Goal: Information Seeking & Learning: Learn about a topic

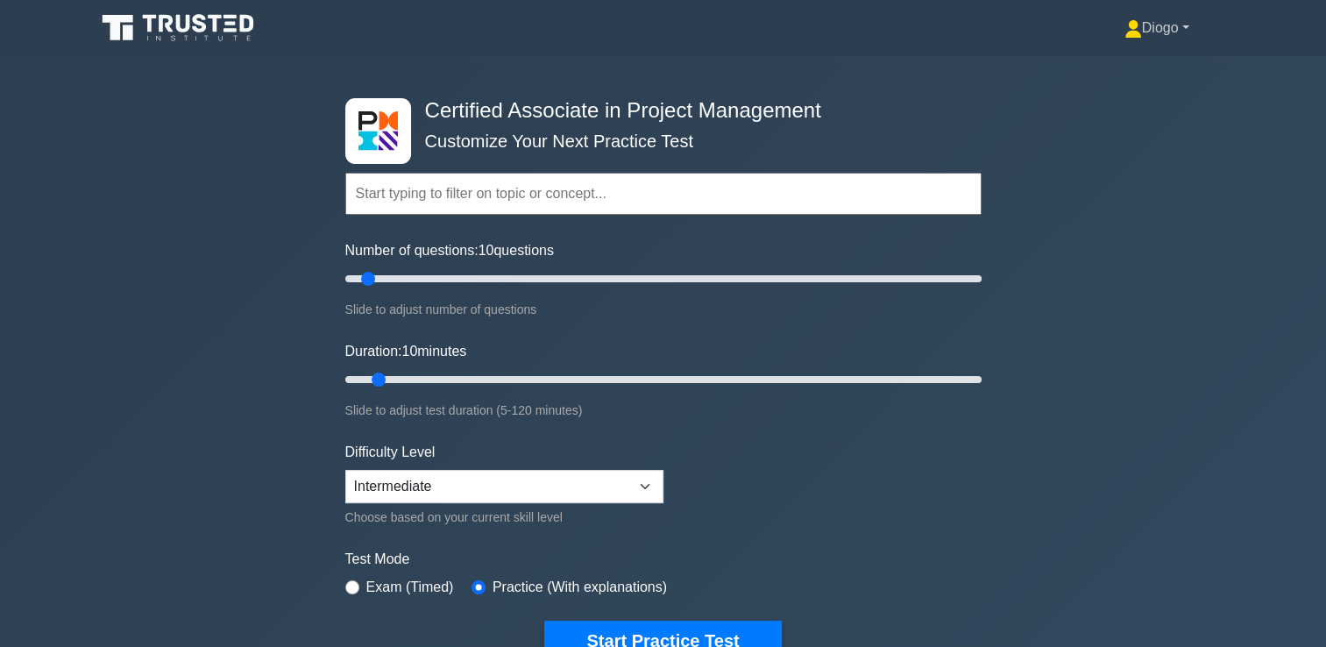
click at [1151, 16] on link "Diogo" at bounding box center [1157, 28] width 149 height 35
click at [1125, 58] on link "Profile" at bounding box center [1152, 69] width 138 height 28
click at [632, 486] on select "Beginner Intermediate Expert" at bounding box center [504, 486] width 318 height 33
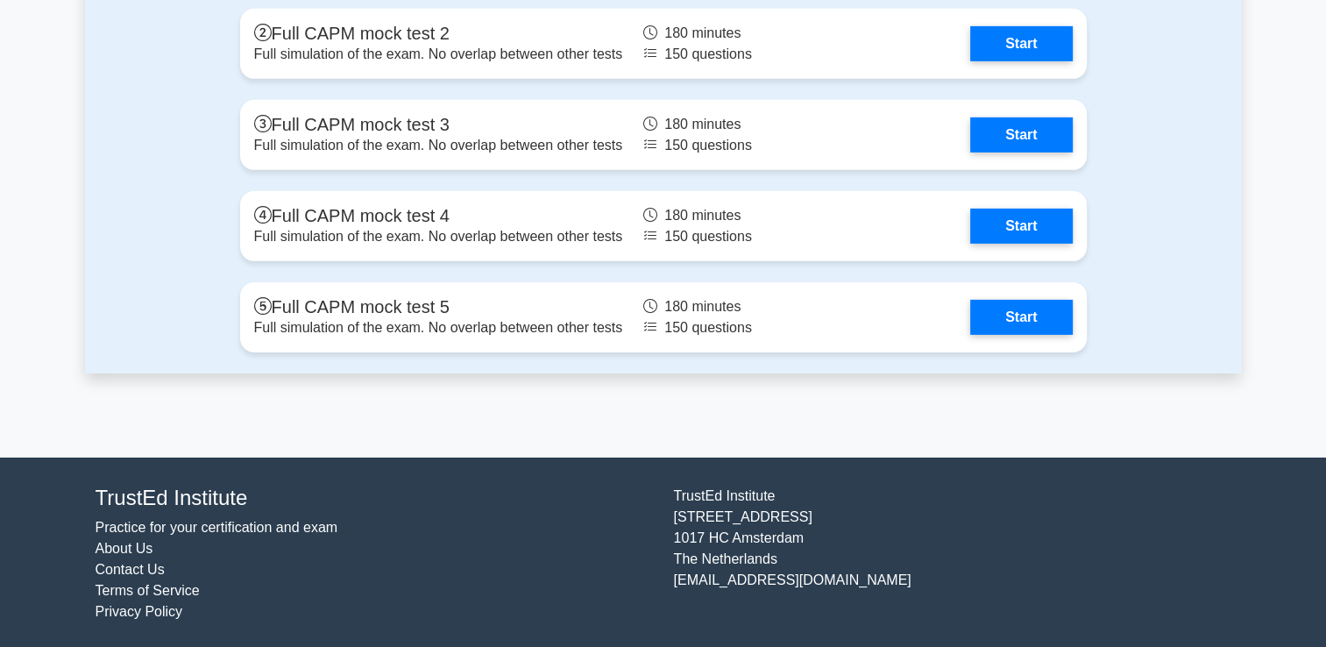
scroll to position [5365, 0]
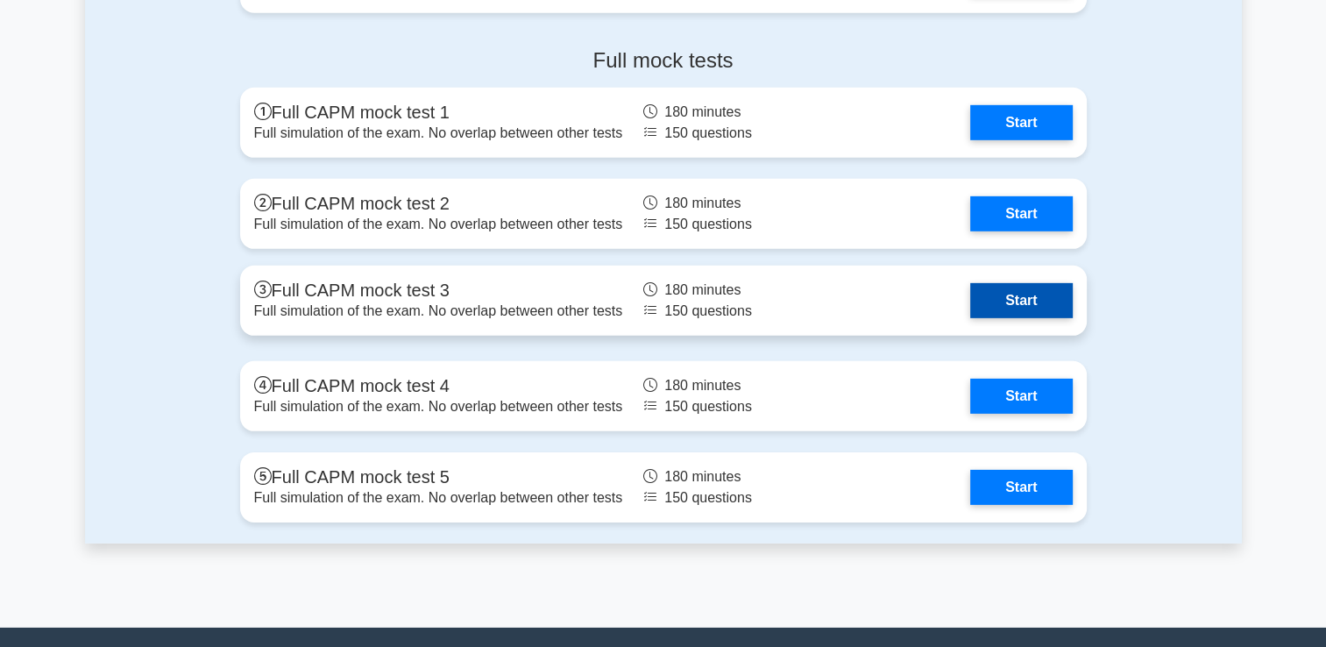
click at [1012, 283] on link "Start" at bounding box center [1021, 300] width 102 height 35
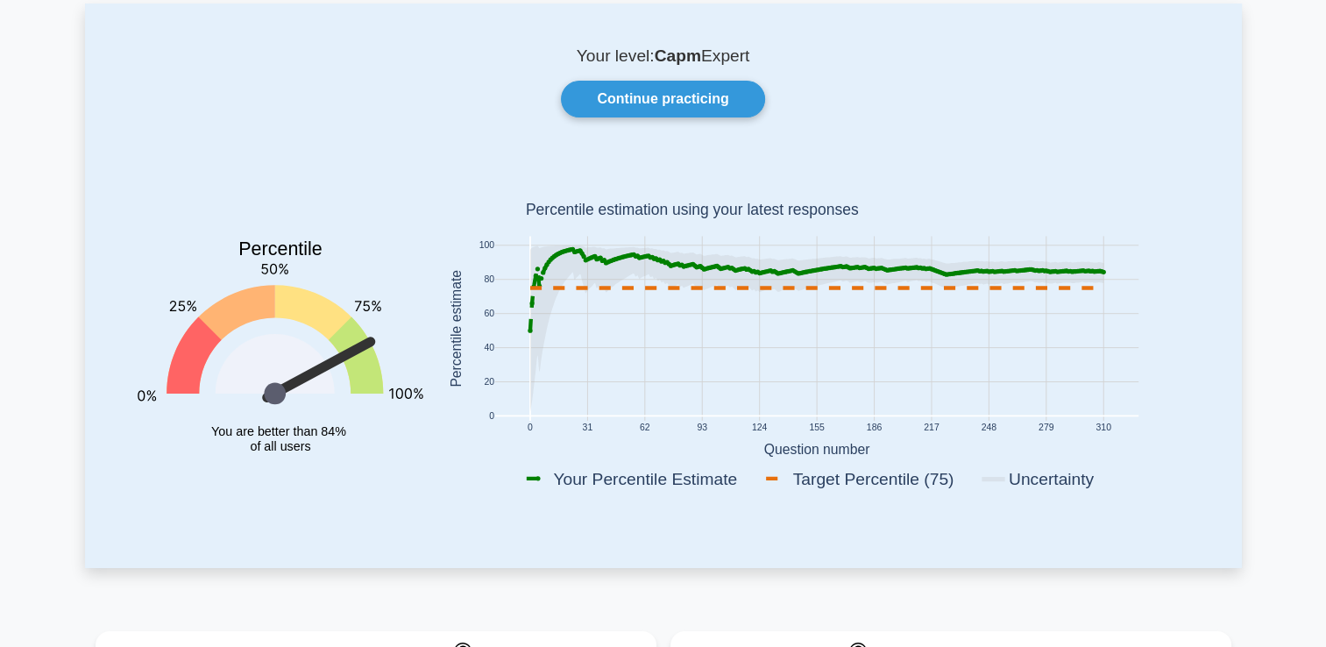
scroll to position [98, 0]
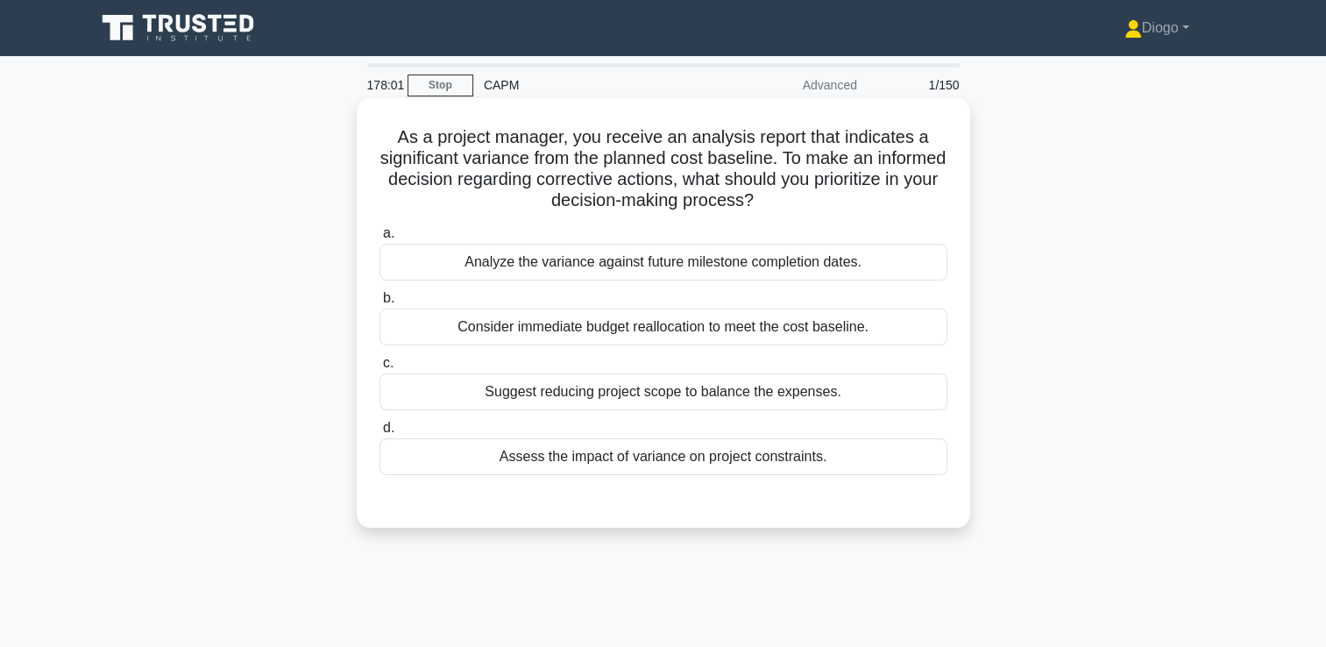
click at [913, 454] on div "Assess the impact of variance on project constraints." at bounding box center [664, 456] width 568 height 37
click at [380, 434] on input "d. Assess the impact of variance on project constraints." at bounding box center [380, 427] width 0 height 11
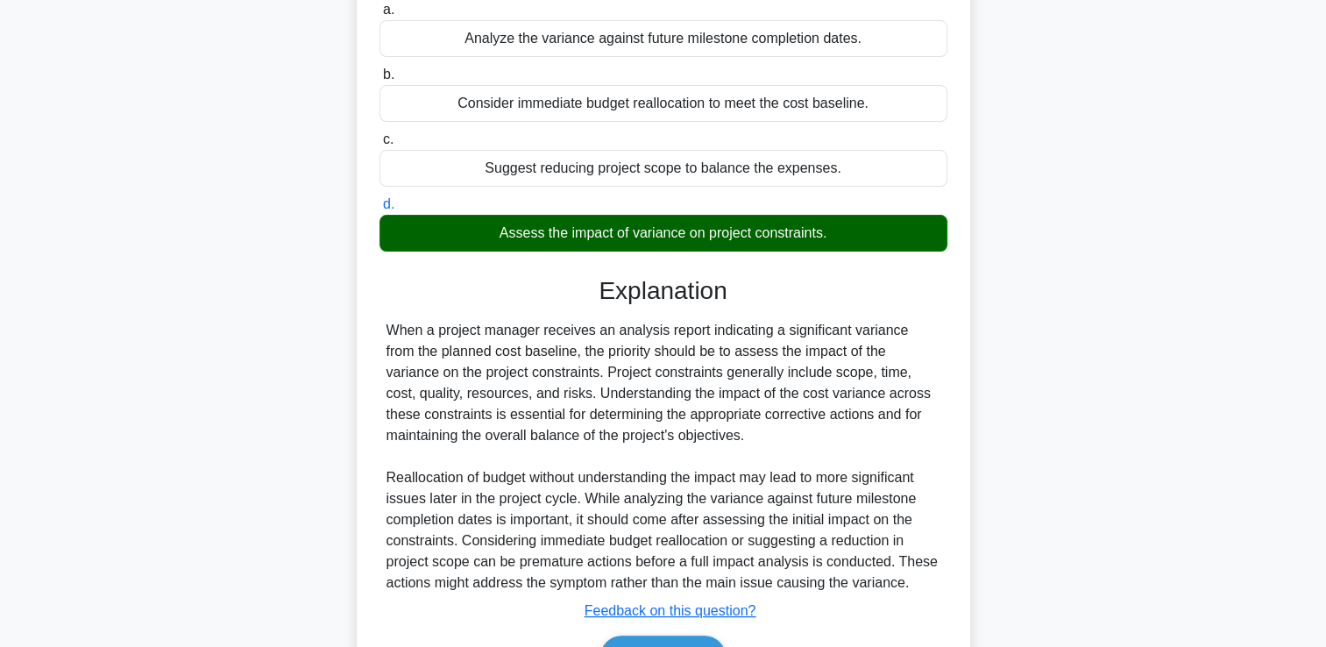
scroll to position [327, 0]
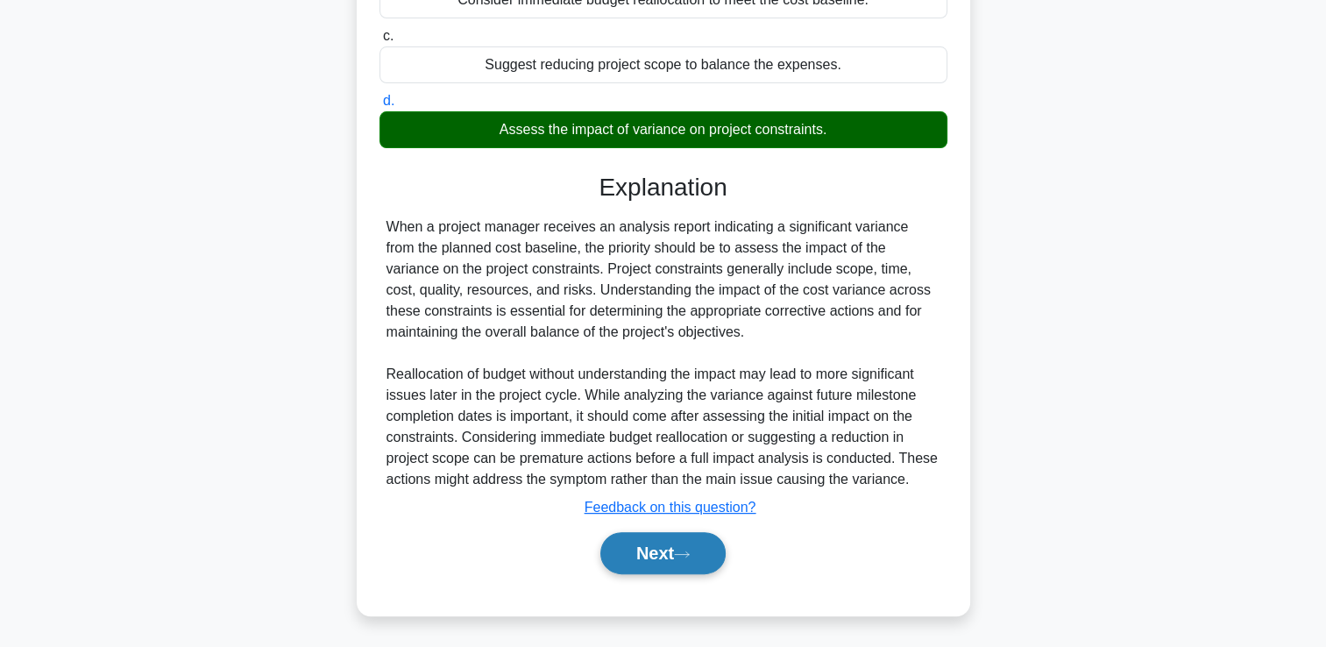
click at [669, 550] on button "Next" at bounding box center [662, 553] width 125 height 42
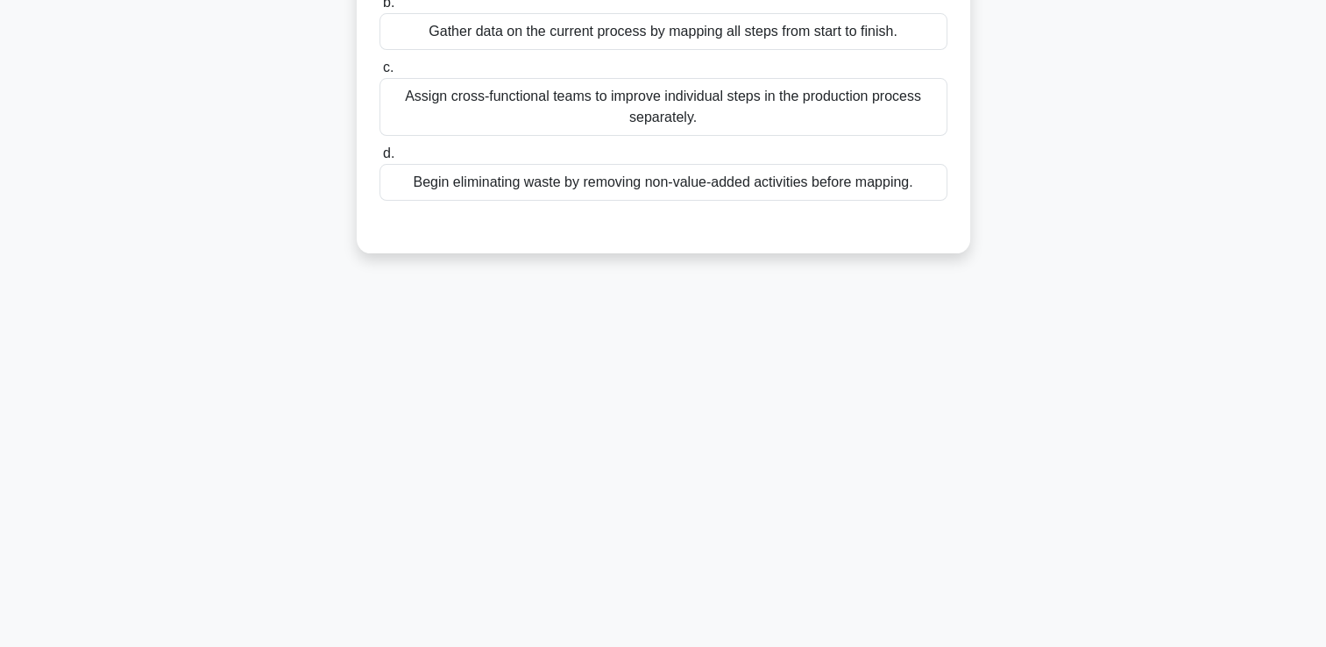
scroll to position [0, 0]
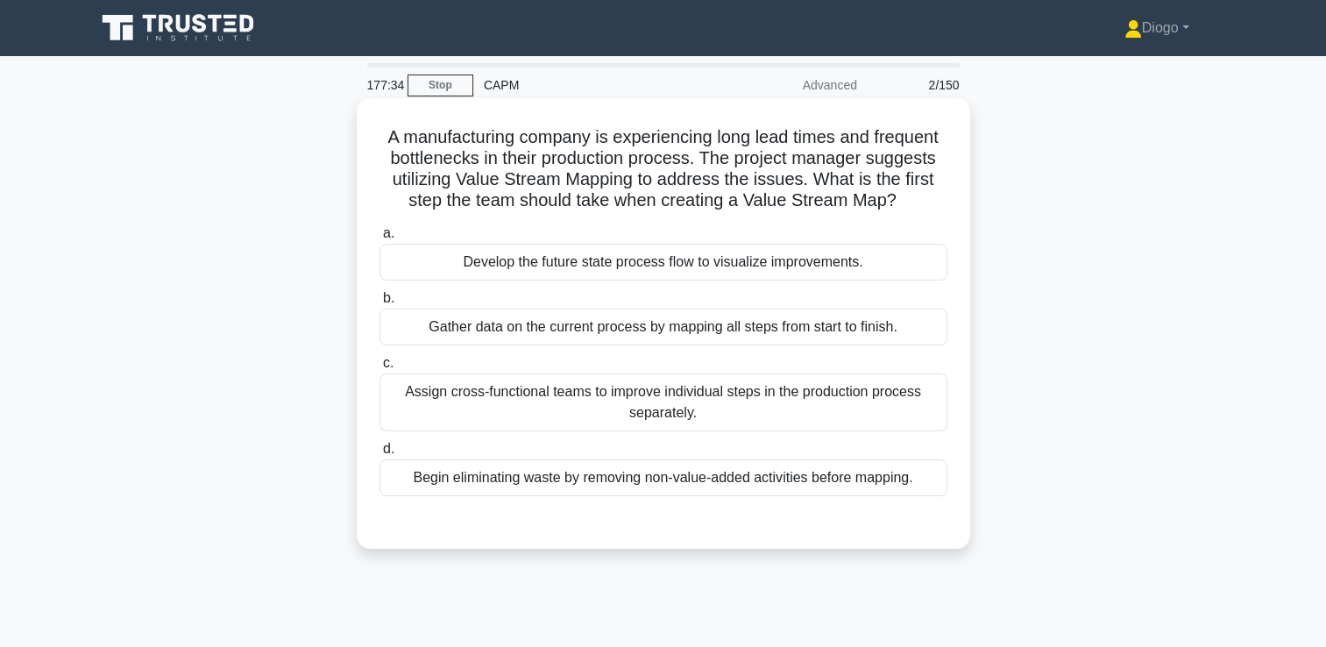
click at [893, 322] on div "Gather data on the current process by mapping all steps from start to finish." at bounding box center [664, 327] width 568 height 37
click at [380, 304] on input "b. Gather data on the current process by mapping all steps from start to finish." at bounding box center [380, 298] width 0 height 11
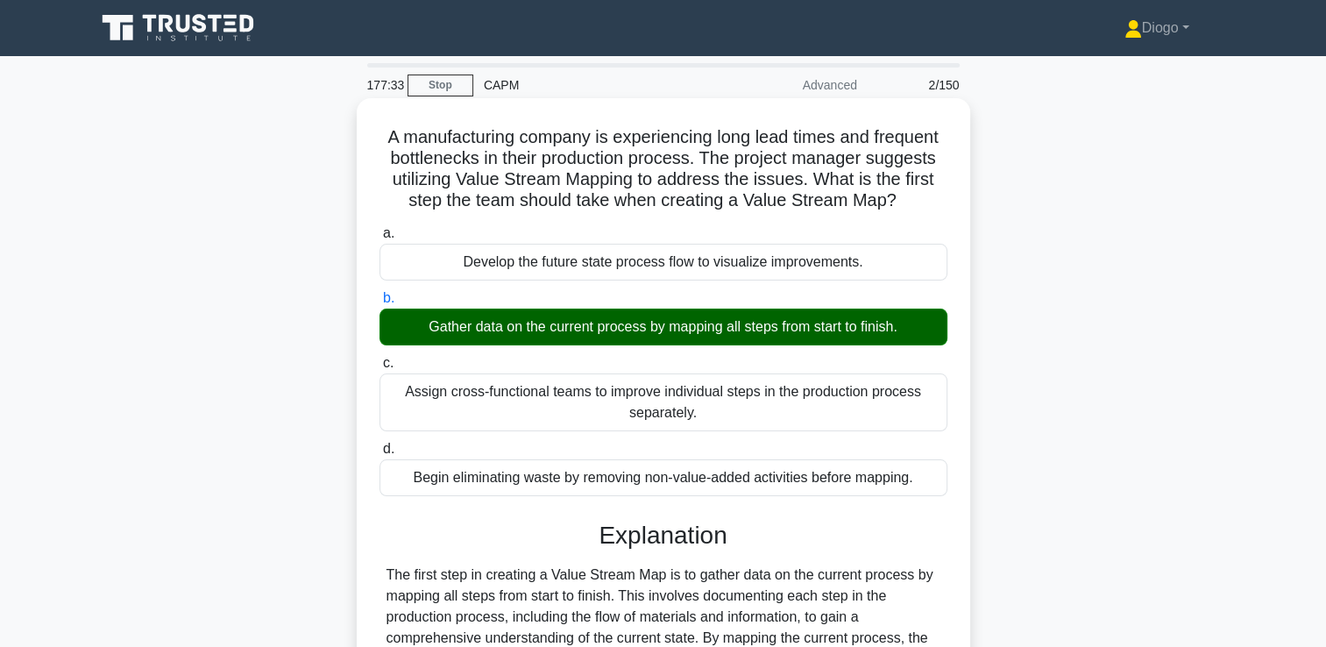
scroll to position [266, 0]
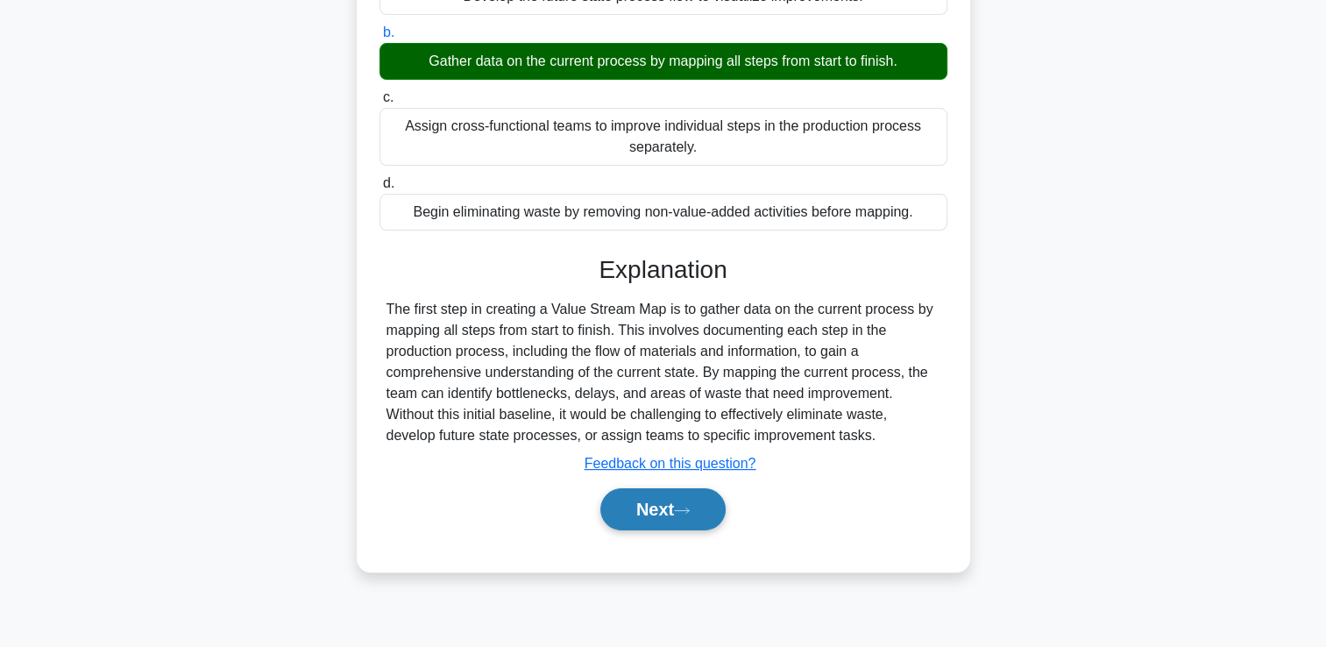
click at [710, 524] on button "Next" at bounding box center [662, 509] width 125 height 42
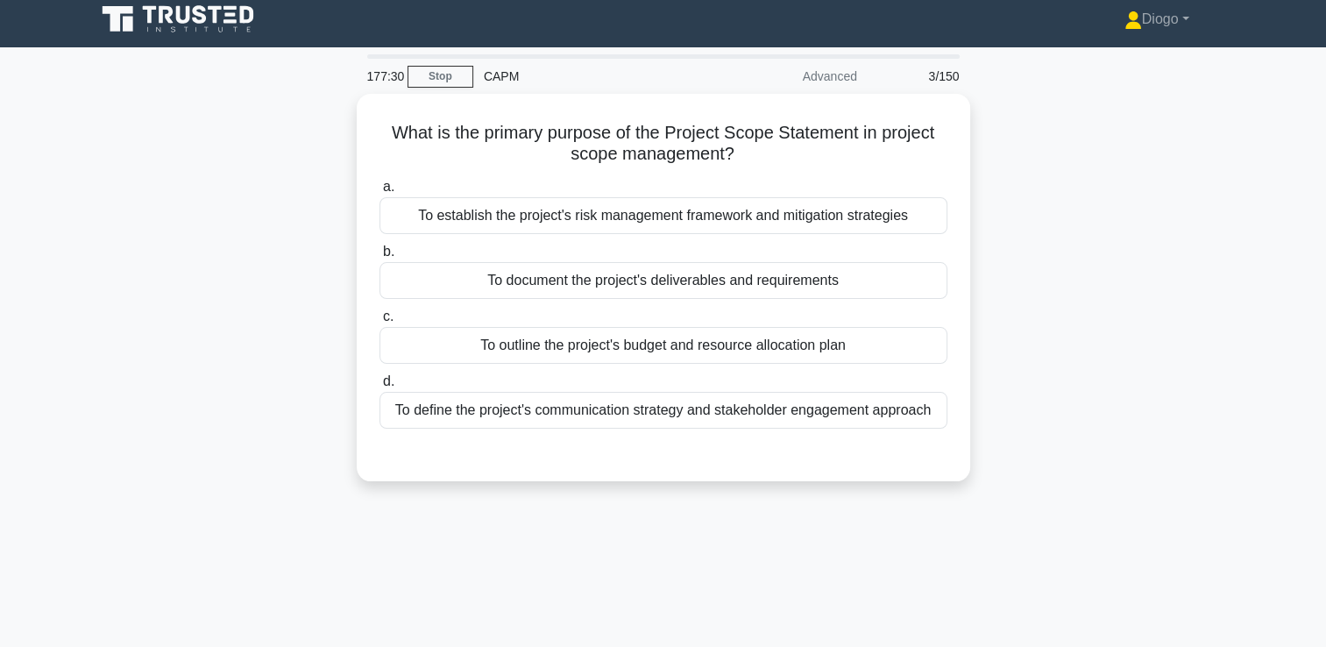
scroll to position [0, 0]
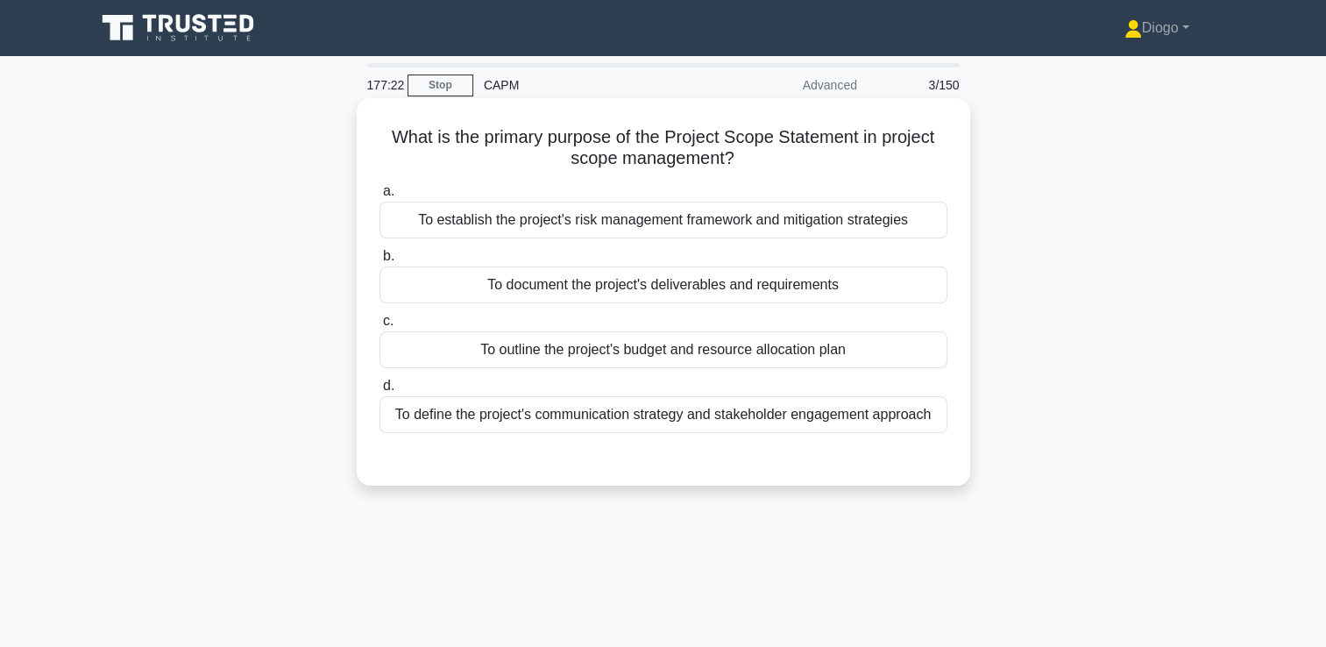
click at [742, 294] on div "To document the project's deliverables and requirements" at bounding box center [664, 284] width 568 height 37
click at [380, 262] on input "b. To document the project's deliverables and requirements" at bounding box center [380, 256] width 0 height 11
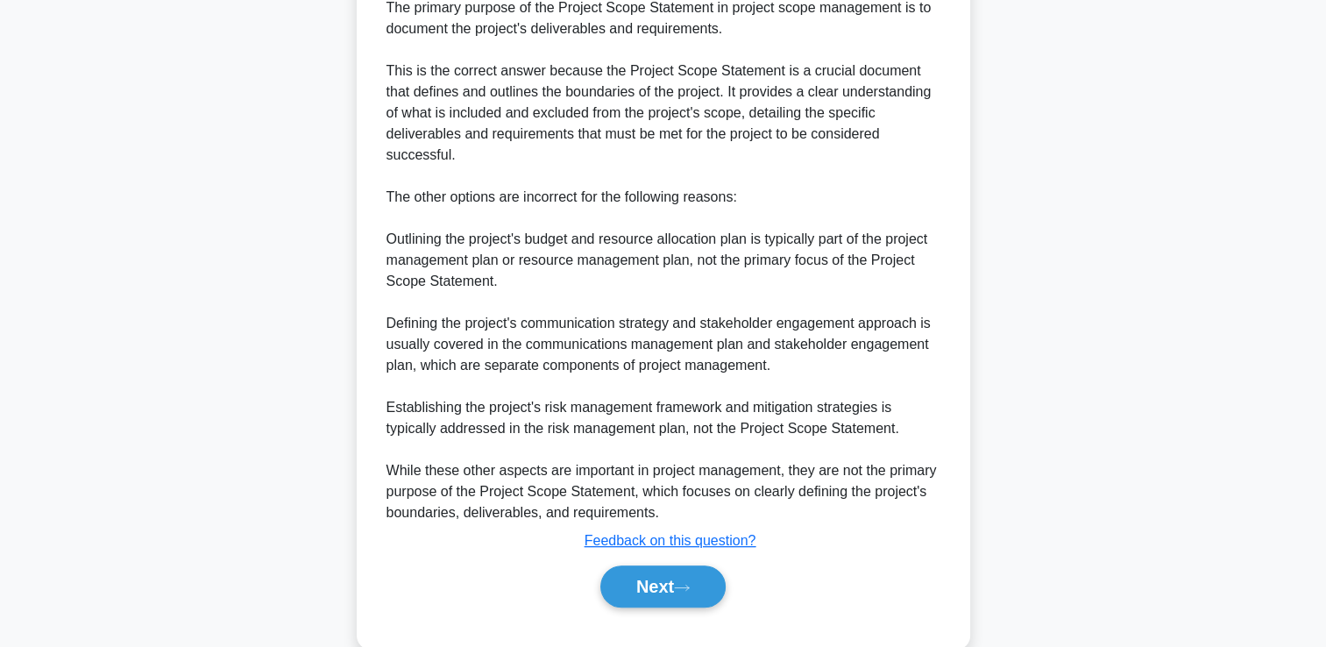
scroll to position [508, 0]
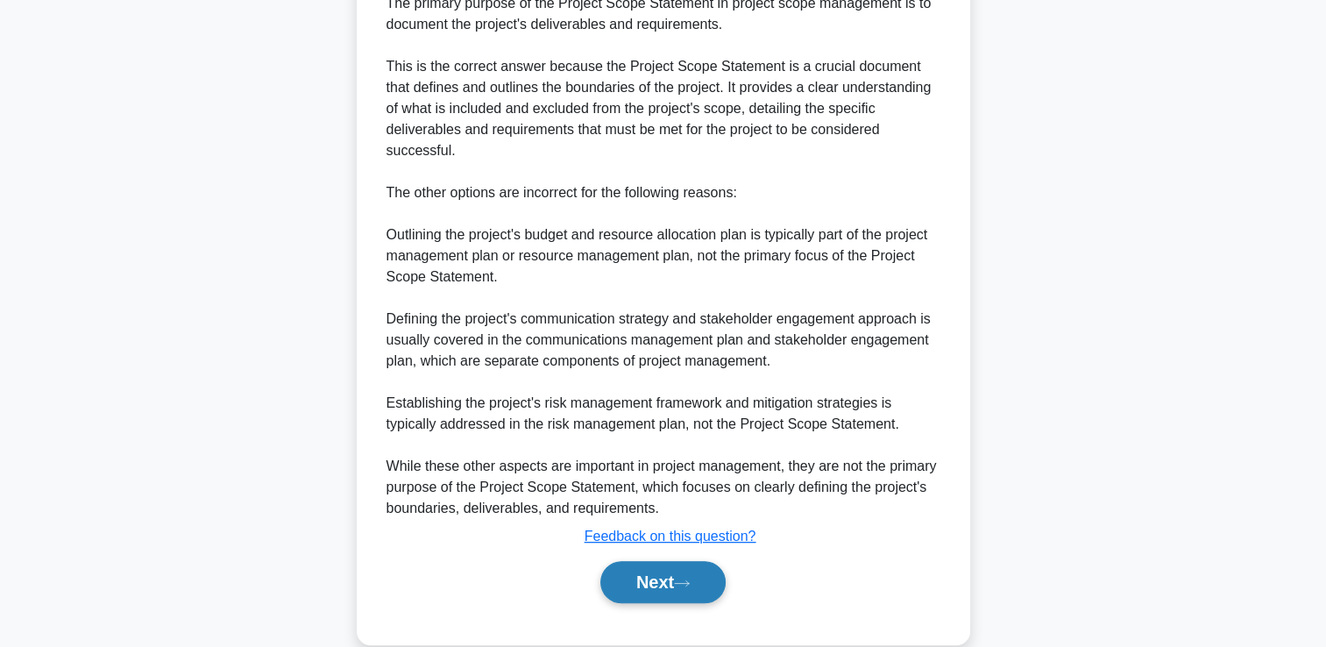
click at [711, 561] on button "Next" at bounding box center [662, 582] width 125 height 42
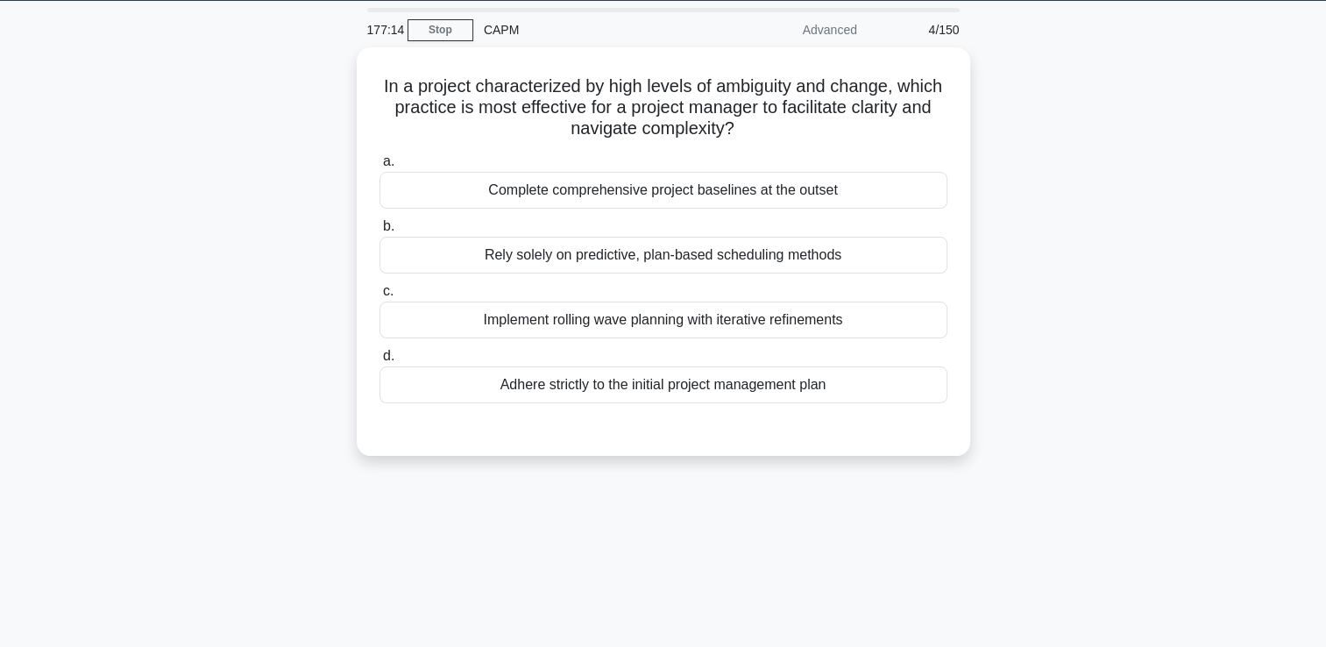
scroll to position [0, 0]
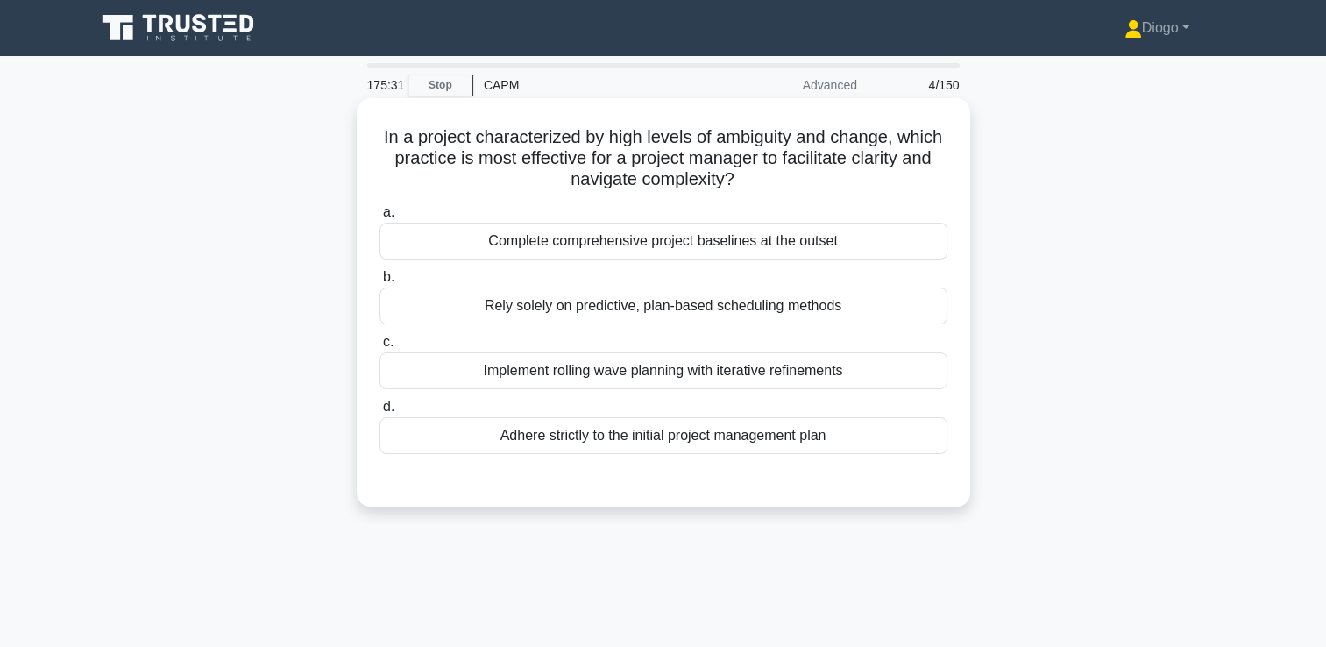
click at [574, 384] on div "Implement rolling wave planning with iterative refinements" at bounding box center [664, 370] width 568 height 37
click at [380, 348] on input "c. Implement rolling wave planning with iterative refinements" at bounding box center [380, 342] width 0 height 11
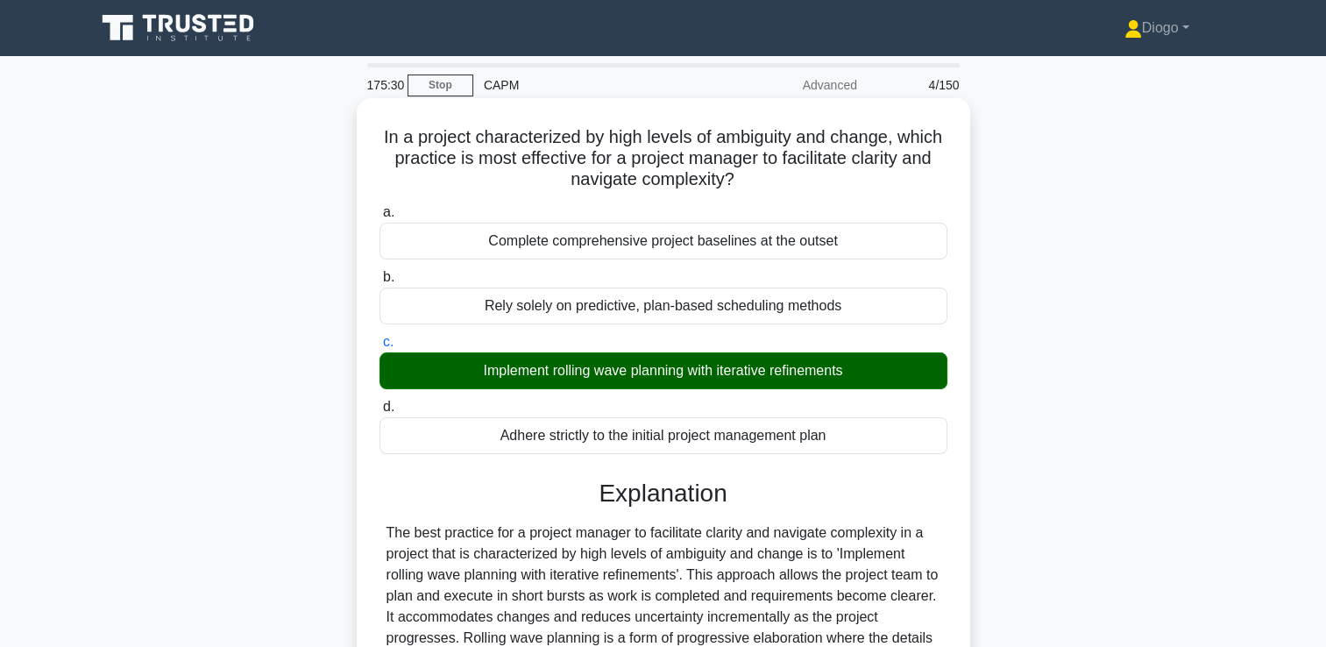
scroll to position [348, 0]
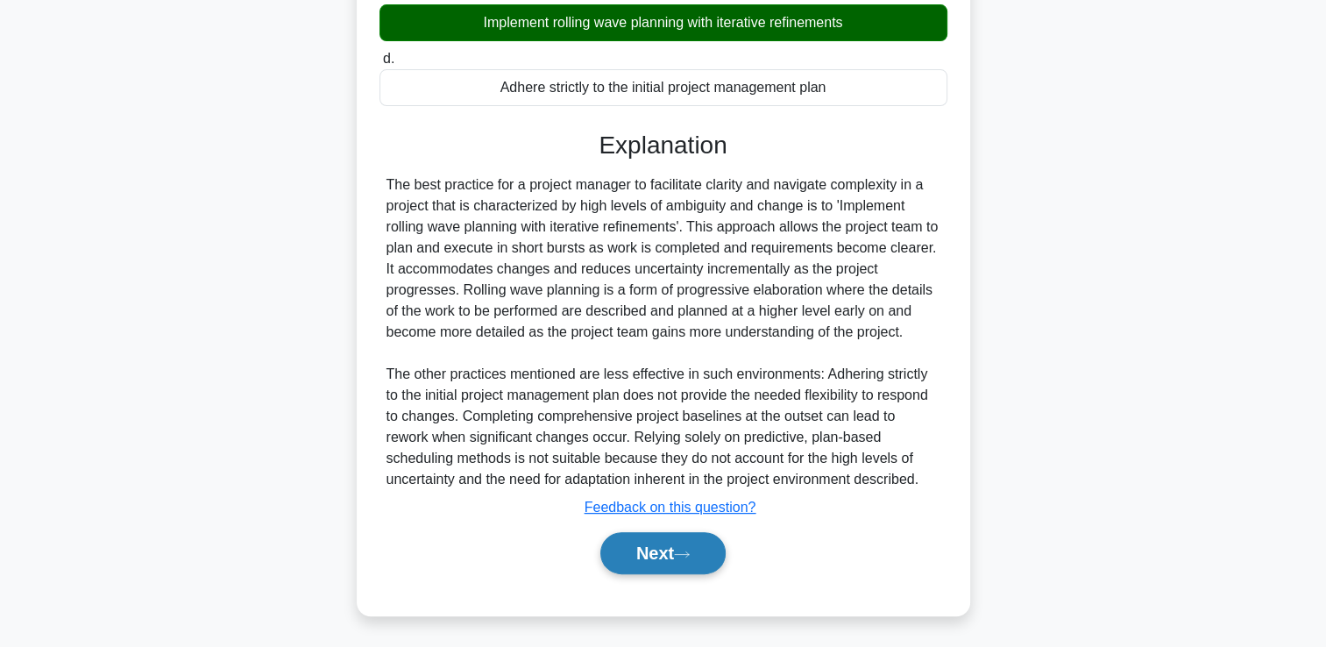
click at [629, 558] on button "Next" at bounding box center [662, 553] width 125 height 42
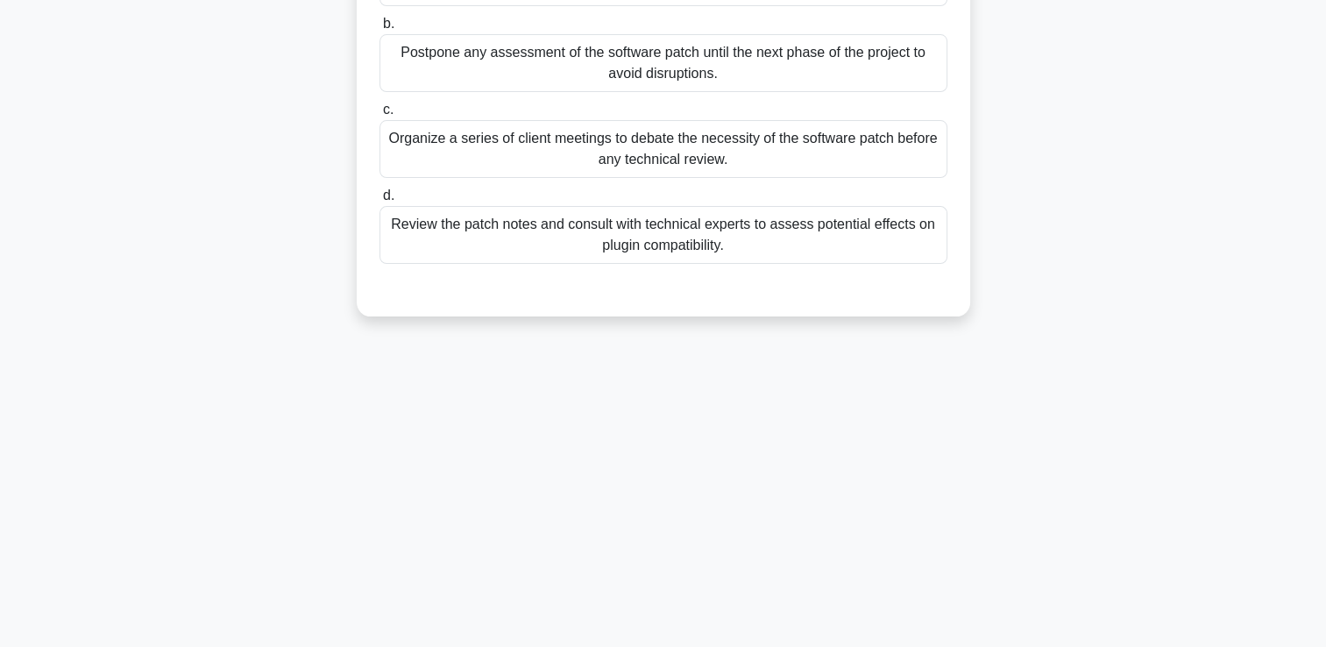
scroll to position [0, 0]
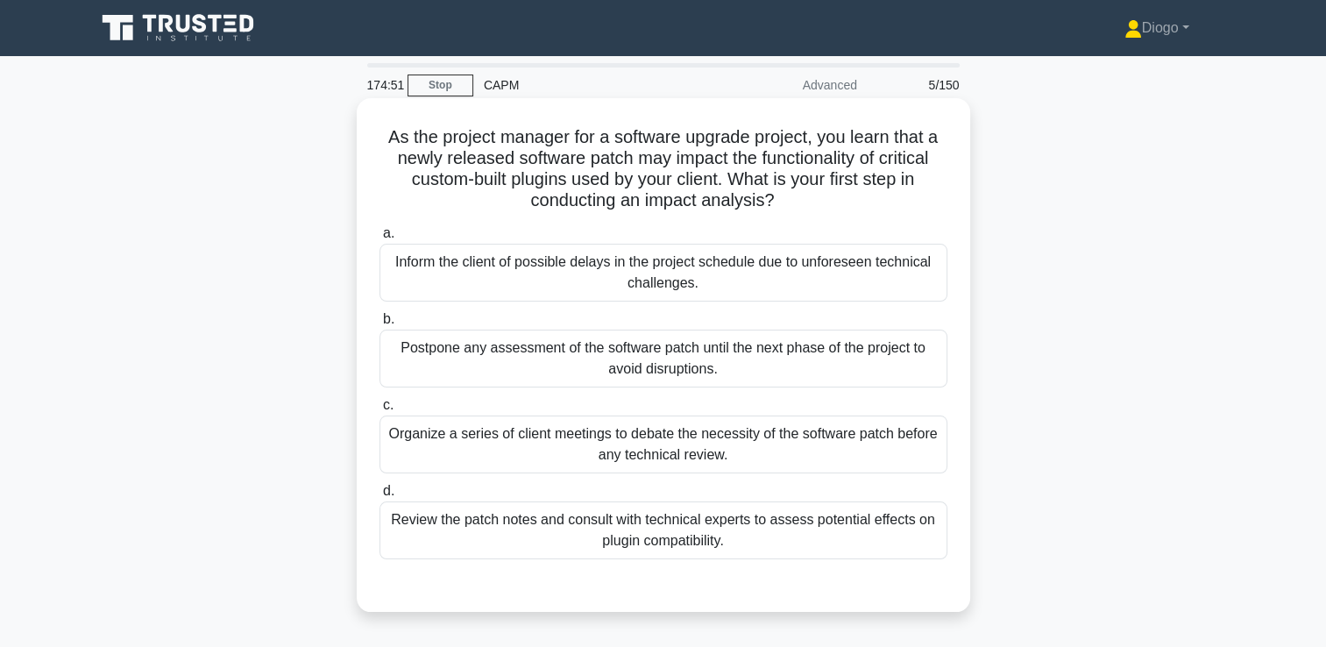
click at [871, 530] on div "Review the patch notes and consult with technical experts to assess potential e…" at bounding box center [664, 530] width 568 height 58
click at [380, 497] on input "d. Review the patch notes and consult with technical experts to assess potentia…" at bounding box center [380, 491] width 0 height 11
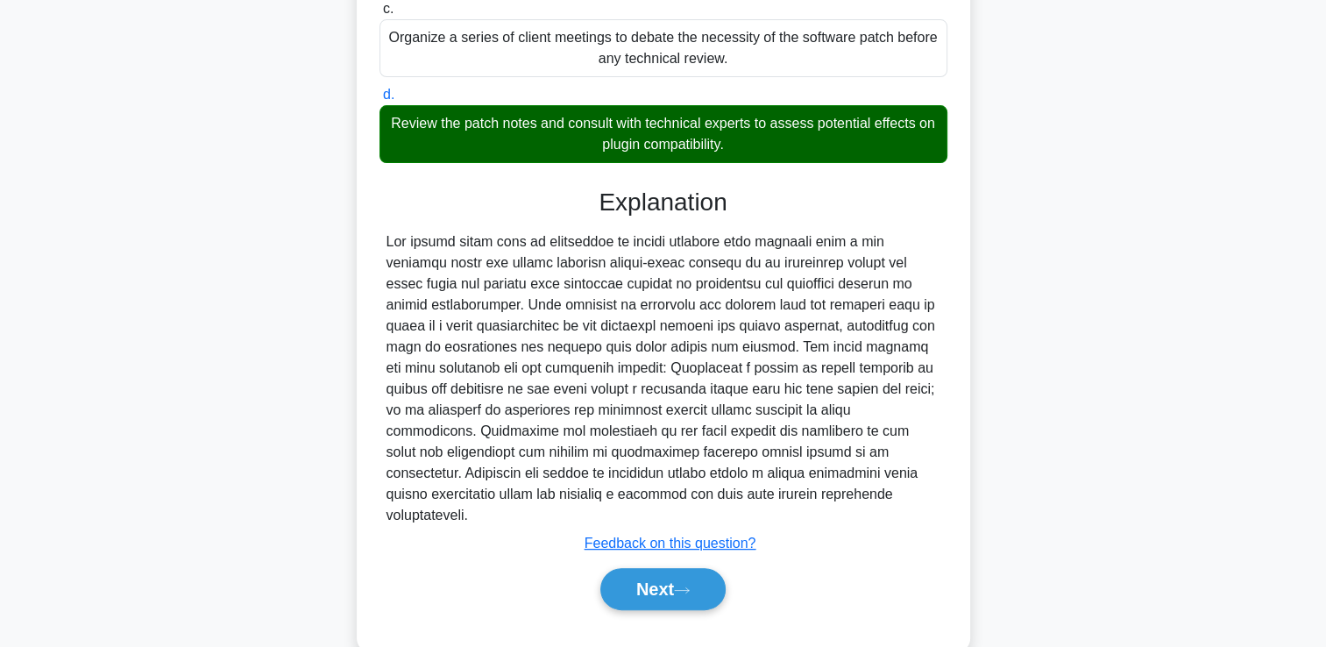
scroll to position [400, 0]
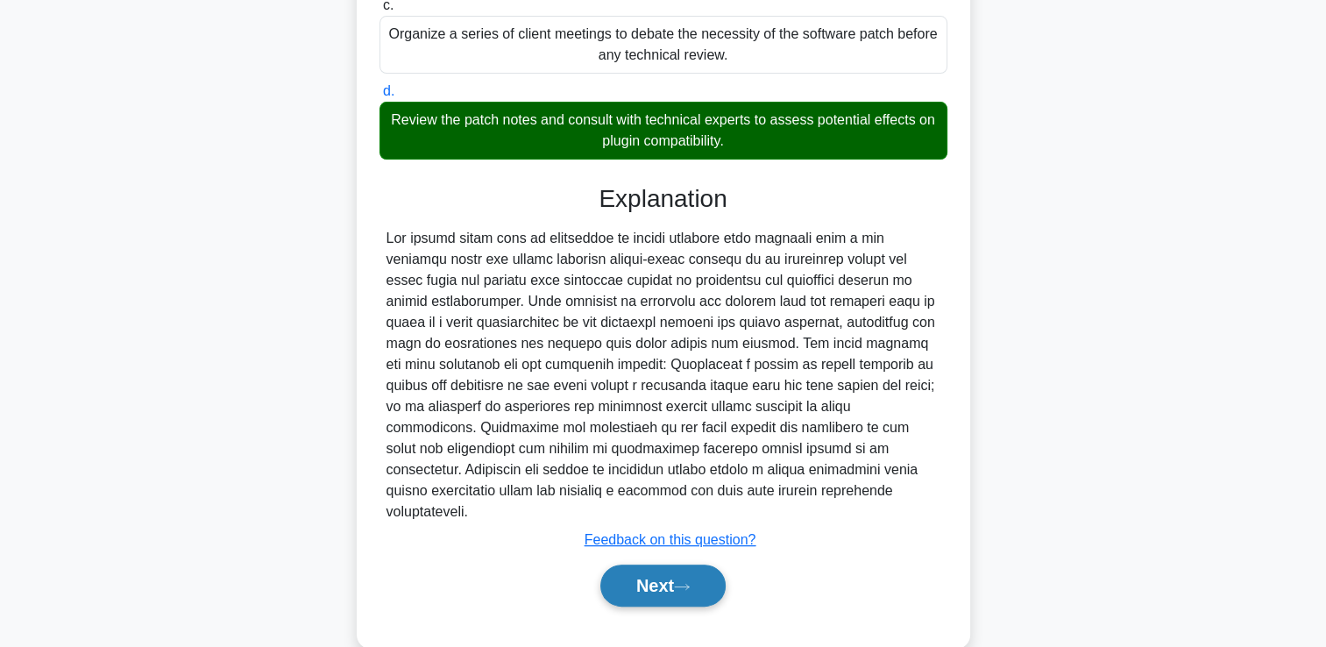
click at [694, 576] on button "Next" at bounding box center [662, 586] width 125 height 42
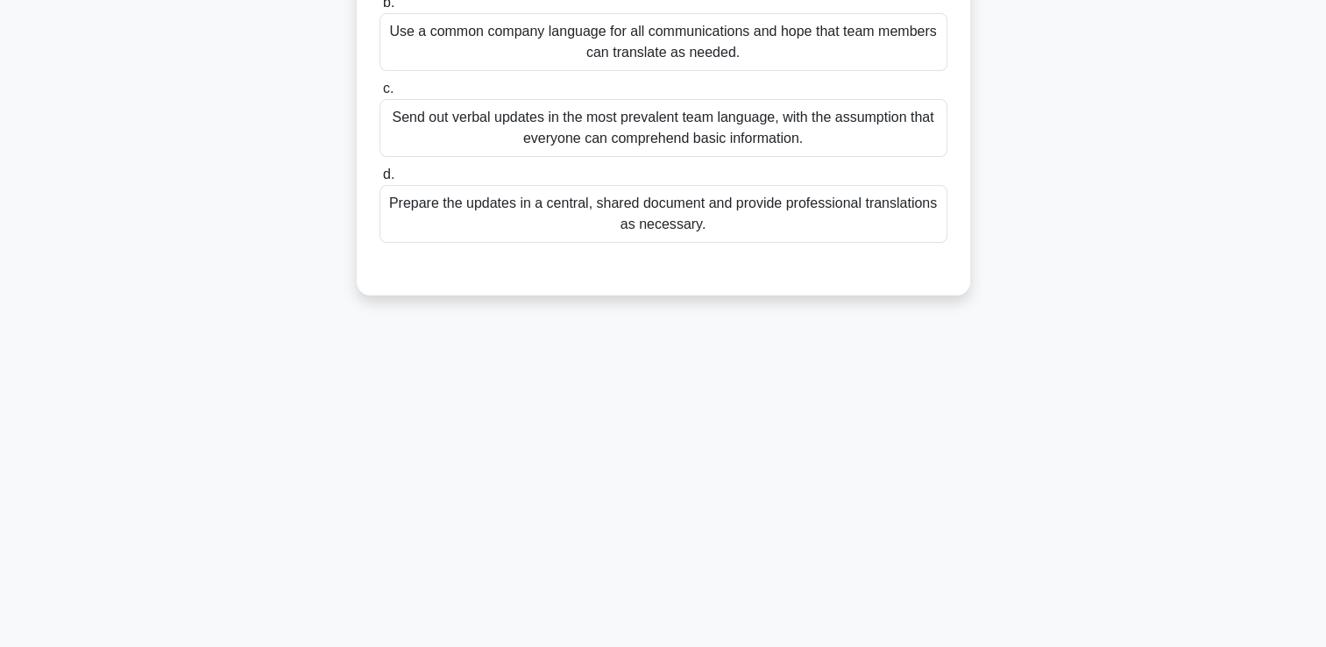
scroll to position [0, 0]
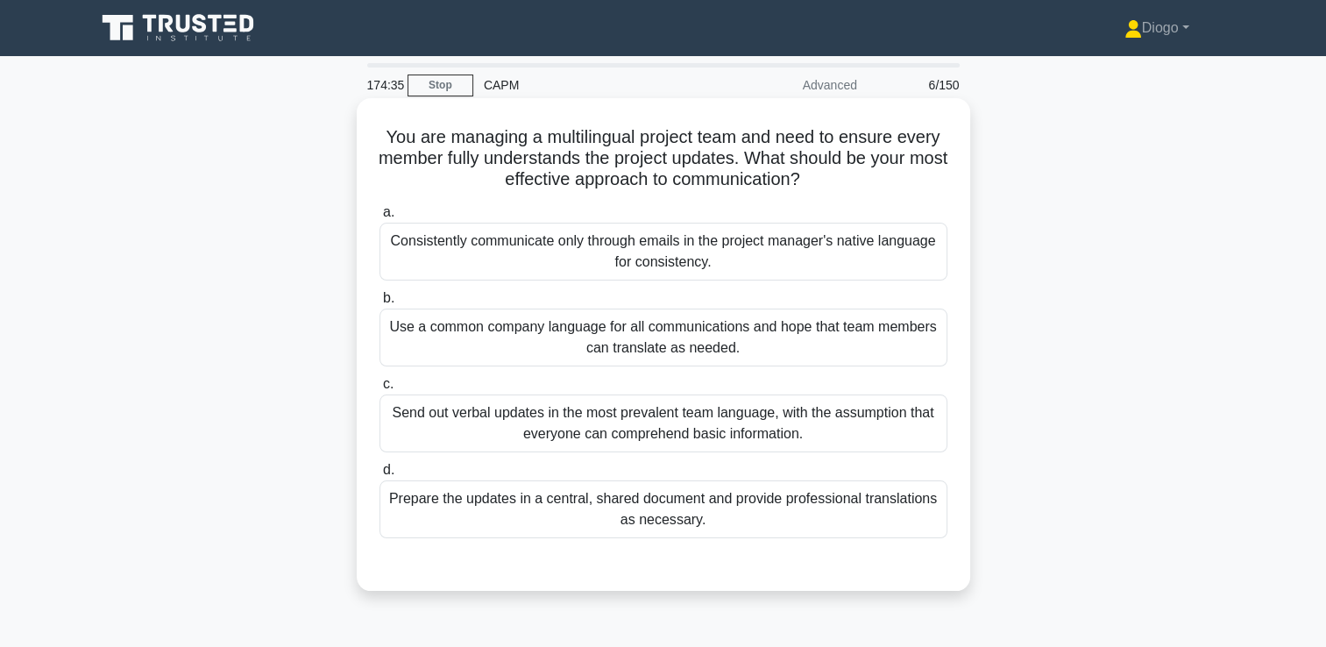
click at [864, 516] on div "Prepare the updates in a central, shared document and provide professional tran…" at bounding box center [664, 509] width 568 height 58
click at [380, 476] on input "d. Prepare the updates in a central, shared document and provide professional t…" at bounding box center [380, 470] width 0 height 11
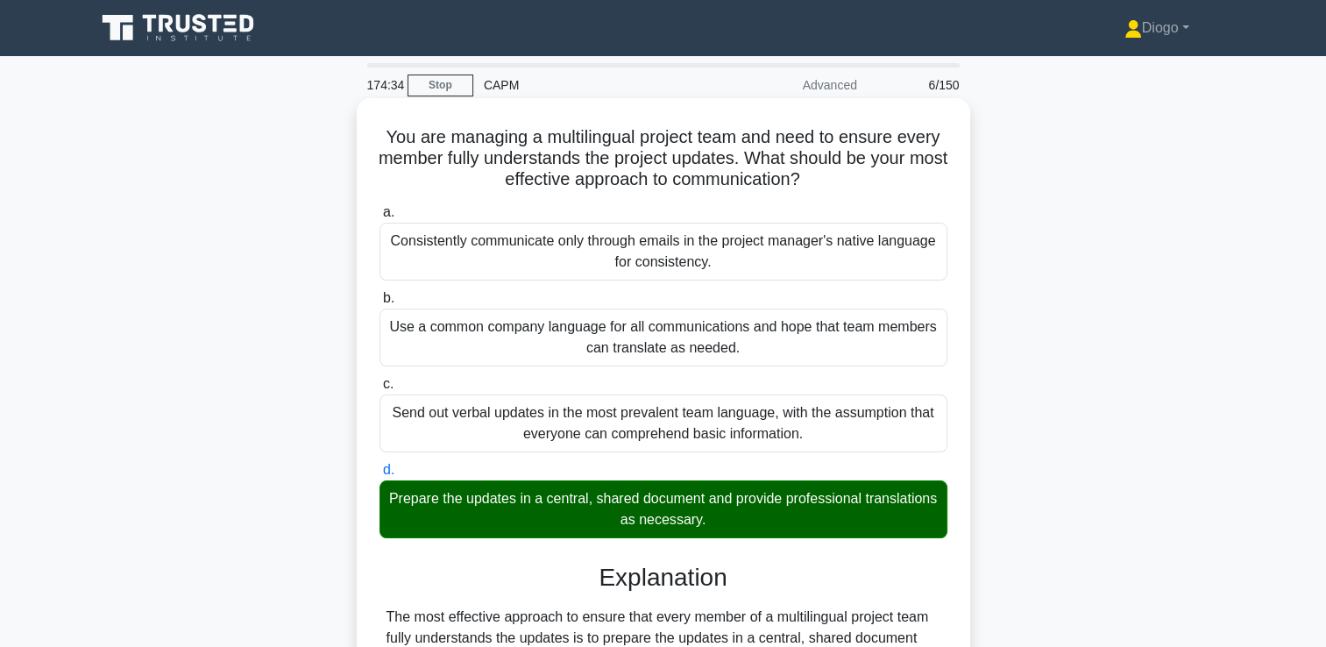
scroll to position [306, 0]
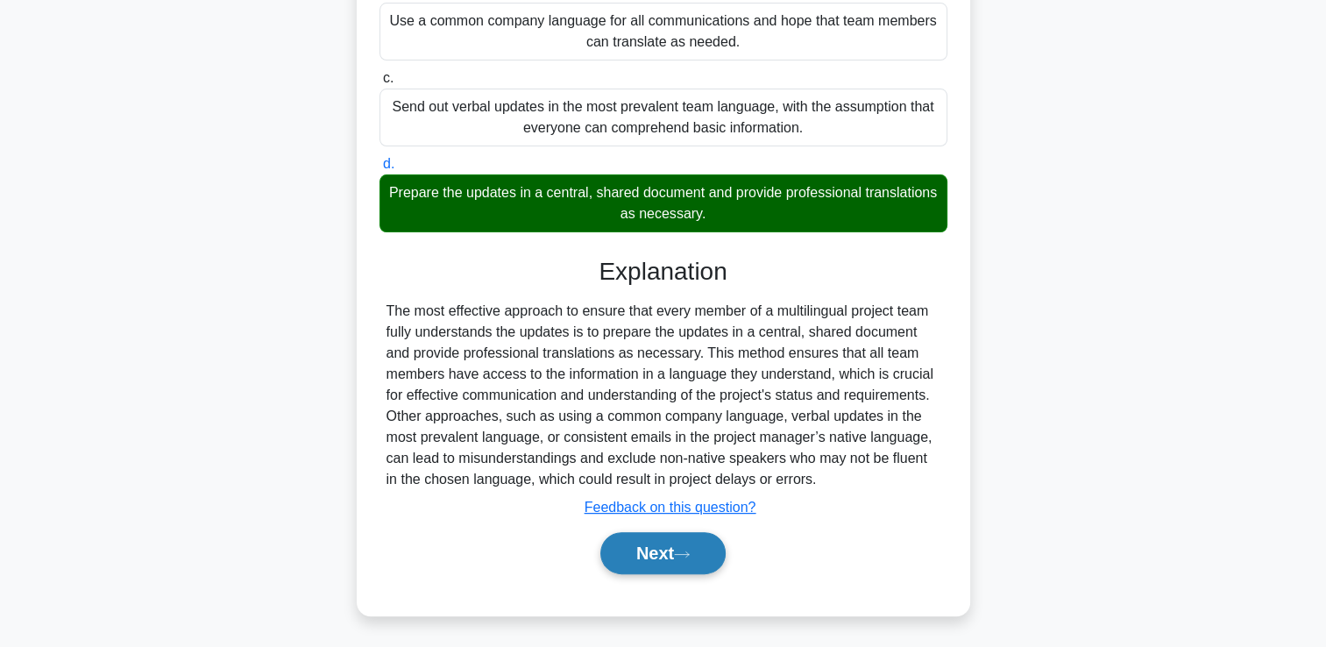
click at [691, 559] on button "Next" at bounding box center [662, 553] width 125 height 42
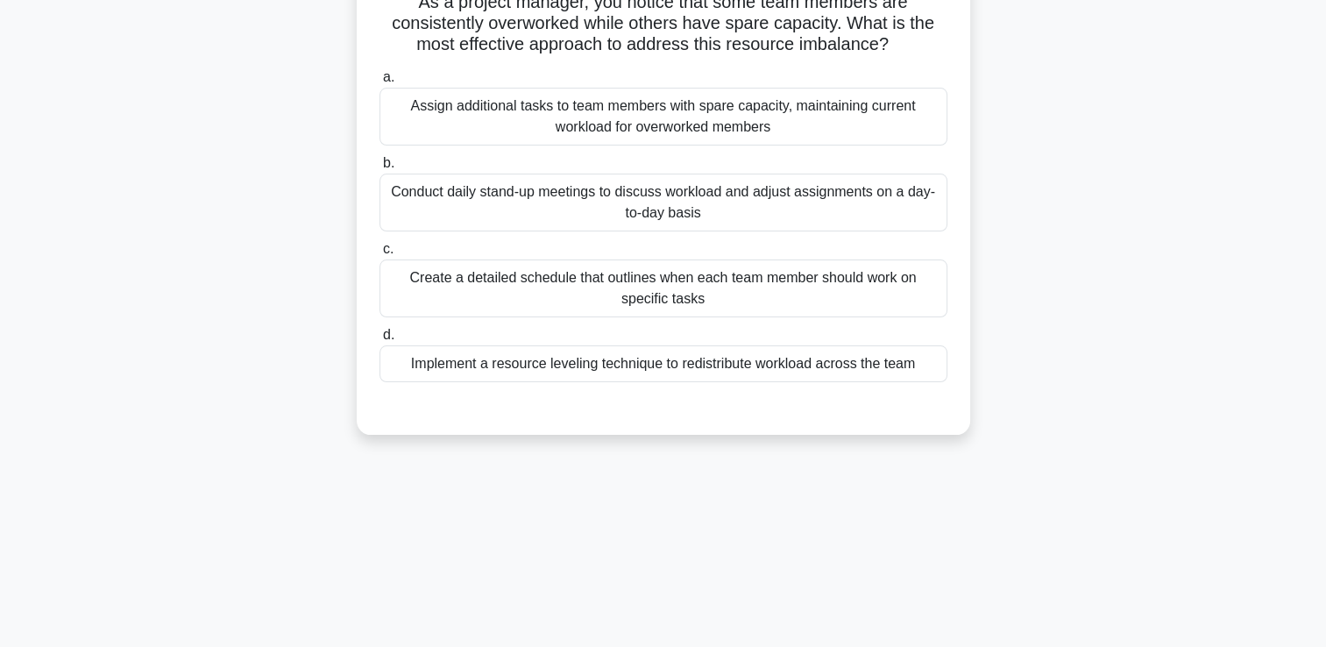
scroll to position [0, 0]
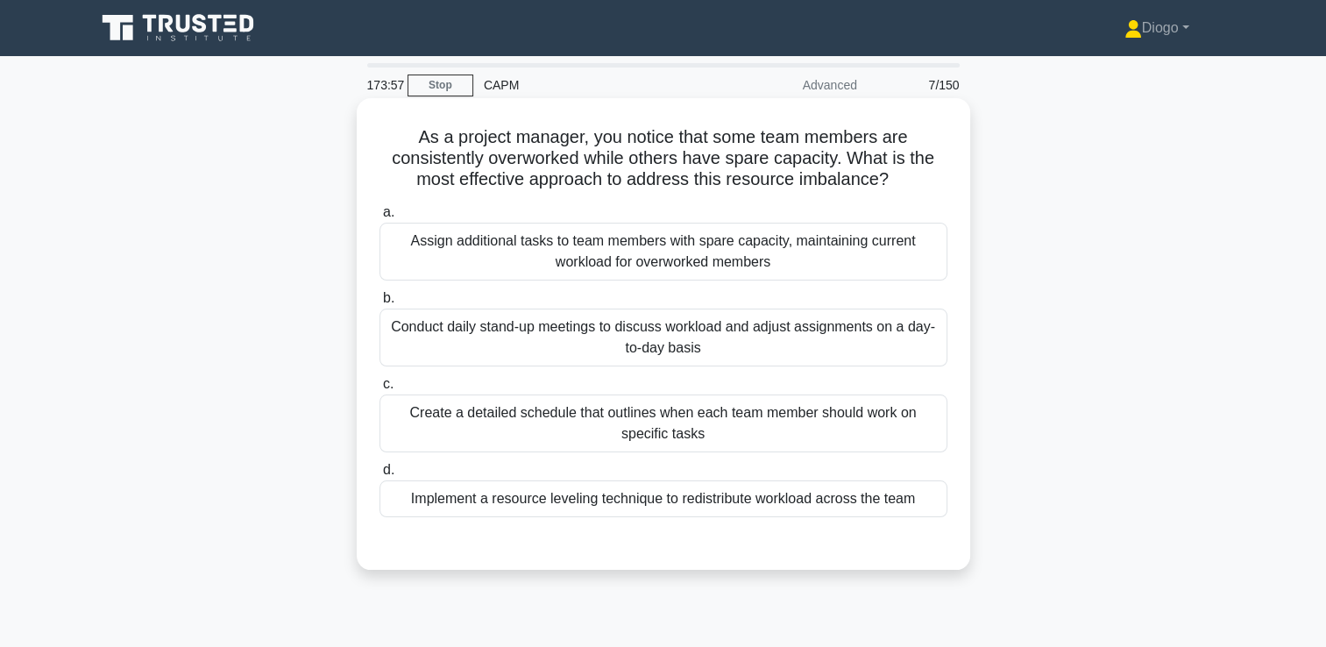
click at [835, 498] on div "Implement a resource leveling technique to redistribute workload across the team" at bounding box center [664, 498] width 568 height 37
click at [380, 476] on input "d. Implement a resource leveling technique to redistribute workload across the …" at bounding box center [380, 470] width 0 height 11
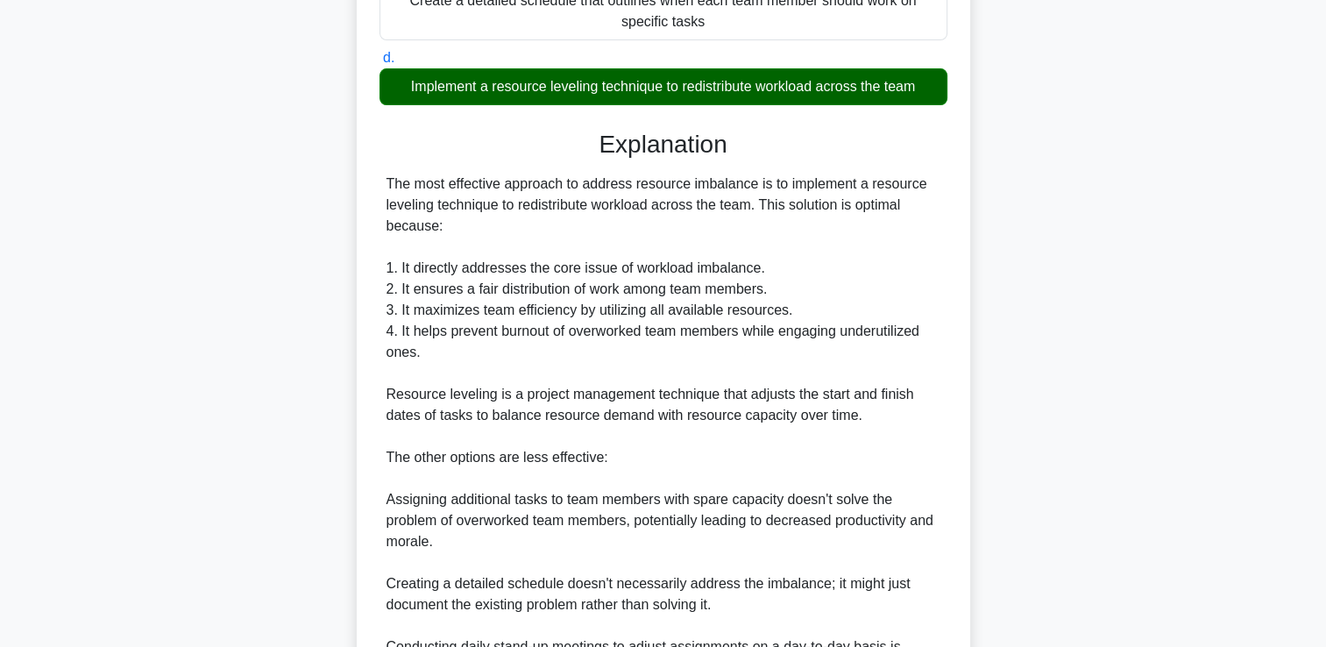
scroll to position [621, 0]
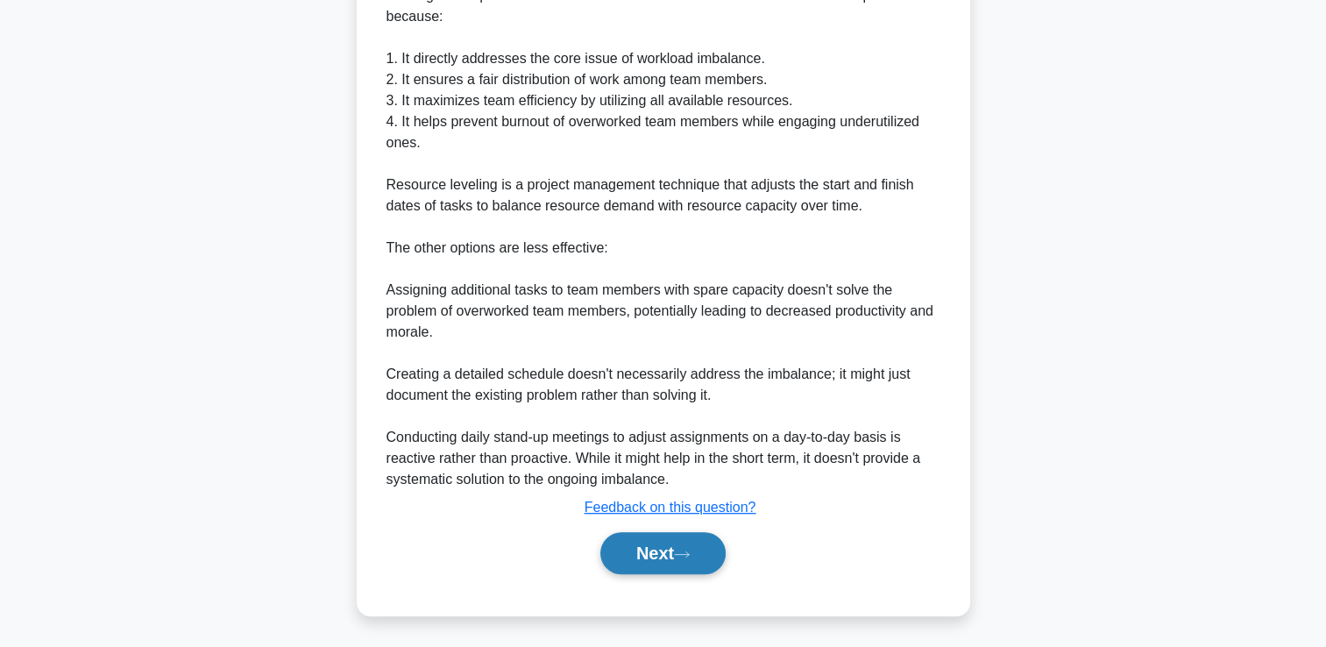
click at [684, 544] on button "Next" at bounding box center [662, 553] width 125 height 42
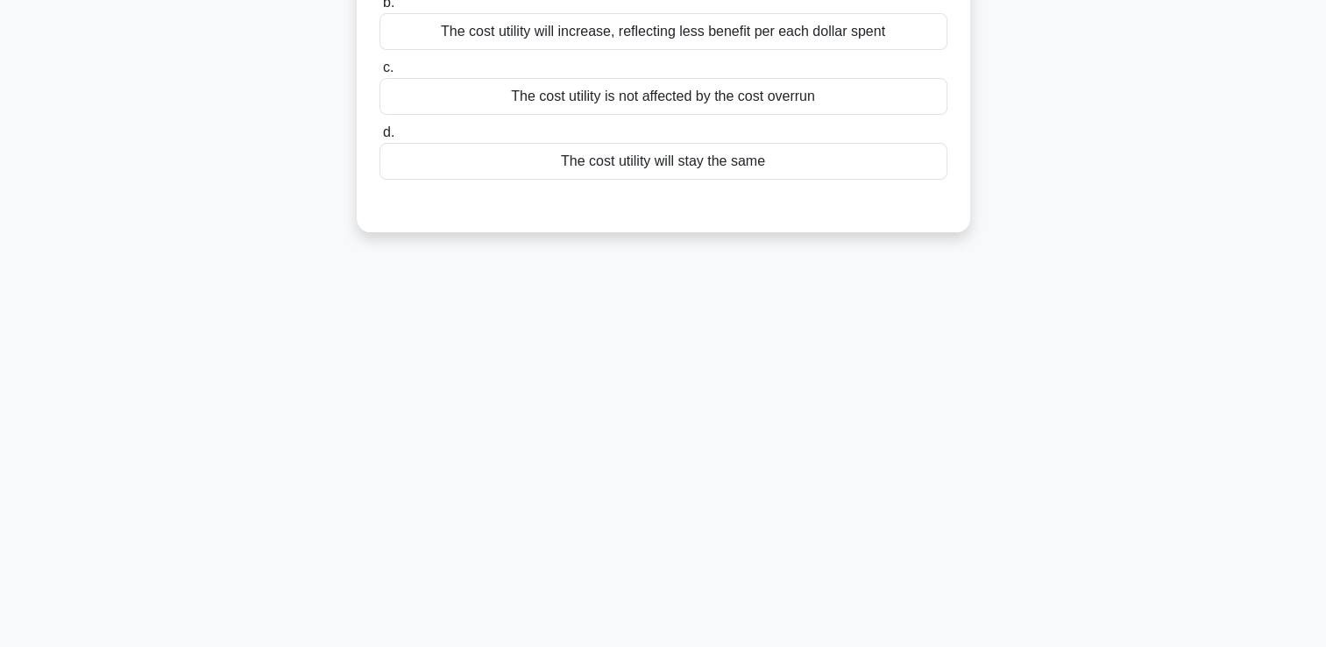
scroll to position [0, 0]
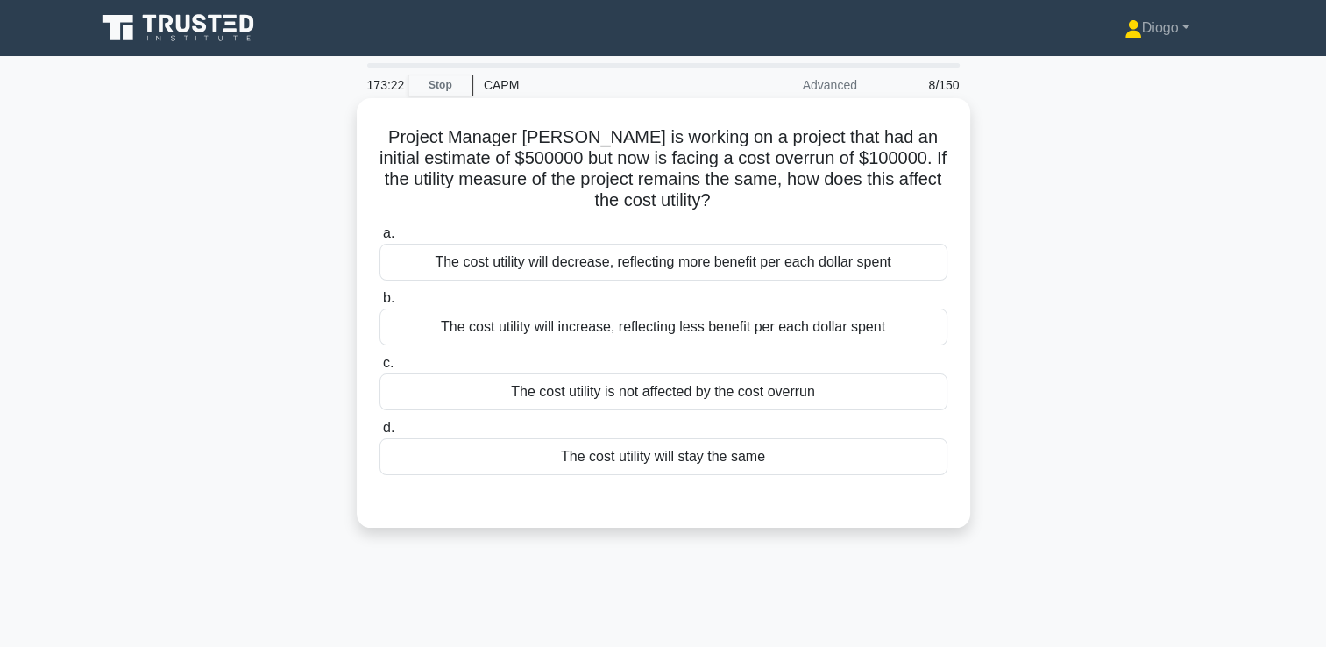
click at [905, 345] on div "a. The cost utility will decrease, reflecting more benefit per each dollar spen…" at bounding box center [663, 348] width 589 height 259
click at [905, 335] on div "The cost utility will increase, reflecting less benefit per each dollar spent" at bounding box center [664, 327] width 568 height 37
click at [380, 304] on input "b. The cost utility will increase, reflecting less benefit per each dollar spent" at bounding box center [380, 298] width 0 height 11
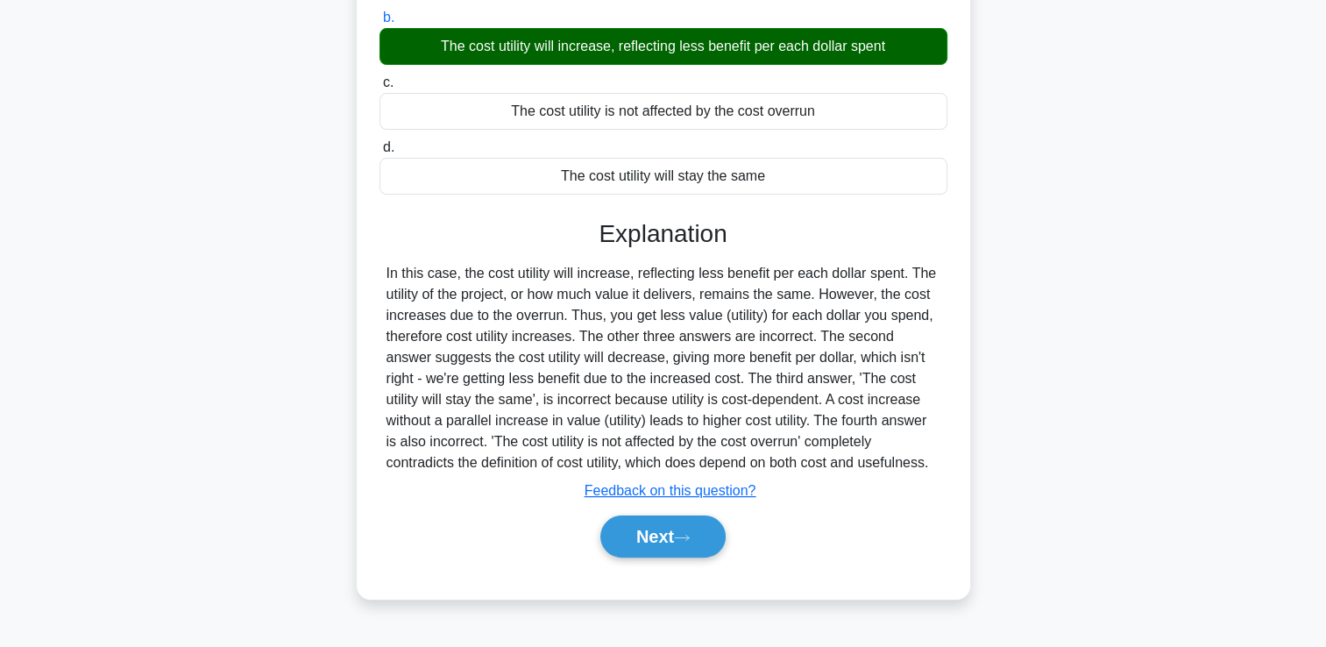
scroll to position [283, 0]
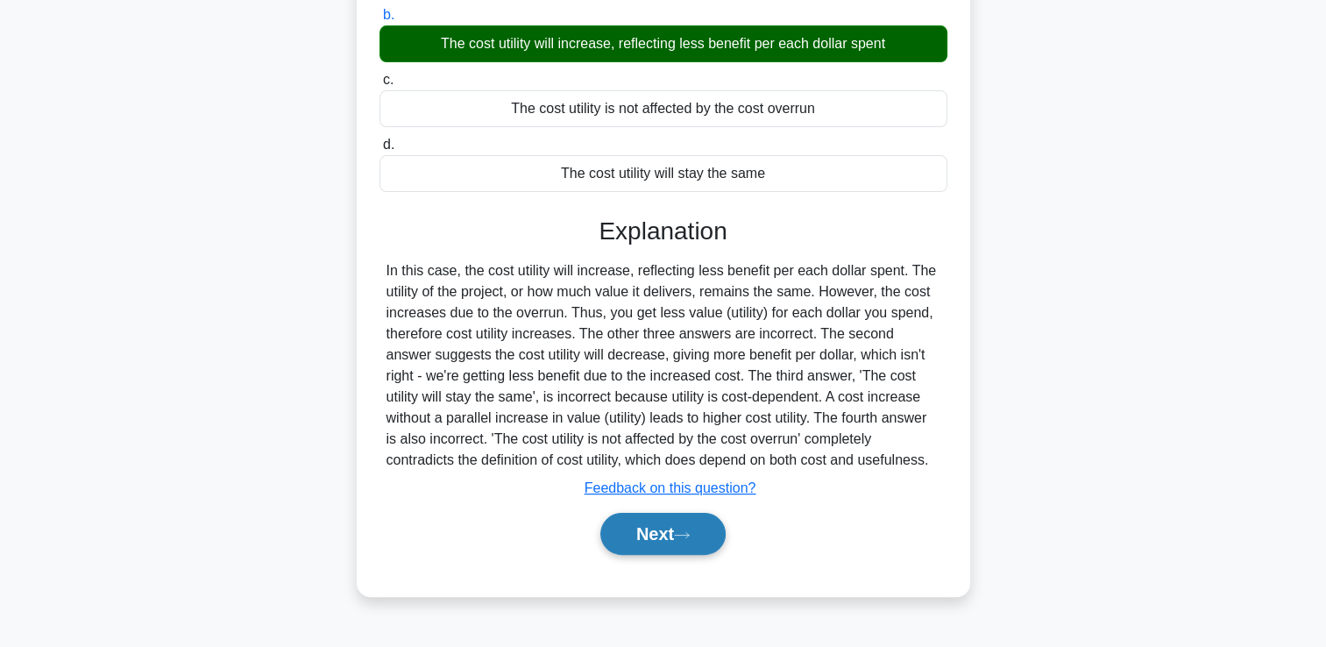
click at [721, 532] on button "Next" at bounding box center [662, 534] width 125 height 42
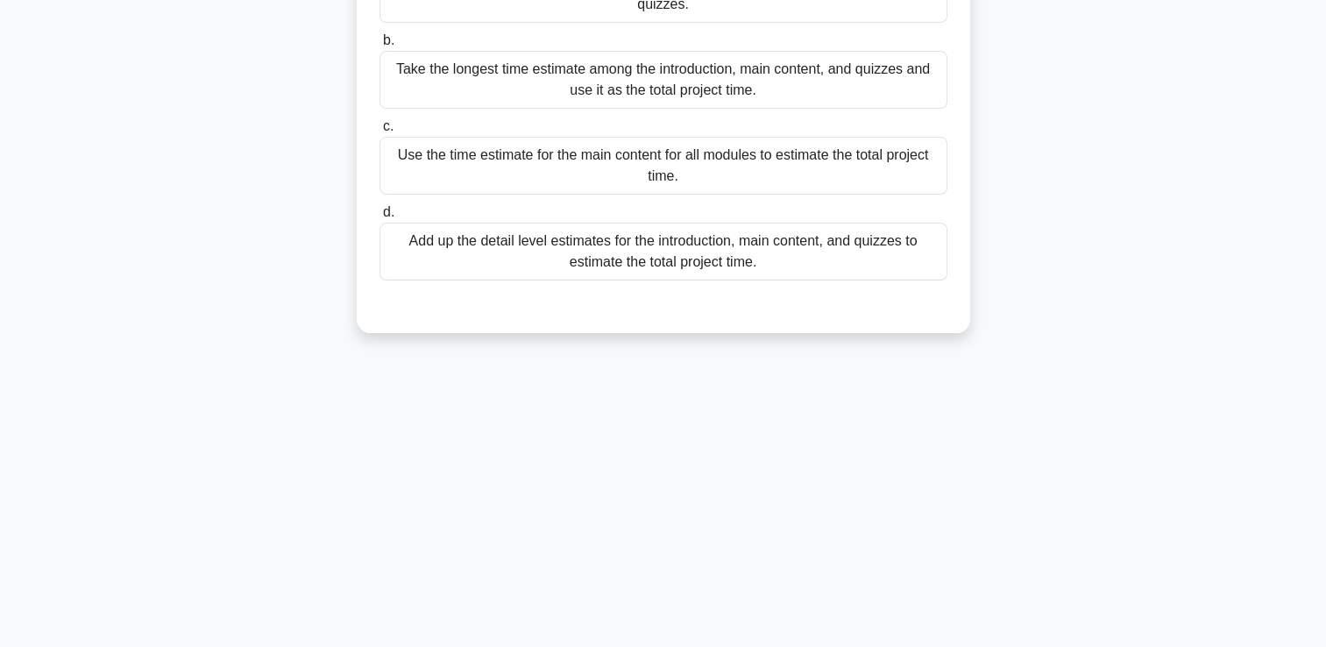
scroll to position [0, 0]
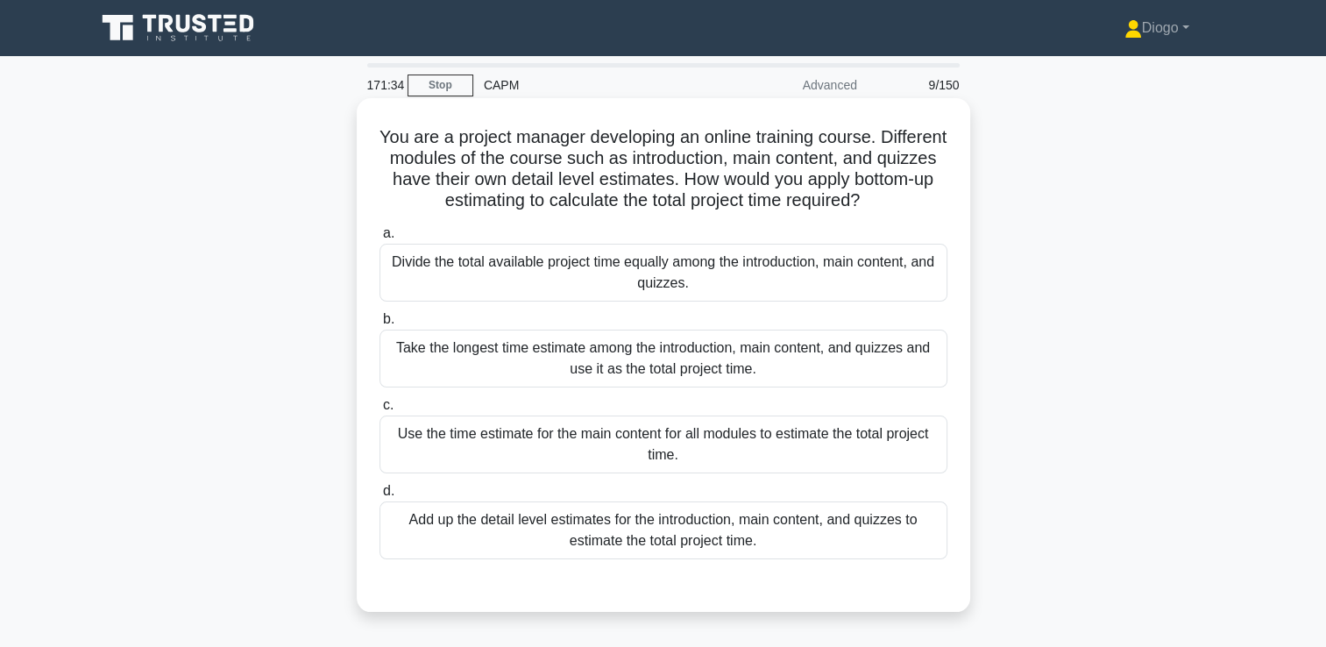
click at [808, 517] on div "Add up the detail level estimates for the introduction, main content, and quizz…" at bounding box center [664, 530] width 568 height 58
click at [380, 497] on input "d. Add up the detail level estimates for the introduction, main content, and qu…" at bounding box center [380, 491] width 0 height 11
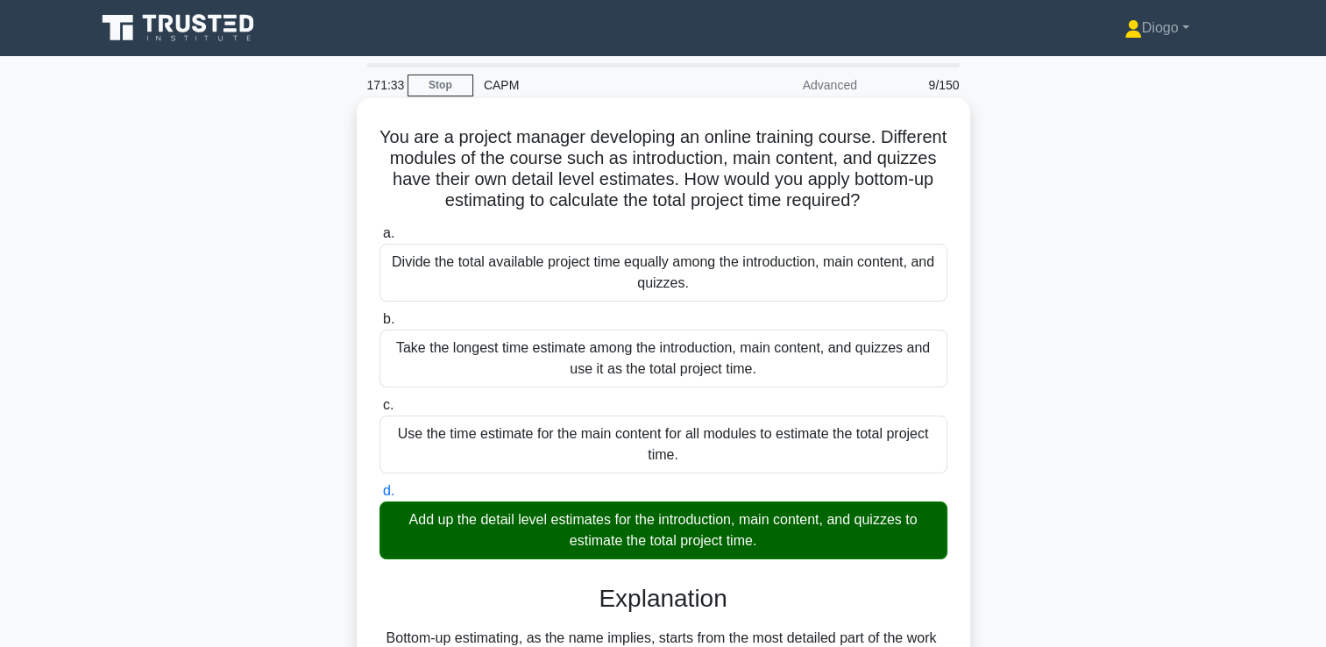
scroll to position [348, 0]
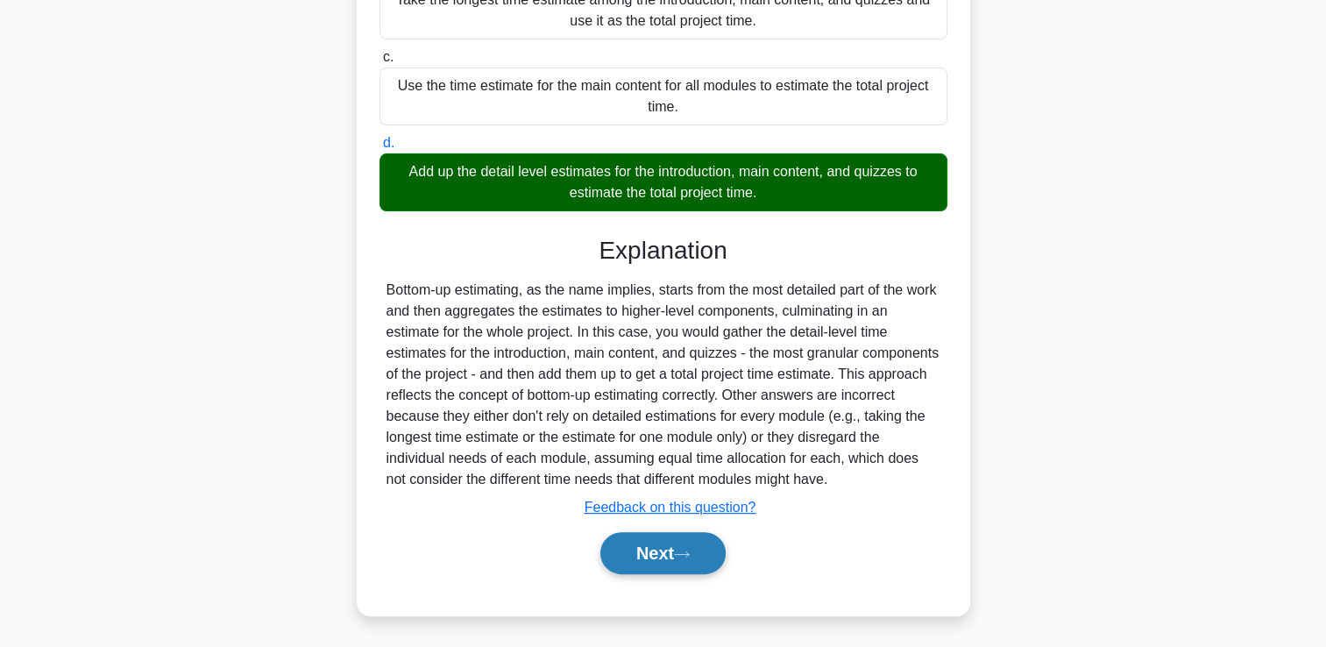
click at [708, 557] on button "Next" at bounding box center [662, 553] width 125 height 42
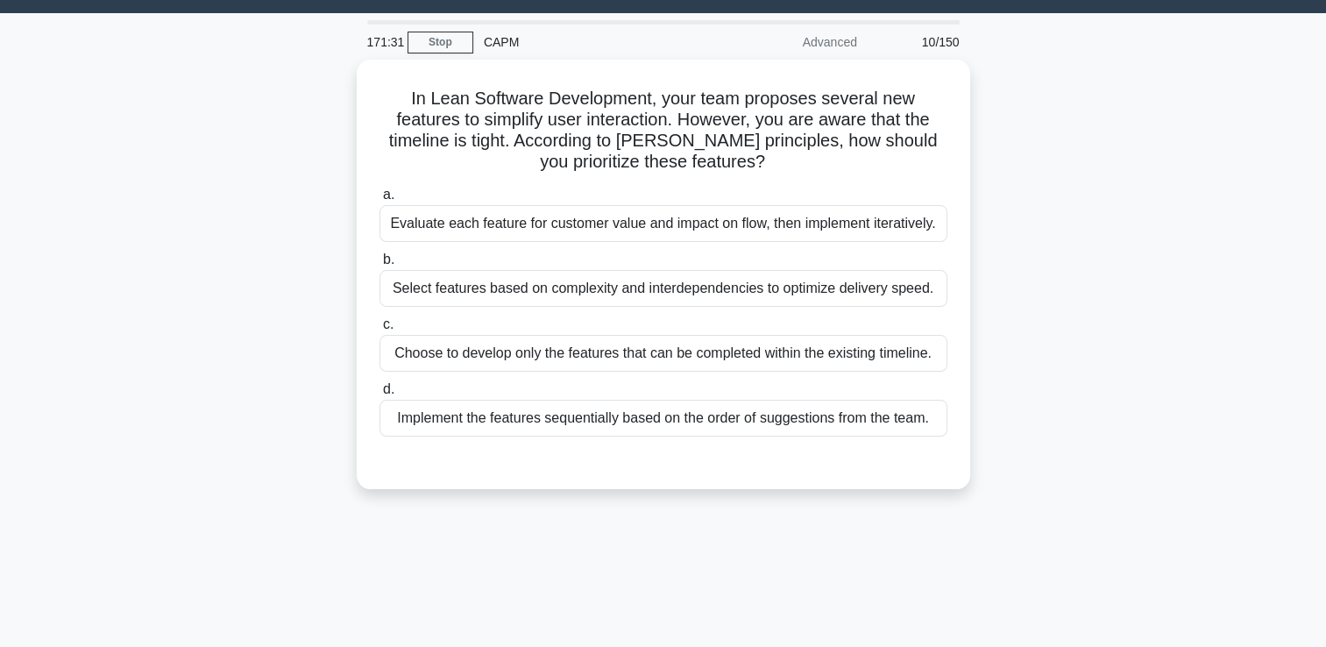
scroll to position [30, 0]
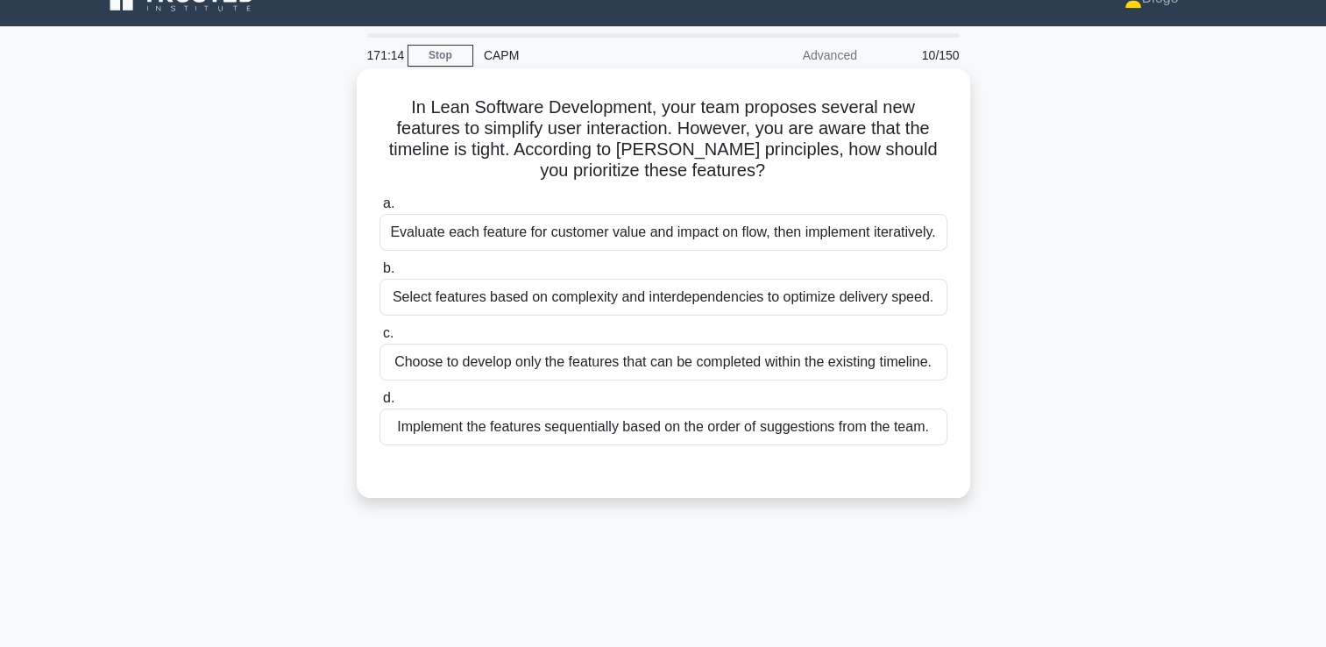
click at [898, 230] on div "Evaluate each feature for customer value and impact on flow, then implement ite…" at bounding box center [664, 232] width 568 height 37
click at [380, 209] on input "a. Evaluate each feature for customer value and impact on flow, then implement …" at bounding box center [380, 203] width 0 height 11
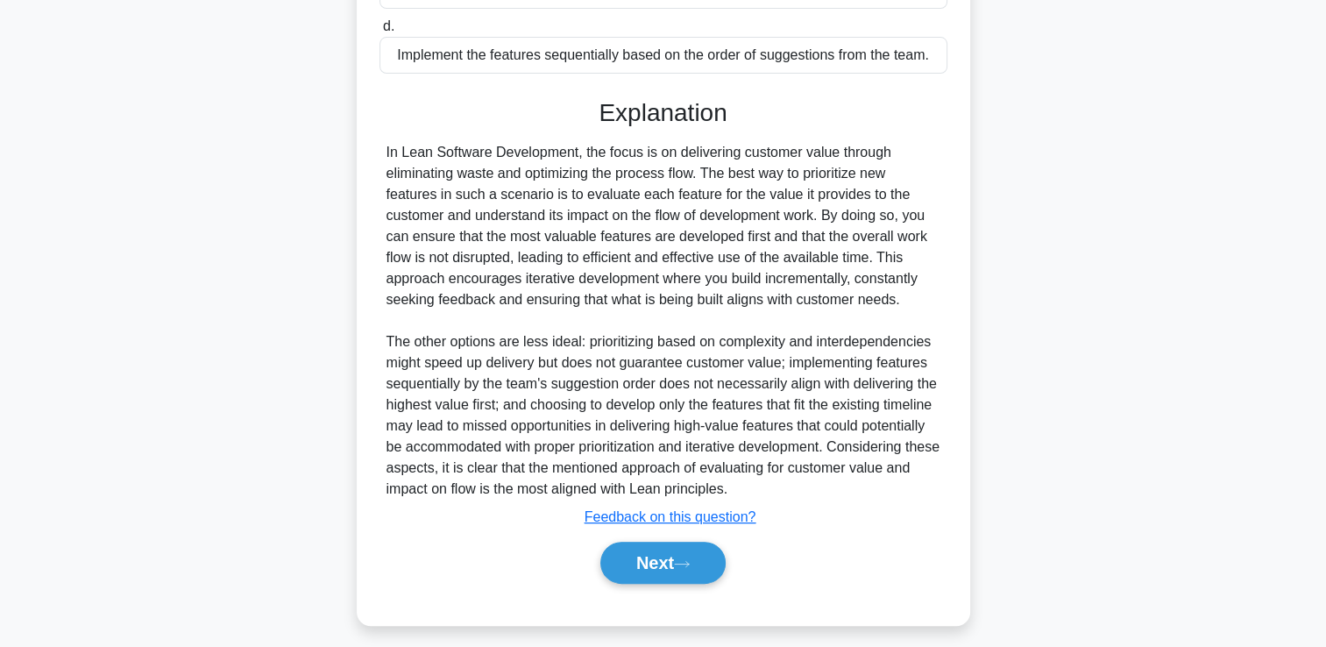
scroll to position [432, 0]
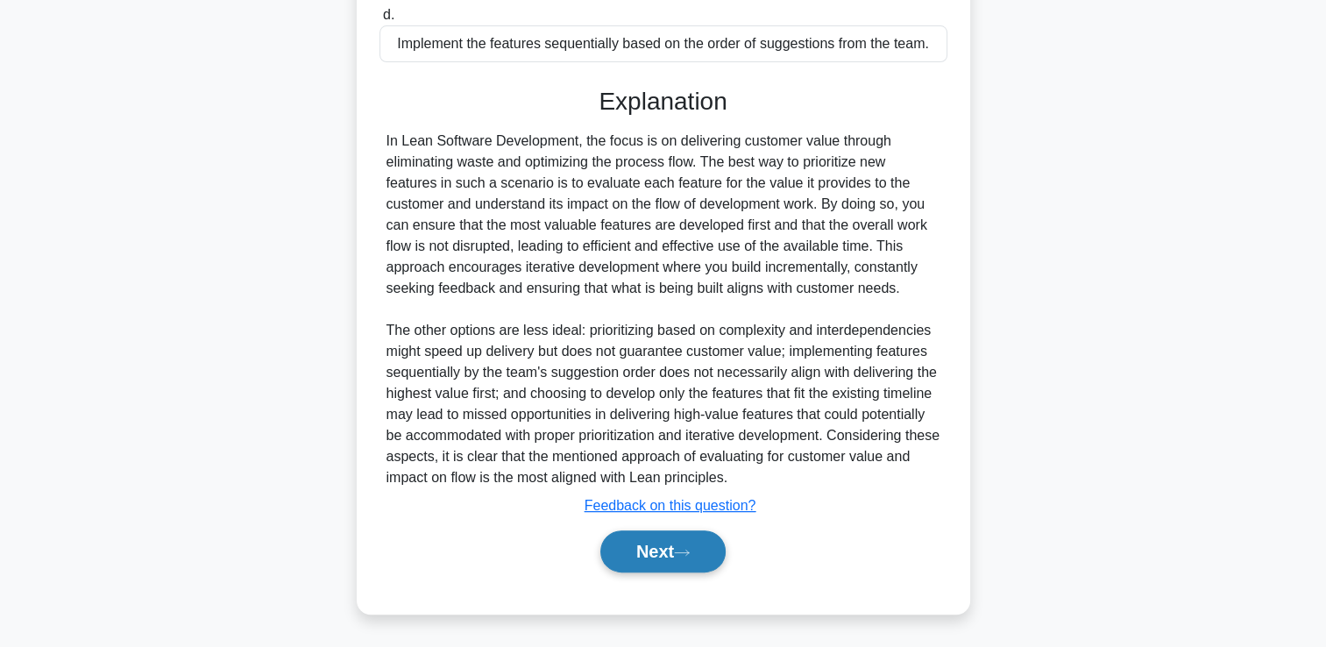
click at [664, 564] on button "Next" at bounding box center [662, 551] width 125 height 42
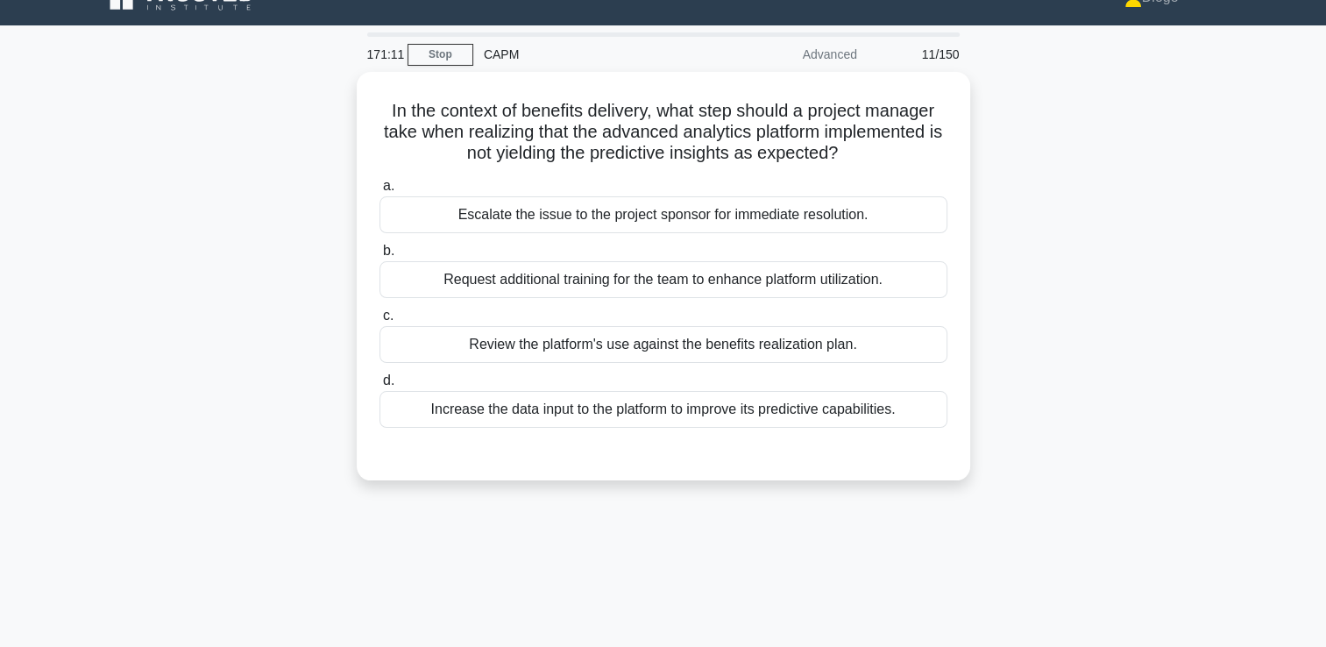
scroll to position [0, 0]
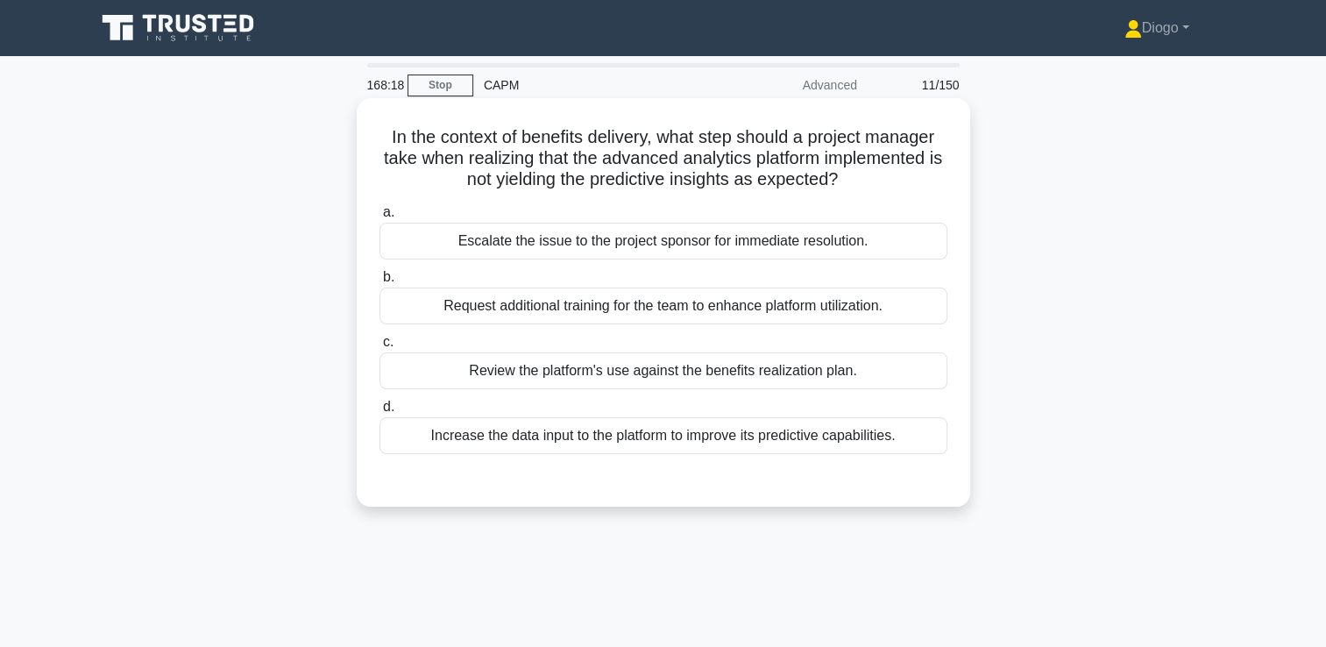
click at [508, 444] on div "Increase the data input to the platform to improve its predictive capabilities." at bounding box center [664, 435] width 568 height 37
click at [380, 413] on input "d. Increase the data input to the platform to improve its predictive capabiliti…" at bounding box center [380, 406] width 0 height 11
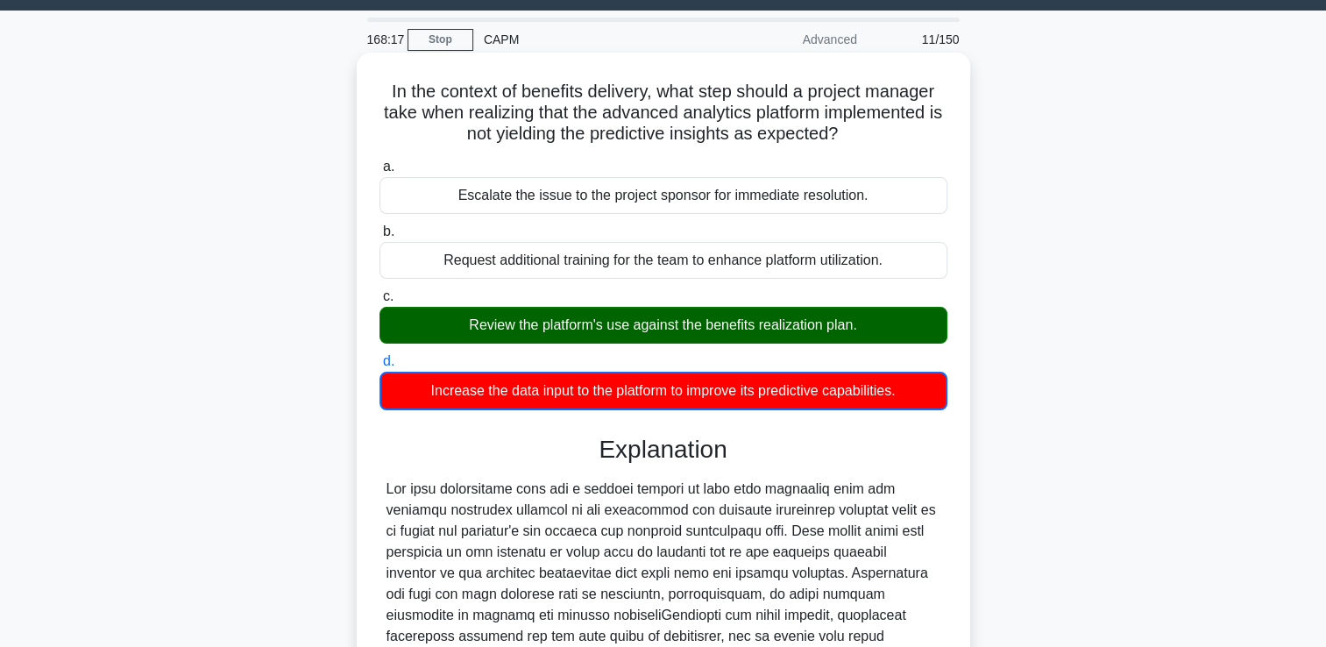
scroll to position [308, 0]
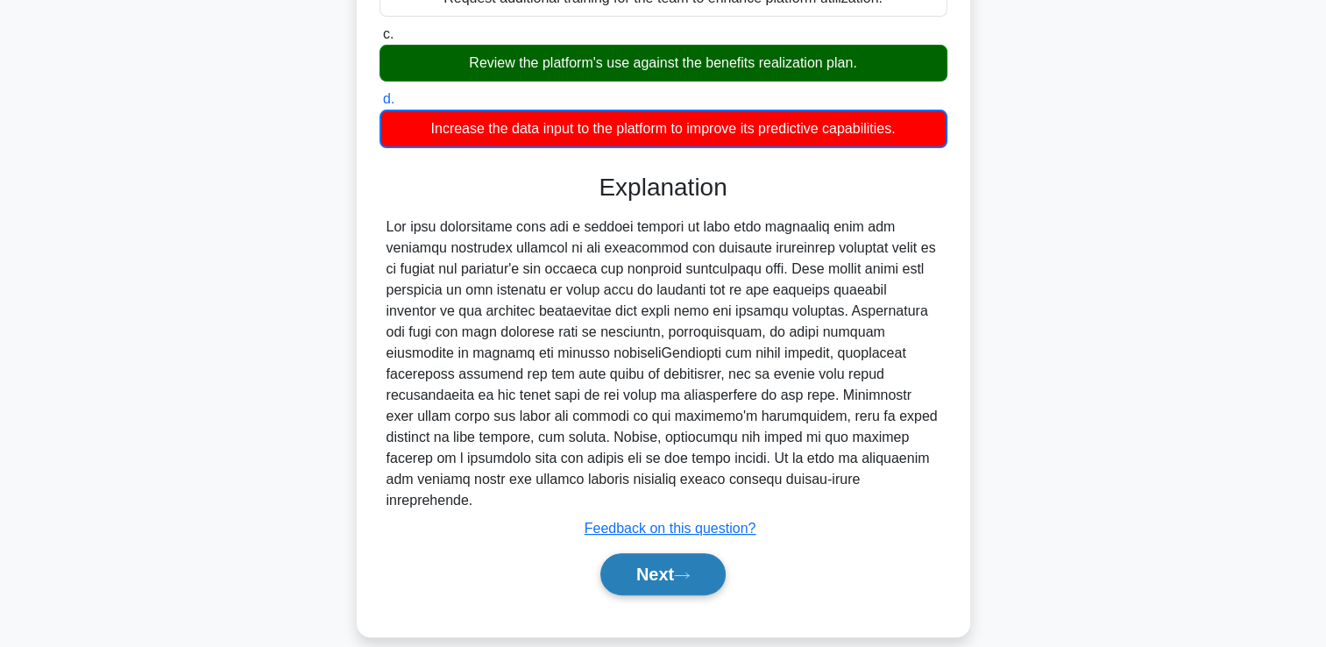
click at [628, 553] on button "Next" at bounding box center [662, 574] width 125 height 42
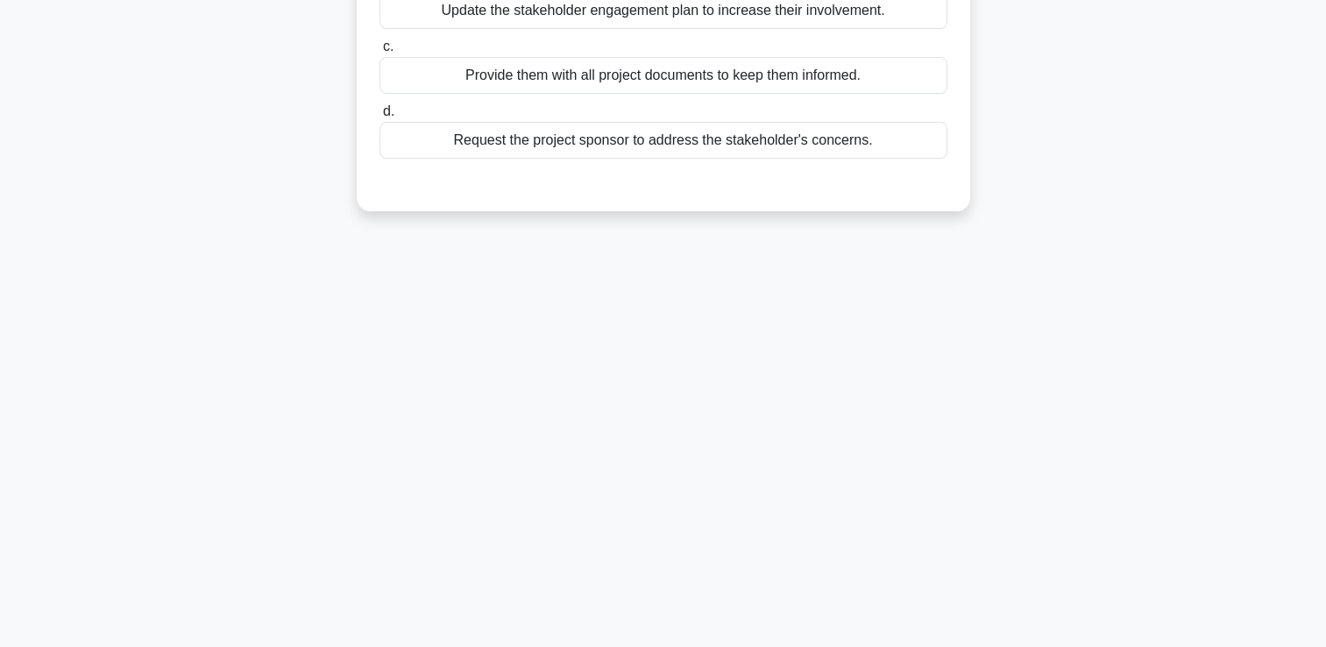
scroll to position [0, 0]
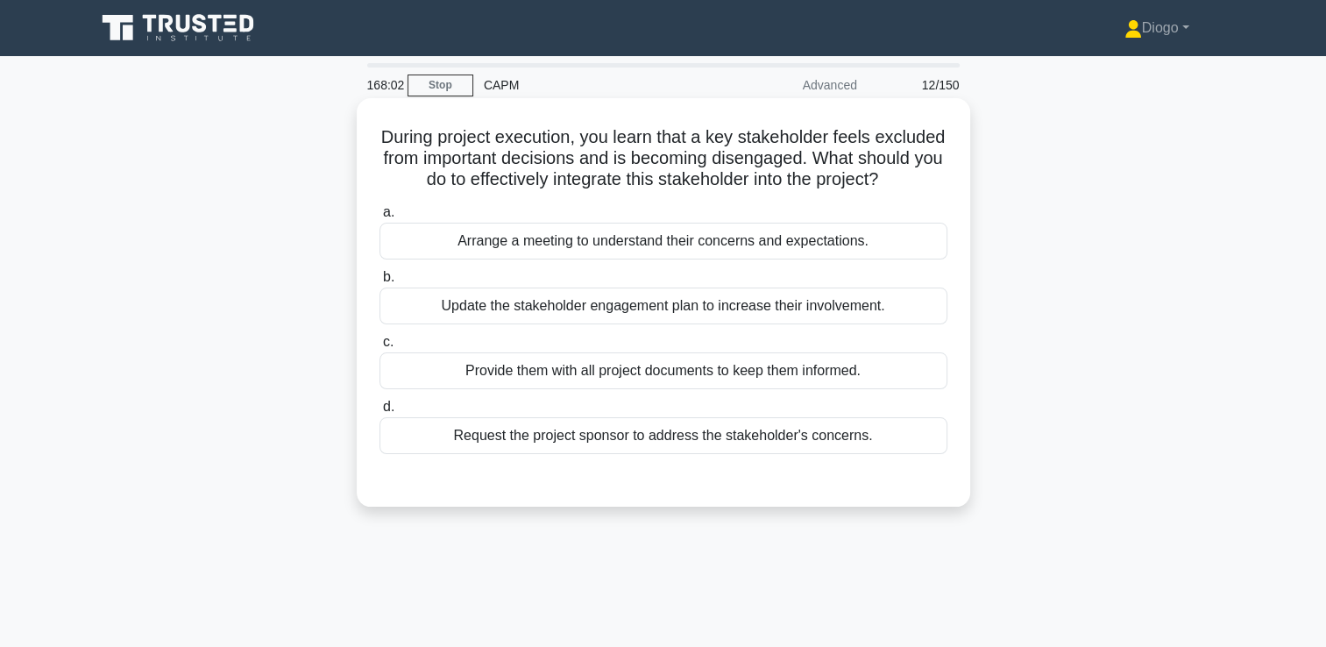
click at [898, 259] on div "Arrange a meeting to understand their concerns and expectations." at bounding box center [664, 241] width 568 height 37
click at [380, 218] on input "a. Arrange a meeting to understand their concerns and expectations." at bounding box center [380, 212] width 0 height 11
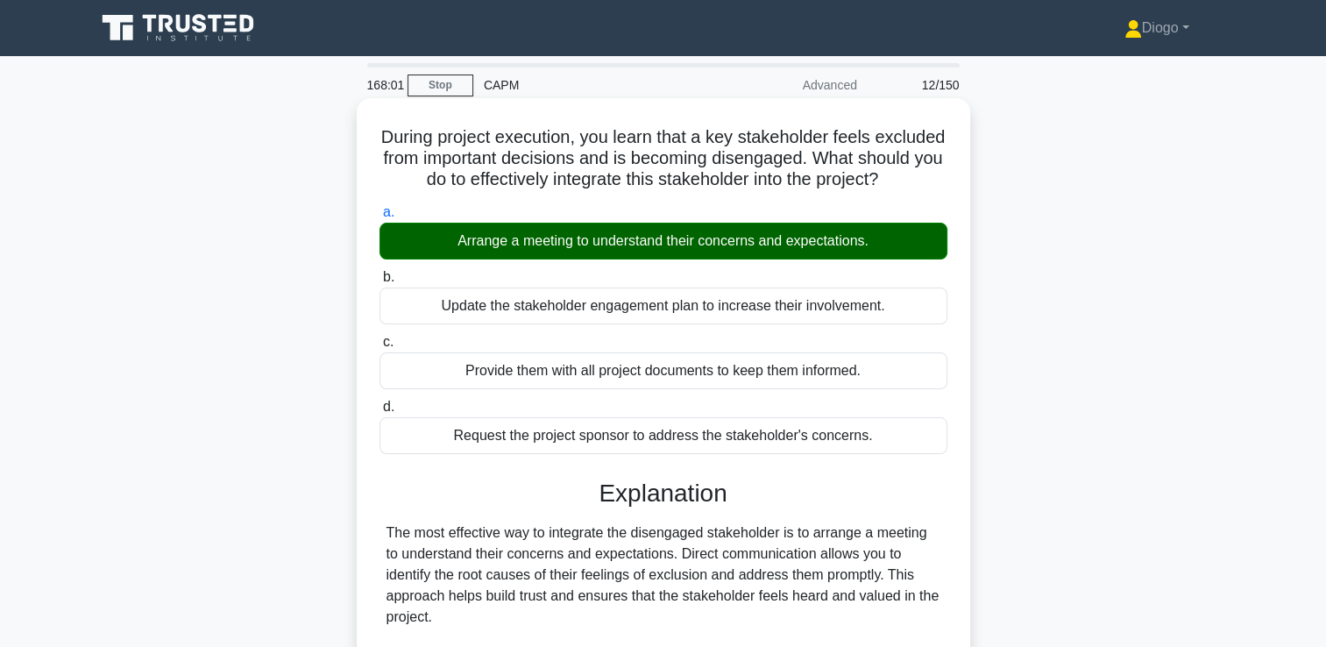
scroll to position [306, 0]
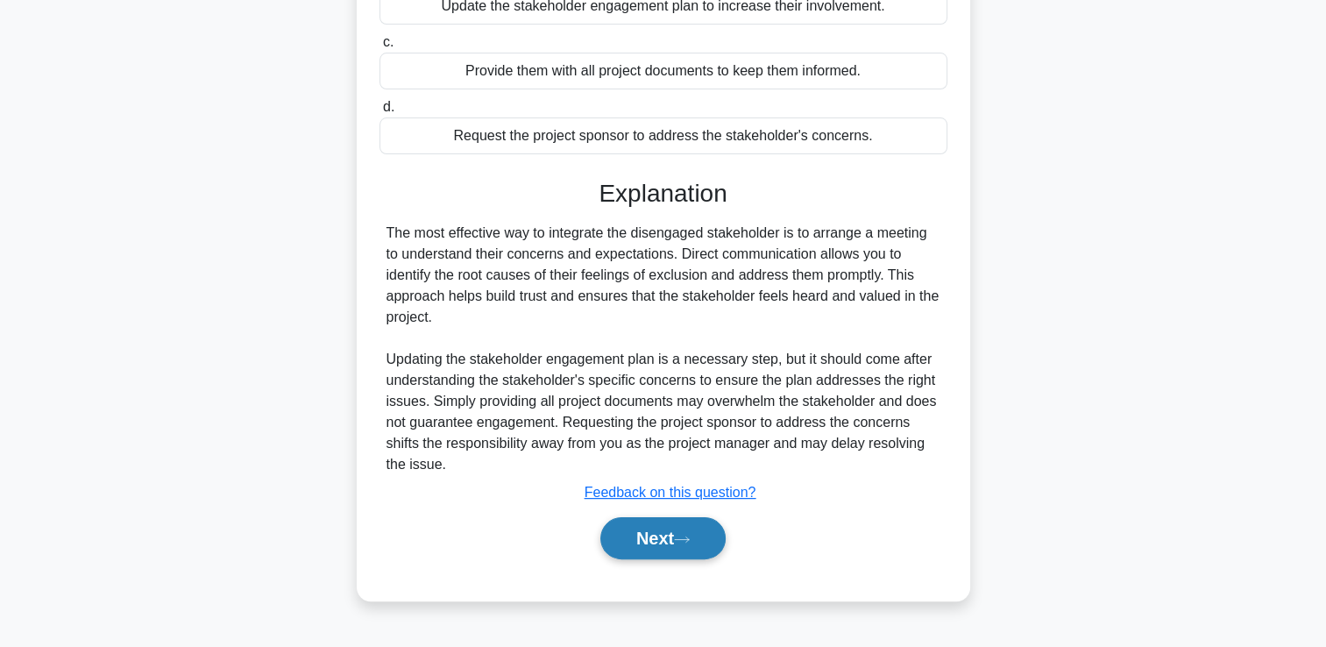
click at [649, 543] on button "Next" at bounding box center [662, 538] width 125 height 42
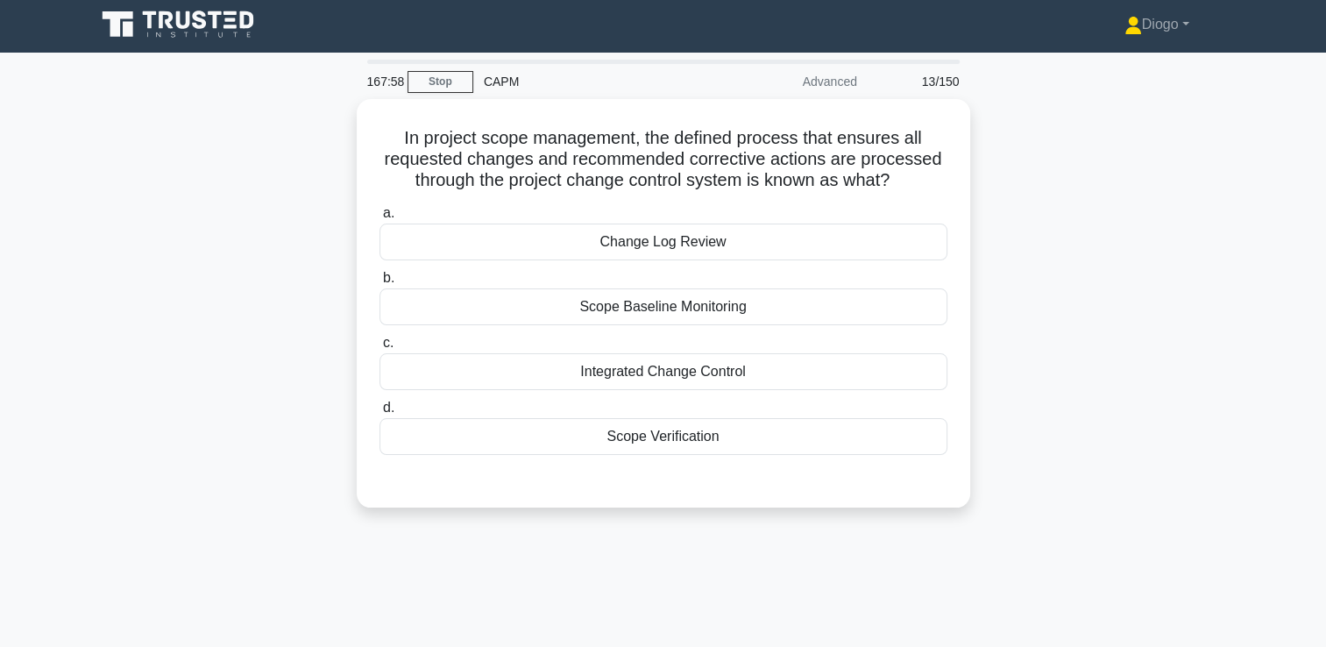
scroll to position [0, 0]
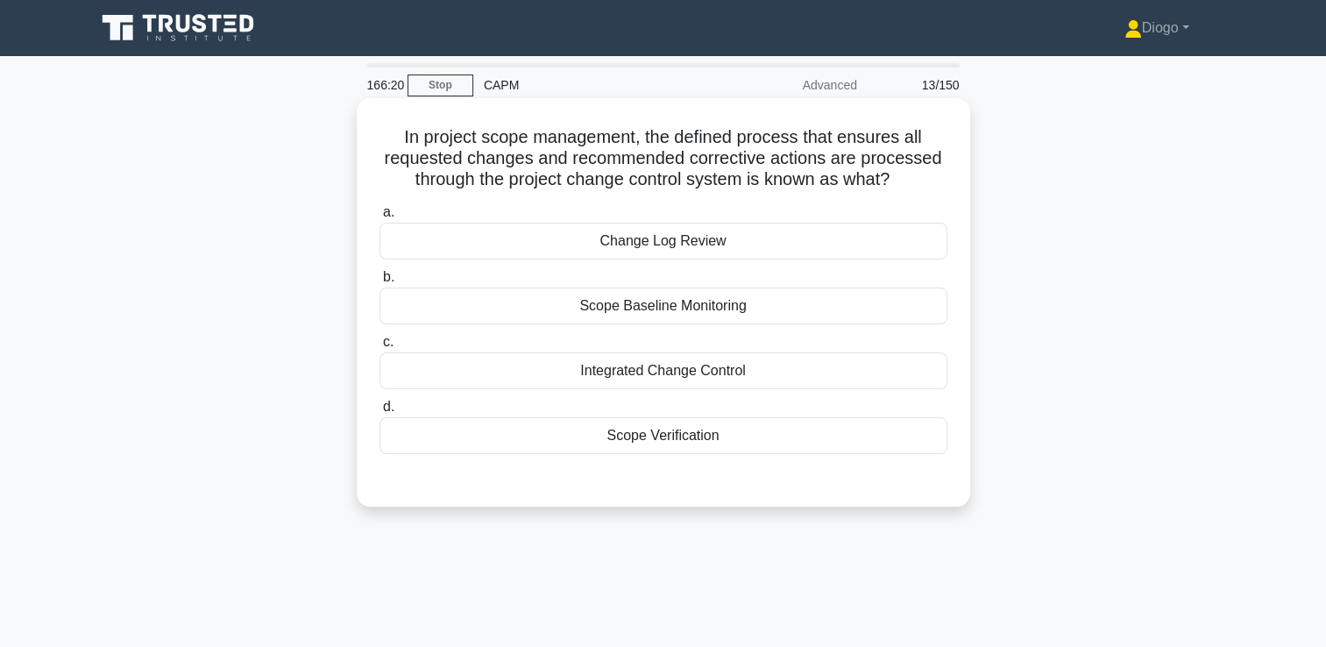
click at [774, 372] on div "Integrated Change Control" at bounding box center [664, 370] width 568 height 37
click at [380, 348] on input "c. Integrated Change Control" at bounding box center [380, 342] width 0 height 11
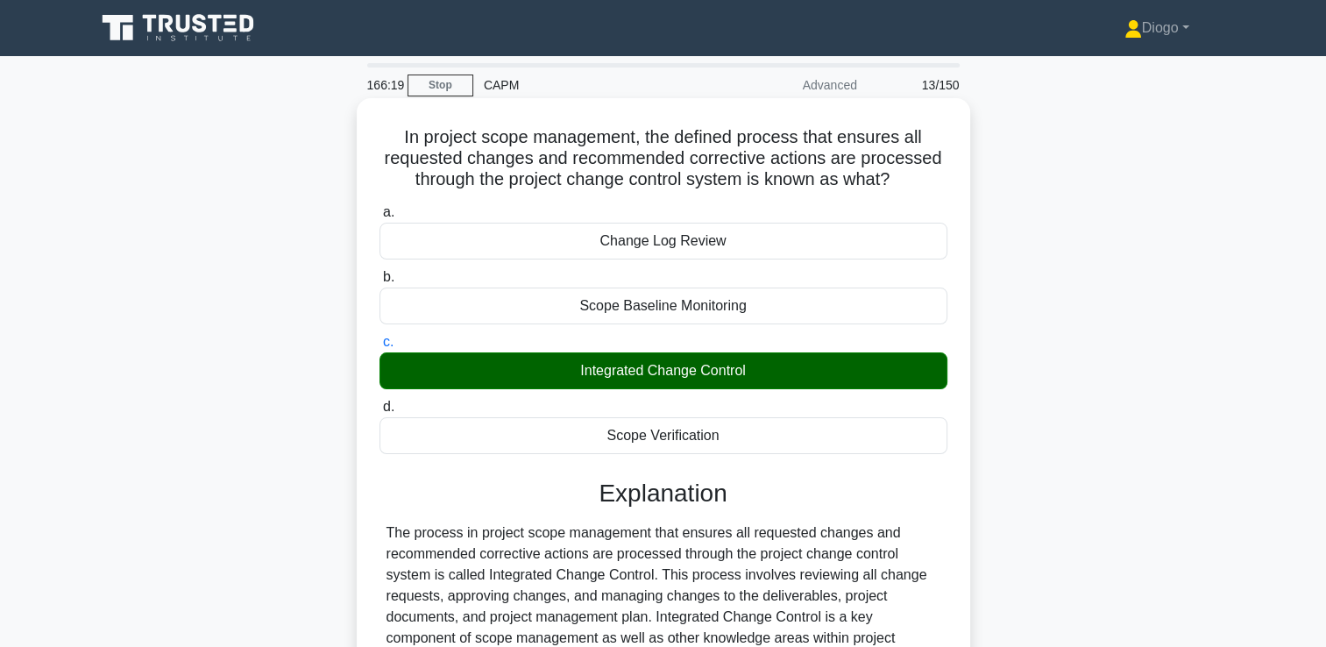
scroll to position [348, 0]
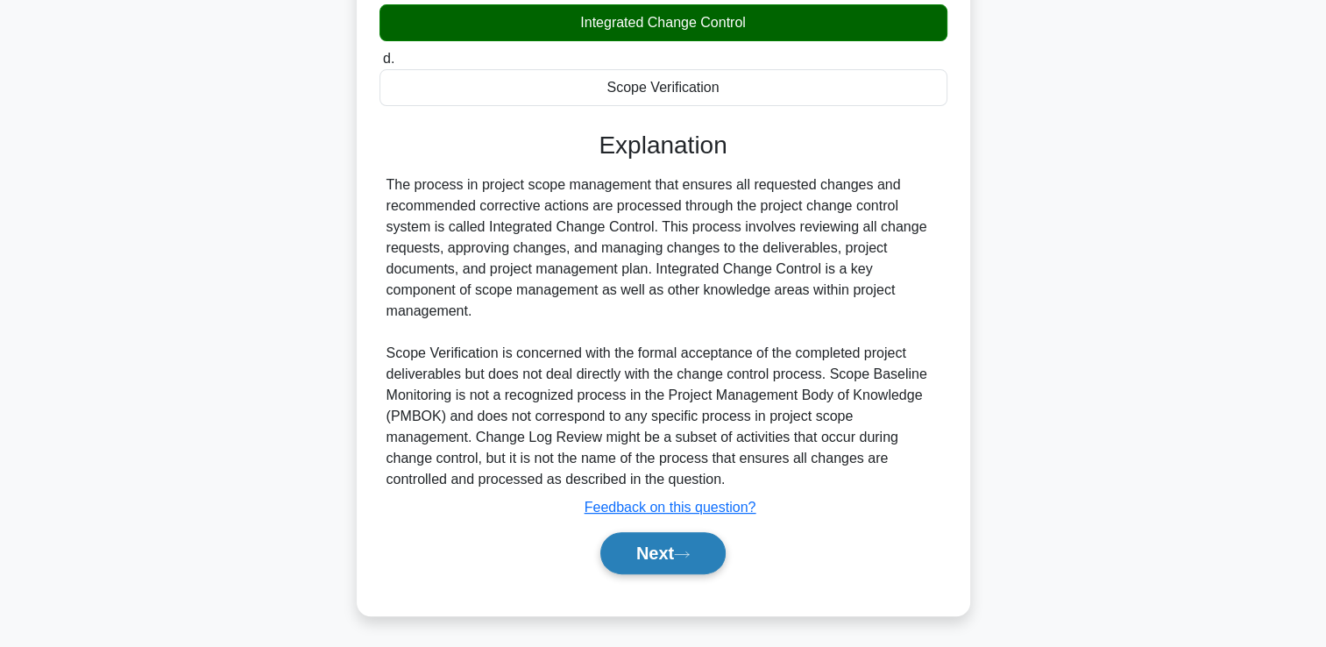
click at [666, 536] on button "Next" at bounding box center [662, 553] width 125 height 42
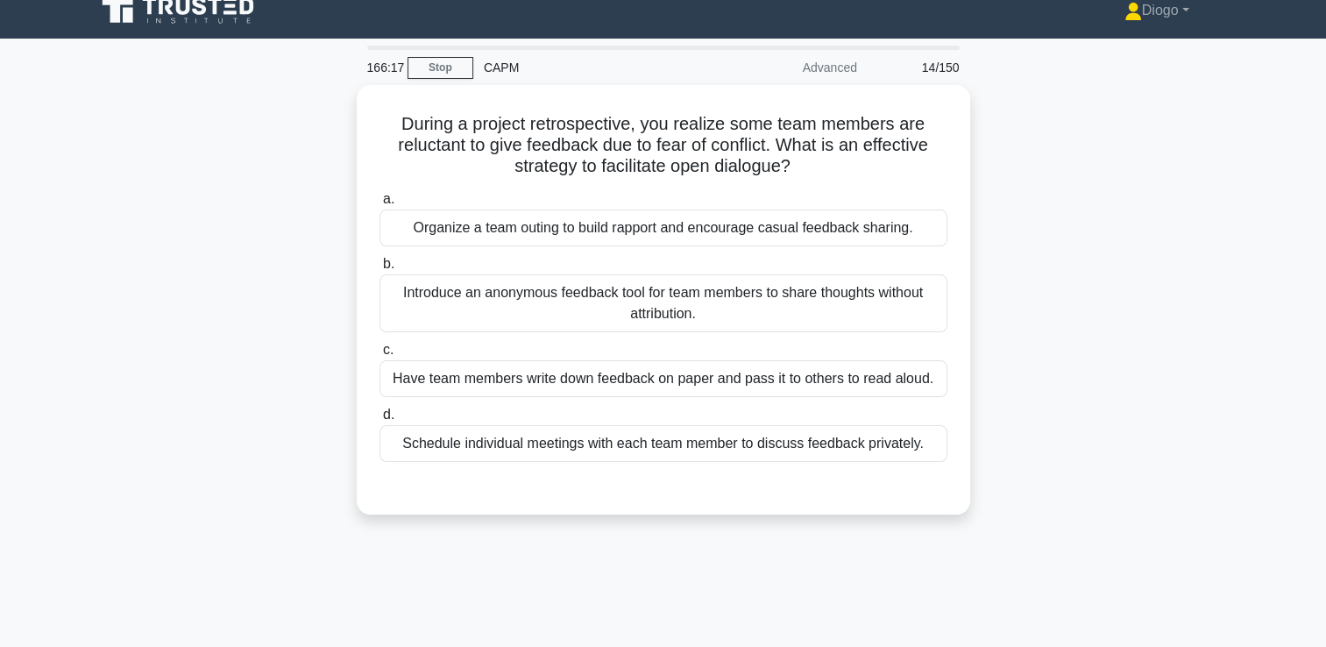
scroll to position [0, 0]
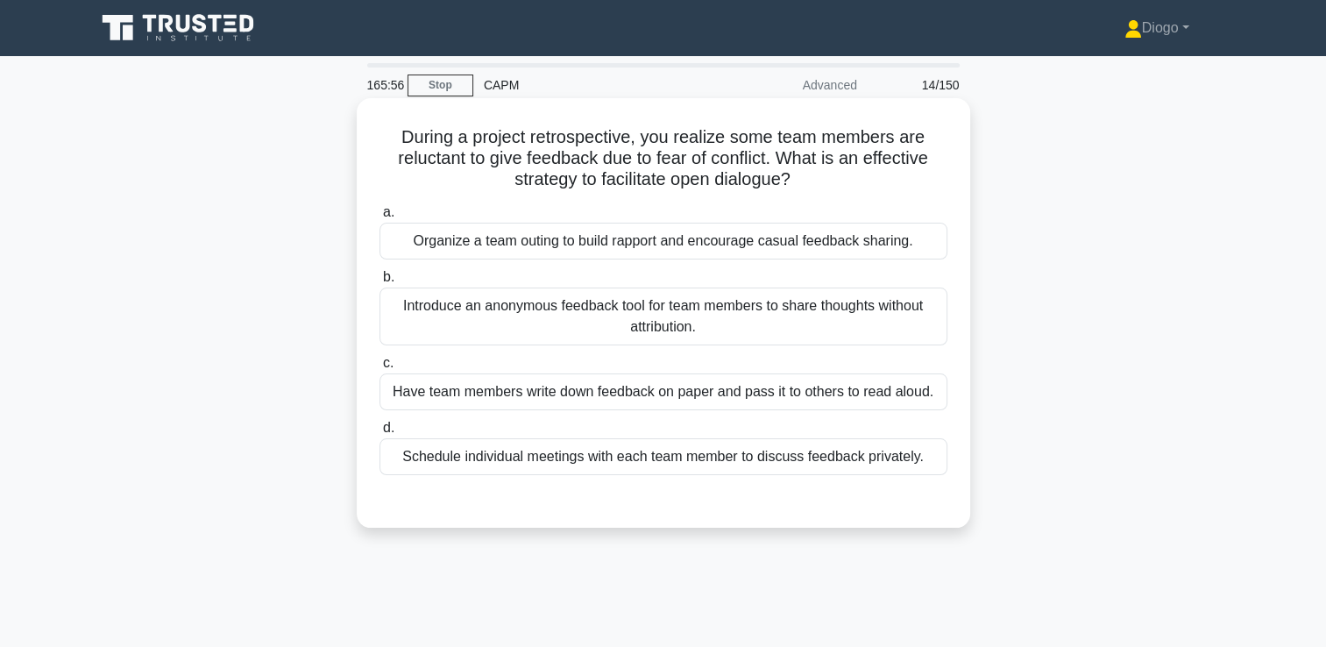
click at [873, 328] on div "Introduce an anonymous feedback tool for team members to share thoughts without…" at bounding box center [664, 317] width 568 height 58
click at [380, 283] on input "b. Introduce an anonymous feedback tool for team members to share thoughts with…" at bounding box center [380, 277] width 0 height 11
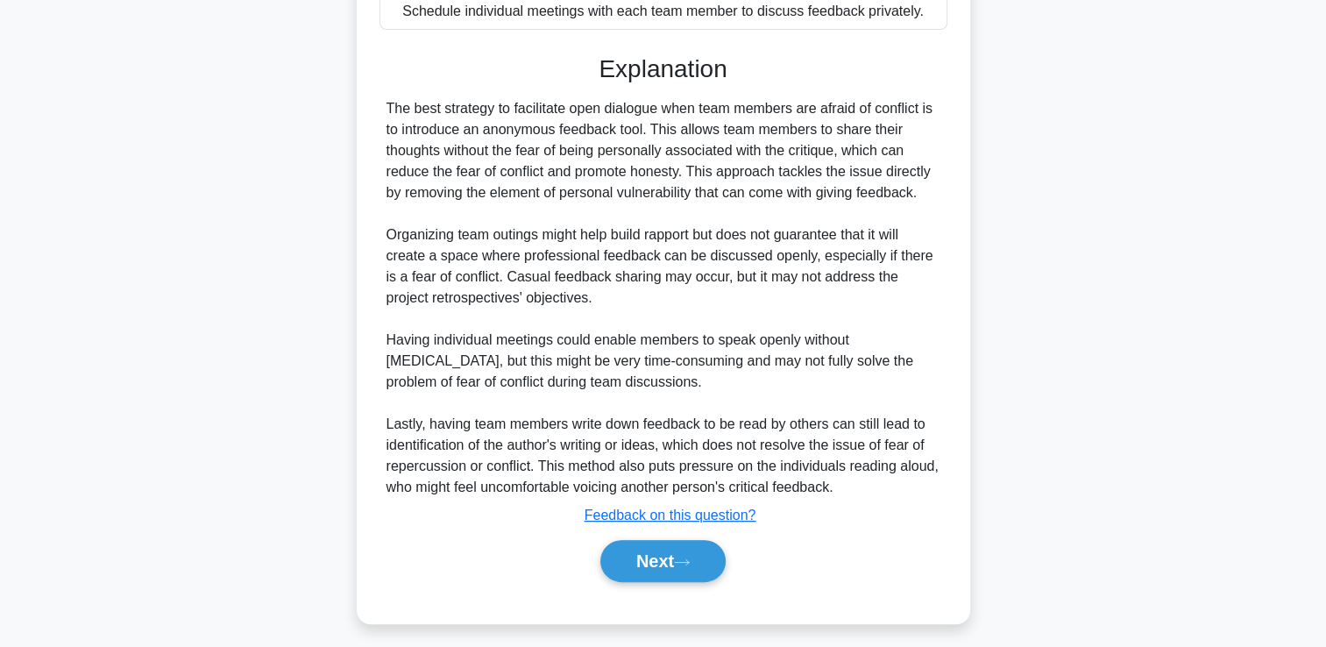
scroll to position [453, 0]
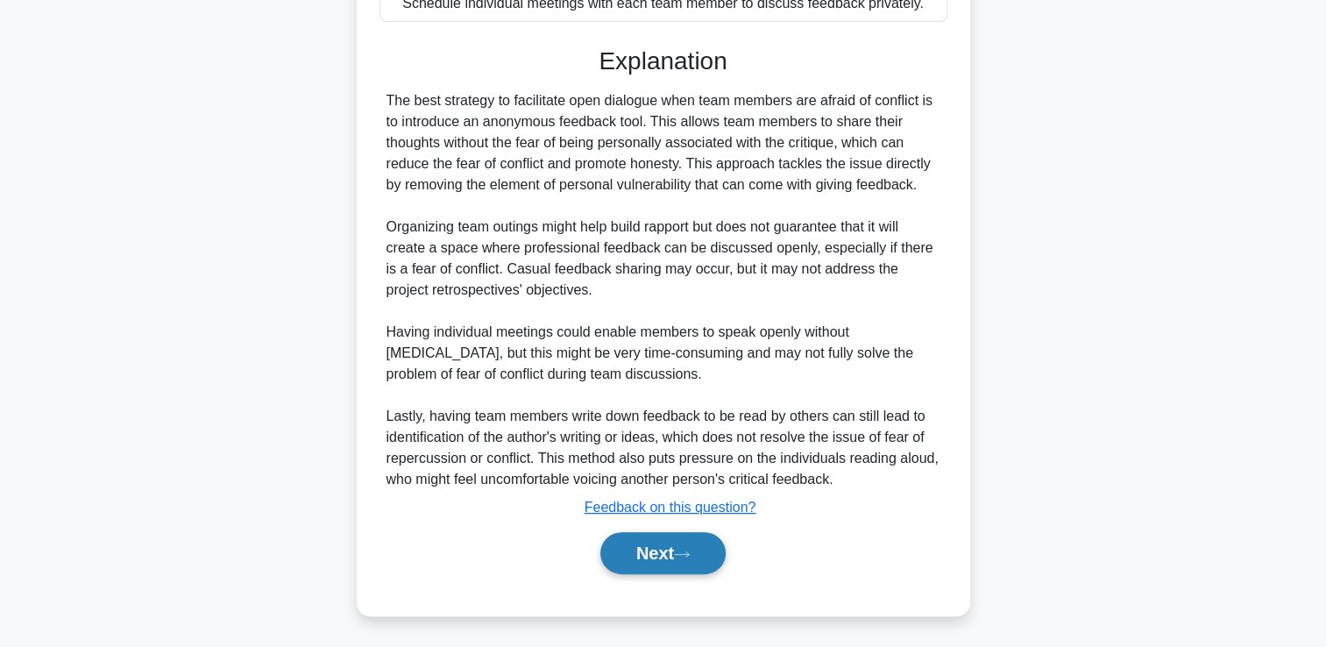
click at [678, 555] on button "Next" at bounding box center [662, 553] width 125 height 42
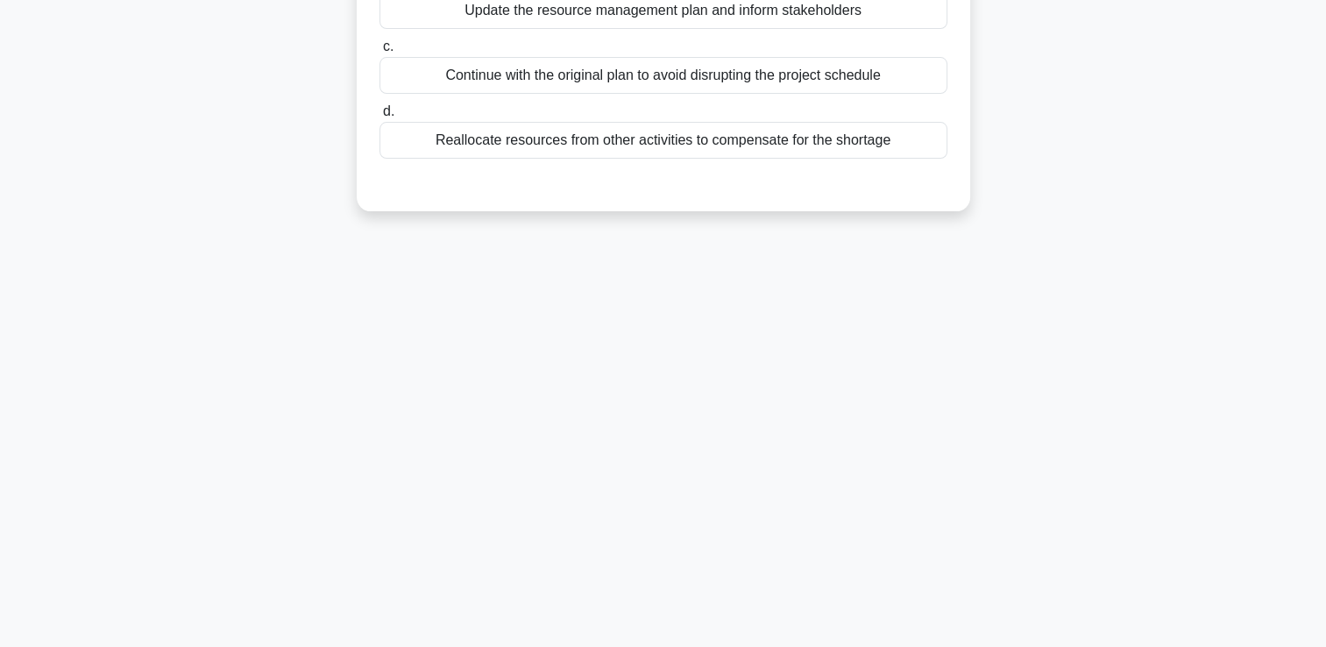
scroll to position [0, 0]
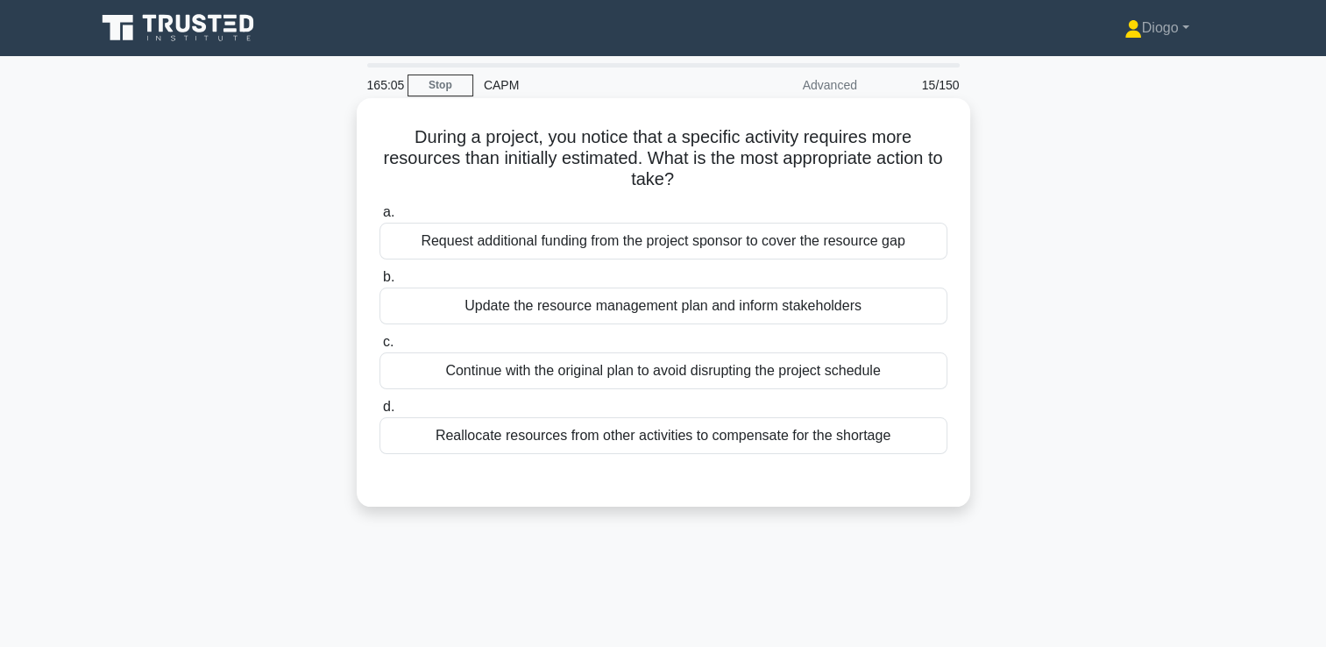
click at [761, 315] on div "Update the resource management plan and inform stakeholders" at bounding box center [664, 306] width 568 height 37
click at [380, 283] on input "b. Update the resource management plan and inform stakeholders" at bounding box center [380, 277] width 0 height 11
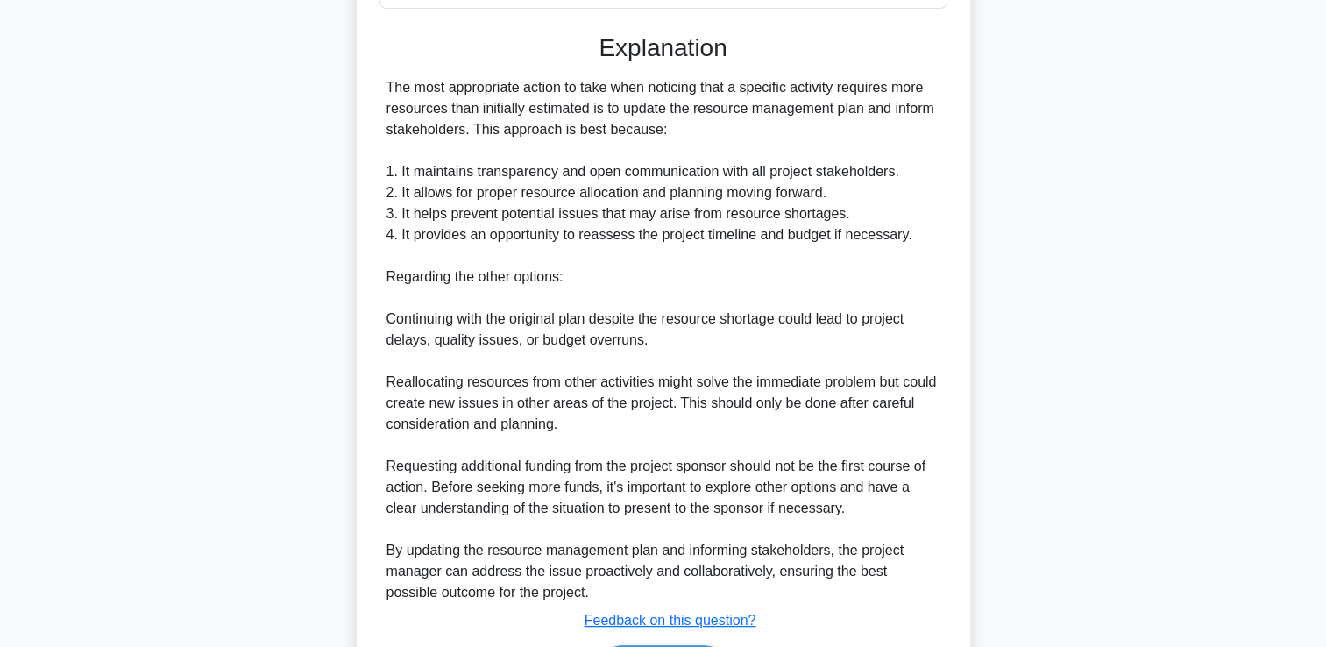
scroll to position [558, 0]
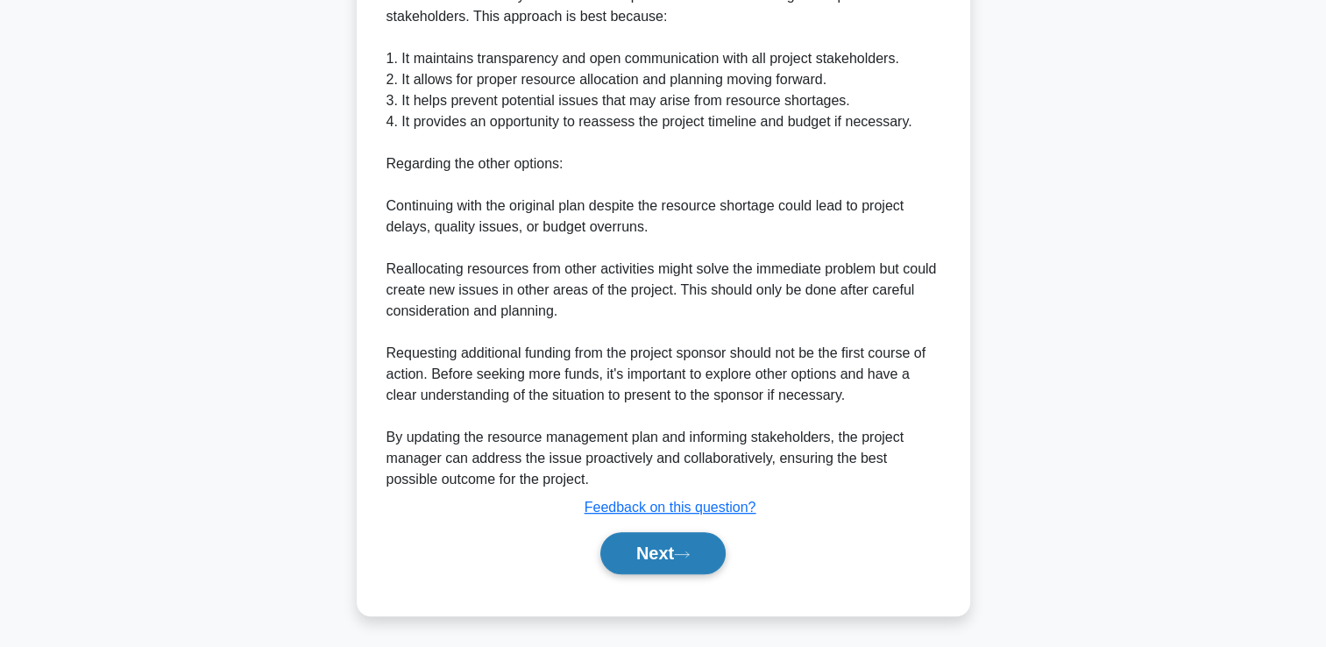
click at [699, 544] on button "Next" at bounding box center [662, 553] width 125 height 42
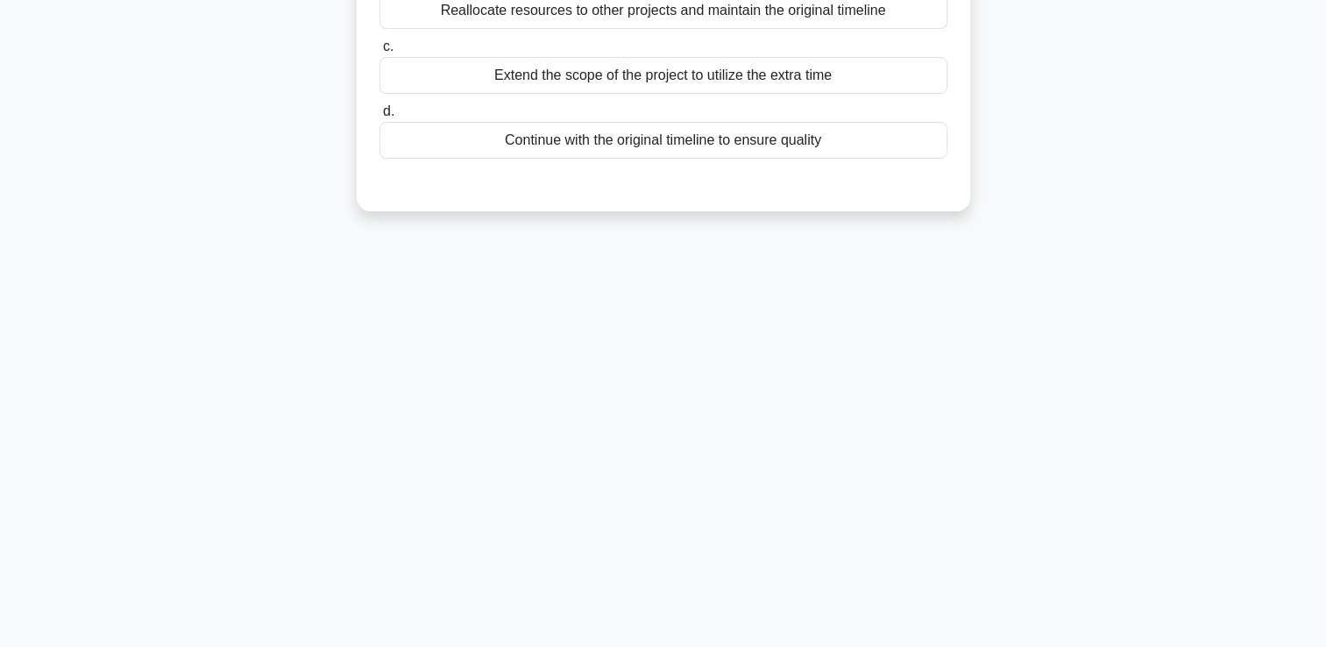
scroll to position [0, 0]
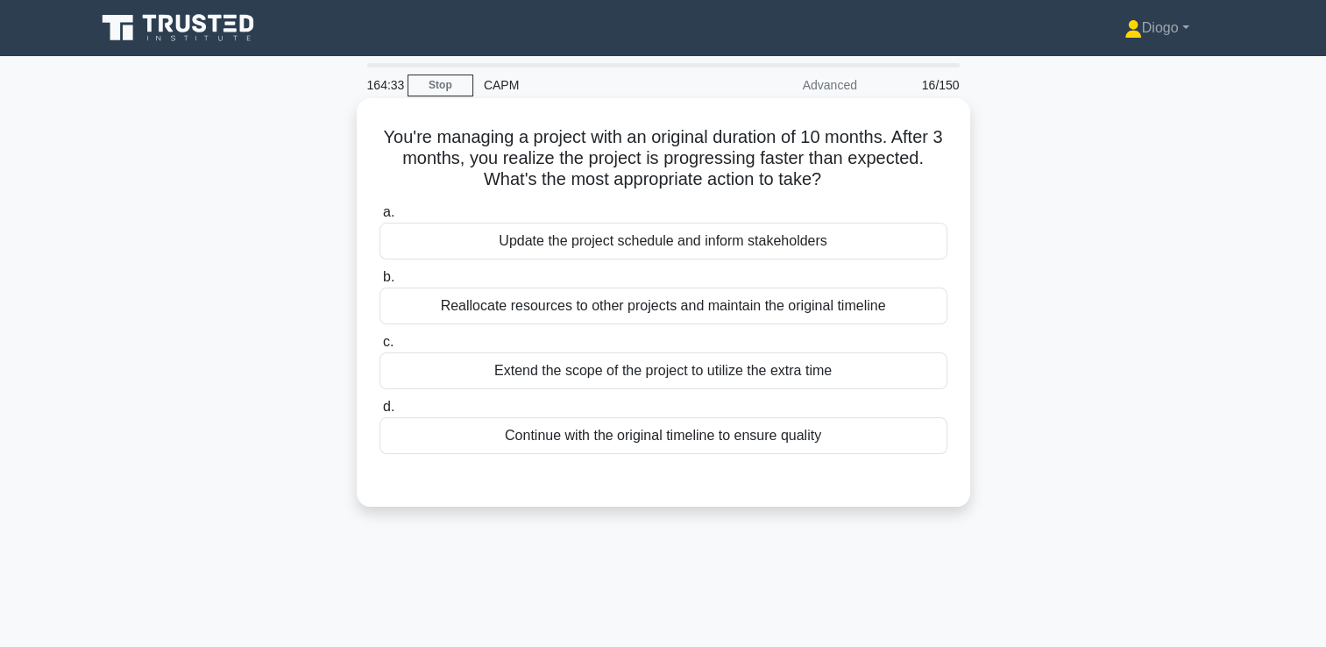
click at [885, 254] on div "Update the project schedule and inform stakeholders" at bounding box center [664, 241] width 568 height 37
click at [380, 218] on input "a. Update the project schedule and inform stakeholders" at bounding box center [380, 212] width 0 height 11
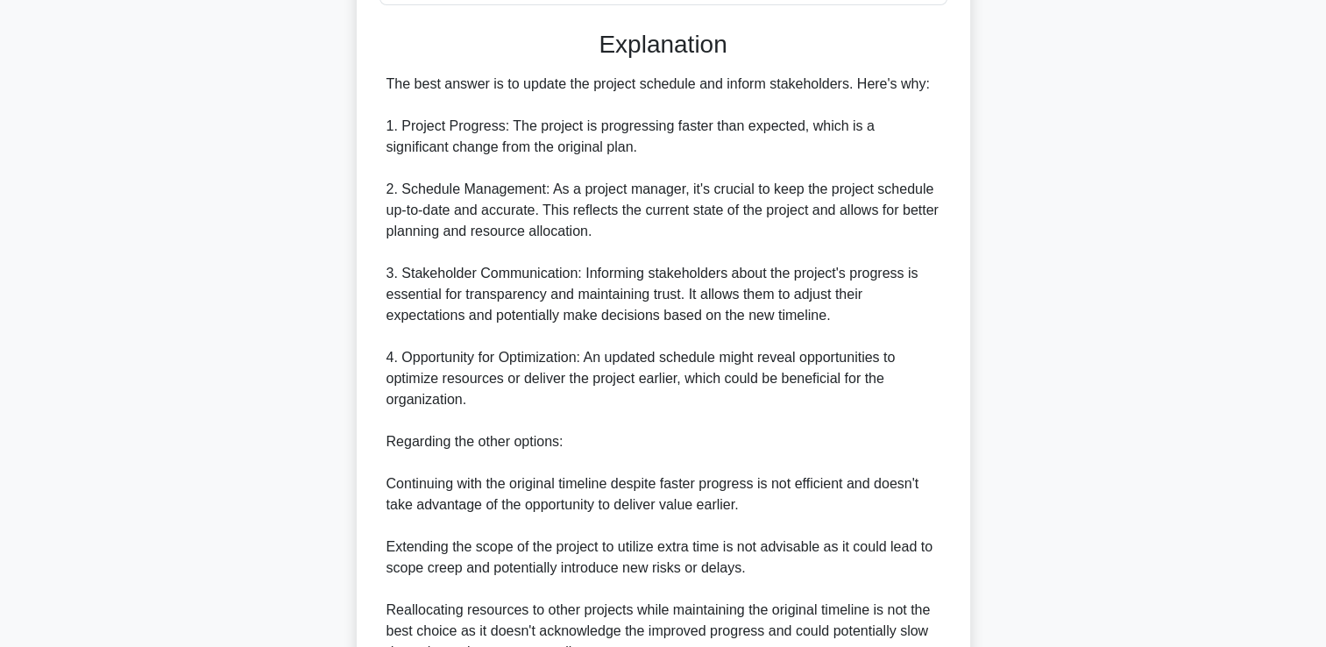
scroll to position [706, 0]
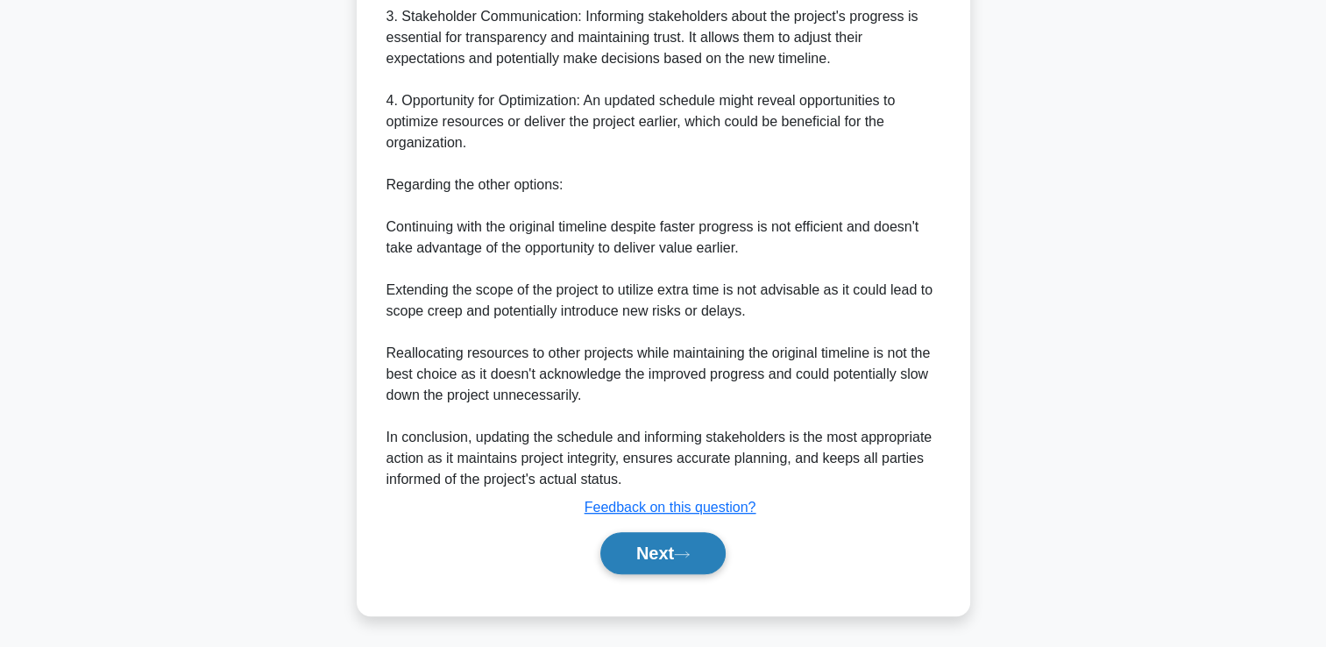
click at [698, 542] on button "Next" at bounding box center [662, 553] width 125 height 42
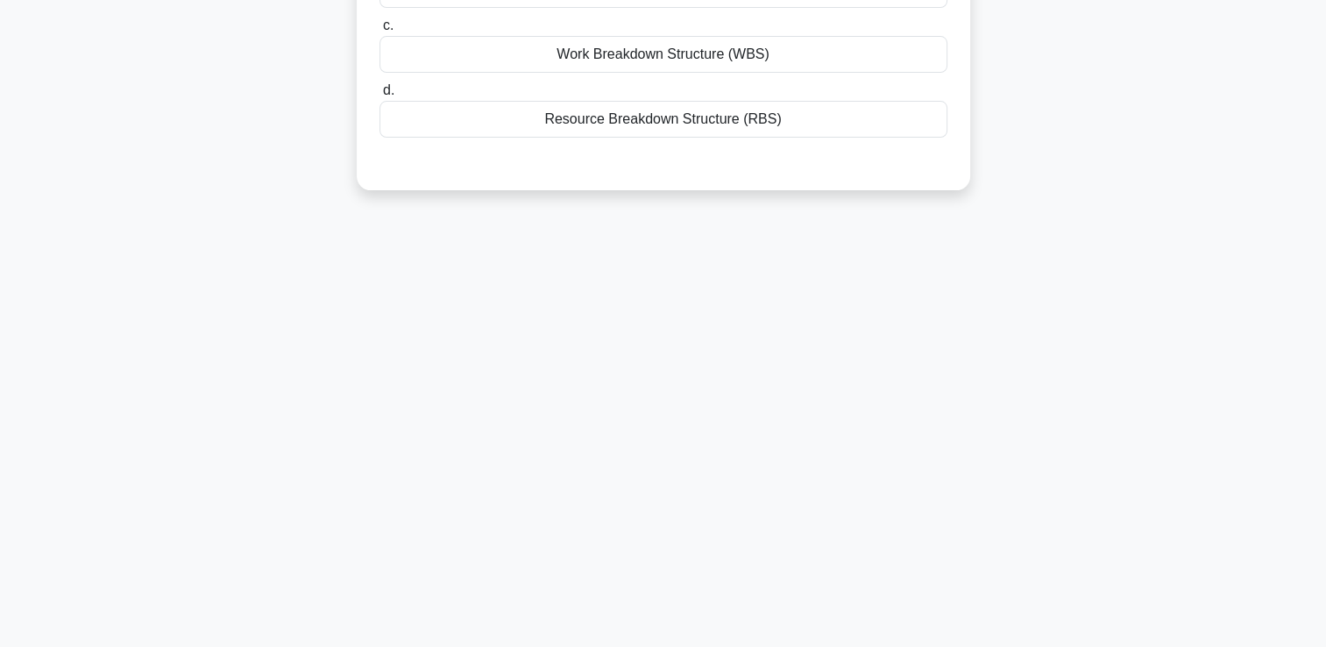
scroll to position [0, 0]
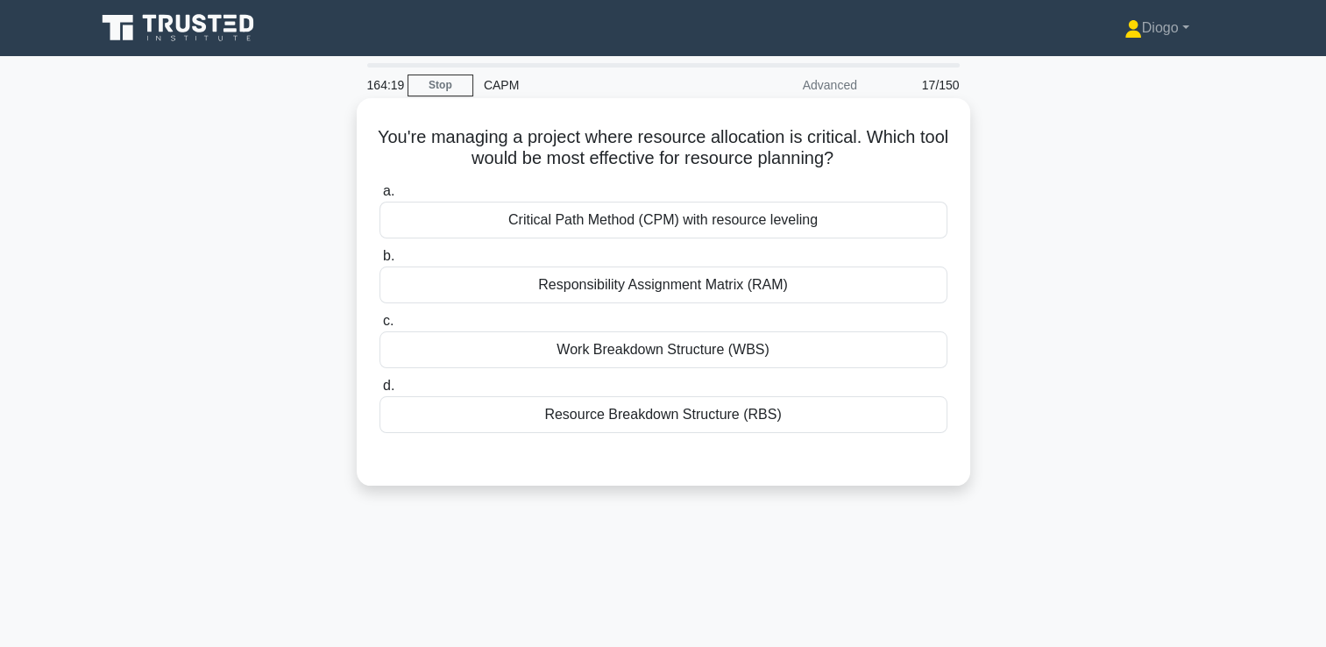
click at [694, 422] on div "Resource Breakdown Structure (RBS)" at bounding box center [664, 414] width 568 height 37
click at [380, 392] on input "d. Resource Breakdown Structure (RBS)" at bounding box center [380, 385] width 0 height 11
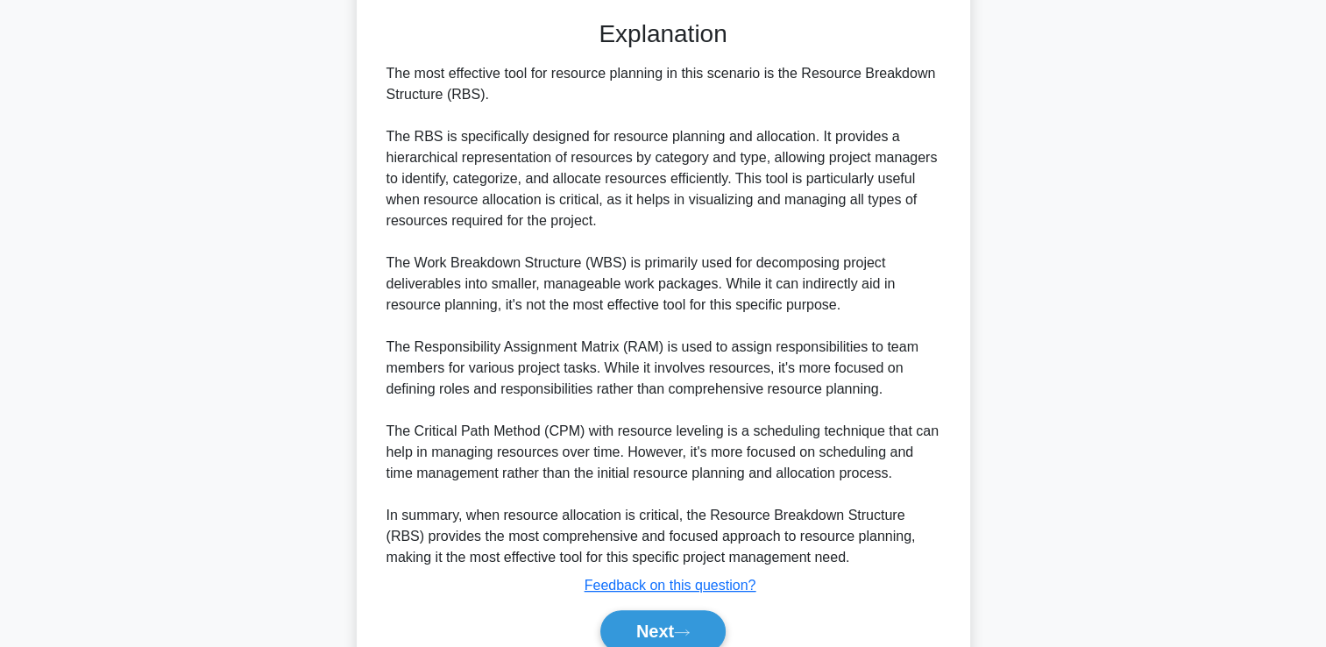
scroll to position [516, 0]
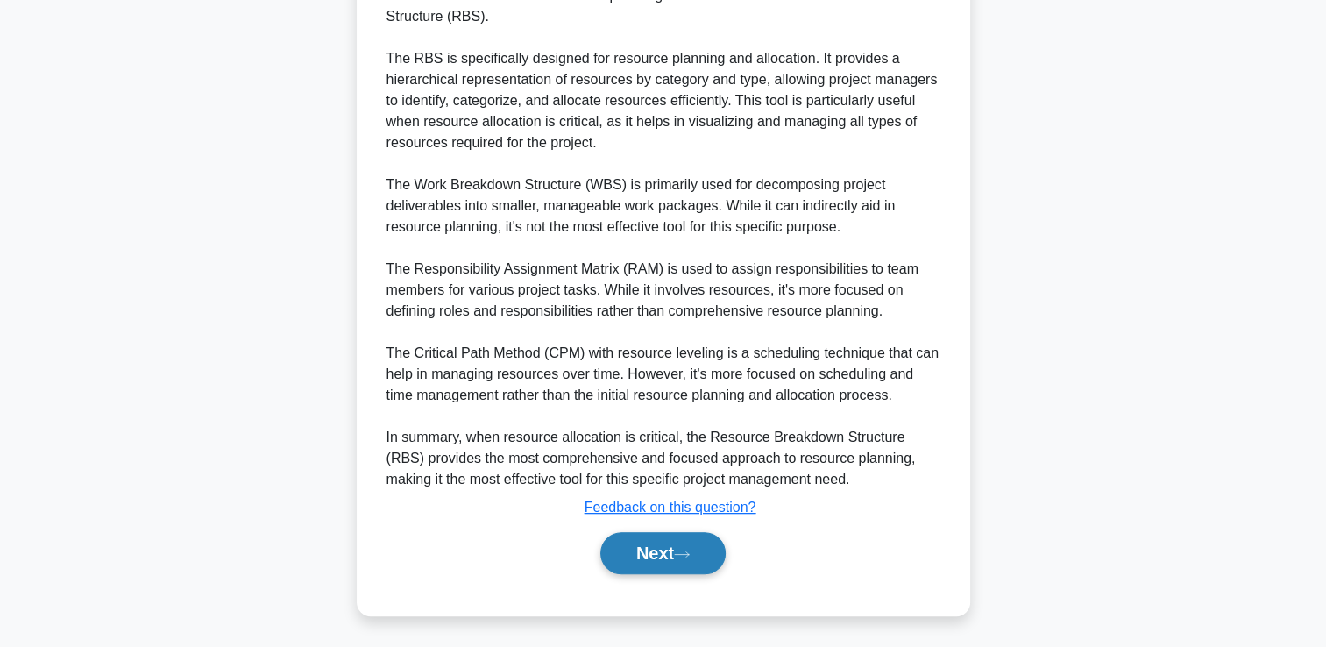
click at [643, 558] on button "Next" at bounding box center [662, 553] width 125 height 42
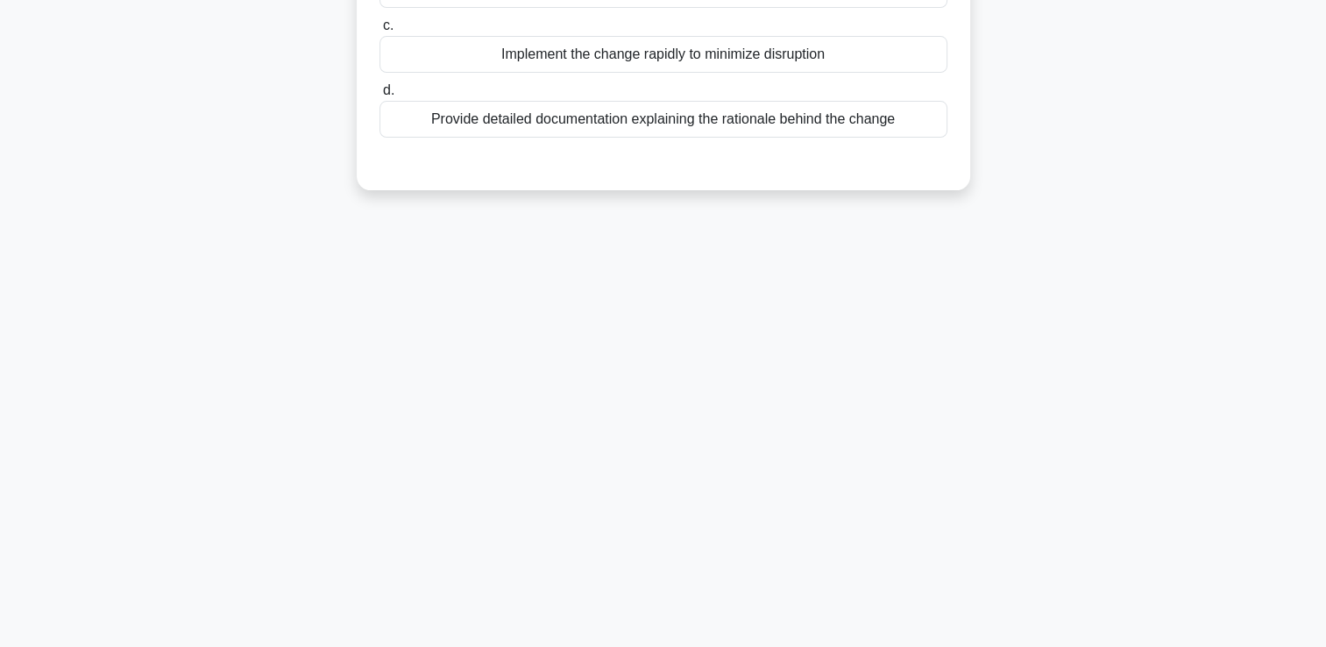
scroll to position [0, 0]
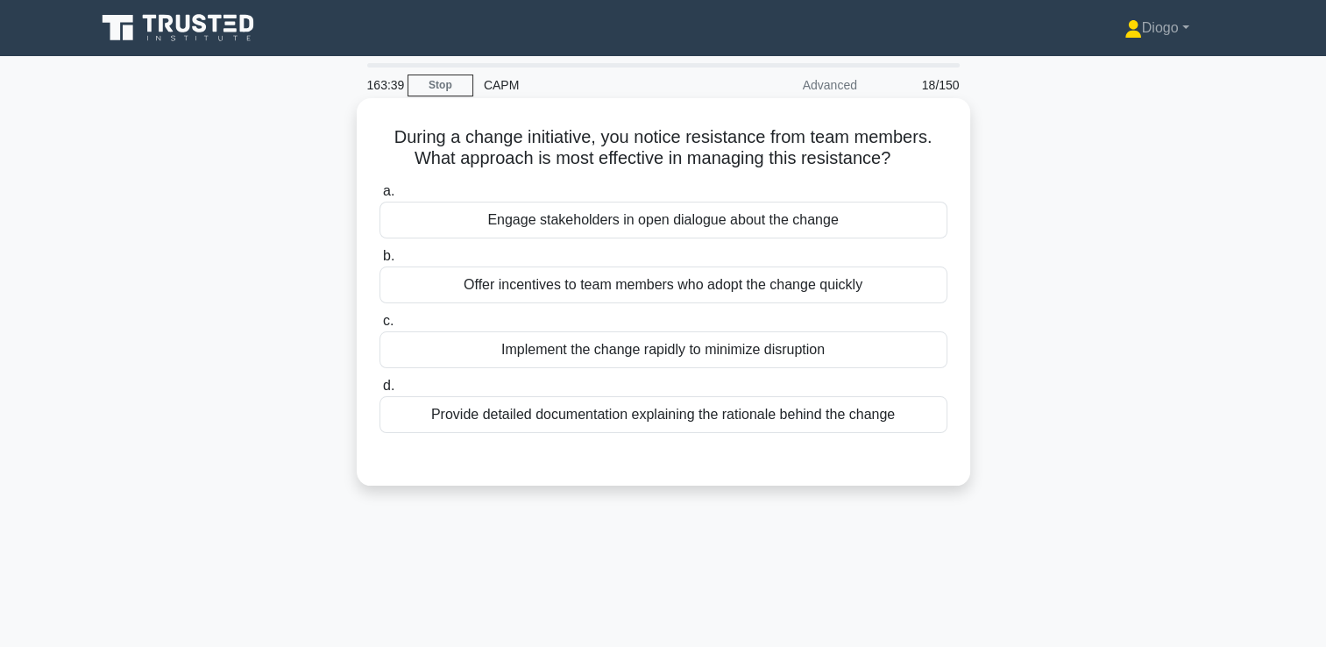
click at [643, 228] on div "Engage stakeholders in open dialogue about the change" at bounding box center [664, 220] width 568 height 37
click at [380, 197] on input "a. Engage stakeholders in open dialogue about the change" at bounding box center [380, 191] width 0 height 11
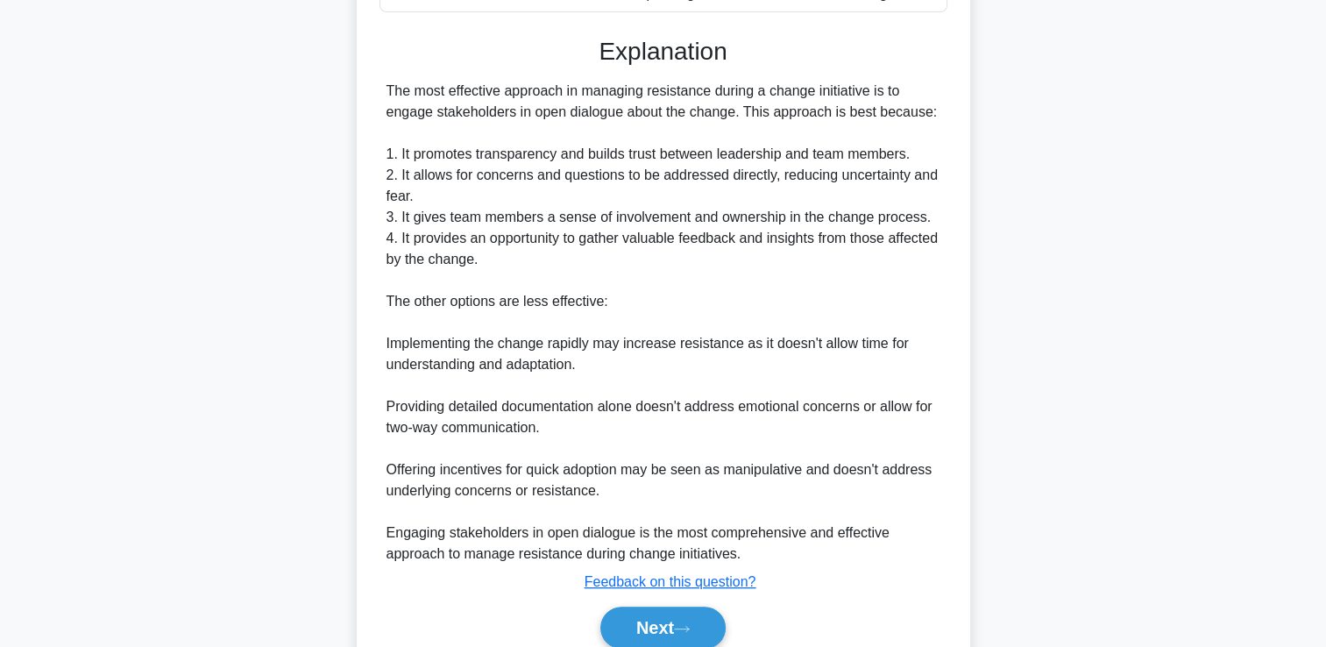
scroll to position [495, 0]
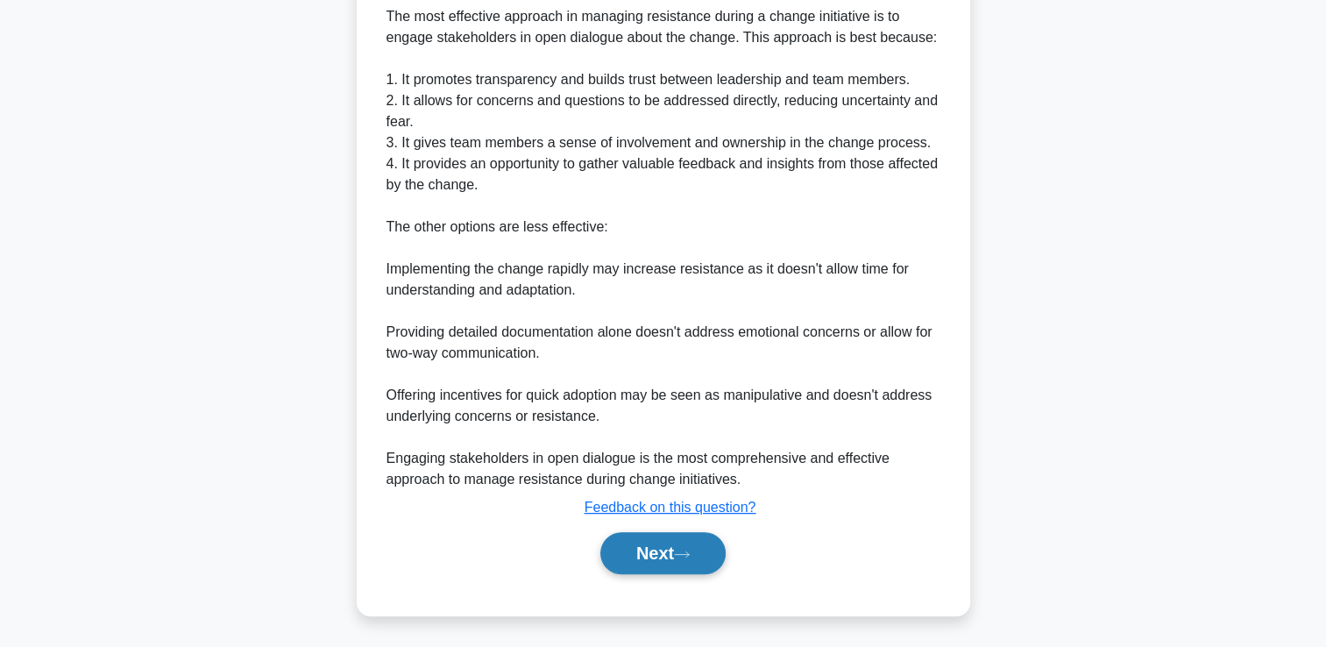
click at [676, 550] on button "Next" at bounding box center [662, 553] width 125 height 42
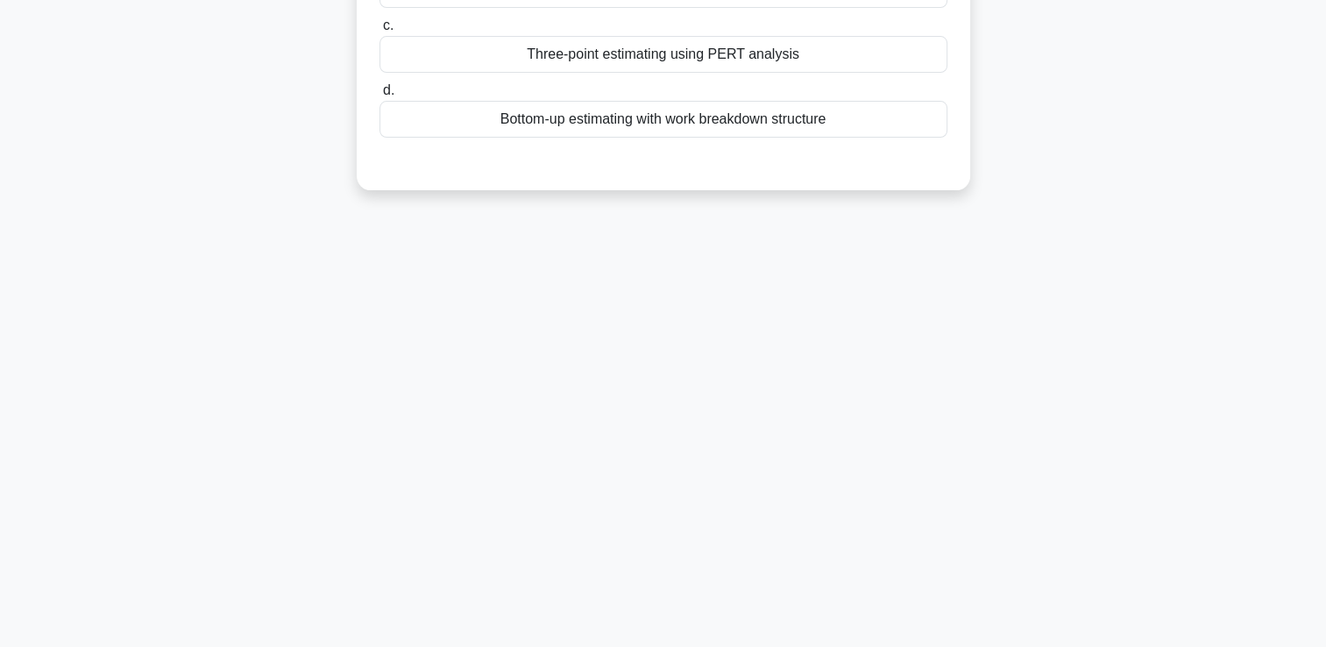
scroll to position [0, 0]
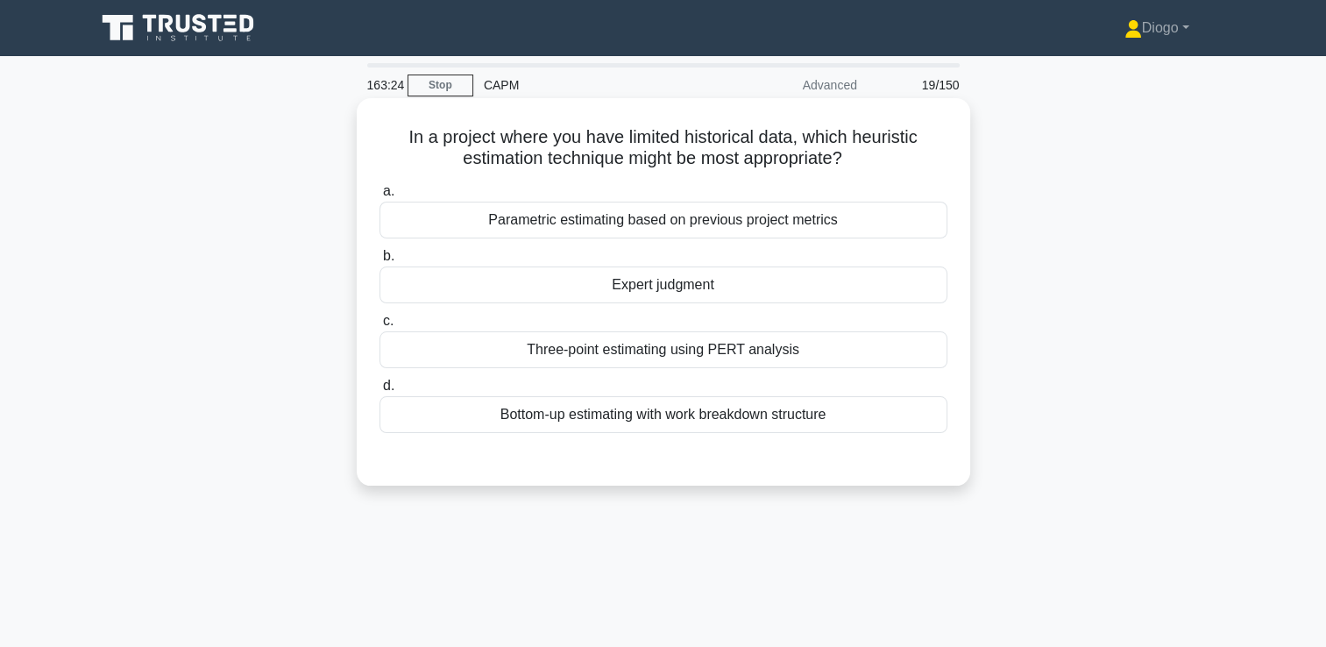
click at [660, 352] on div "Three-point estimating using PERT analysis" at bounding box center [664, 349] width 568 height 37
click at [380, 327] on input "c. Three-point estimating using PERT analysis" at bounding box center [380, 321] width 0 height 11
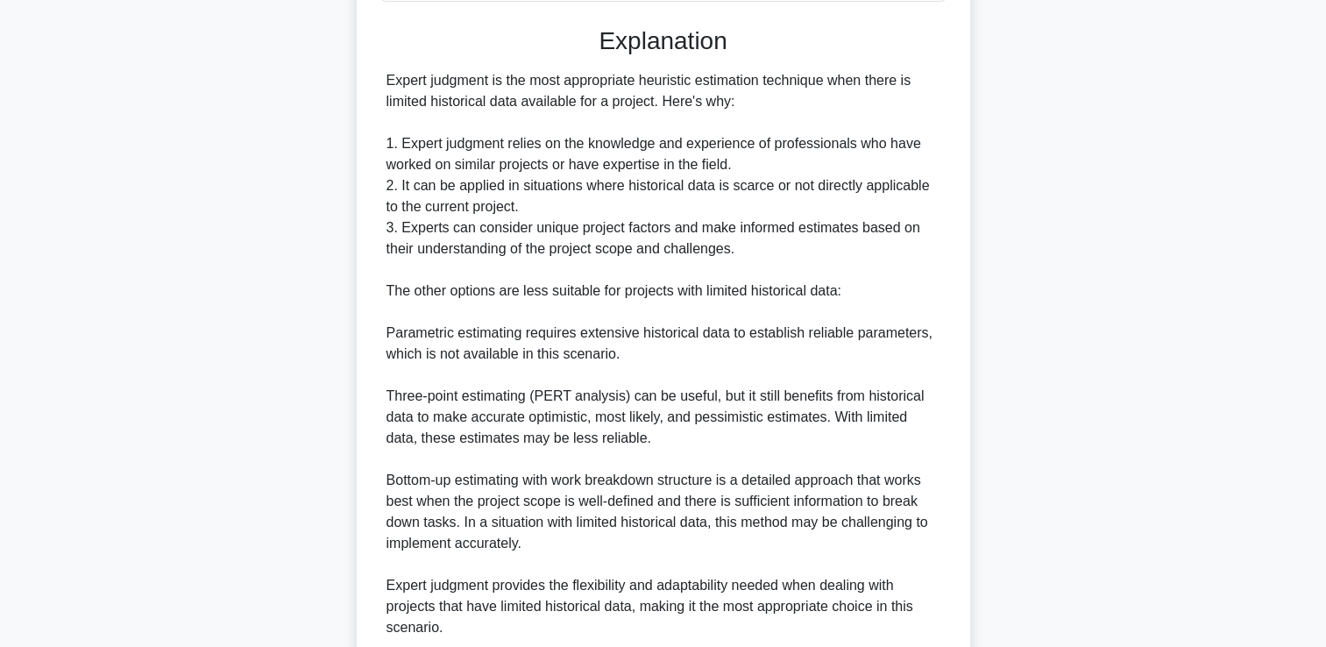
scroll to position [581, 0]
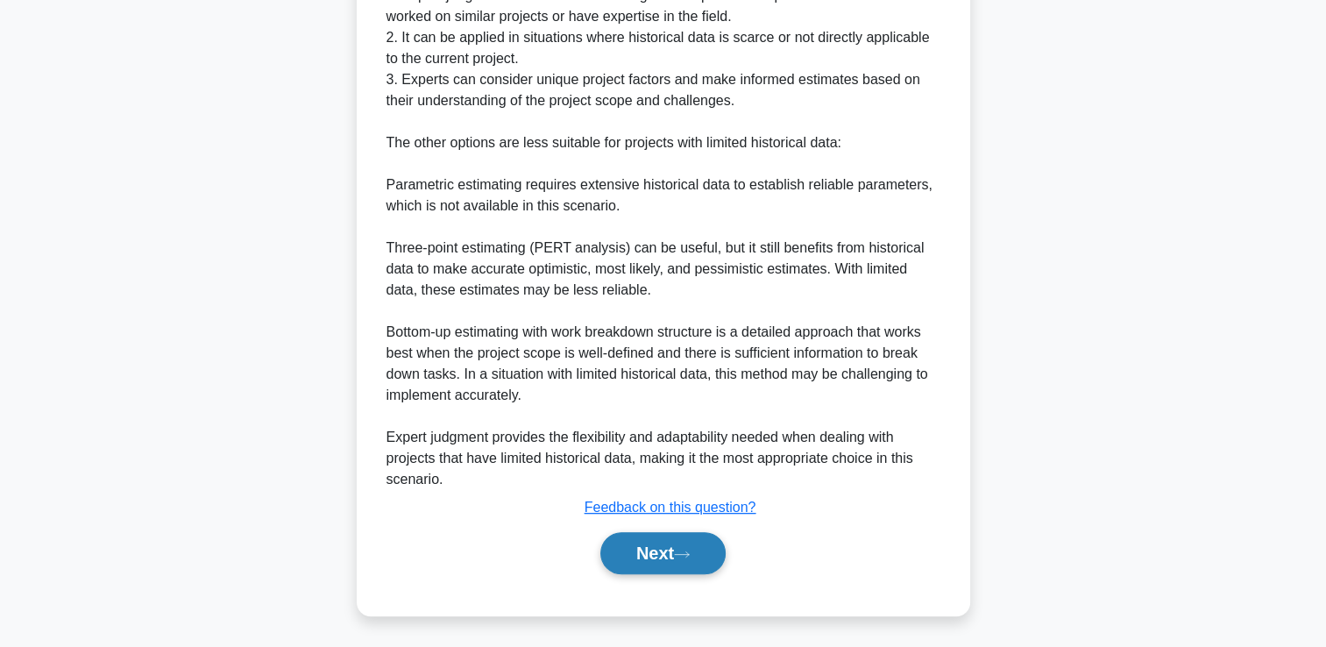
click at [625, 556] on button "Next" at bounding box center [662, 553] width 125 height 42
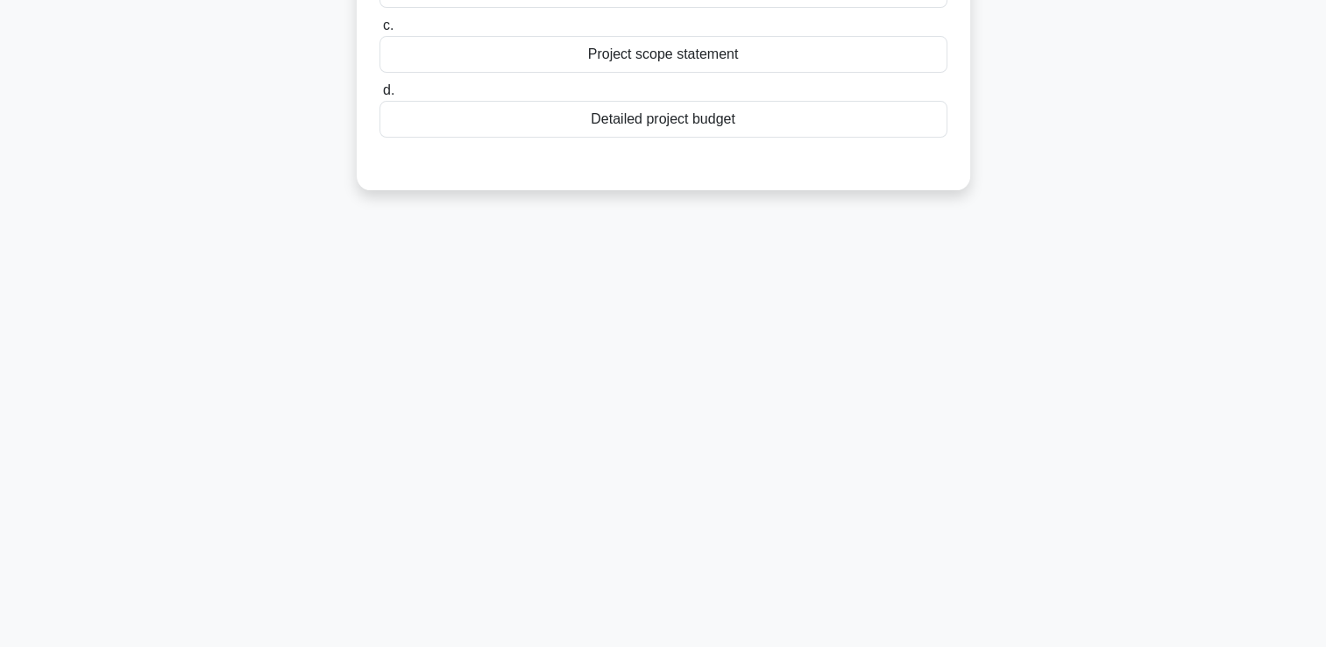
scroll to position [0, 0]
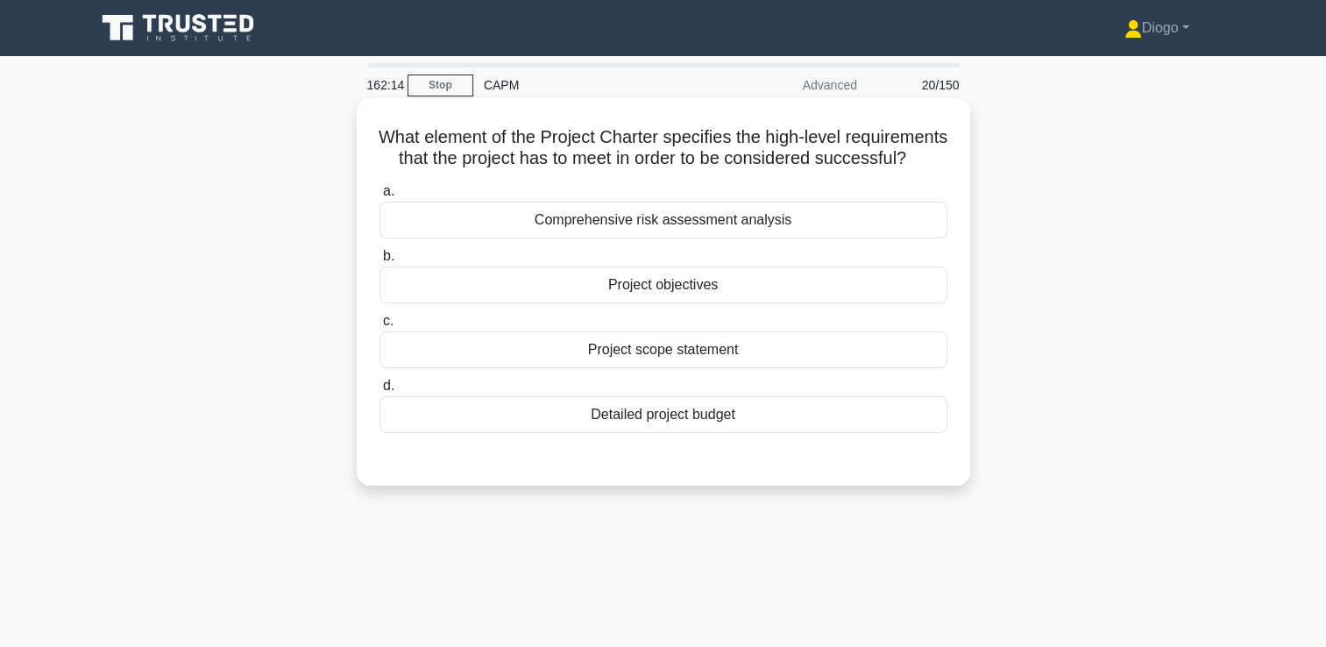
click at [732, 368] on div "Project scope statement" at bounding box center [664, 349] width 568 height 37
click at [380, 327] on input "c. Project scope statement" at bounding box center [380, 321] width 0 height 11
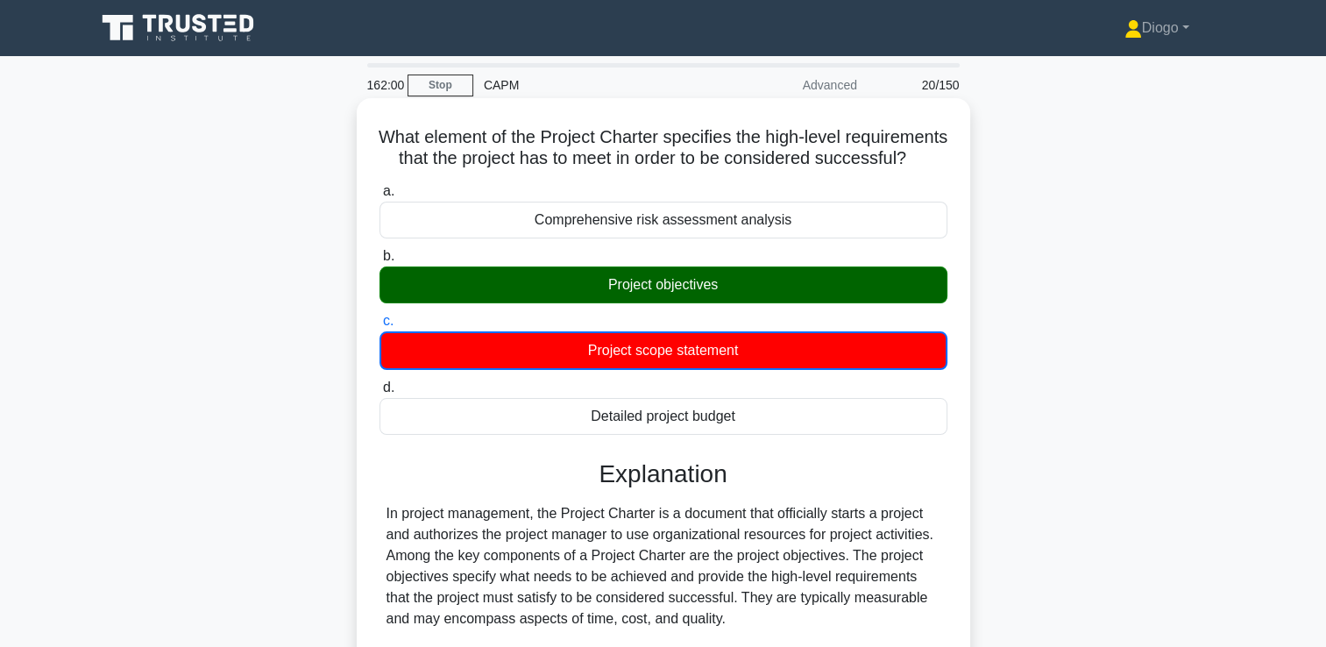
scroll to position [350, 0]
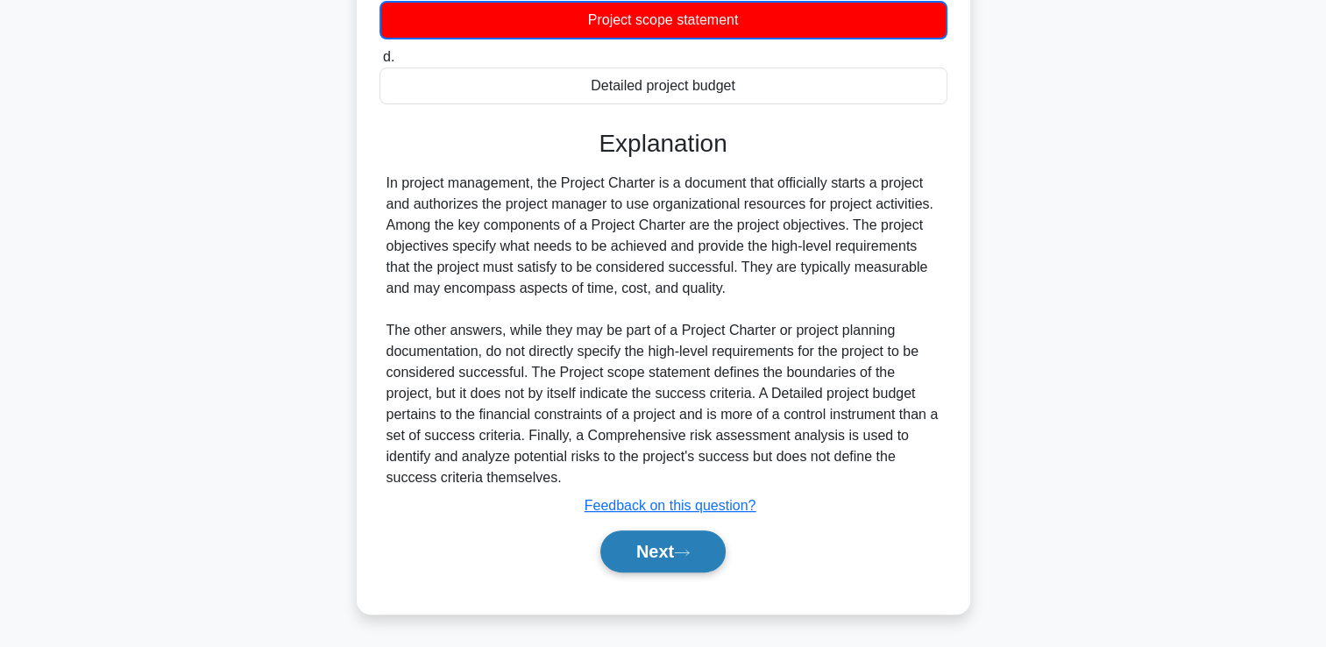
click at [666, 545] on button "Next" at bounding box center [662, 551] width 125 height 42
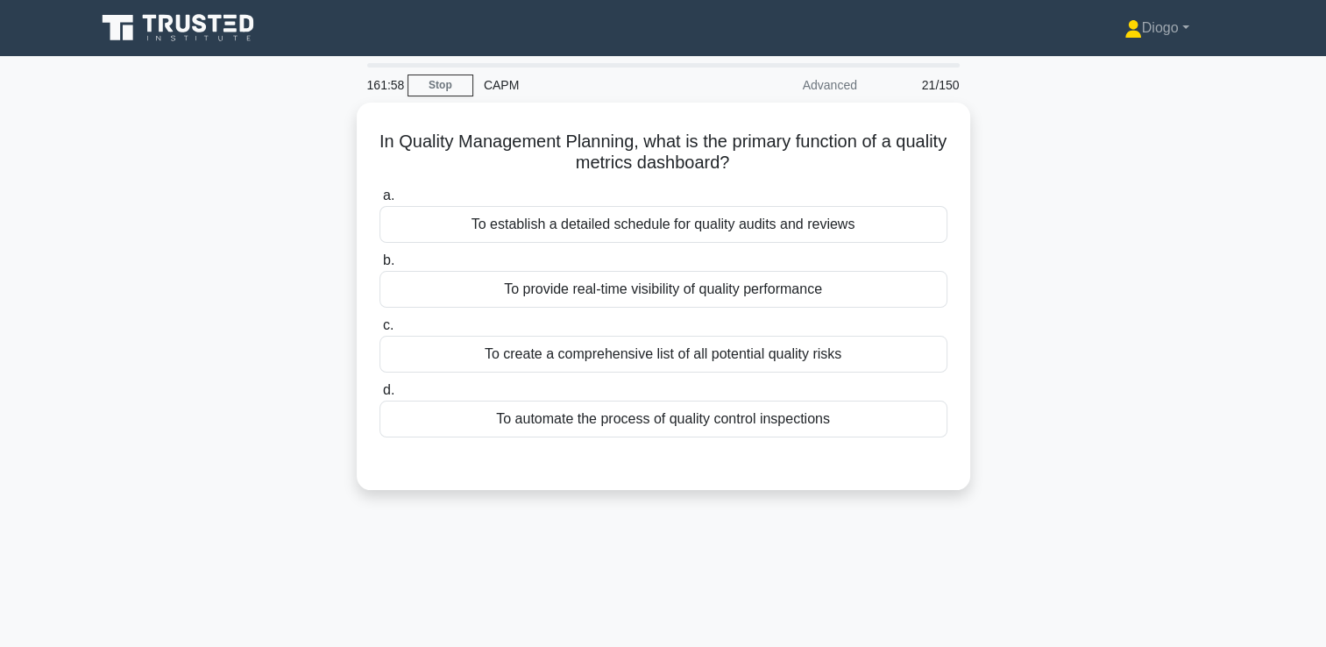
scroll to position [0, 0]
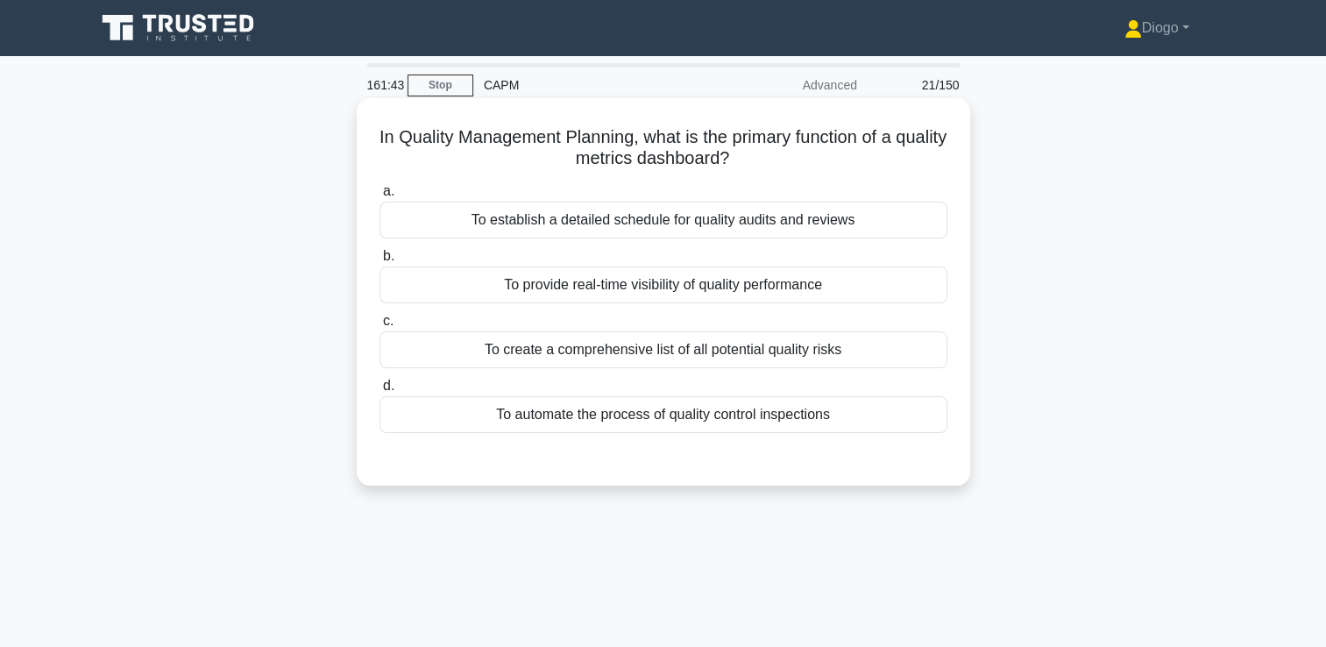
click at [912, 288] on div "To provide real-time visibility of quality performance" at bounding box center [664, 284] width 568 height 37
click at [380, 262] on input "b. To provide real-time visibility of quality performance" at bounding box center [380, 256] width 0 height 11
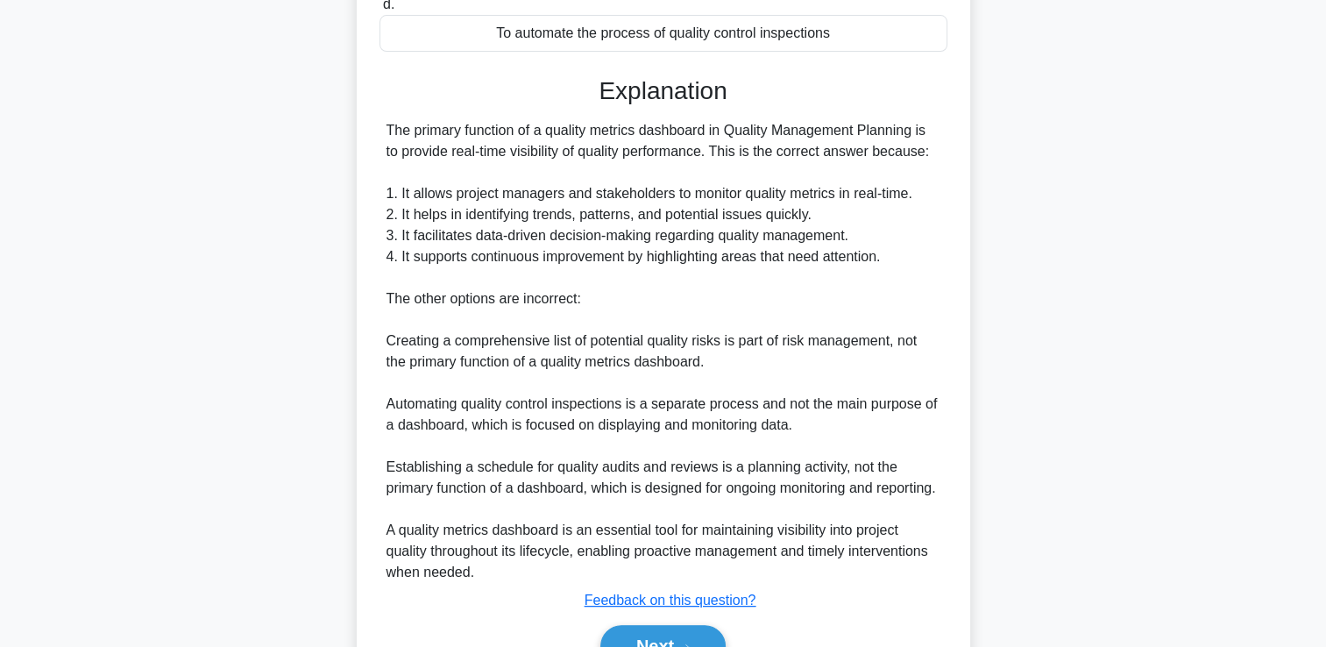
scroll to position [495, 0]
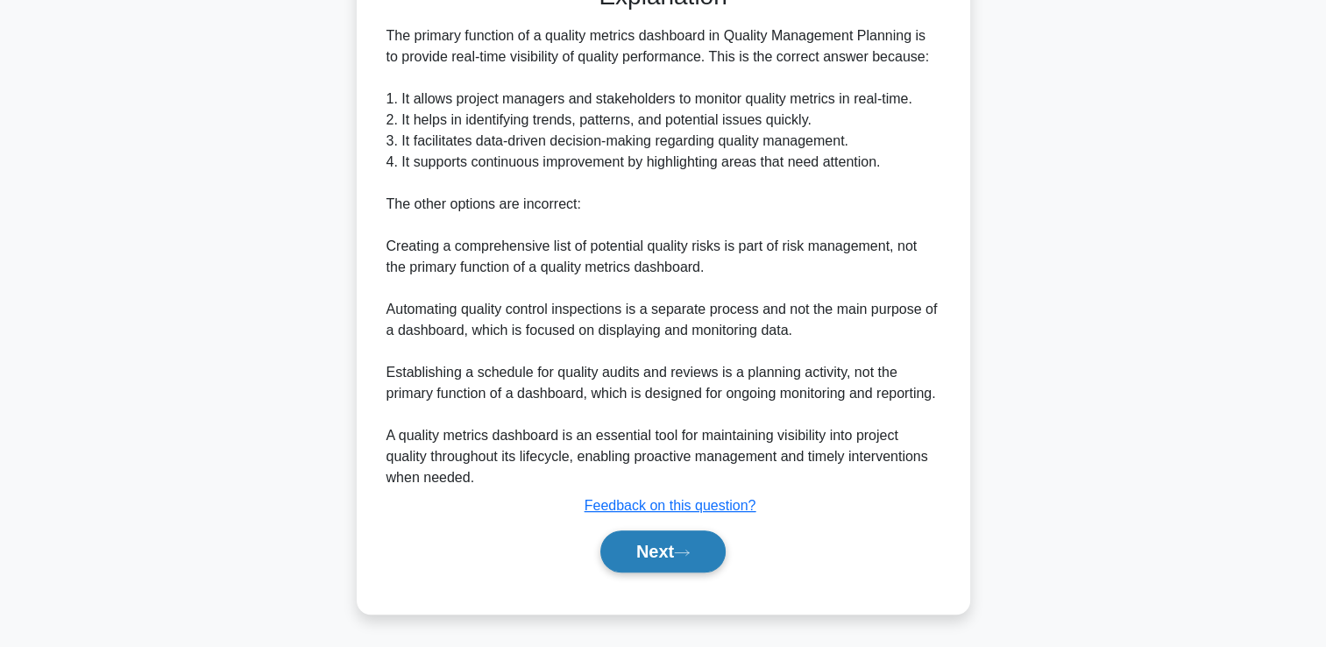
click at [688, 557] on icon at bounding box center [682, 553] width 16 height 10
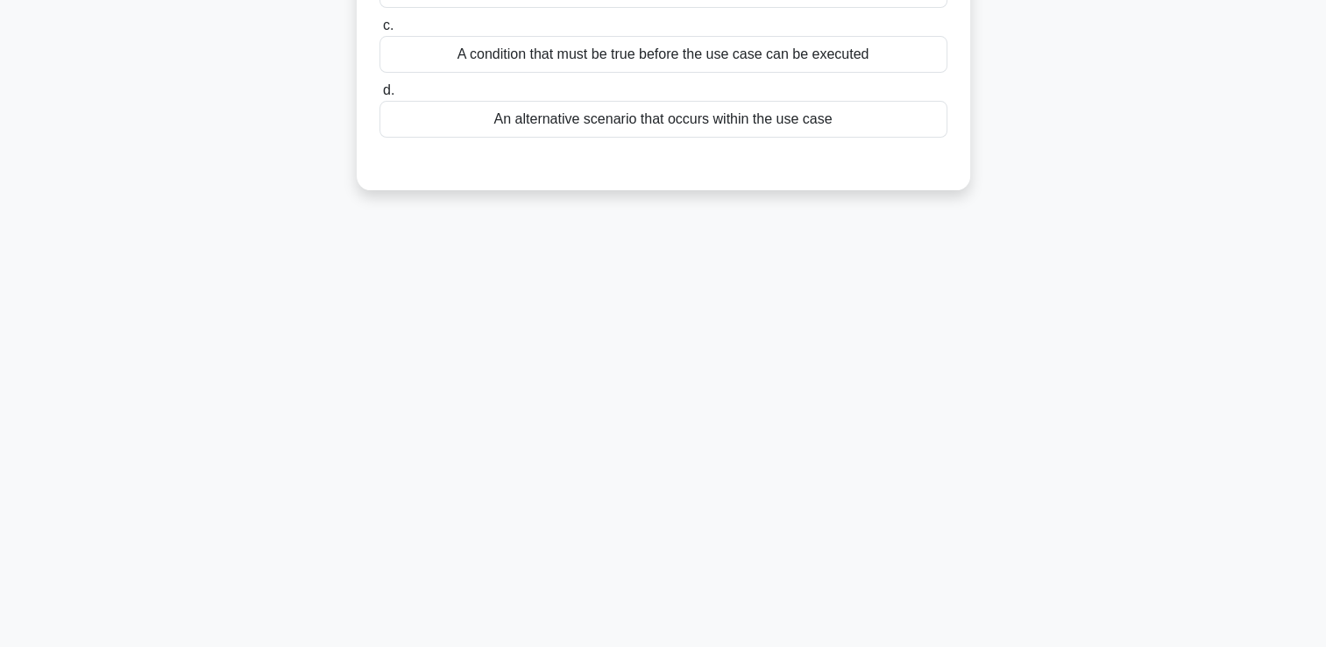
scroll to position [0, 0]
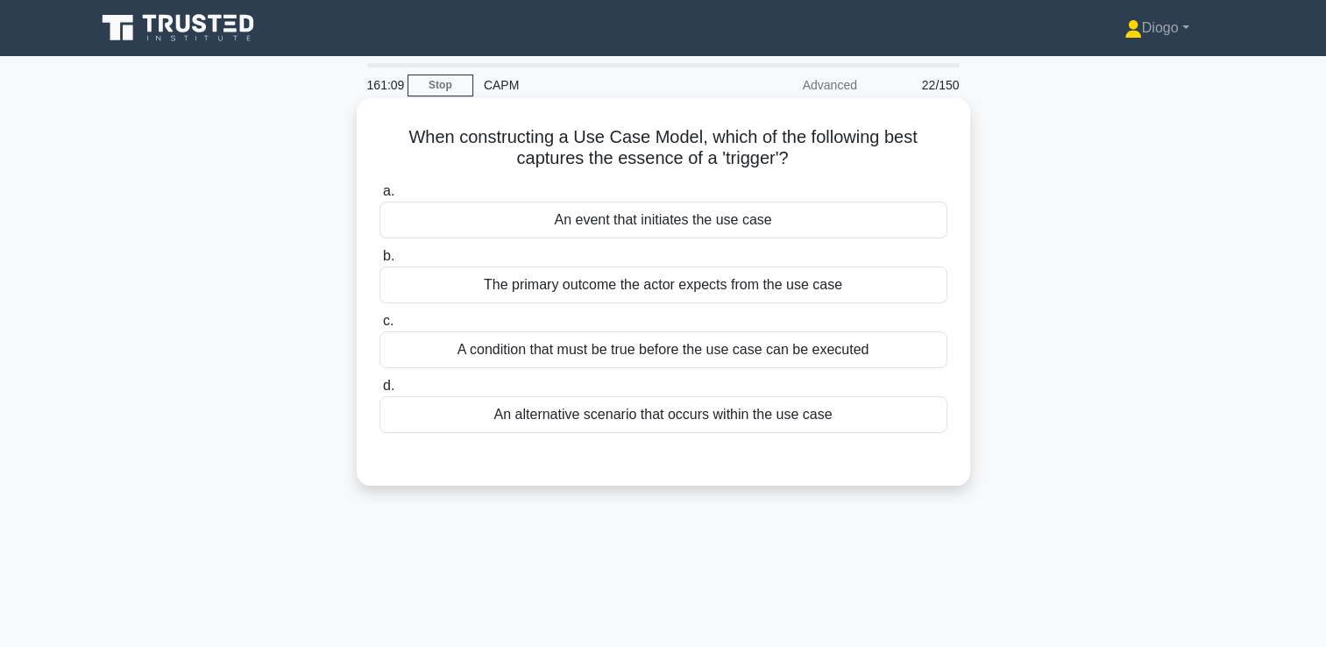
click at [692, 214] on div "An event that initiates the use case" at bounding box center [664, 220] width 568 height 37
click at [380, 197] on input "a. An event that initiates the use case" at bounding box center [380, 191] width 0 height 11
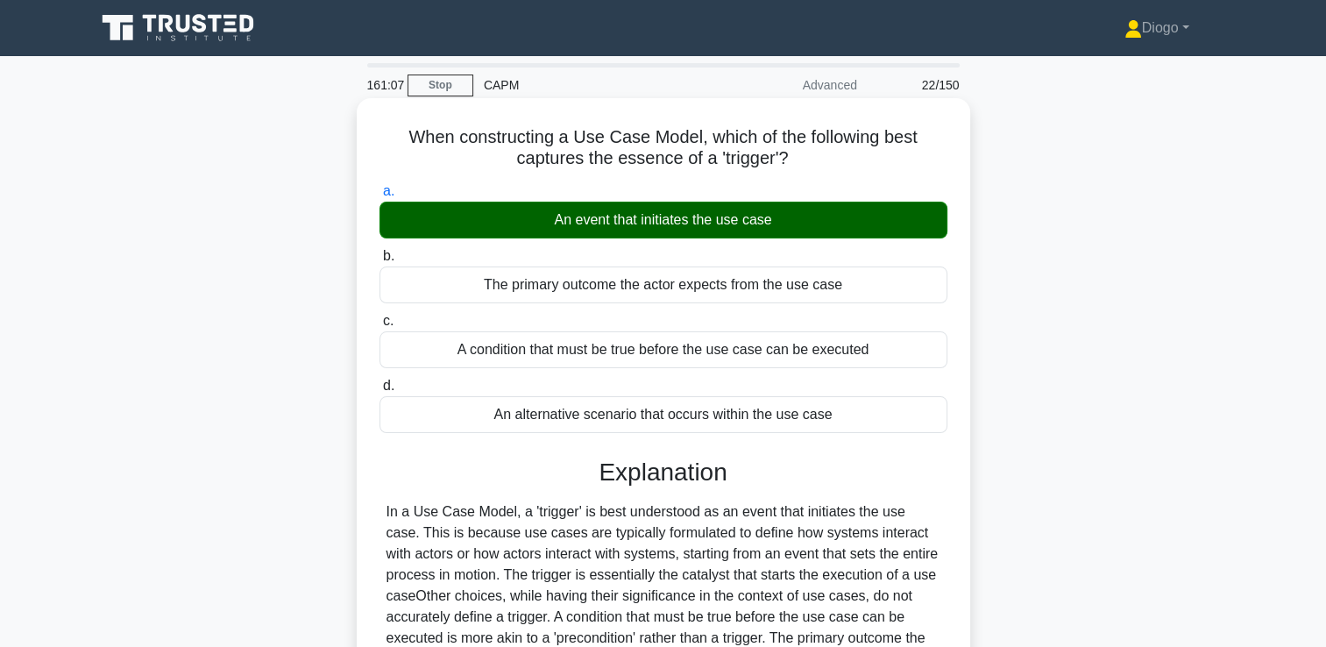
scroll to position [300, 0]
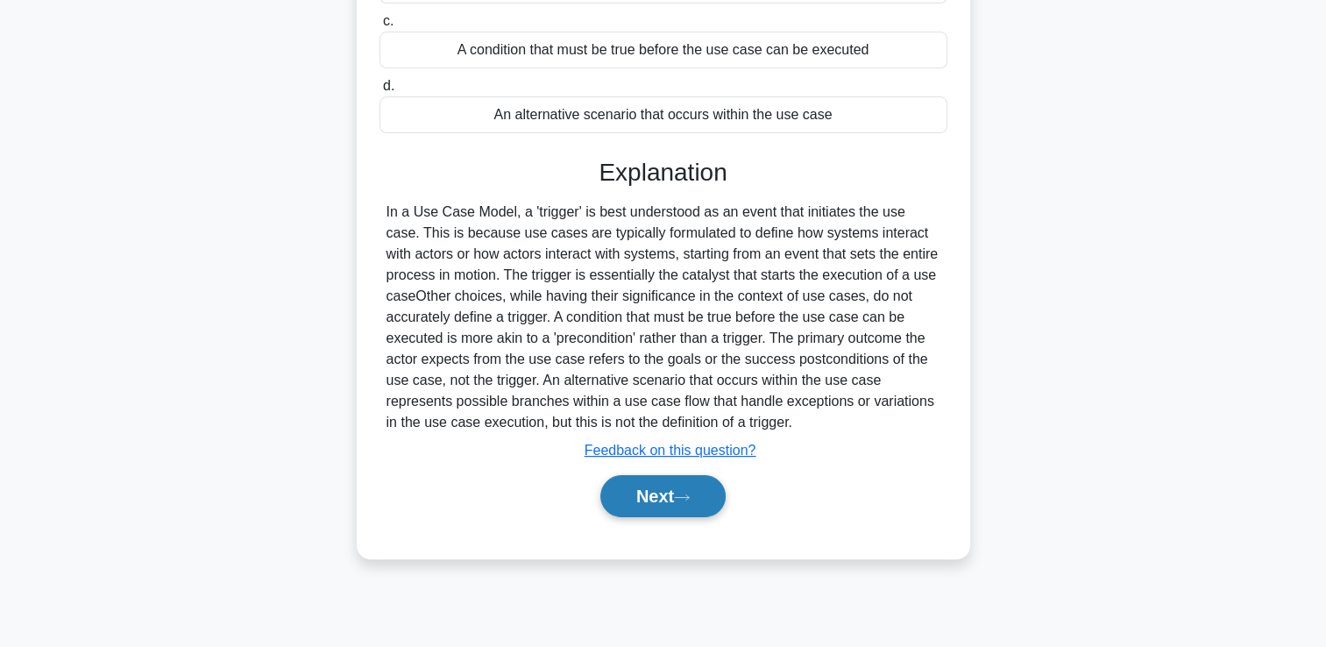
click at [658, 491] on button "Next" at bounding box center [662, 496] width 125 height 42
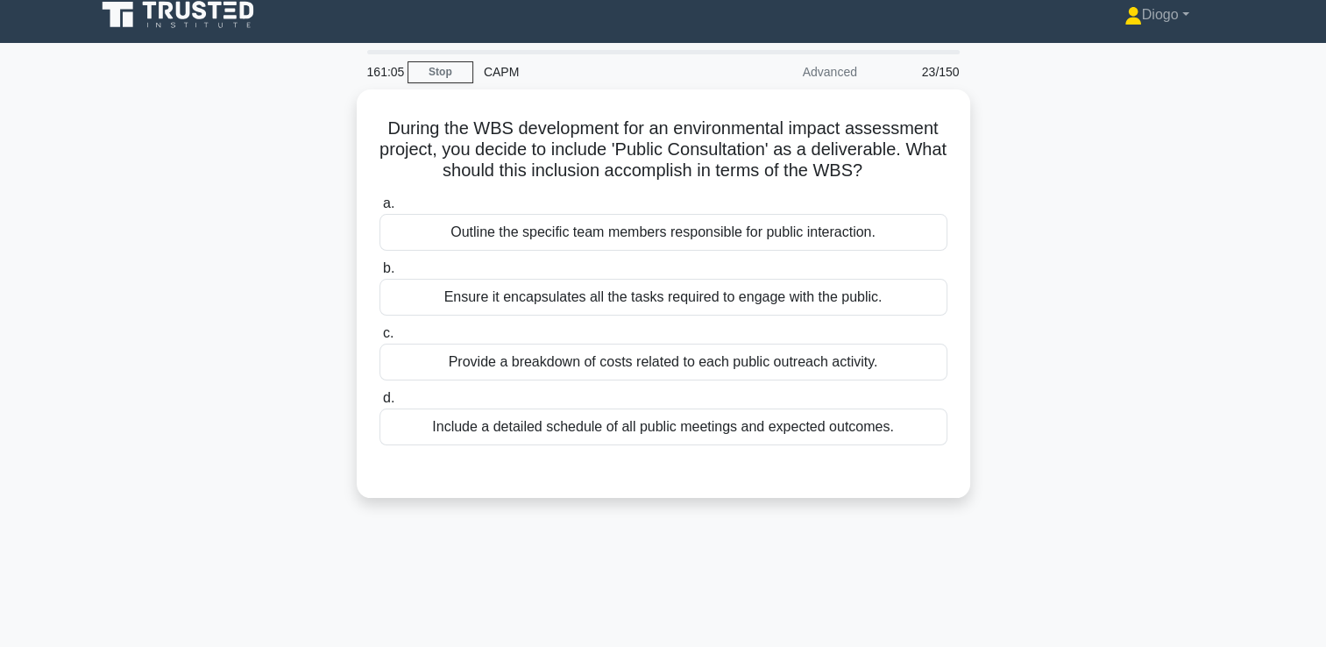
scroll to position [0, 0]
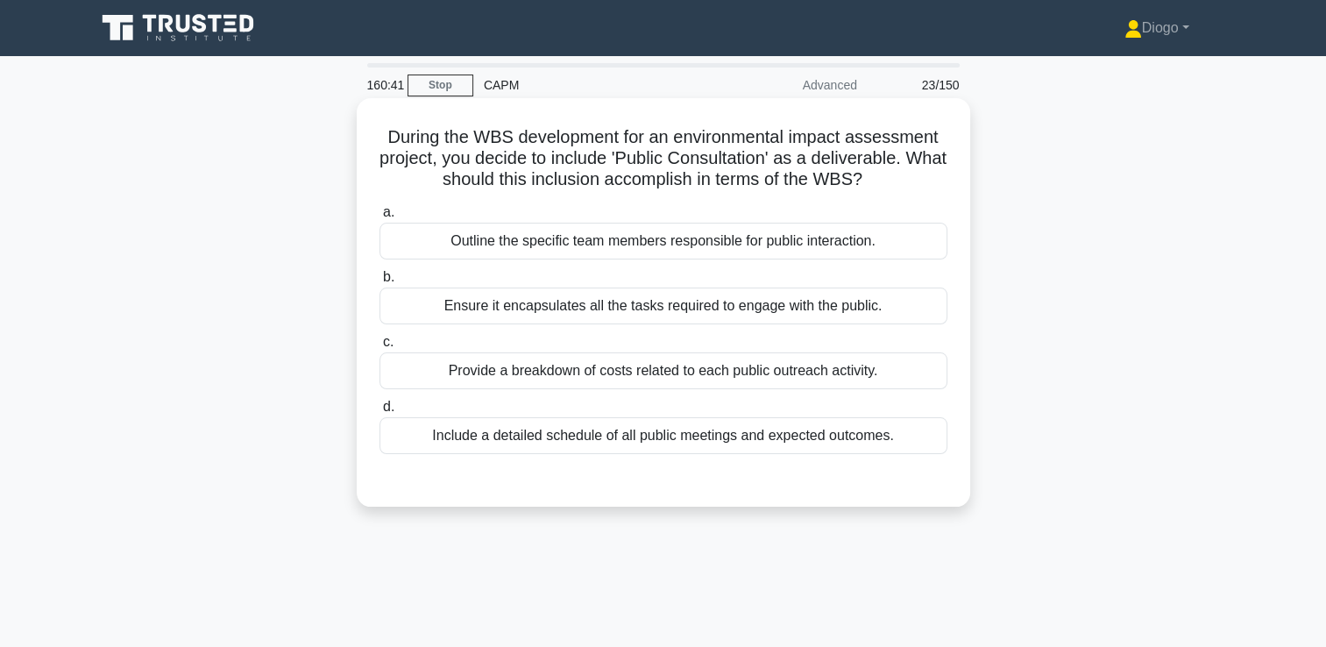
click at [697, 313] on div "Ensure it encapsulates all the tasks required to engage with the public." at bounding box center [664, 306] width 568 height 37
click at [380, 283] on input "b. Ensure it encapsulates all the tasks required to engage with the public." at bounding box center [380, 277] width 0 height 11
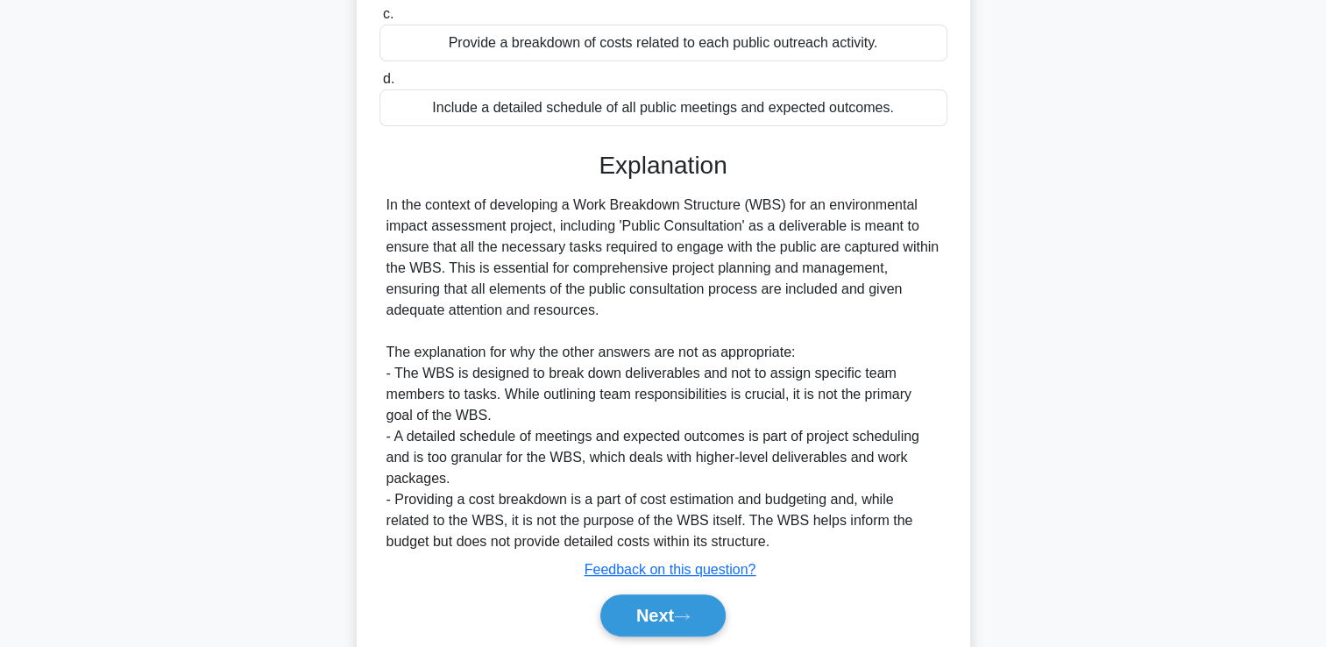
scroll to position [390, 0]
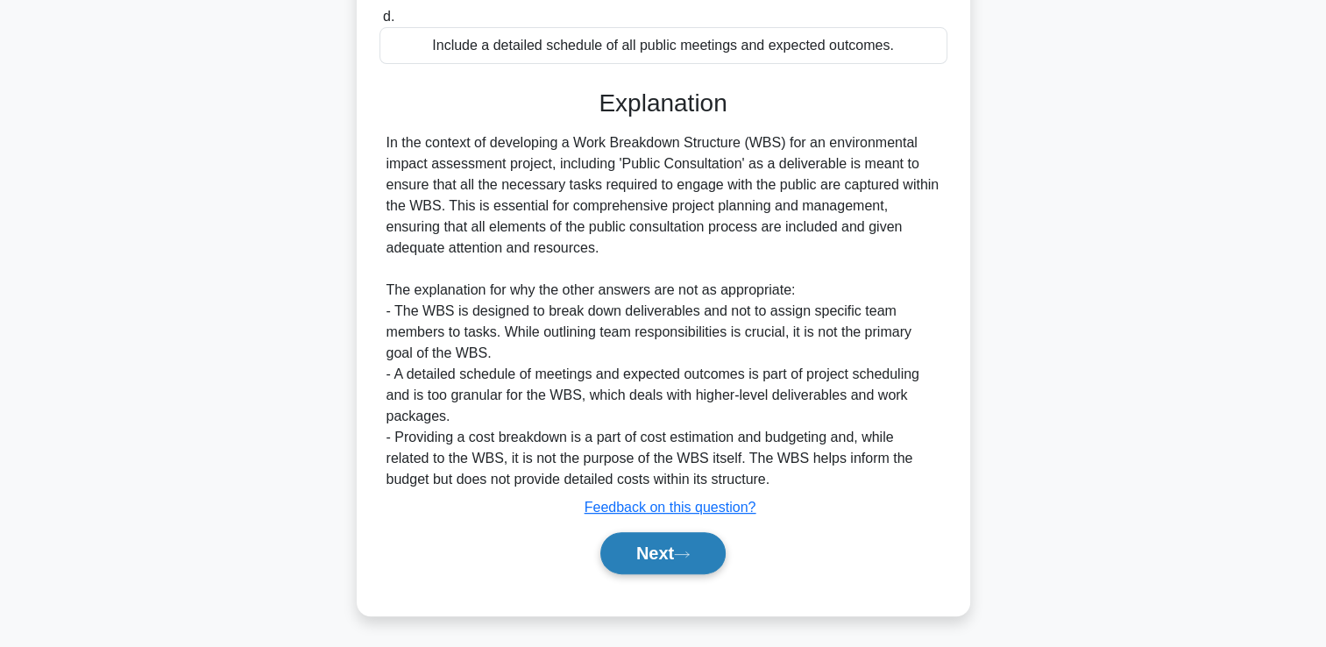
click at [664, 569] on button "Next" at bounding box center [662, 553] width 125 height 42
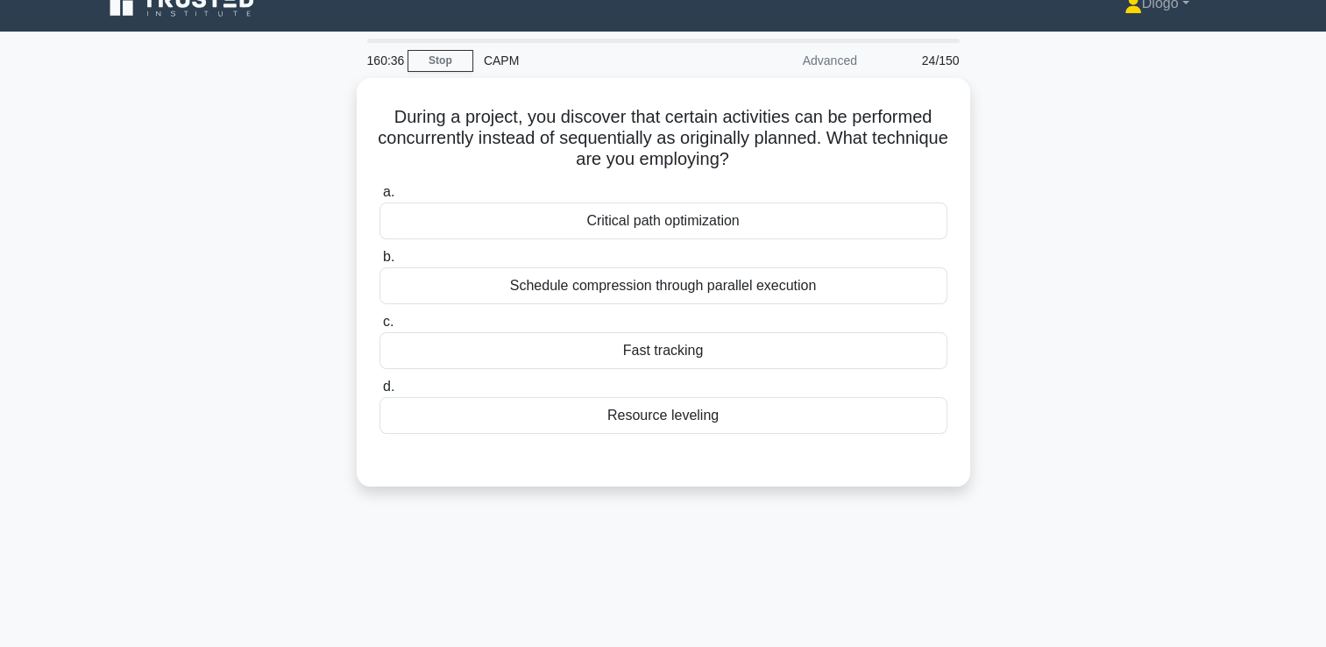
scroll to position [0, 0]
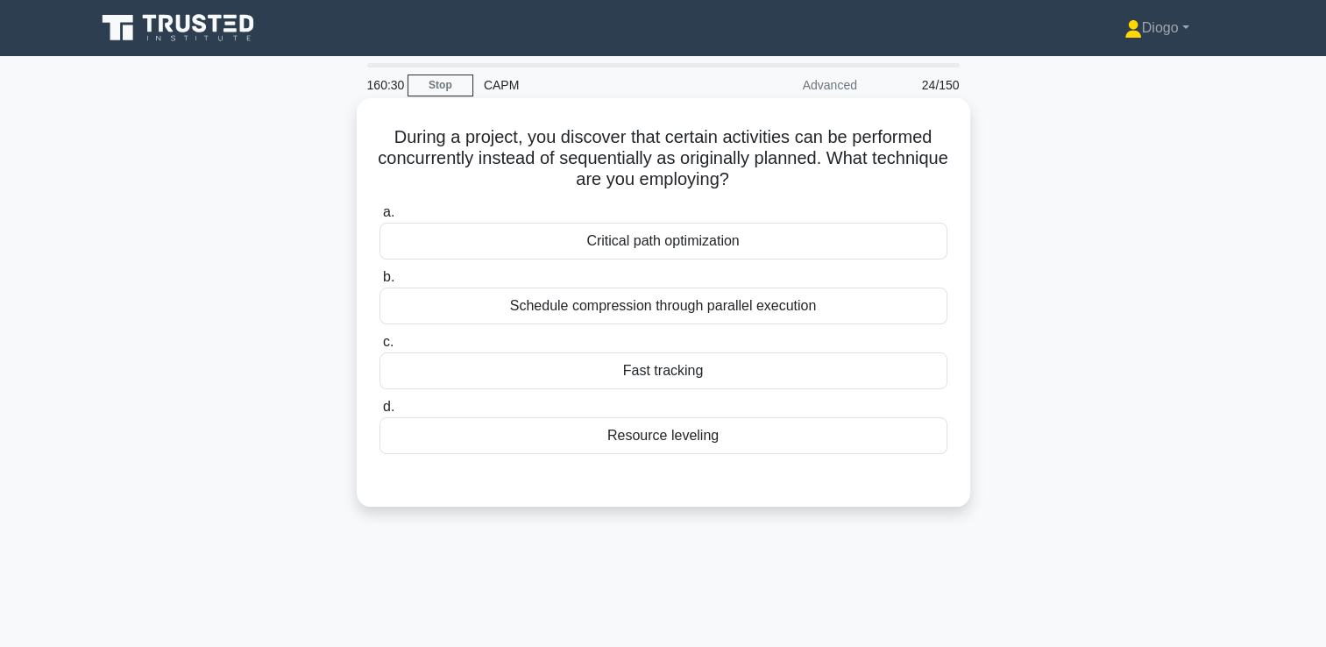
click at [695, 361] on div "Fast tracking" at bounding box center [664, 370] width 568 height 37
click at [380, 348] on input "c. Fast tracking" at bounding box center [380, 342] width 0 height 11
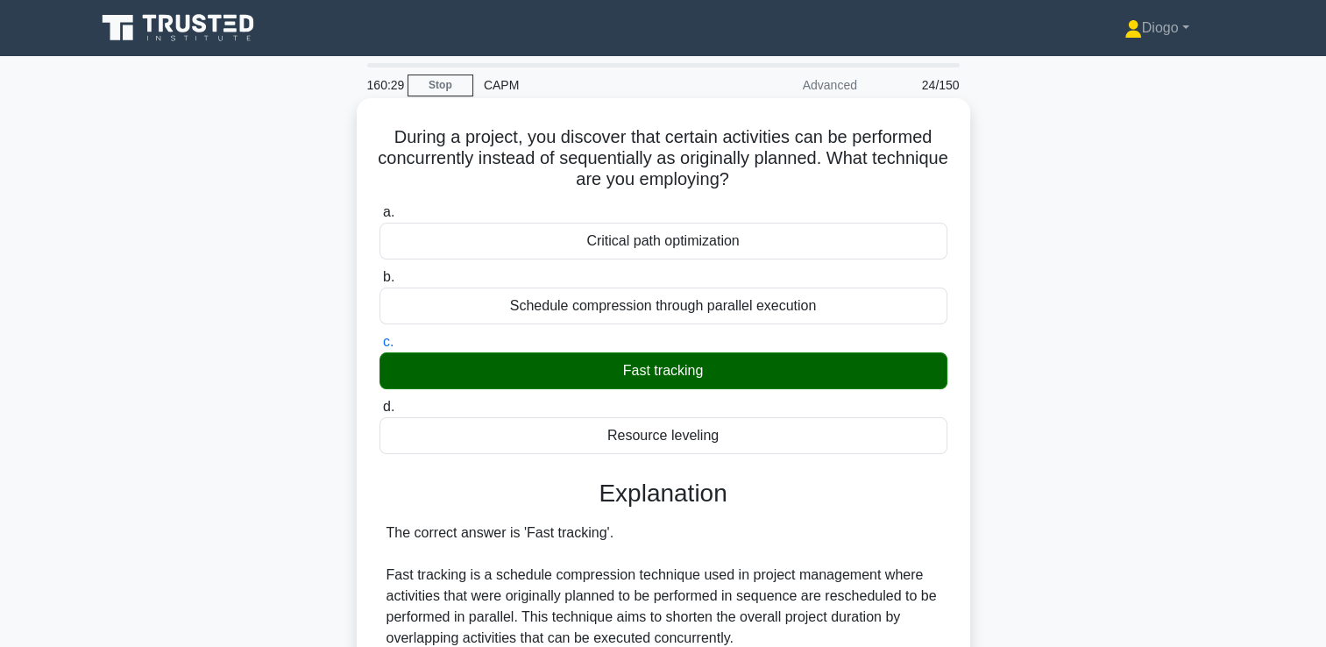
scroll to position [516, 0]
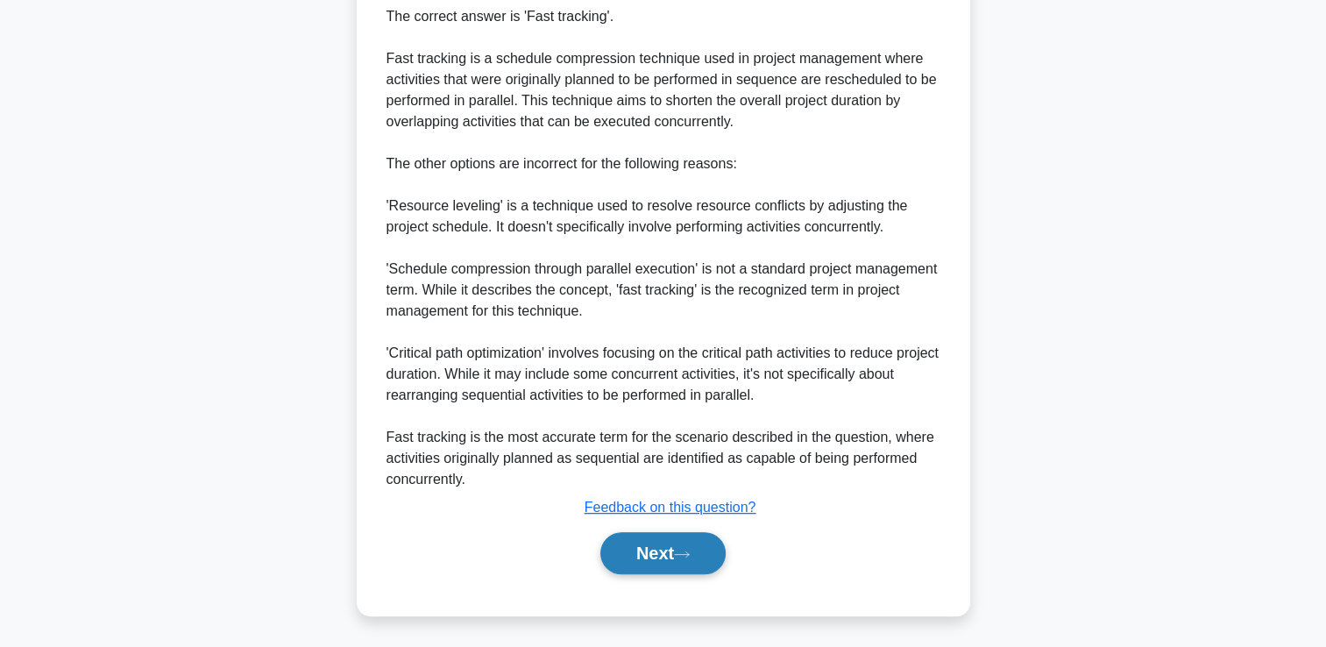
click at [673, 546] on button "Next" at bounding box center [662, 553] width 125 height 42
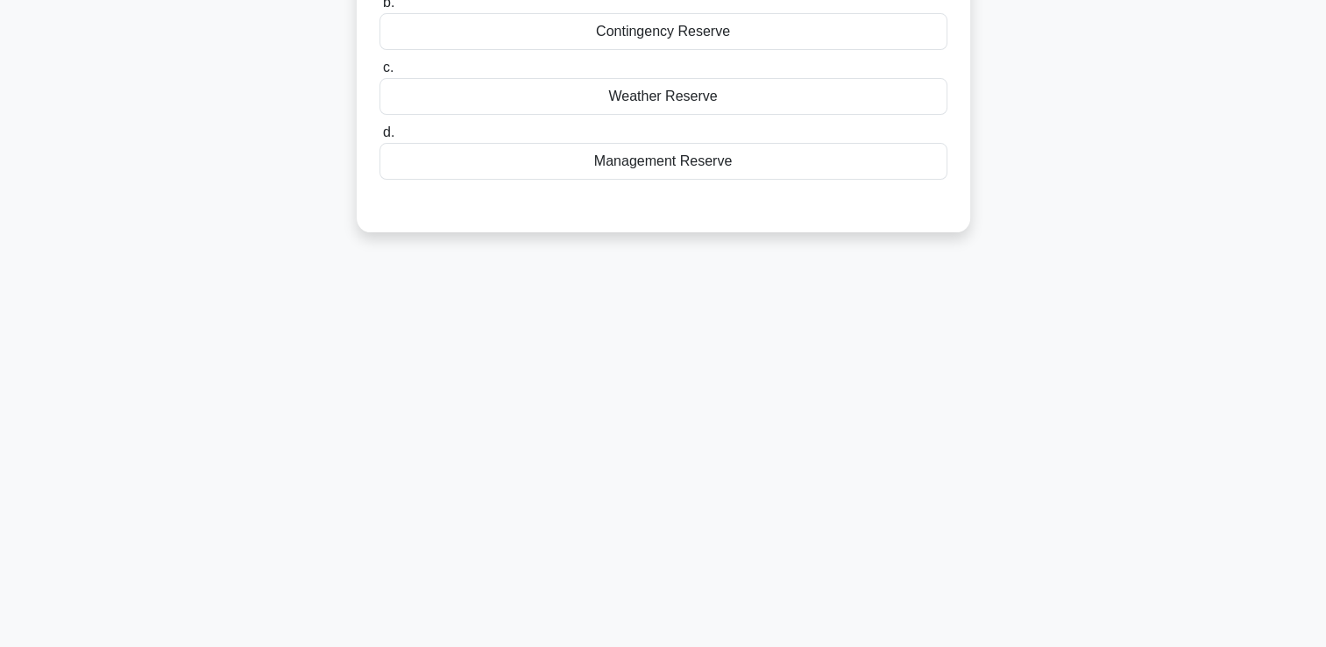
scroll to position [0, 0]
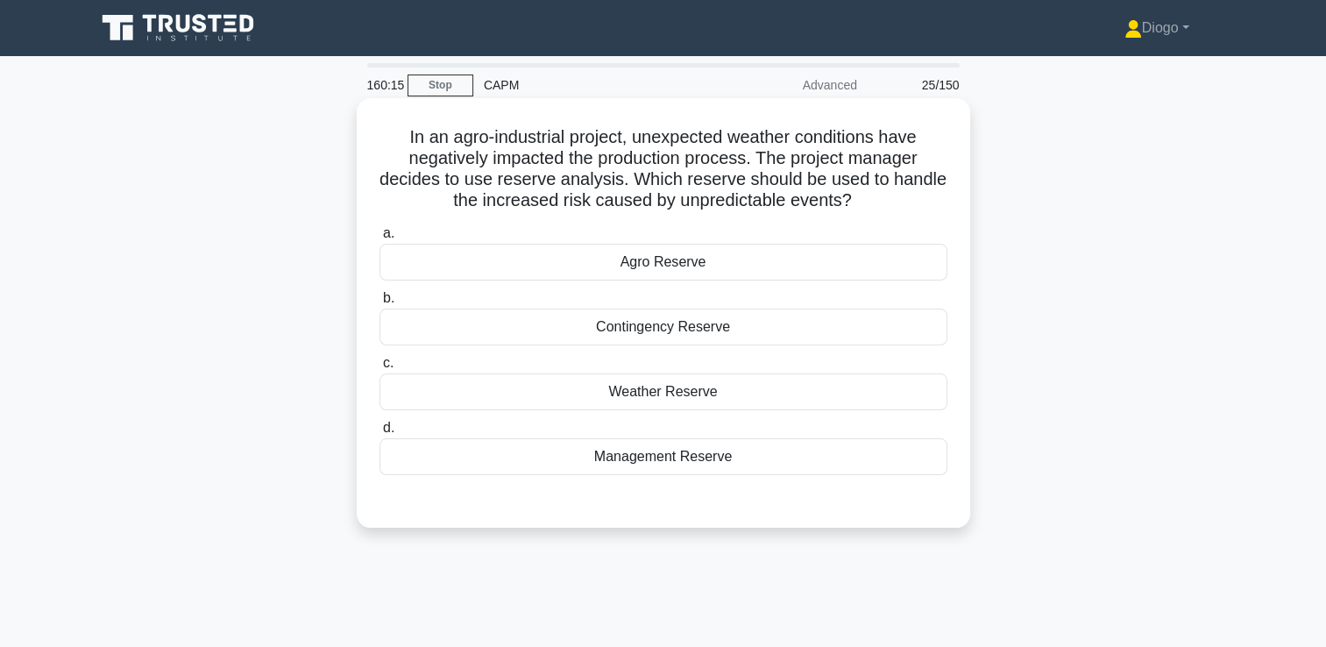
click at [756, 342] on div "Contingency Reserve" at bounding box center [664, 327] width 568 height 37
click at [380, 304] on input "b. Contingency Reserve" at bounding box center [380, 298] width 0 height 11
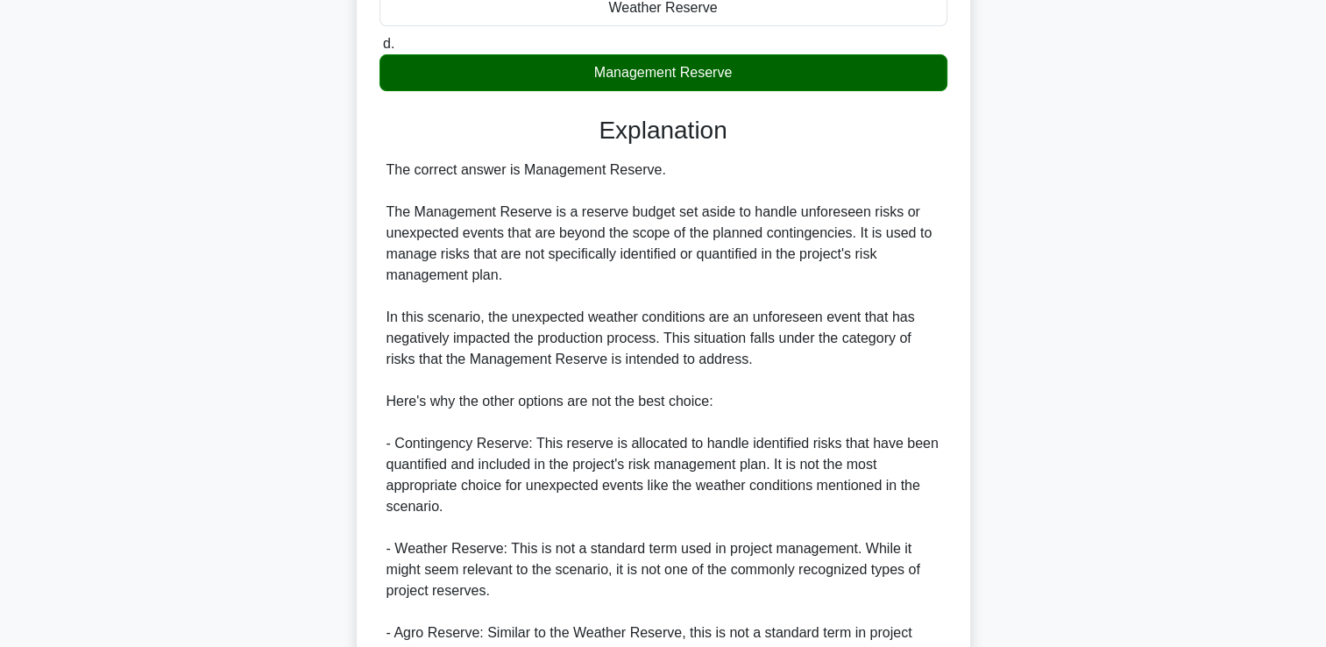
scroll to position [665, 0]
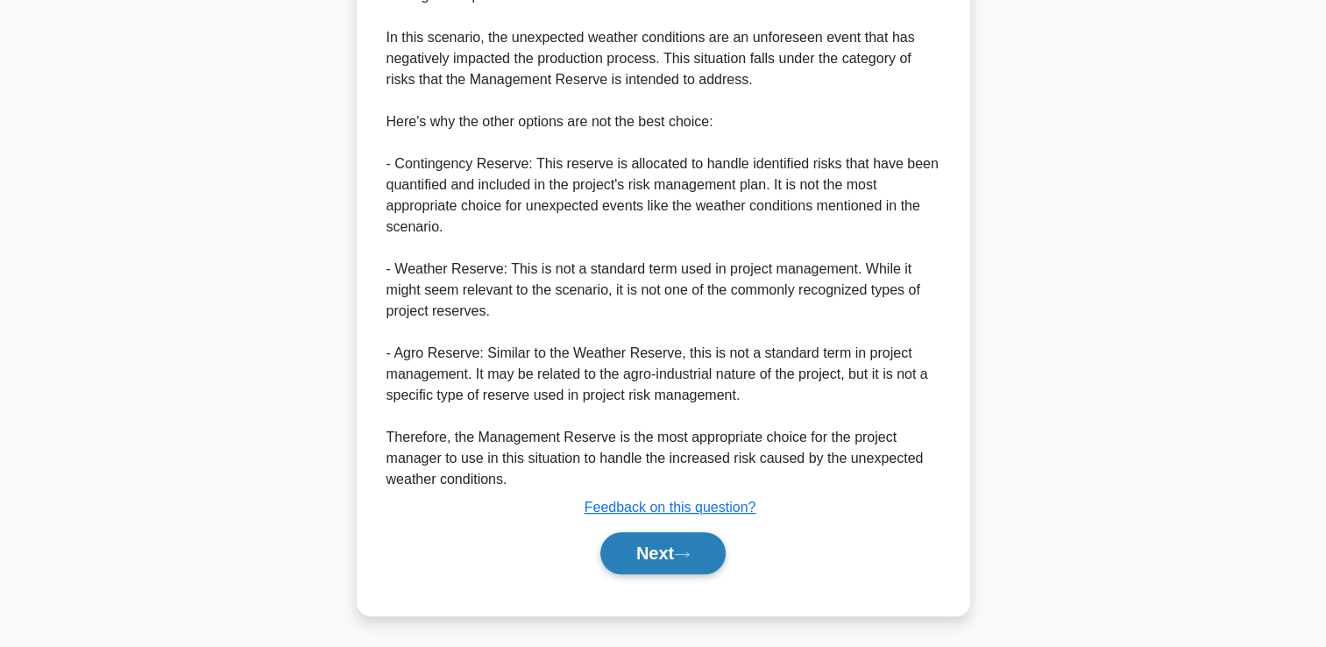
click at [672, 535] on button "Next" at bounding box center [662, 553] width 125 height 42
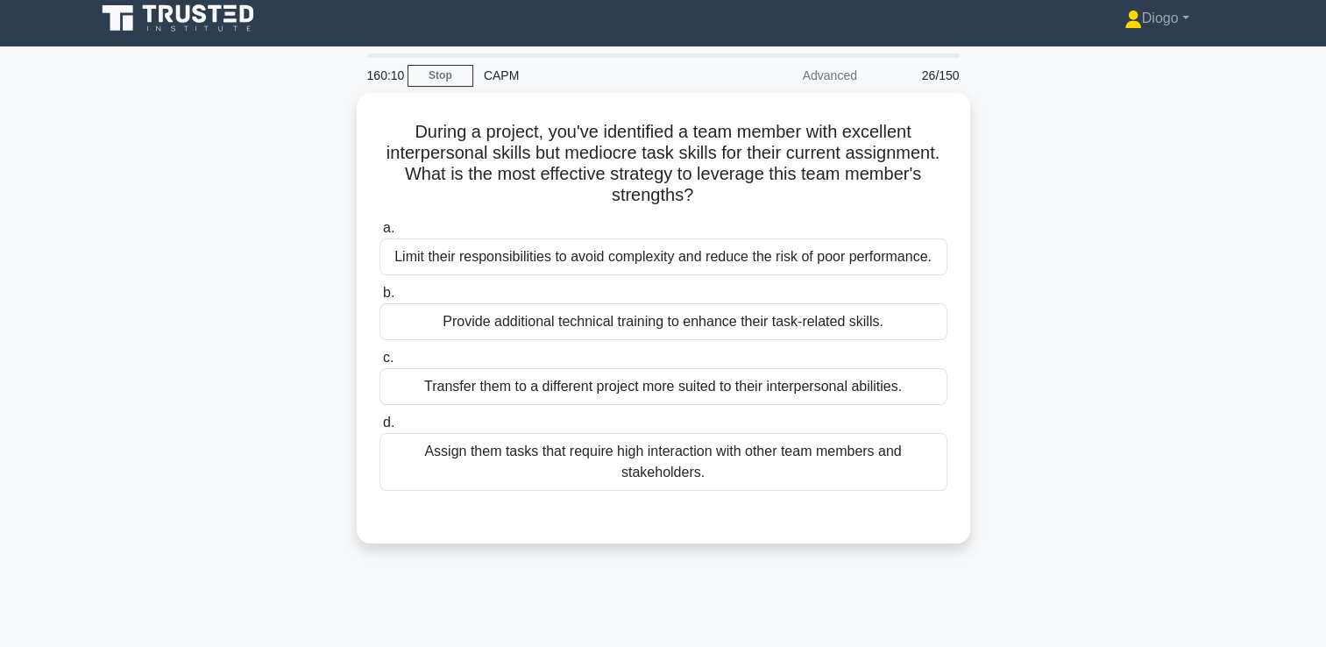
scroll to position [0, 0]
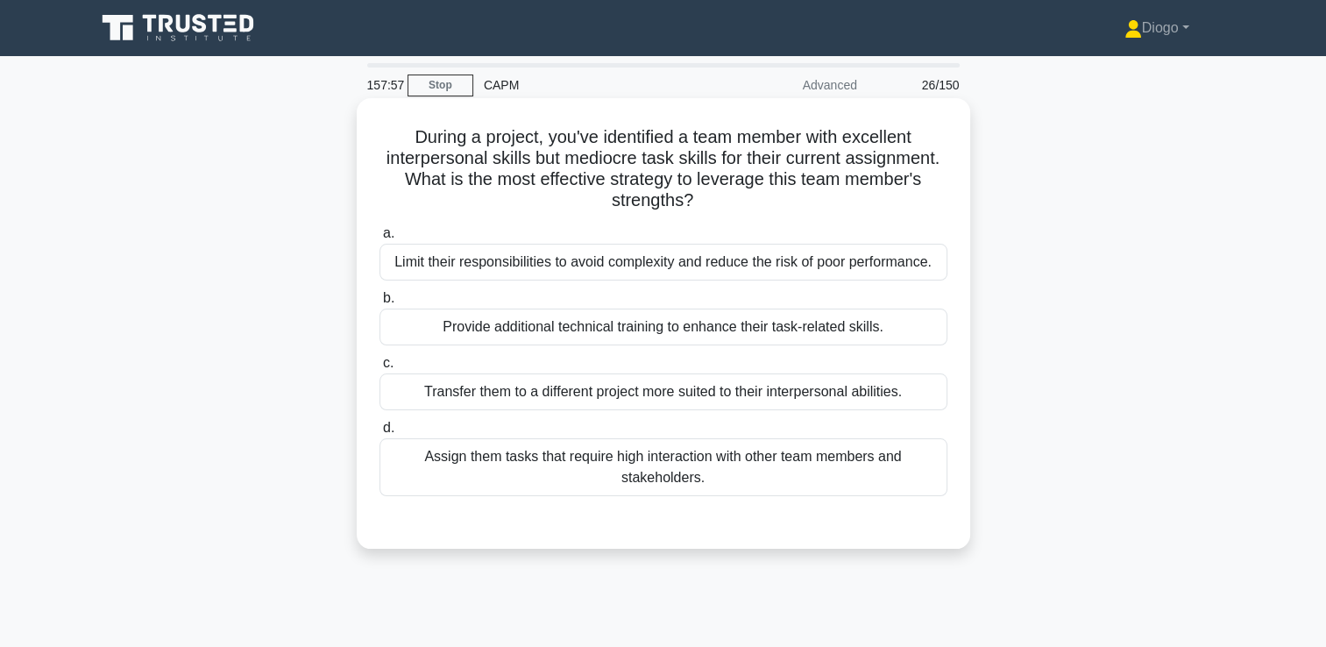
click at [649, 468] on div "Assign them tasks that require high interaction with other team members and sta…" at bounding box center [664, 467] width 568 height 58
click at [380, 434] on input "d. Assign them tasks that require high interaction with other team members and …" at bounding box center [380, 427] width 0 height 11
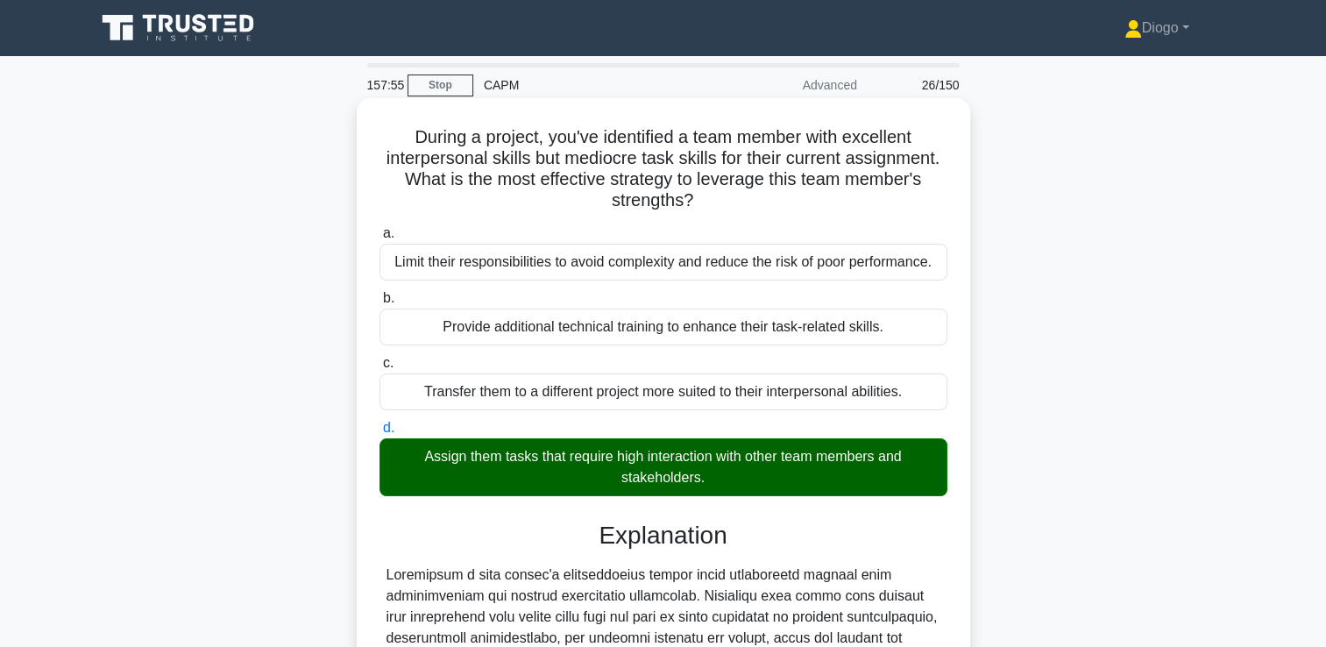
scroll to position [369, 0]
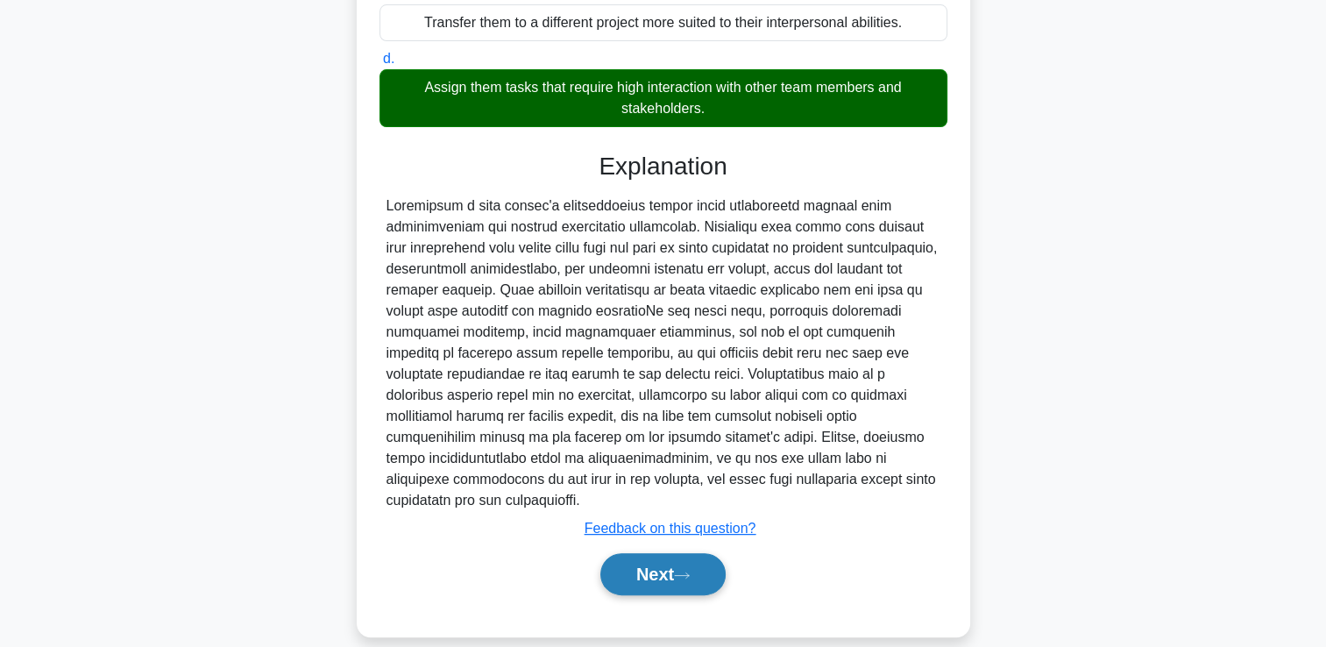
click at [652, 559] on button "Next" at bounding box center [662, 574] width 125 height 42
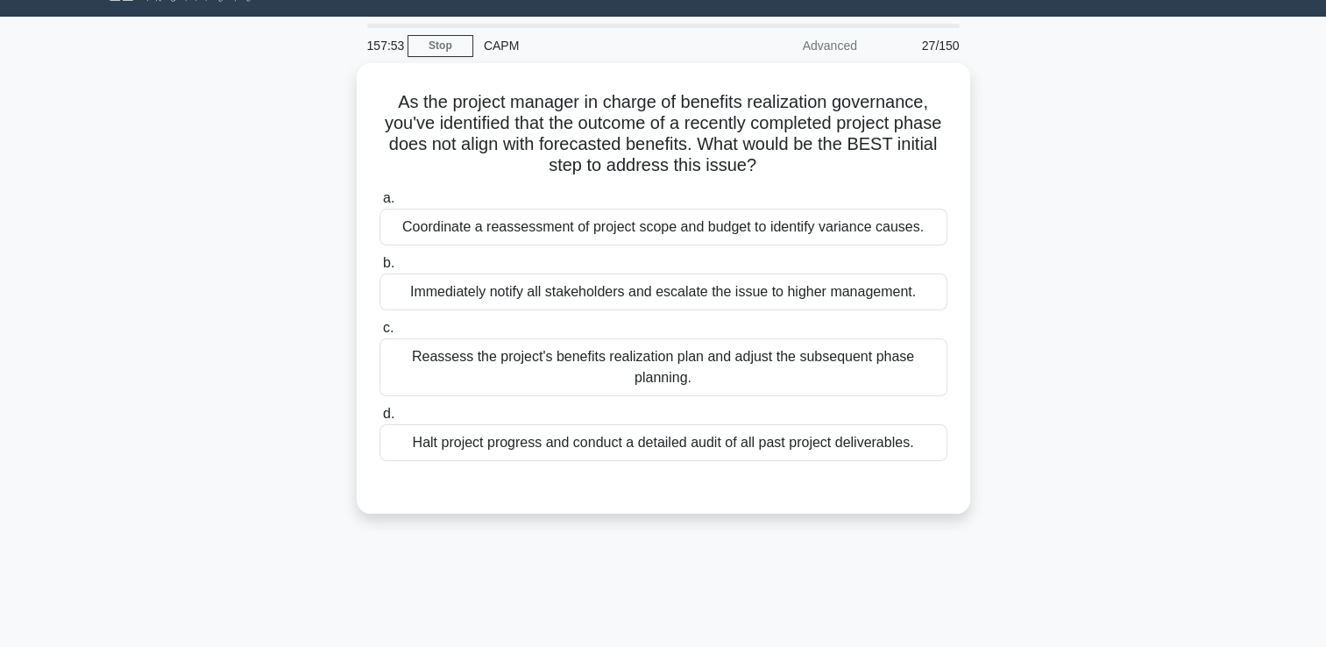
scroll to position [0, 0]
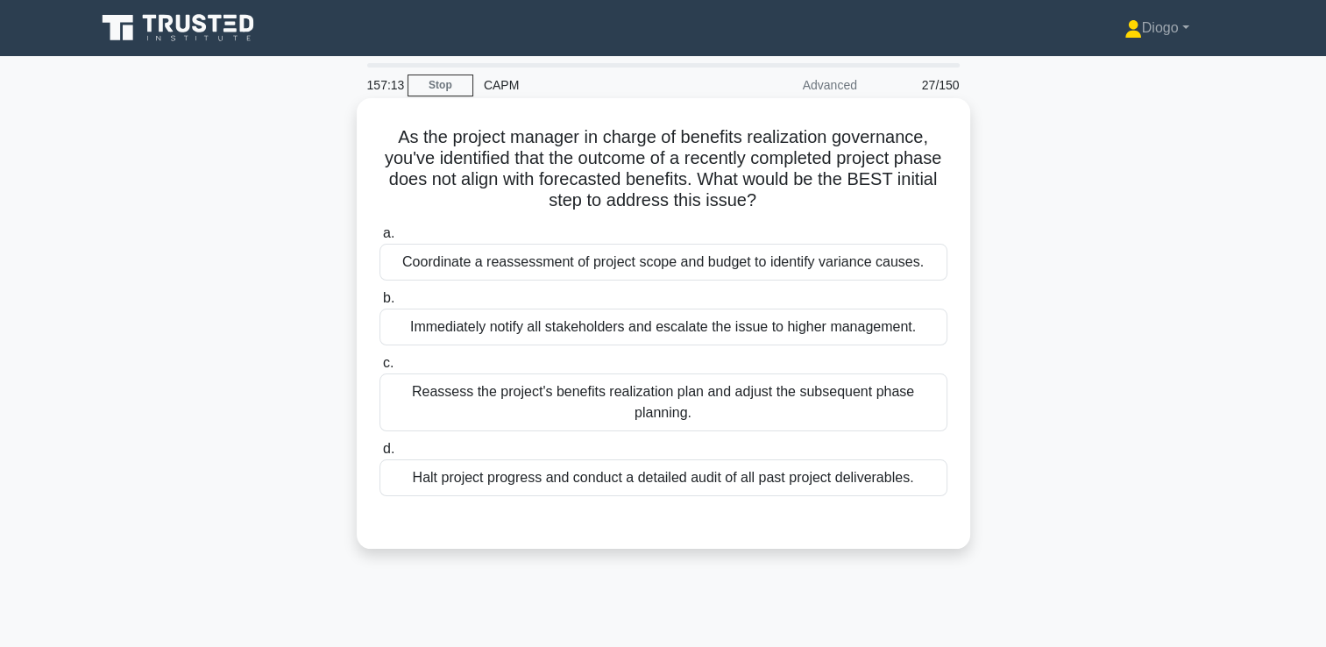
click at [671, 421] on div "Reassess the project's benefits realization plan and adjust the subsequent phas…" at bounding box center [664, 402] width 568 height 58
click at [380, 369] on input "c. Reassess the project's benefits realization plan and adjust the subsequent p…" at bounding box center [380, 363] width 0 height 11
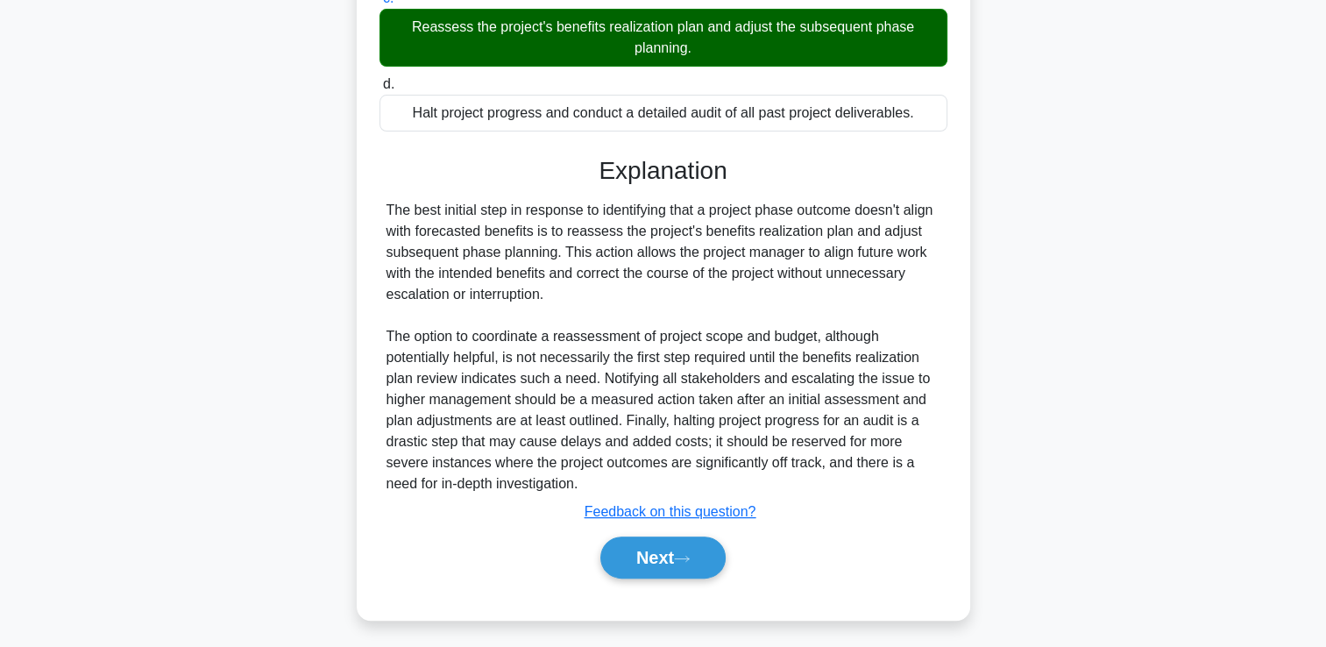
scroll to position [369, 0]
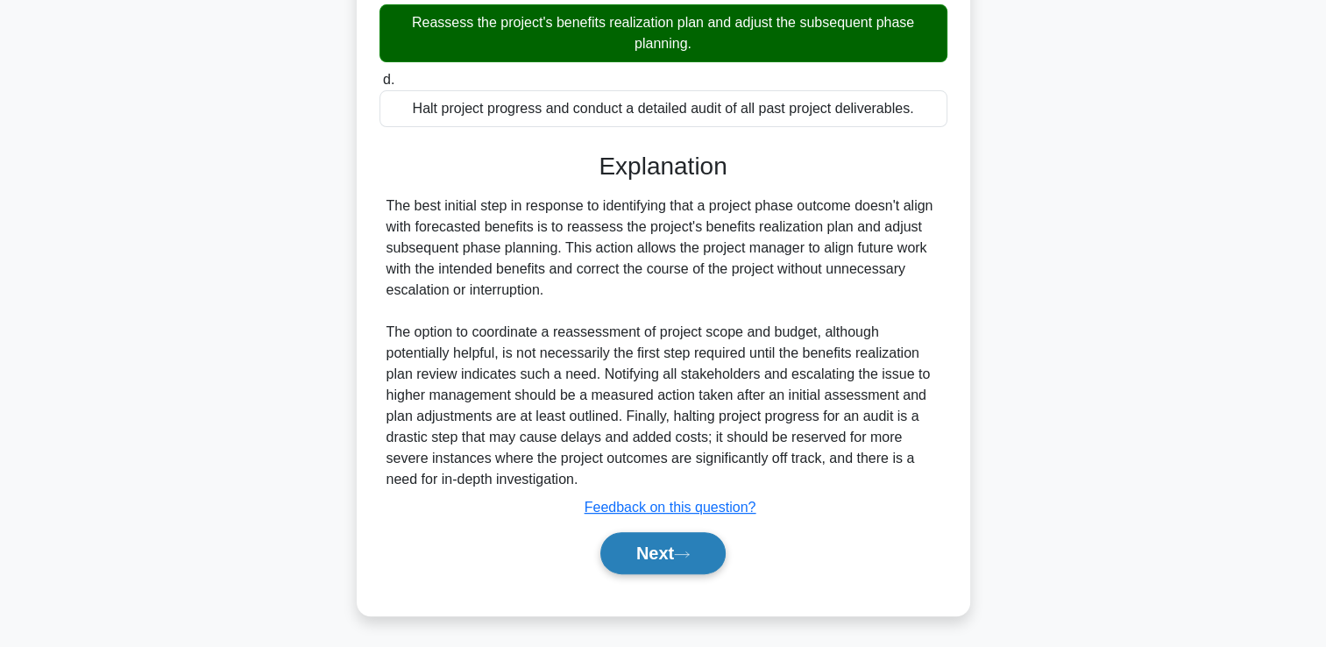
click at [645, 552] on button "Next" at bounding box center [662, 553] width 125 height 42
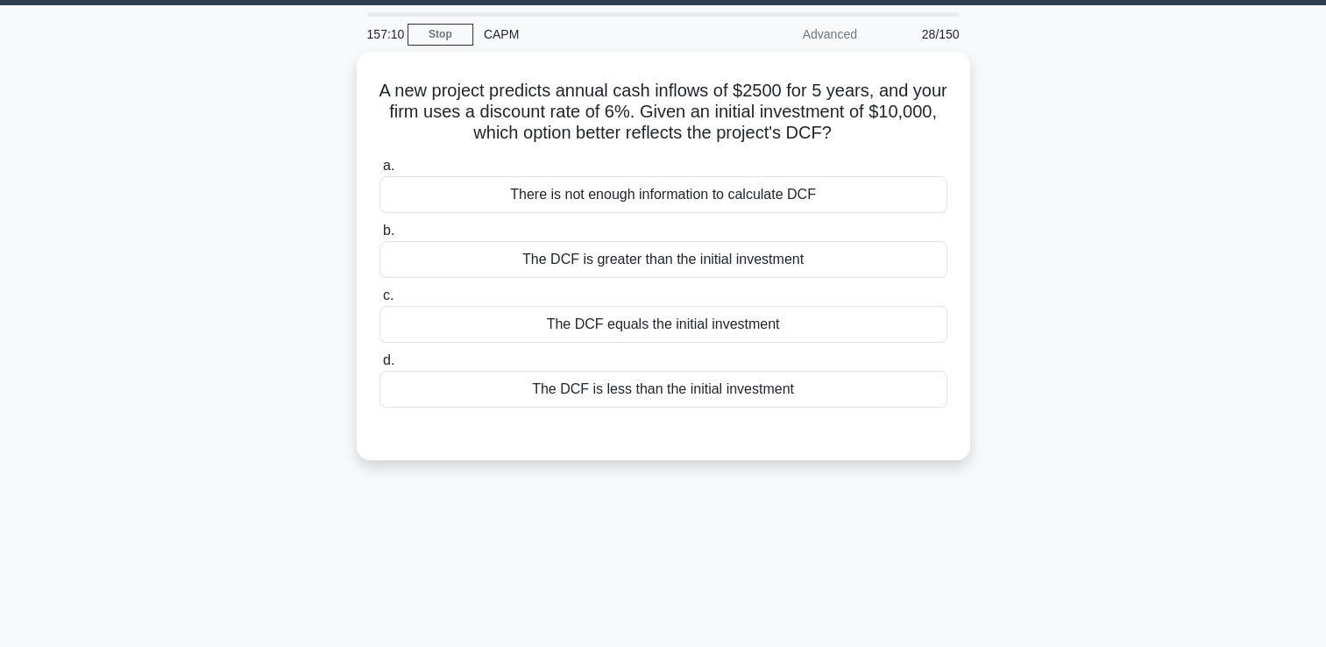
scroll to position [0, 0]
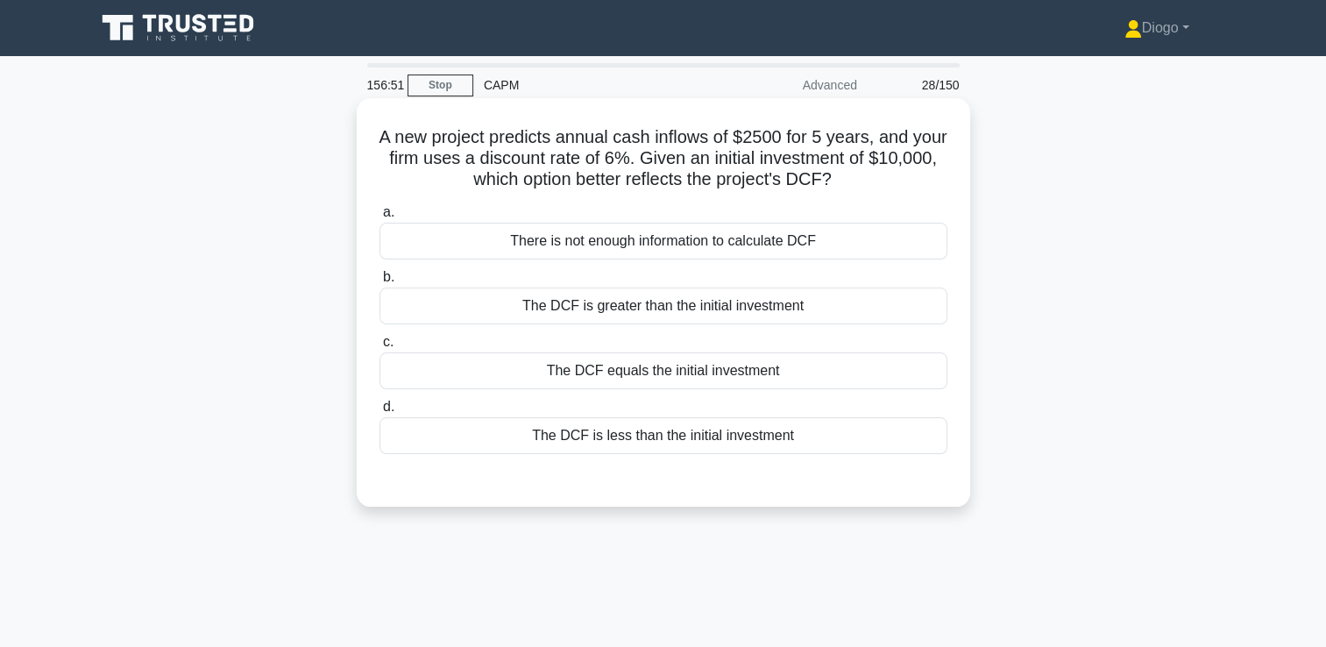
drag, startPoint x: 892, startPoint y: 184, endPoint x: 365, endPoint y: 142, distance: 529.4
click at [365, 142] on div "A new project predicts annual cash inflows of $2500 for 5 years, and your firm …" at bounding box center [664, 302] width 600 height 394
copy h5 "A new project predicts annual cash inflows of $2500 for 5 years, and your firm …"
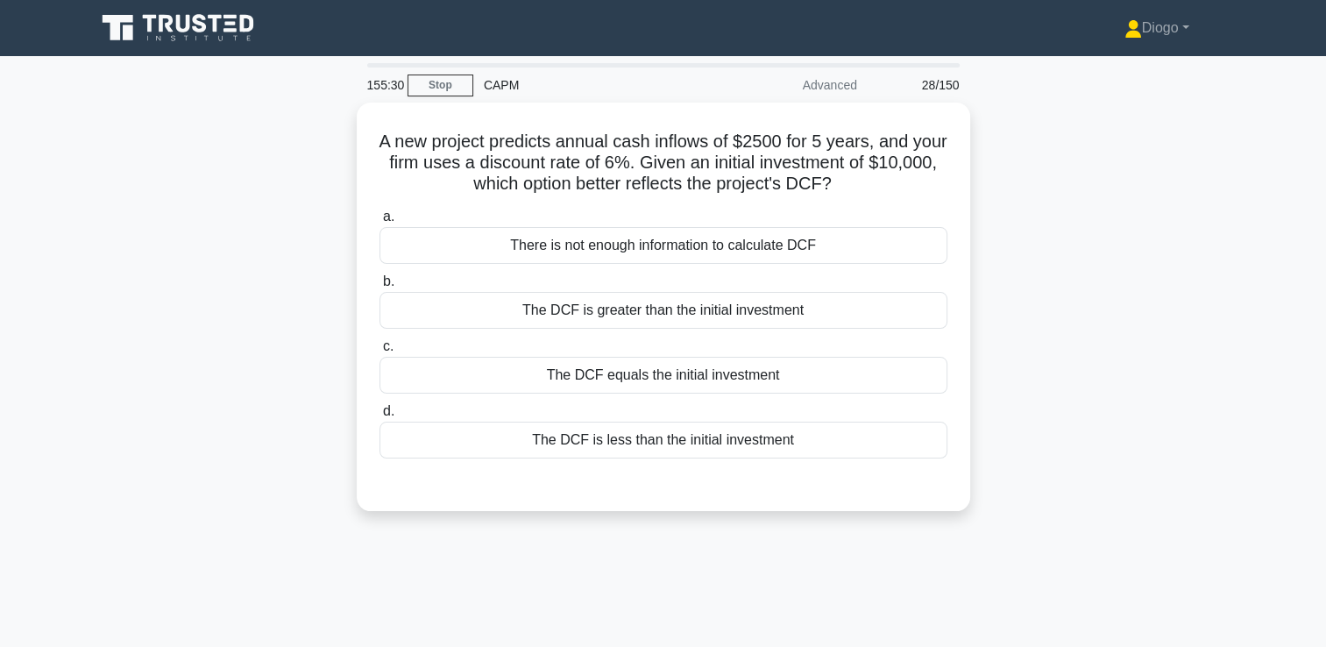
click at [279, 359] on div "A new project predicts annual cash inflows of $2500 for 5 years, and your firm …" at bounding box center [663, 318] width 1157 height 430
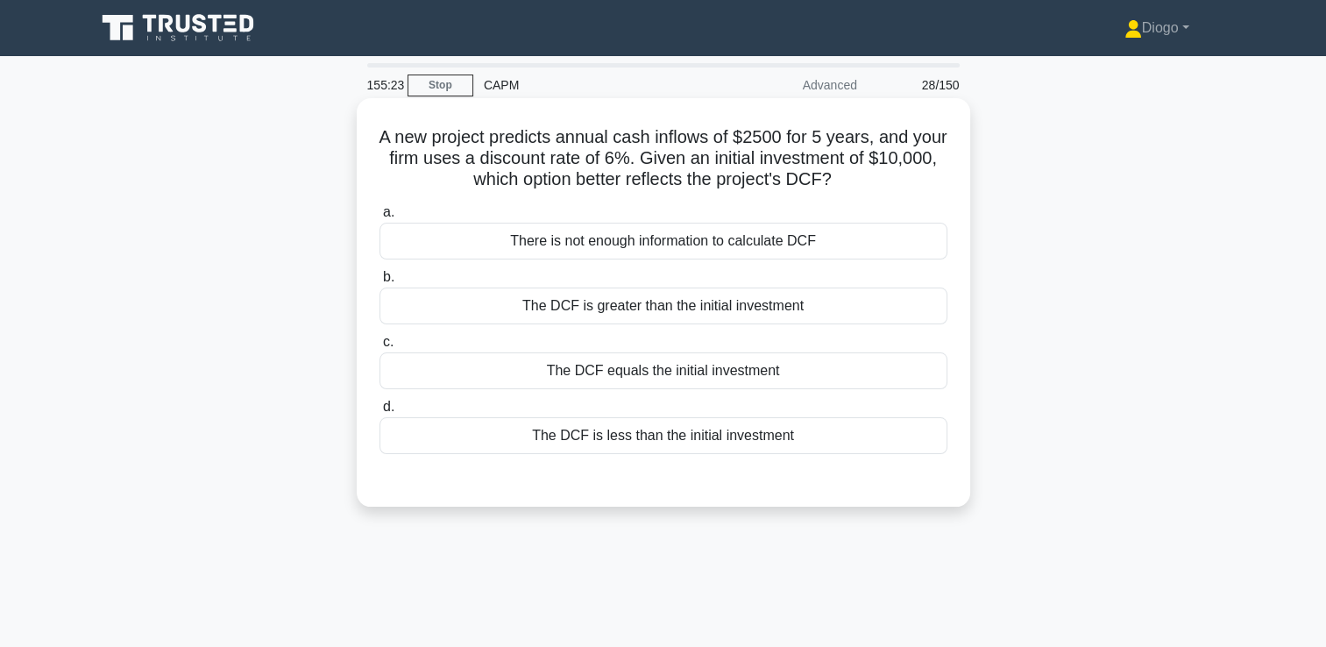
click at [605, 321] on div "The DCF is greater than the initial investment" at bounding box center [664, 306] width 568 height 37
click at [380, 283] on input "b. The DCF is greater than the initial investment" at bounding box center [380, 277] width 0 height 11
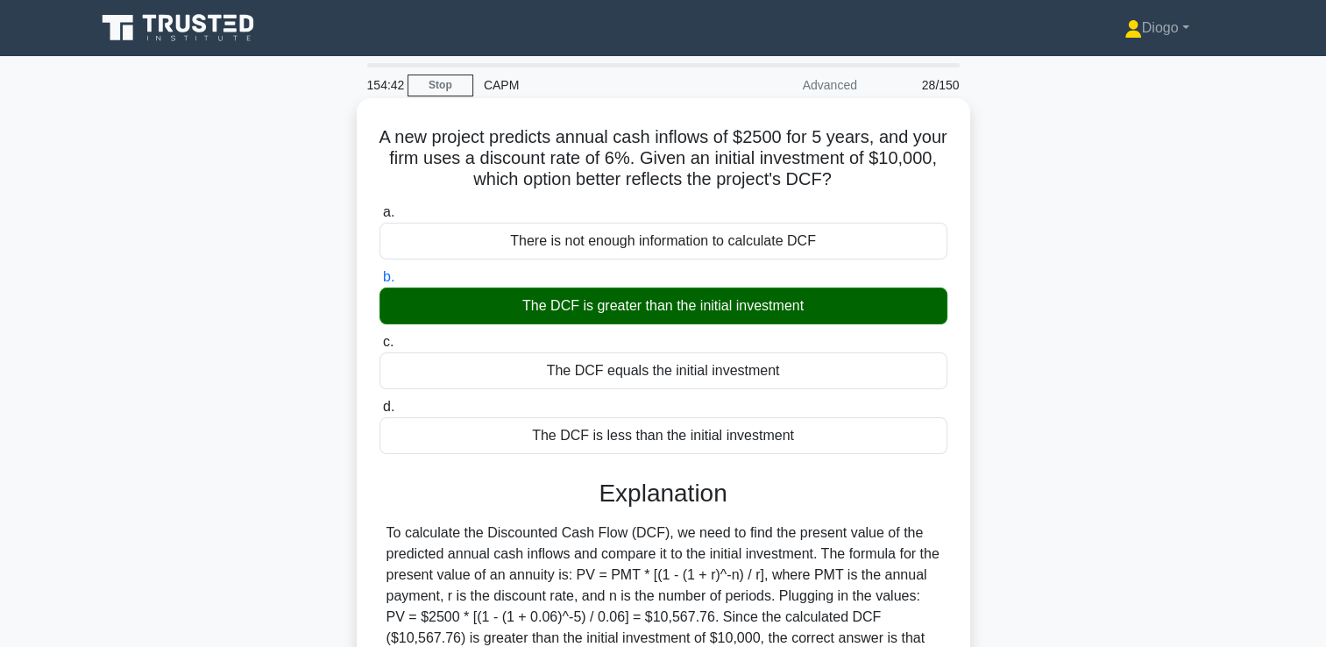
scroll to position [300, 0]
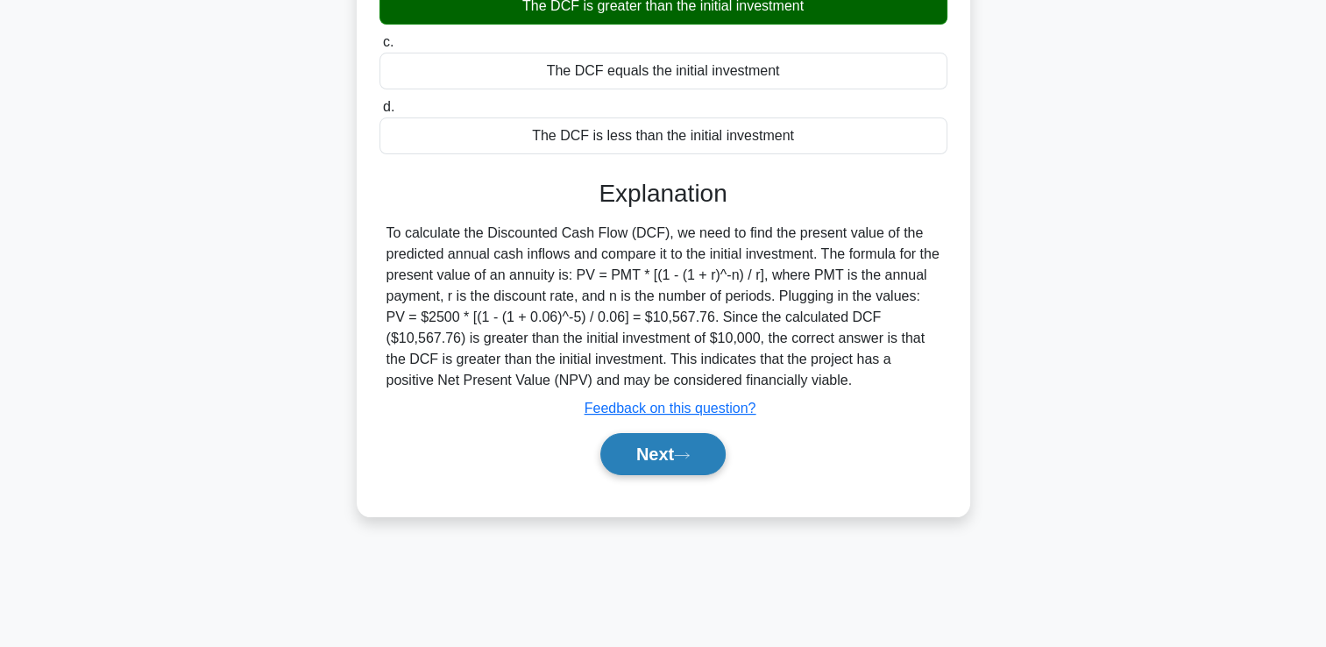
click at [668, 451] on button "Next" at bounding box center [662, 454] width 125 height 42
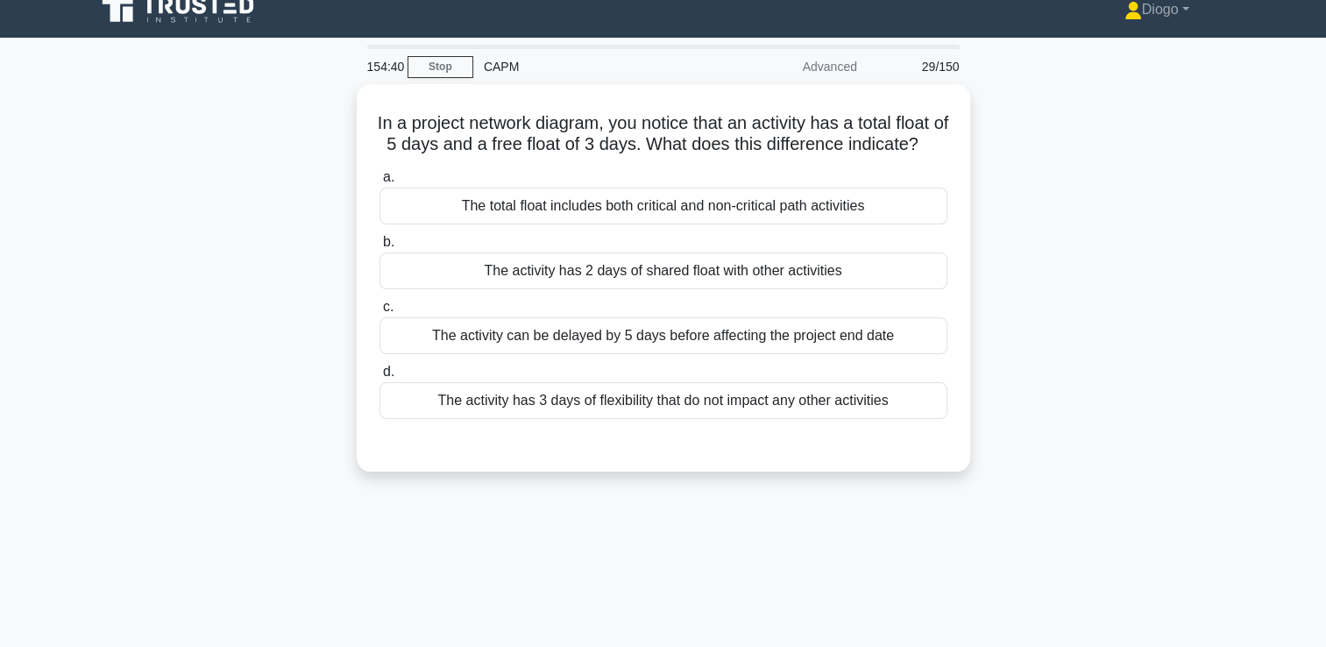
scroll to position [0, 0]
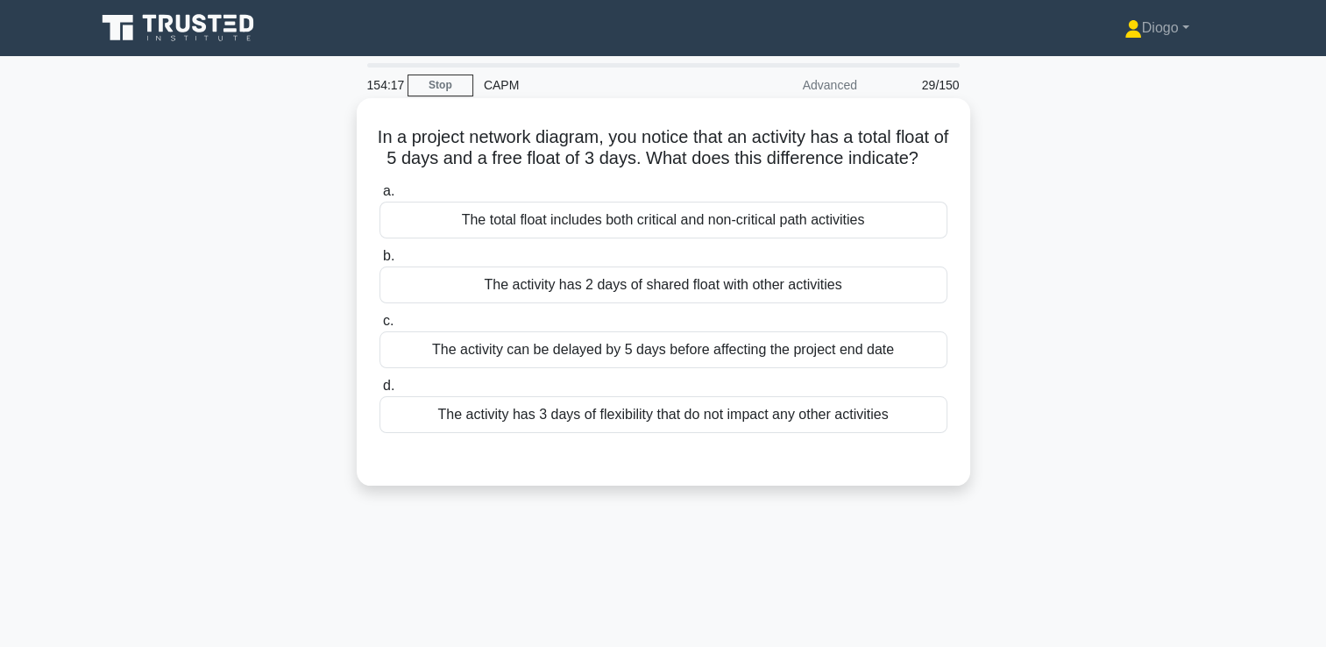
click at [933, 303] on div "The activity has 2 days of shared float with other activities" at bounding box center [664, 284] width 568 height 37
click at [380, 262] on input "b. The activity has 2 days of shared float with other activities" at bounding box center [380, 256] width 0 height 11
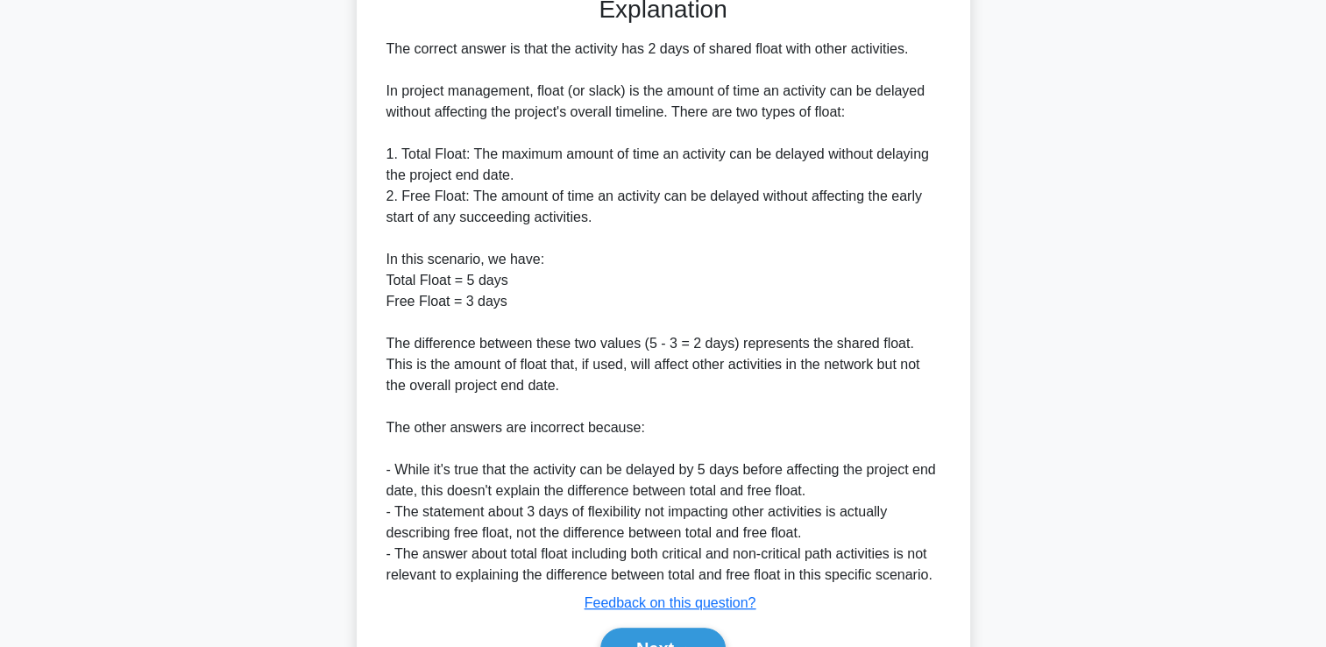
scroll to position [579, 0]
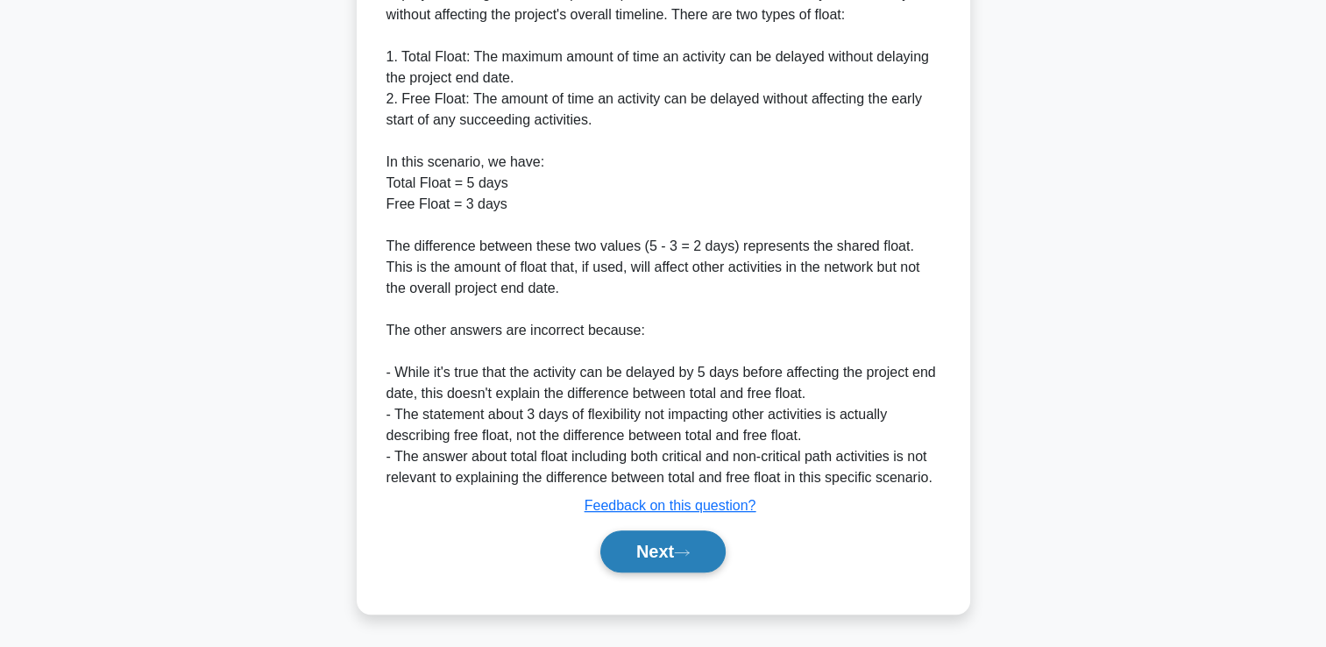
click at [708, 535] on button "Next" at bounding box center [662, 551] width 125 height 42
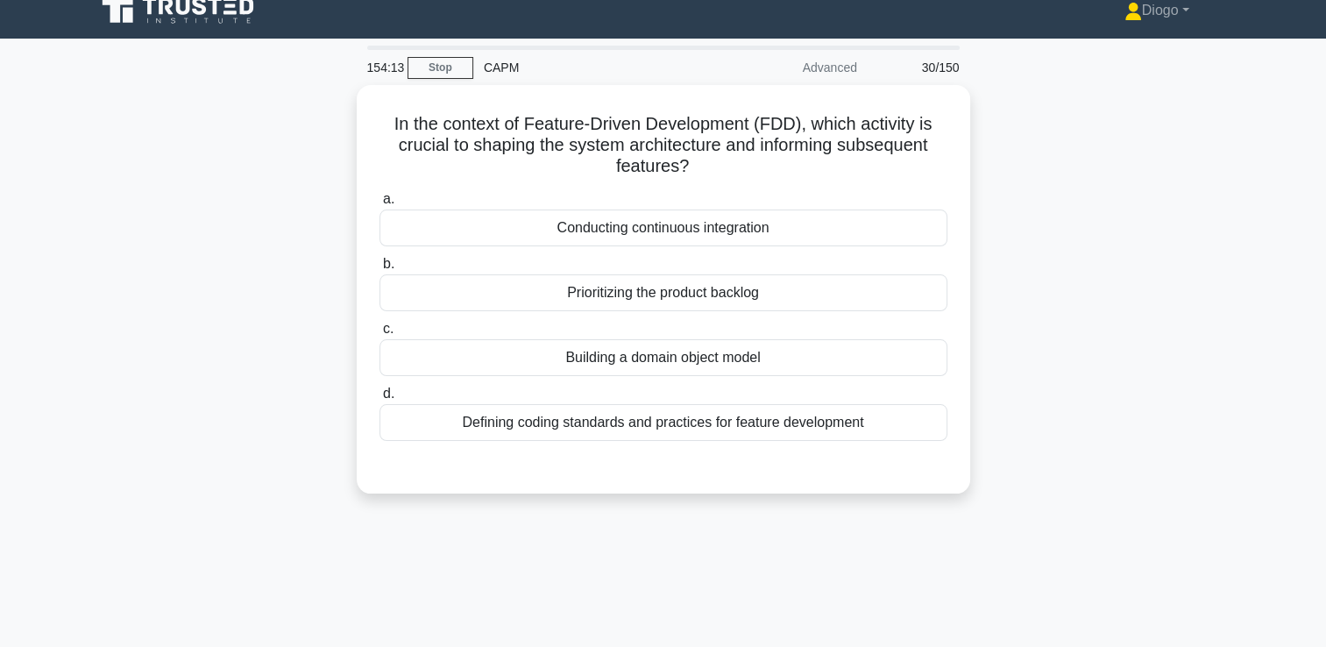
scroll to position [0, 0]
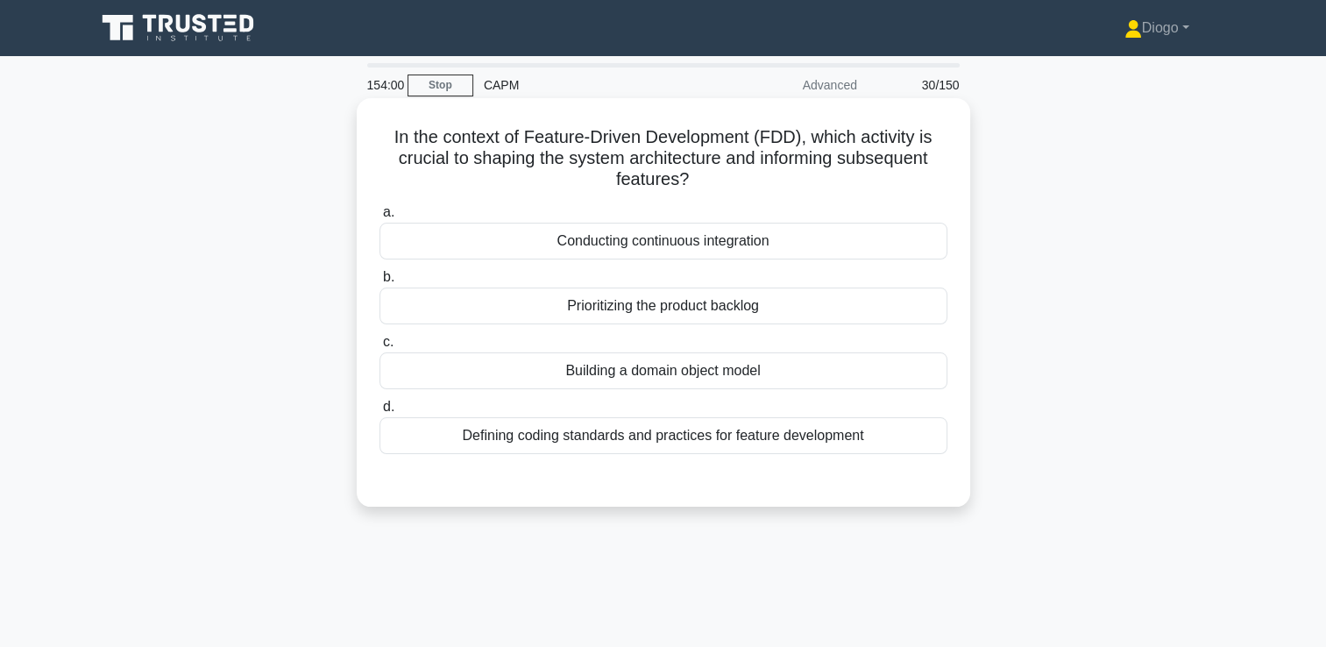
click at [886, 251] on div "Conducting continuous integration" at bounding box center [664, 241] width 568 height 37
click at [380, 218] on input "a. Conducting continuous integration" at bounding box center [380, 212] width 0 height 11
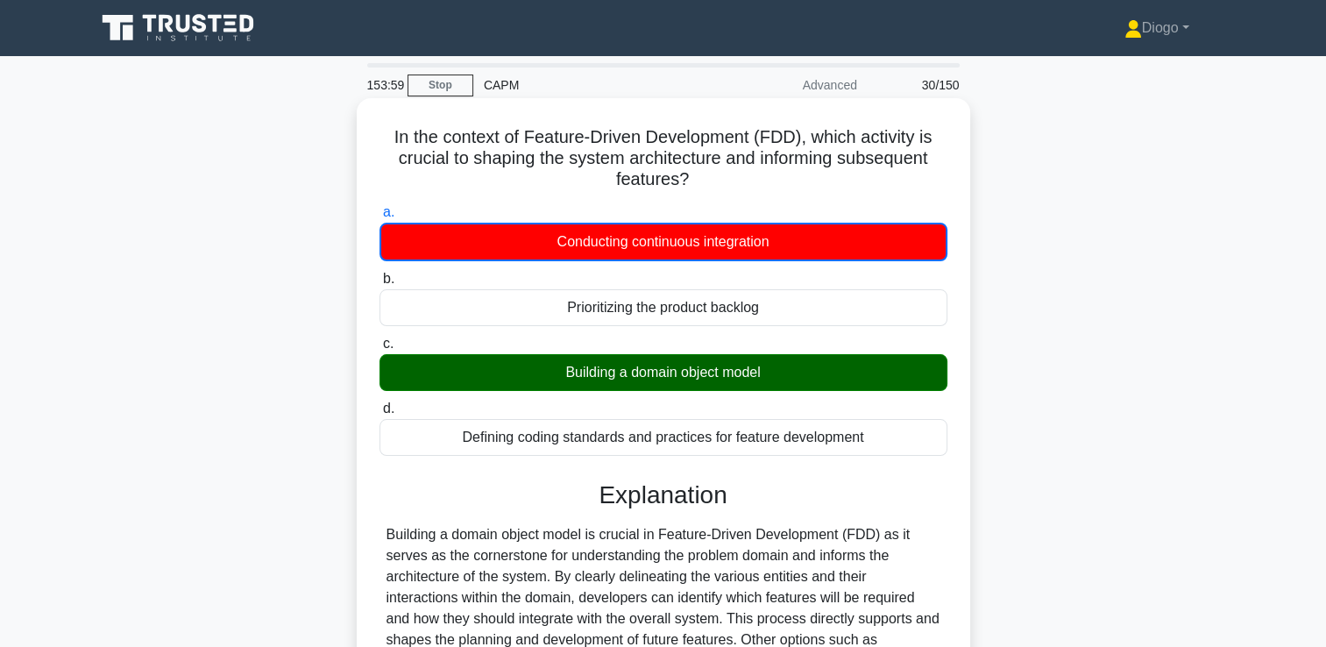
scroll to position [300, 0]
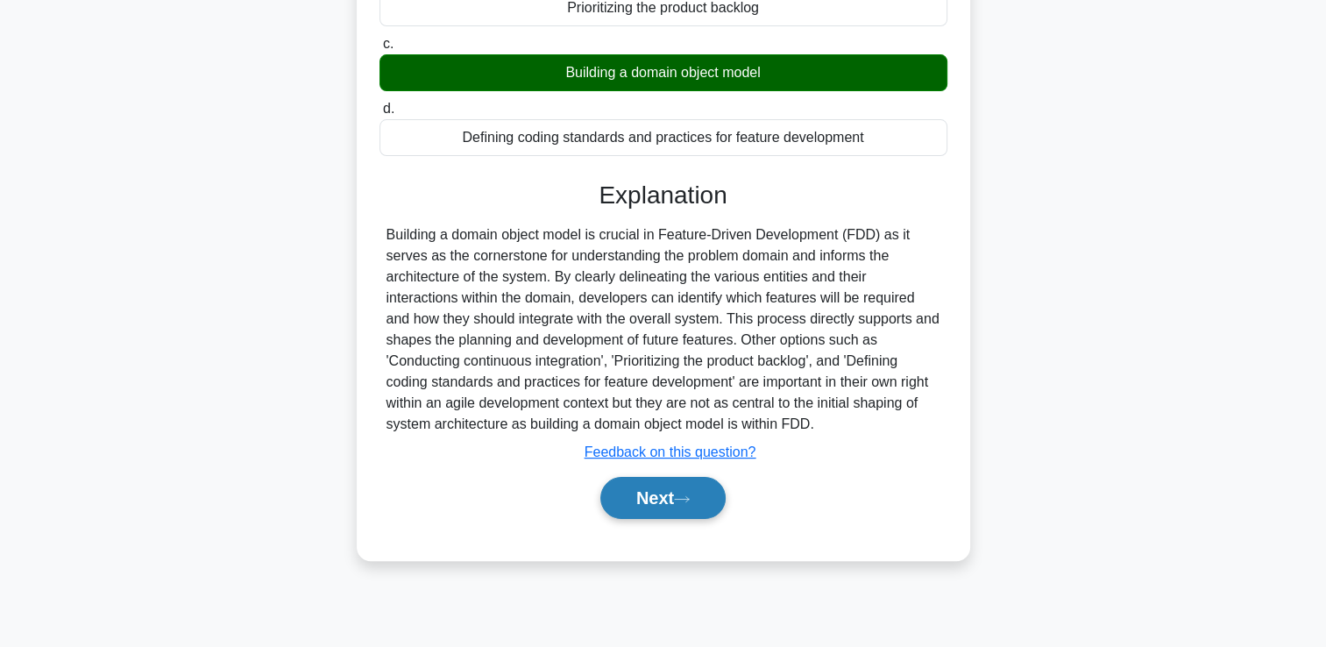
click at [679, 508] on button "Next" at bounding box center [662, 498] width 125 height 42
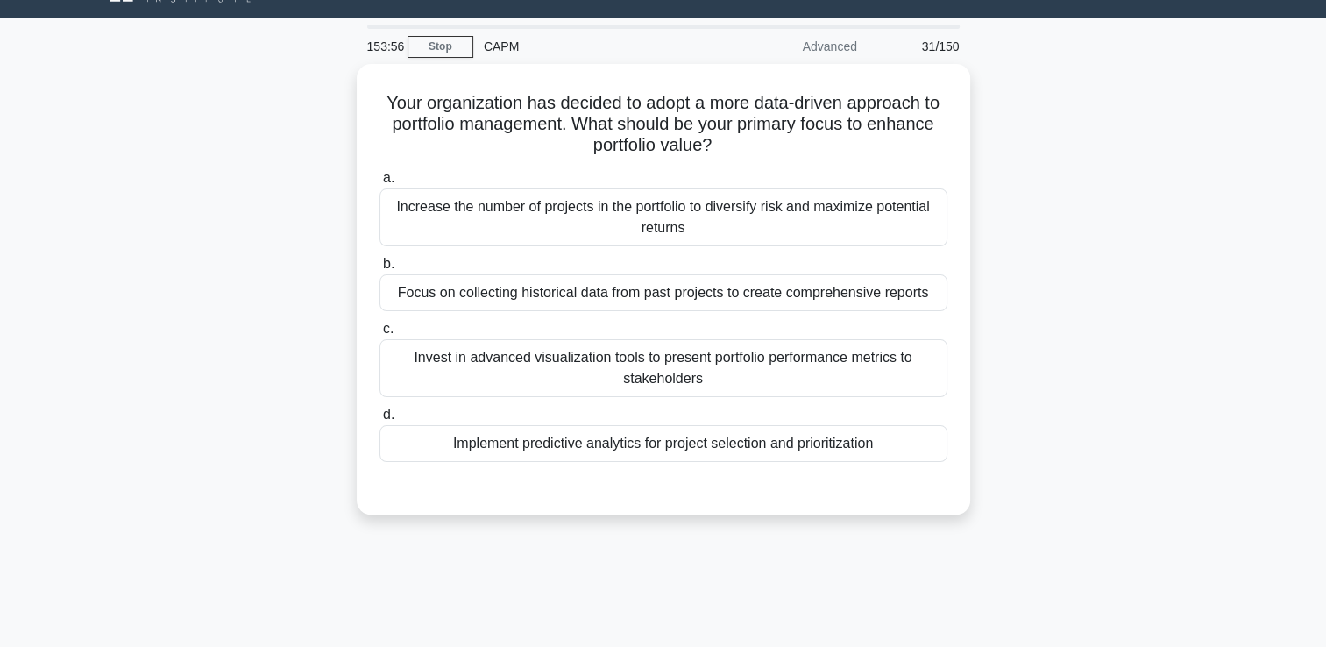
scroll to position [0, 0]
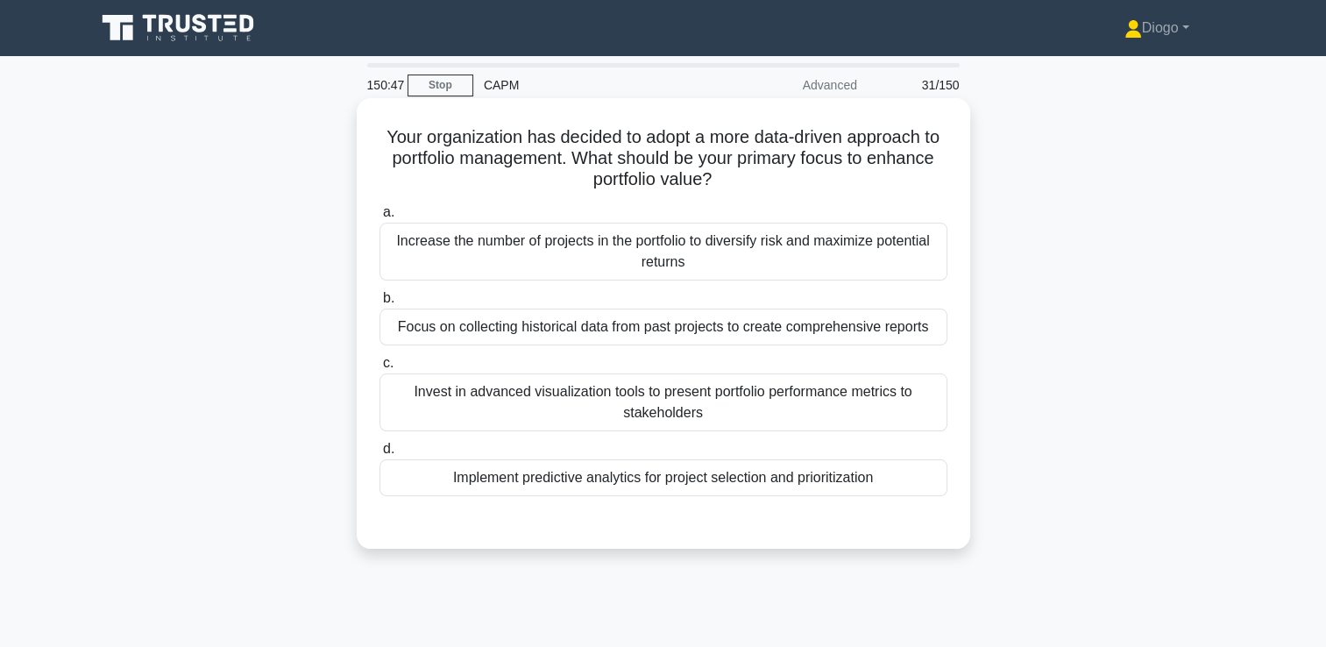
click at [920, 475] on div "Implement predictive analytics for project selection and prioritization" at bounding box center [664, 477] width 568 height 37
click at [380, 455] on input "d. Implement predictive analytics for project selection and prioritization" at bounding box center [380, 449] width 0 height 11
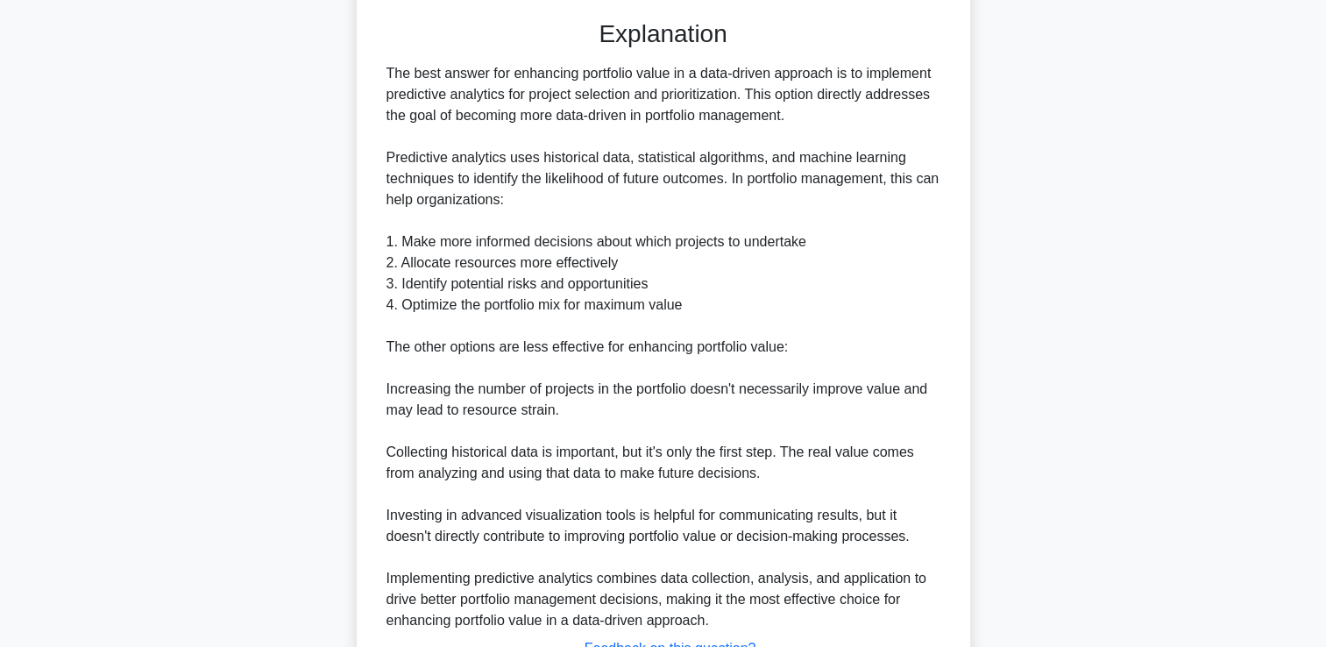
scroll to position [643, 0]
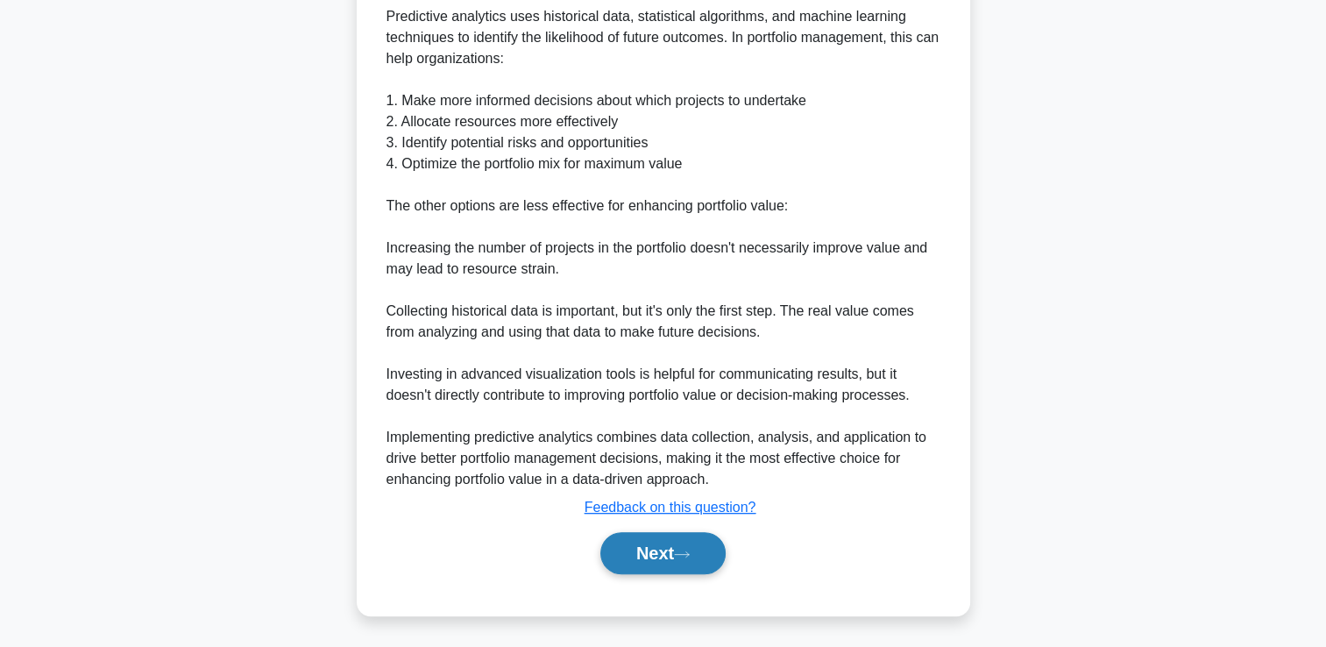
click at [694, 559] on button "Next" at bounding box center [662, 553] width 125 height 42
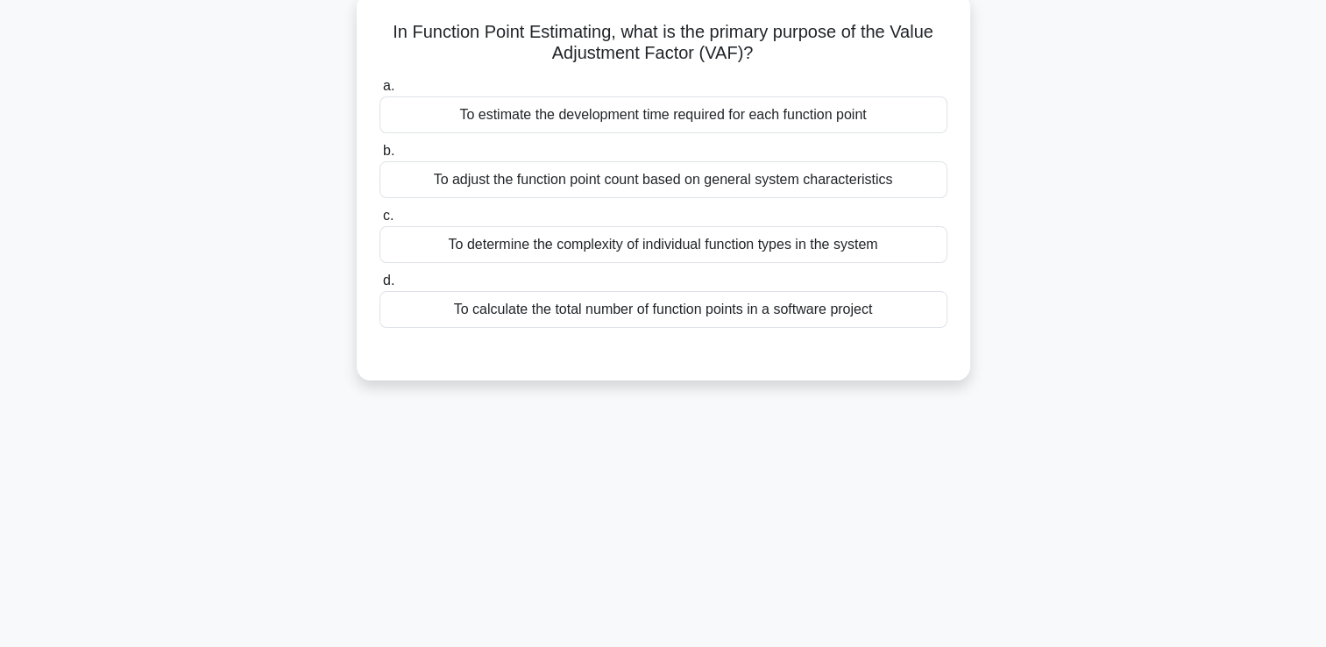
scroll to position [0, 0]
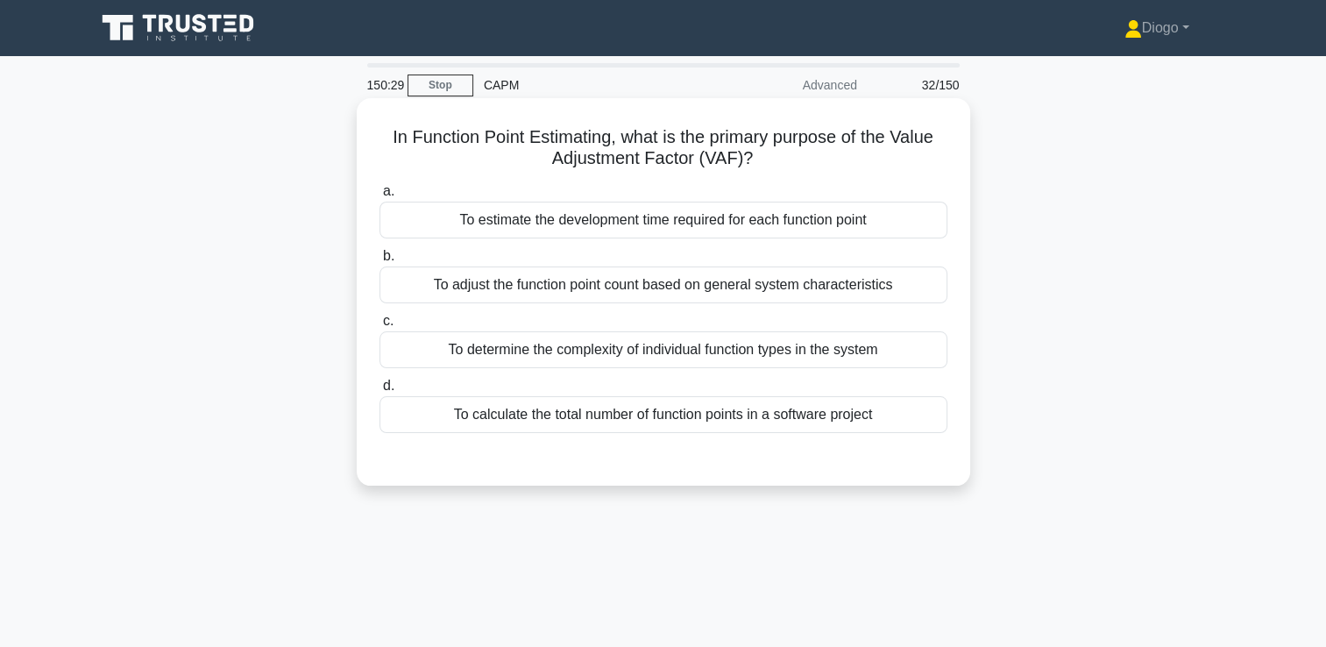
click at [861, 297] on div "To adjust the function point count based on general system characteristics" at bounding box center [664, 284] width 568 height 37
click at [380, 262] on input "b. To adjust the function point count based on general system characteristics" at bounding box center [380, 256] width 0 height 11
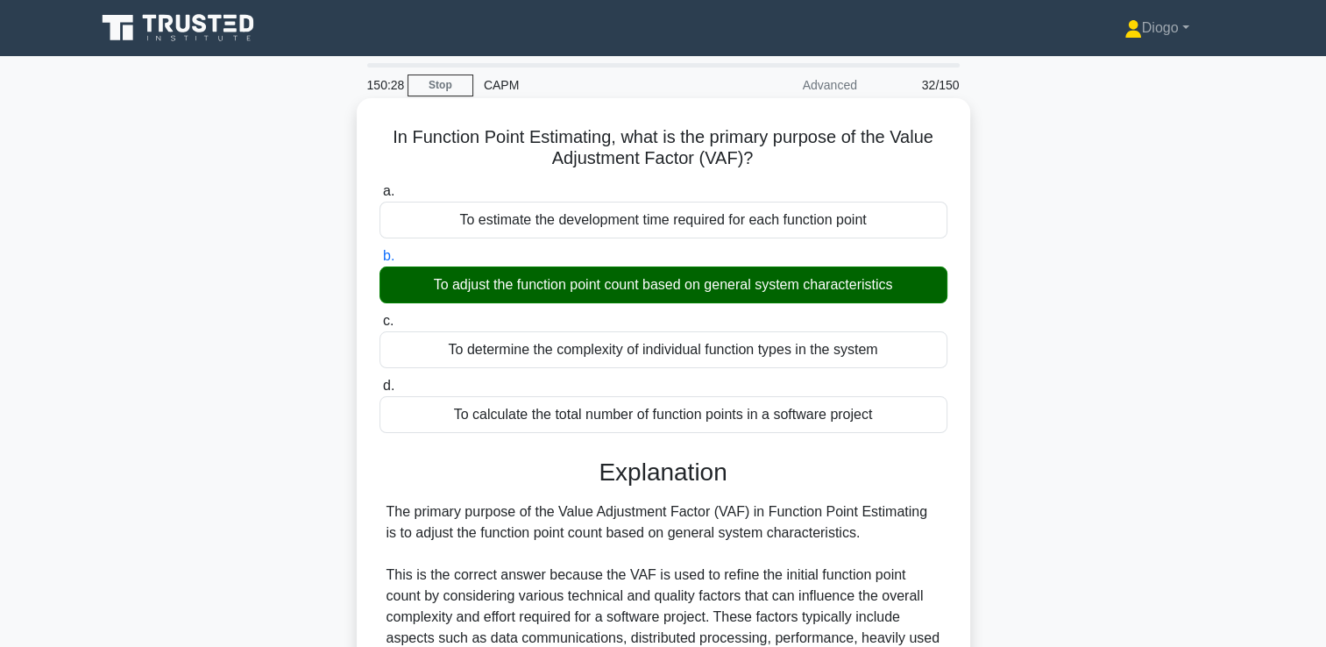
scroll to position [453, 0]
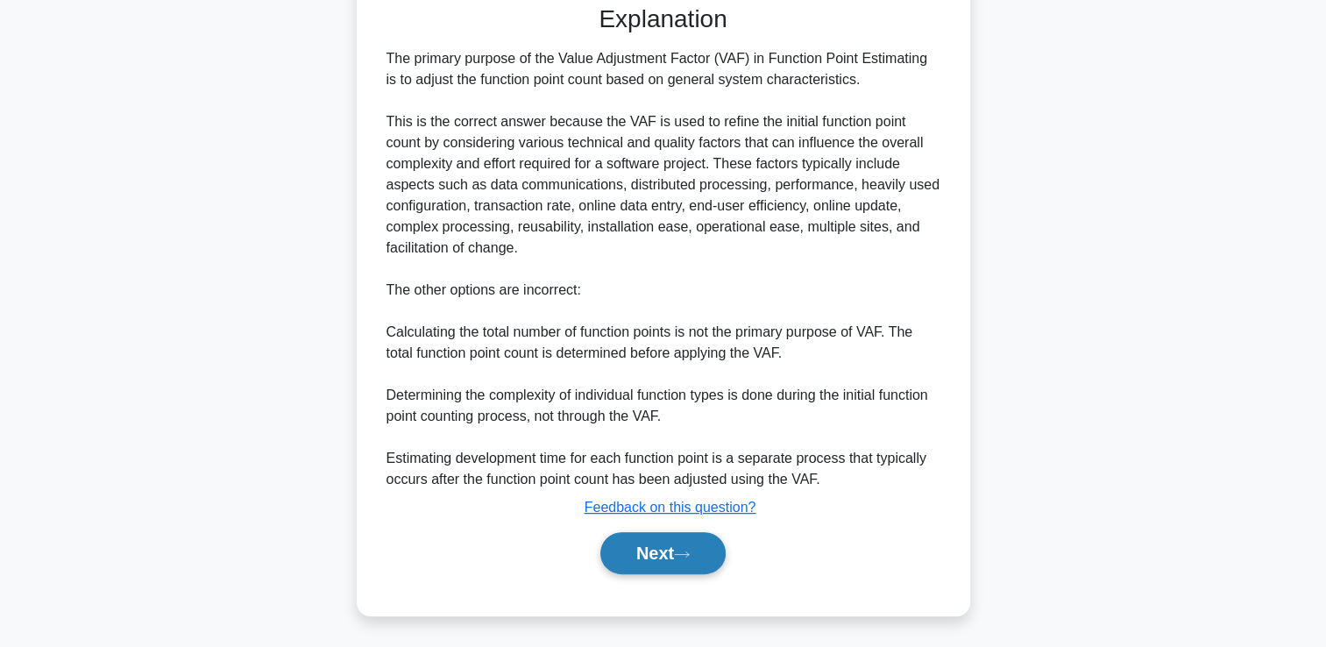
click at [700, 550] on button "Next" at bounding box center [662, 553] width 125 height 42
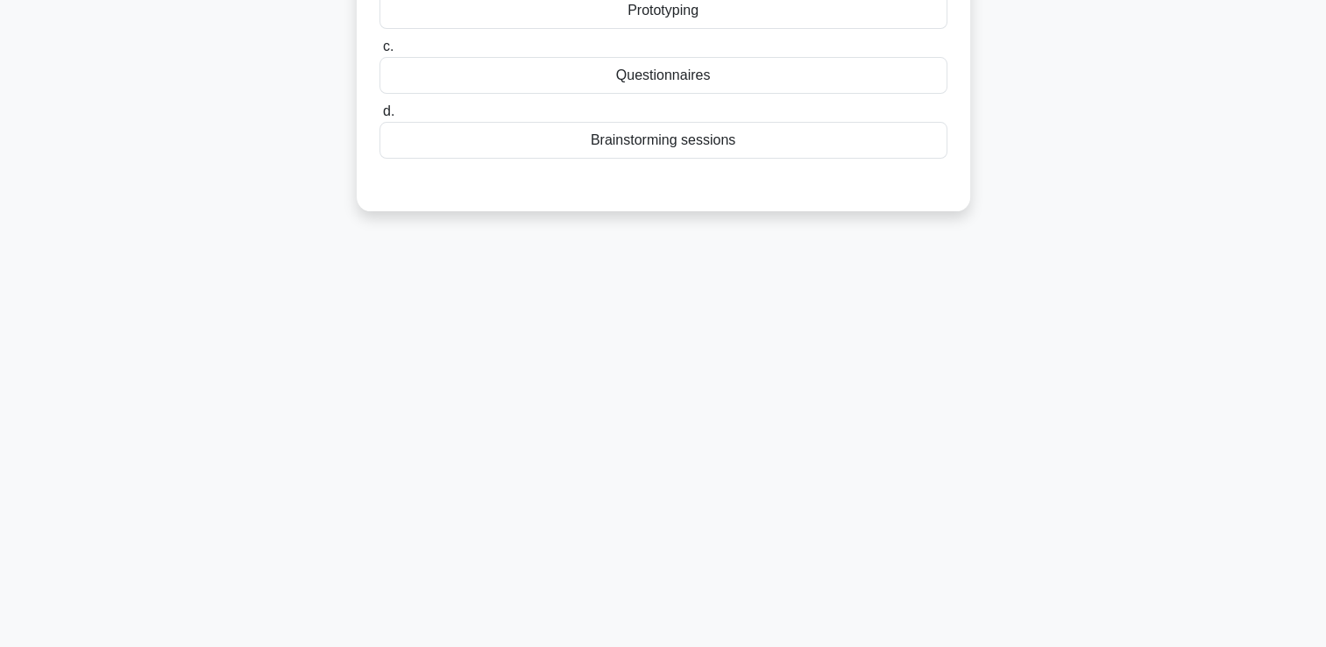
scroll to position [0, 0]
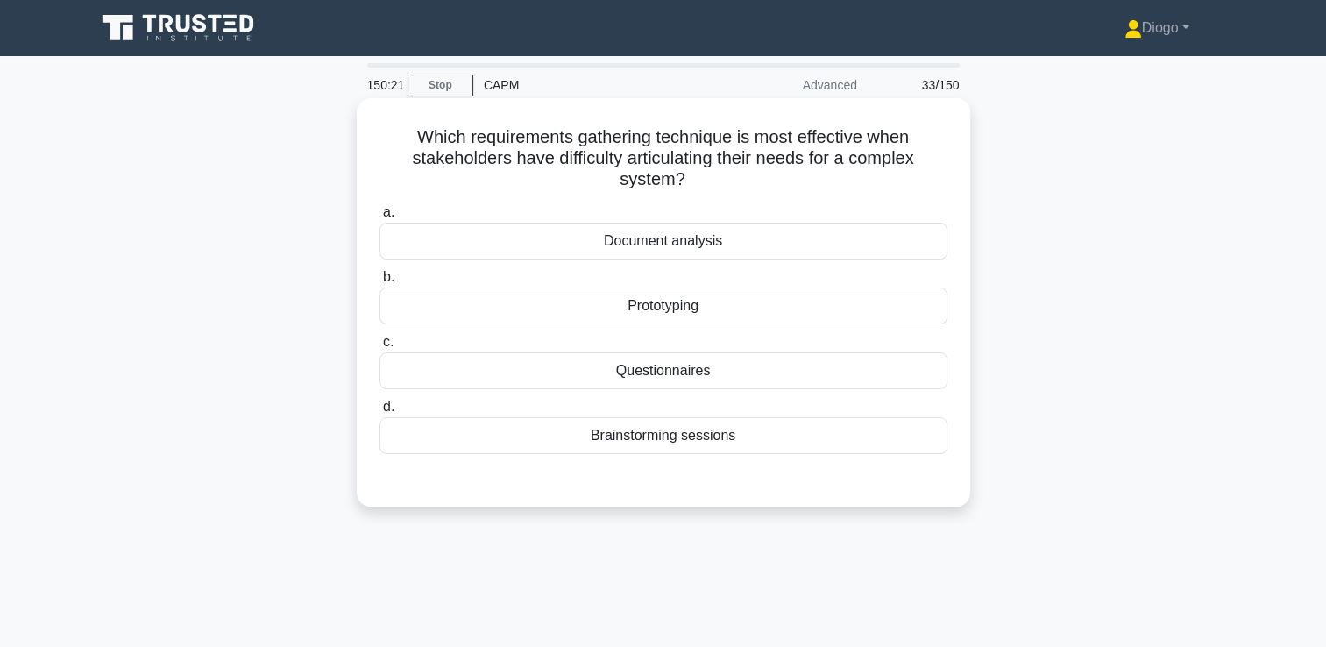
click at [705, 307] on div "Prototyping" at bounding box center [664, 306] width 568 height 37
click at [380, 283] on input "b. Prototyping" at bounding box center [380, 277] width 0 height 11
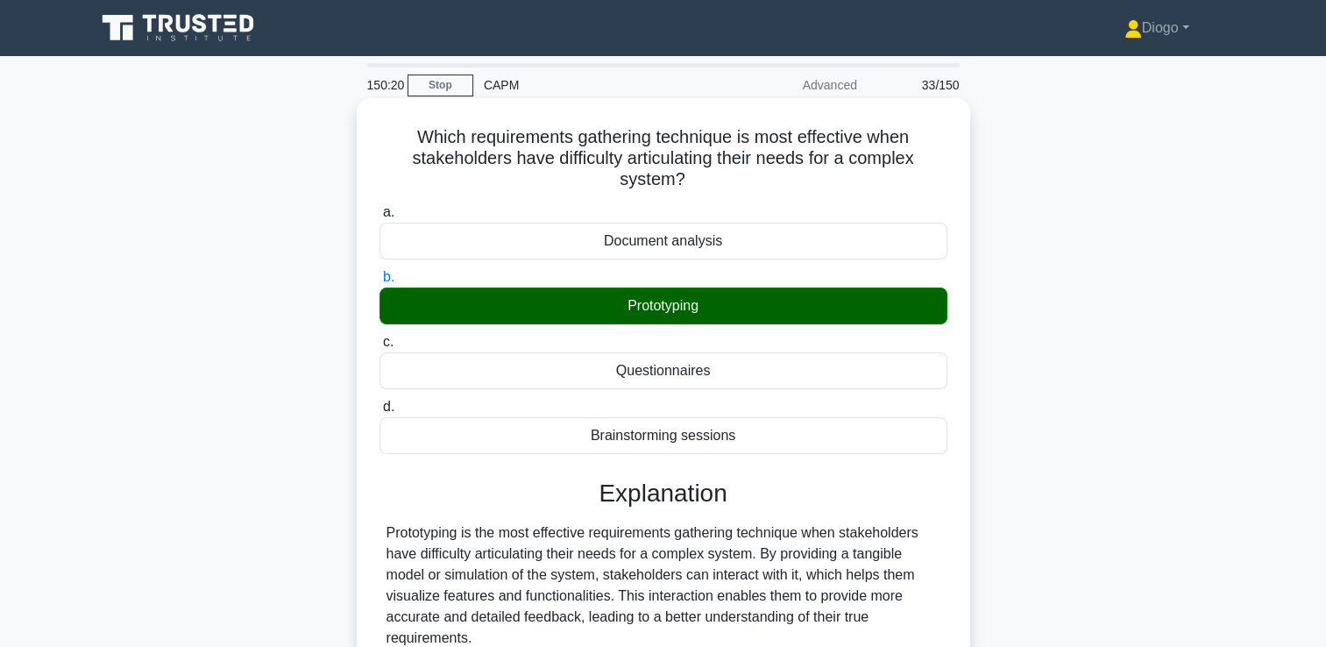
scroll to position [306, 0]
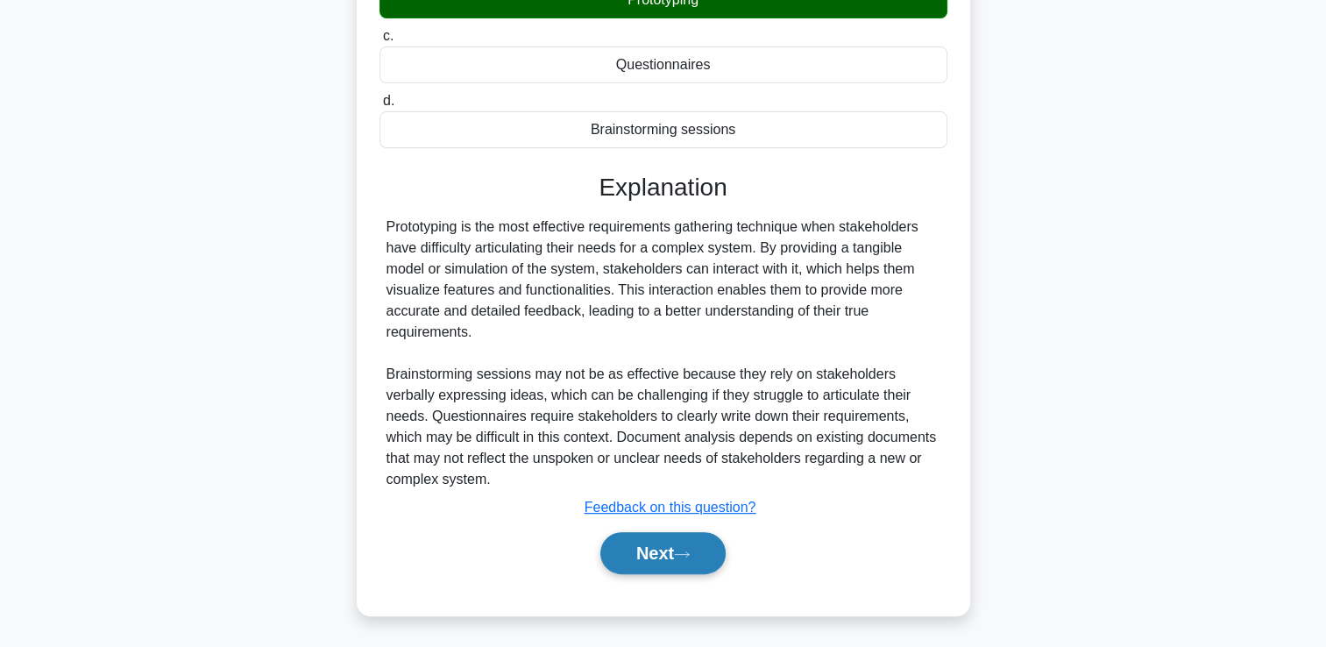
click at [687, 556] on icon at bounding box center [682, 555] width 16 height 10
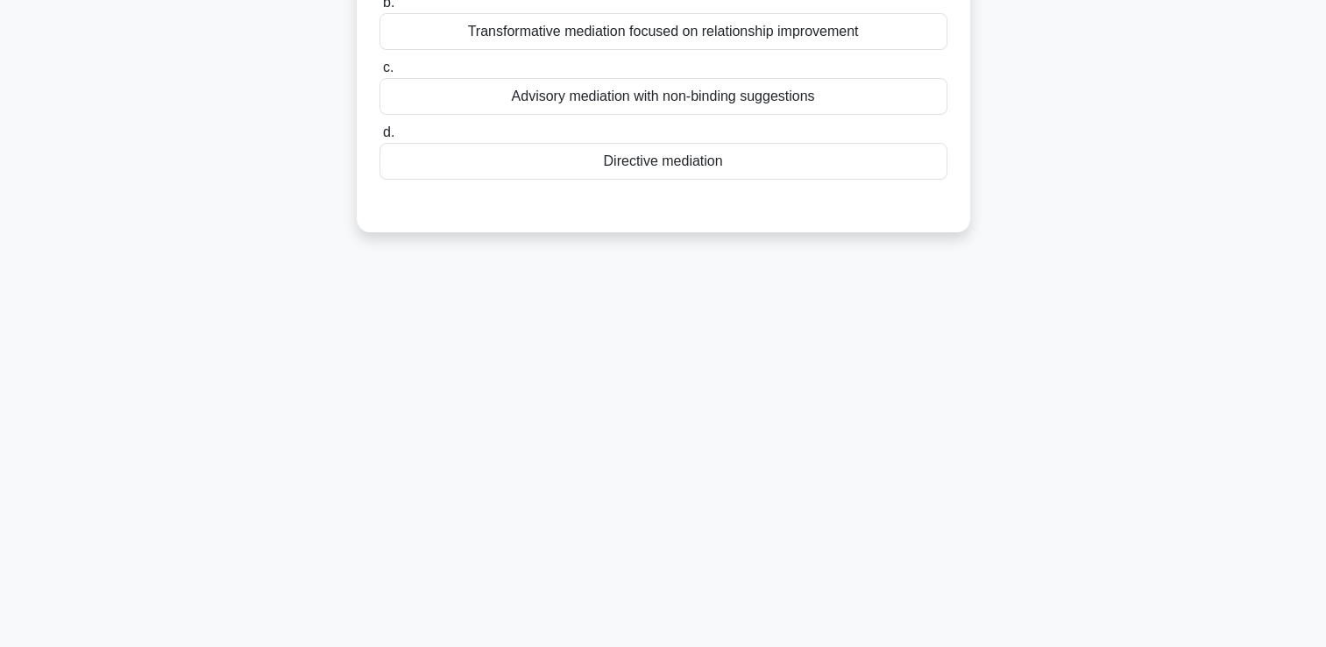
scroll to position [0, 0]
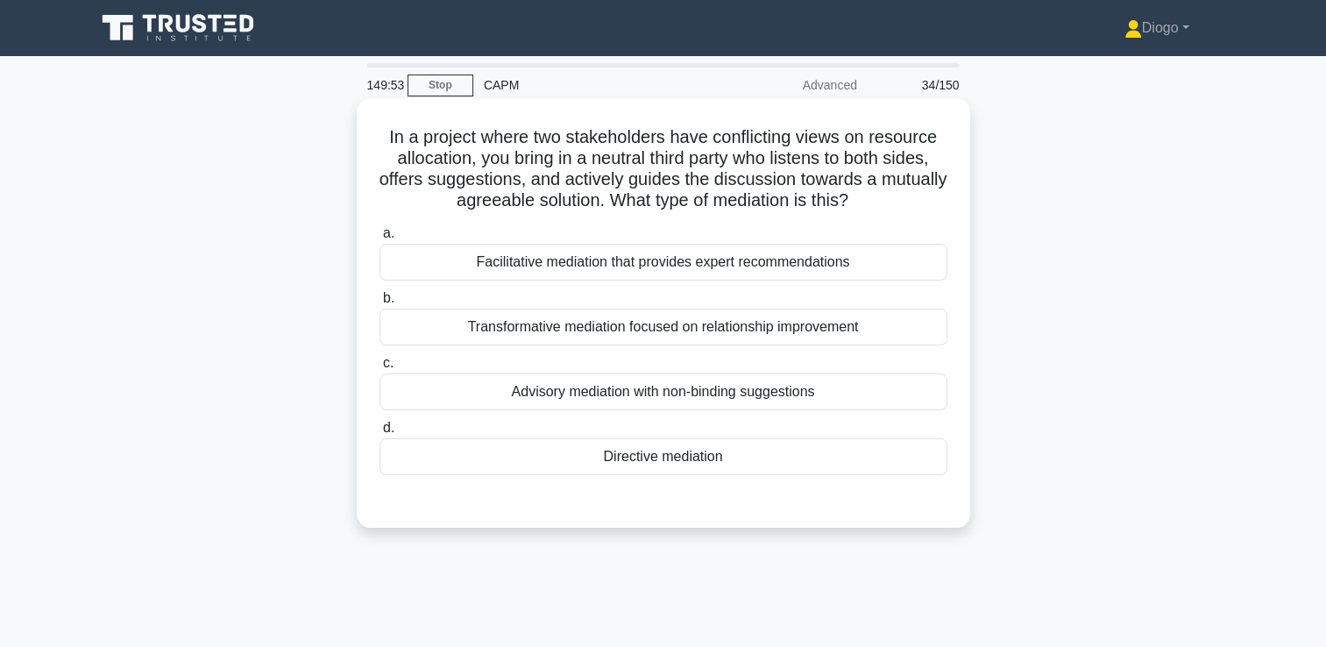
click at [688, 465] on div "Directive mediation" at bounding box center [664, 456] width 568 height 37
click at [380, 434] on input "d. Directive mediation" at bounding box center [380, 427] width 0 height 11
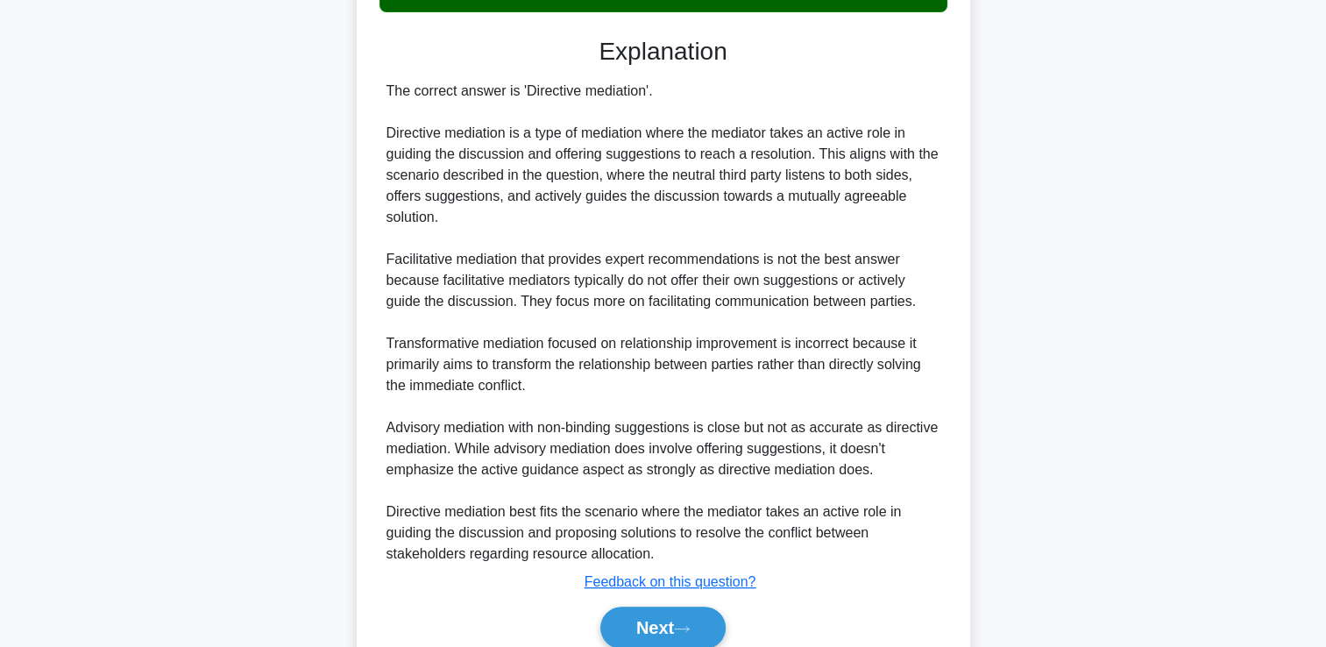
scroll to position [537, 0]
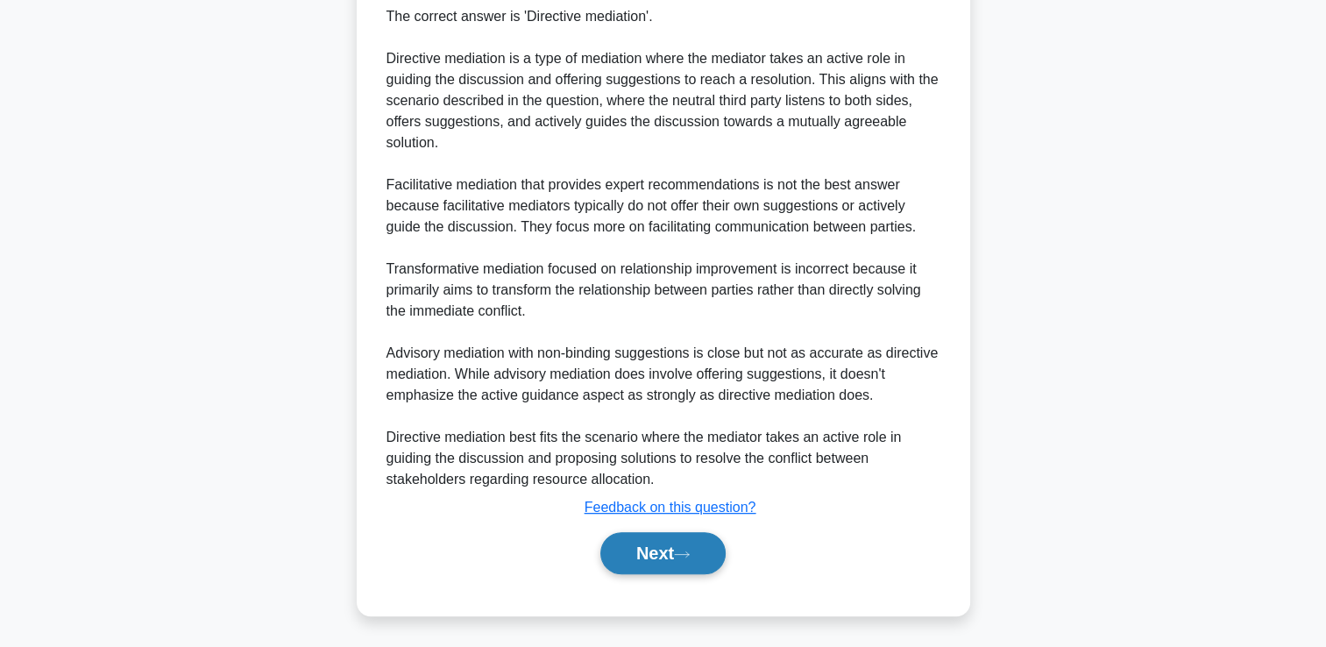
click at [646, 542] on button "Next" at bounding box center [662, 553] width 125 height 42
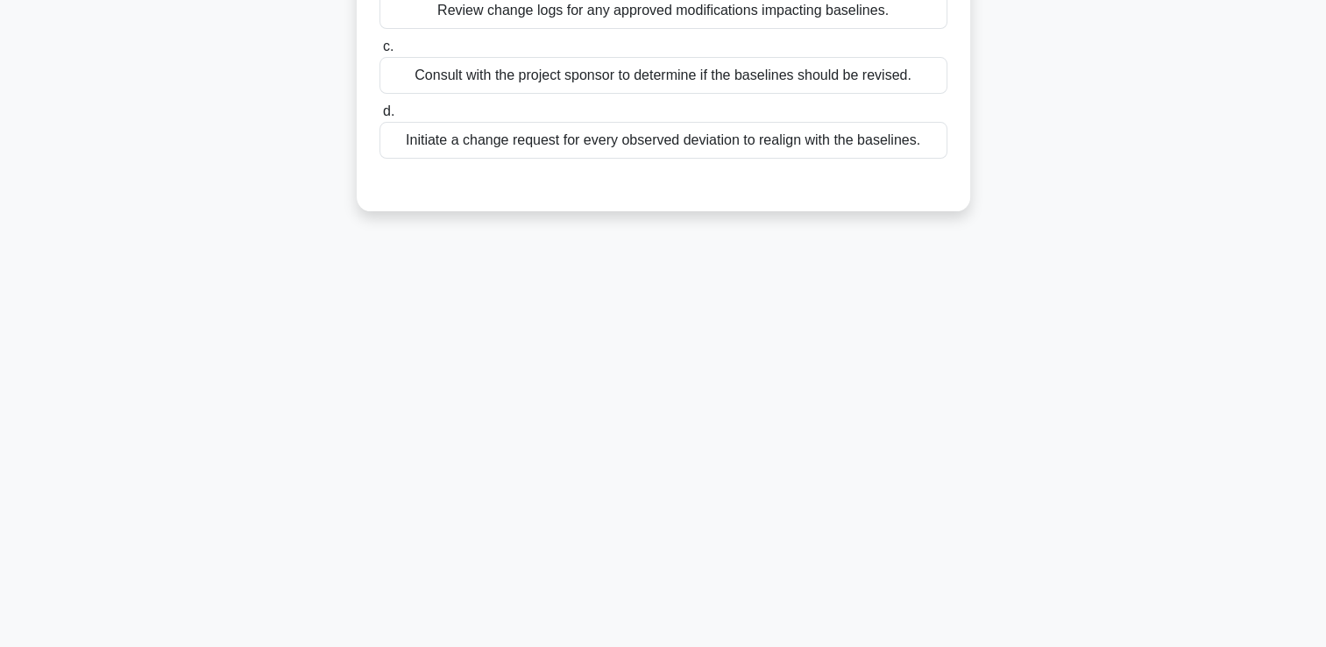
scroll to position [0, 0]
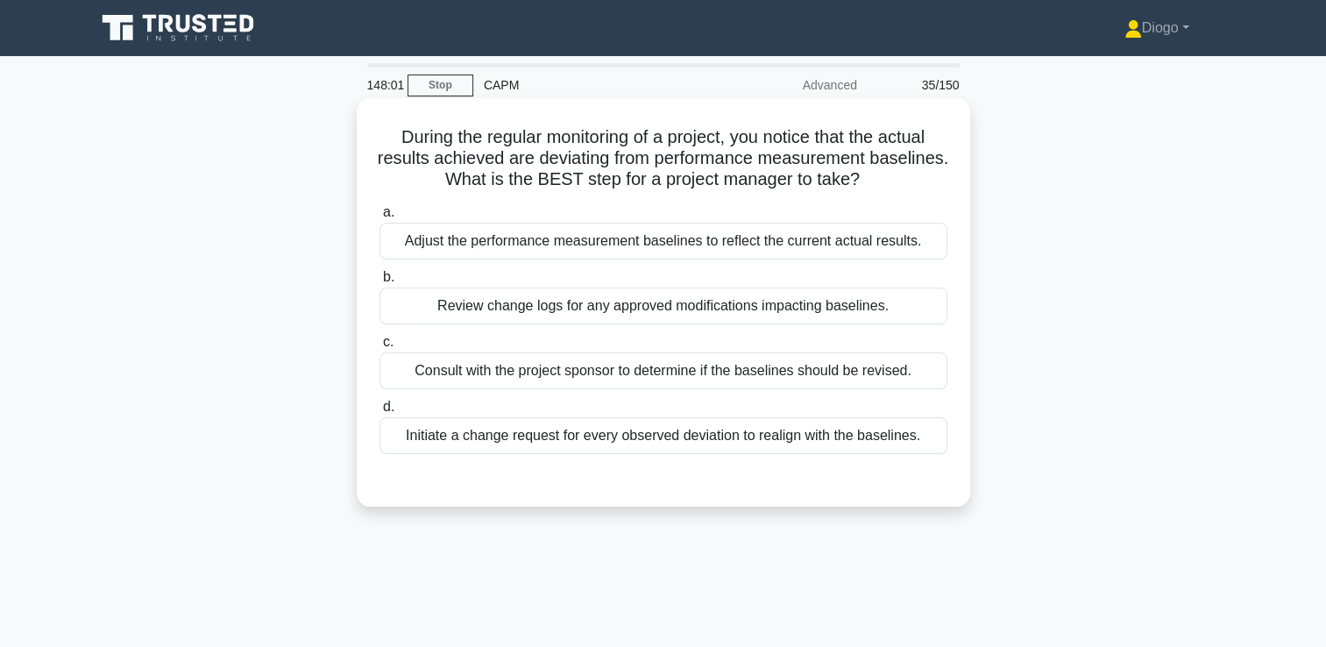
click at [651, 310] on div "Review change logs for any approved modifications impacting baselines." at bounding box center [664, 306] width 568 height 37
click at [380, 283] on input "b. Review change logs for any approved modifications impacting baselines." at bounding box center [380, 277] width 0 height 11
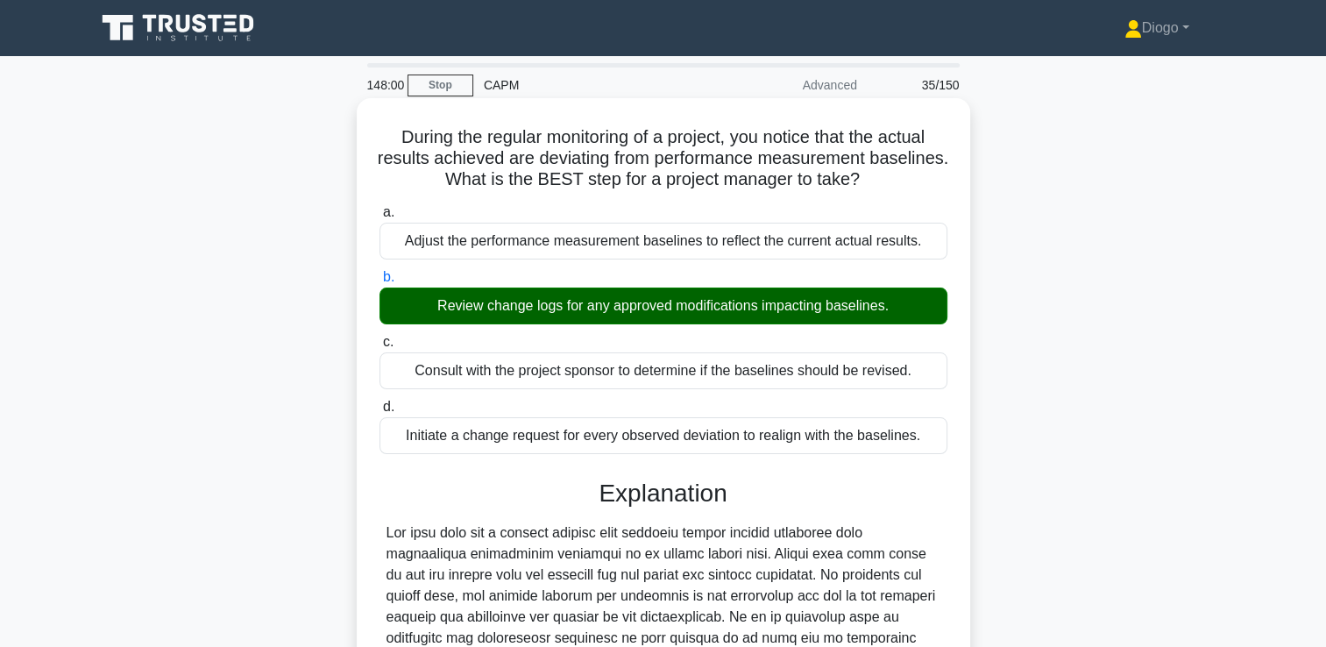
scroll to position [453, 0]
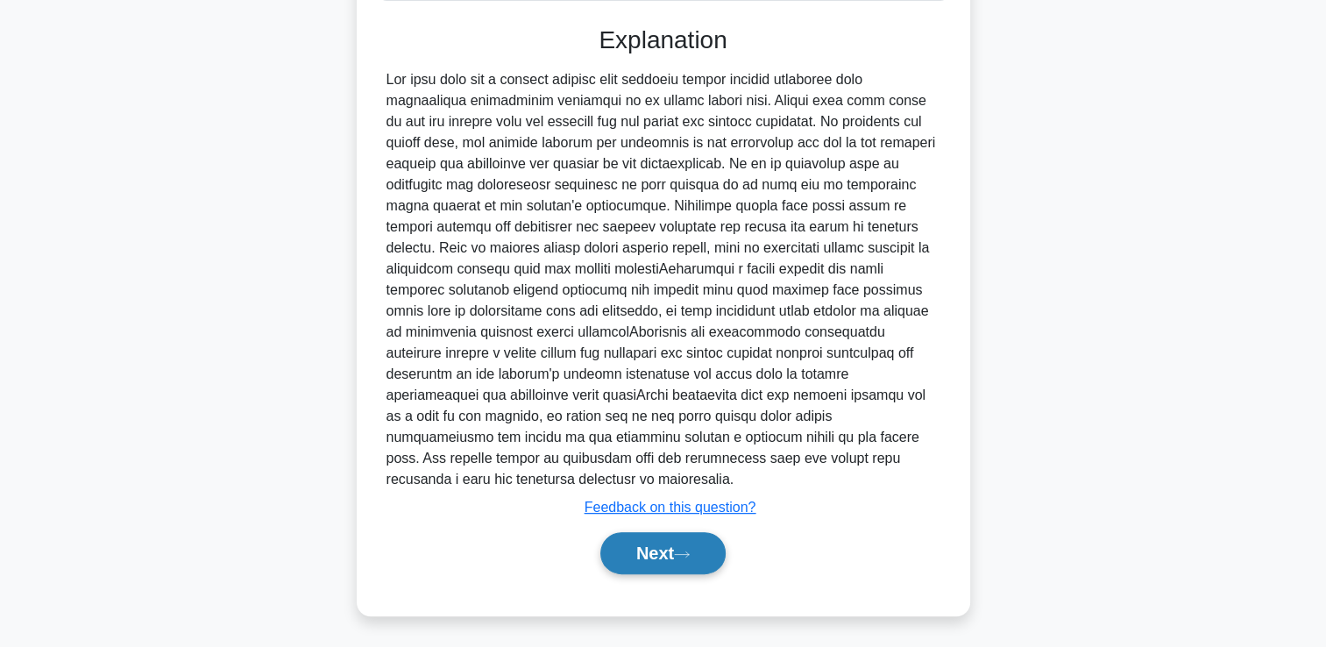
click at [678, 541] on button "Next" at bounding box center [662, 553] width 125 height 42
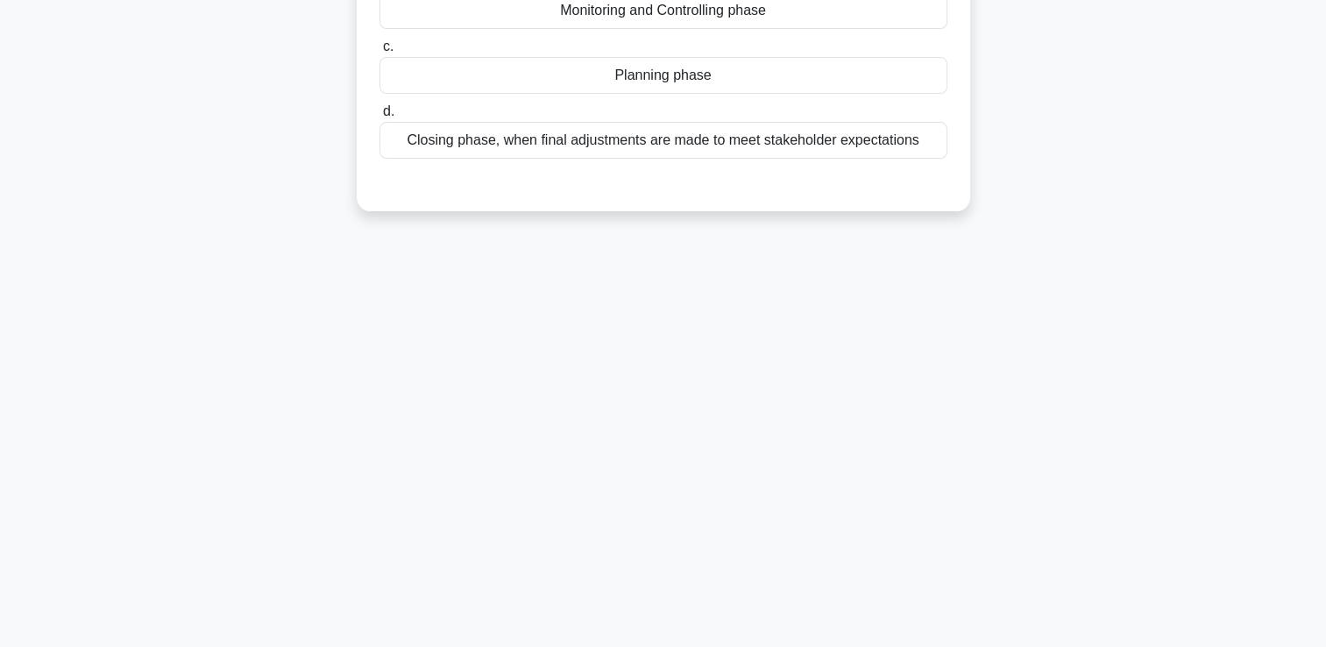
scroll to position [0, 0]
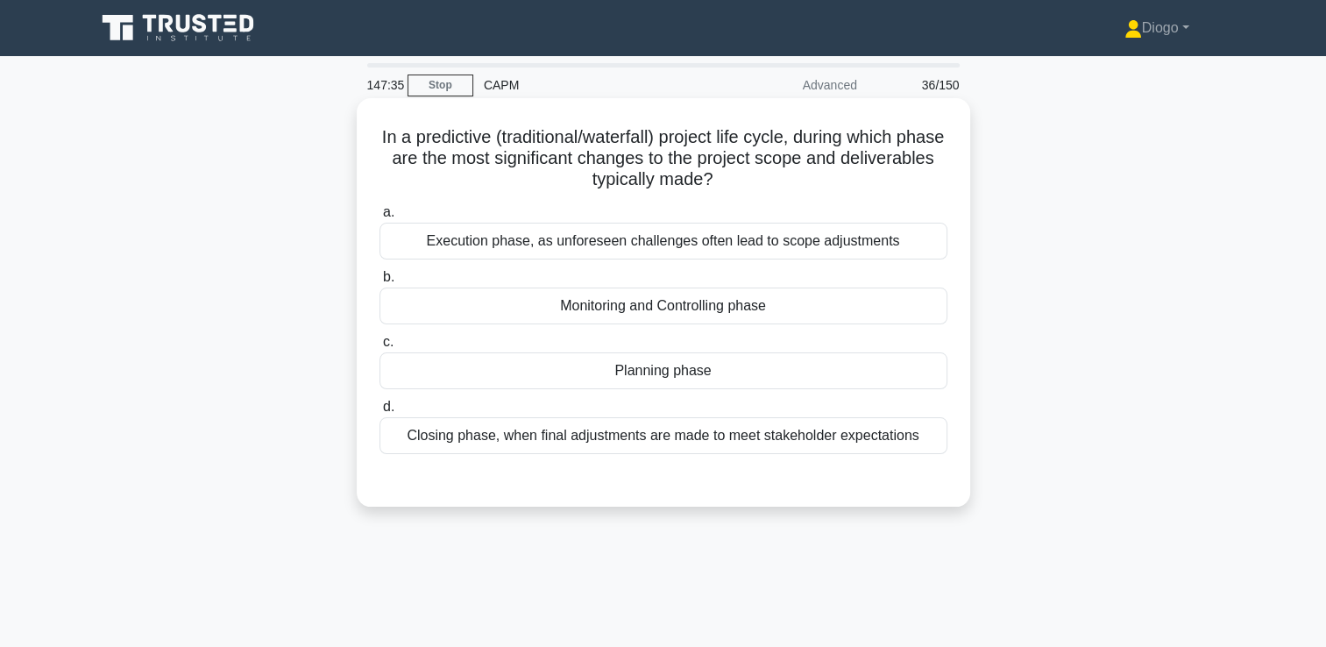
click at [817, 234] on div "Execution phase, as unforeseen challenges often lead to scope adjustments" at bounding box center [664, 241] width 568 height 37
click at [380, 218] on input "a. Execution phase, as unforeseen challenges often lead to scope adjustments" at bounding box center [380, 212] width 0 height 11
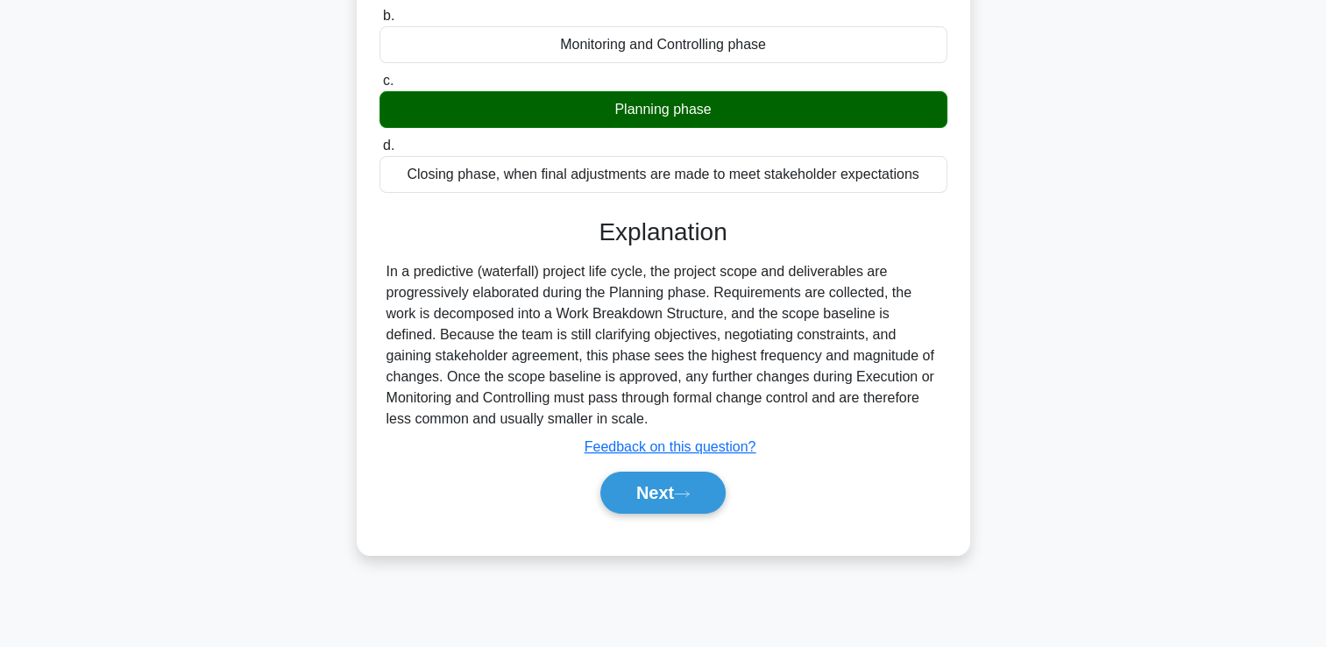
scroll to position [300, 0]
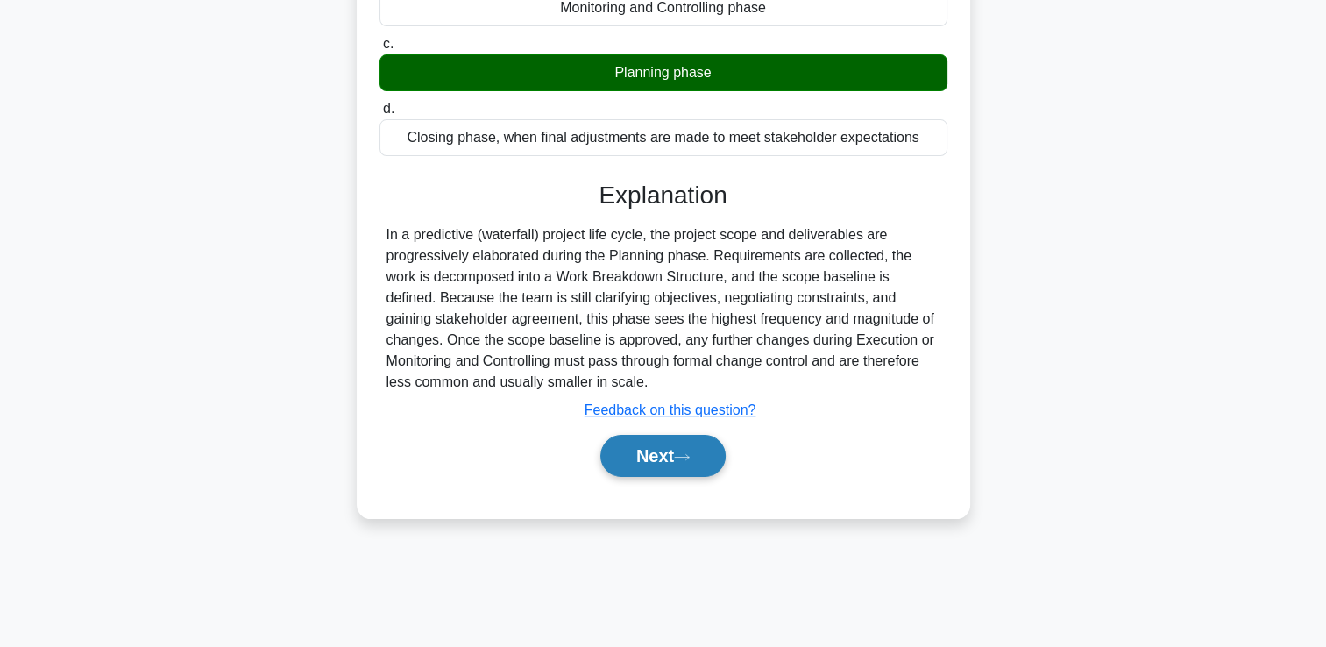
click at [711, 447] on button "Next" at bounding box center [662, 456] width 125 height 42
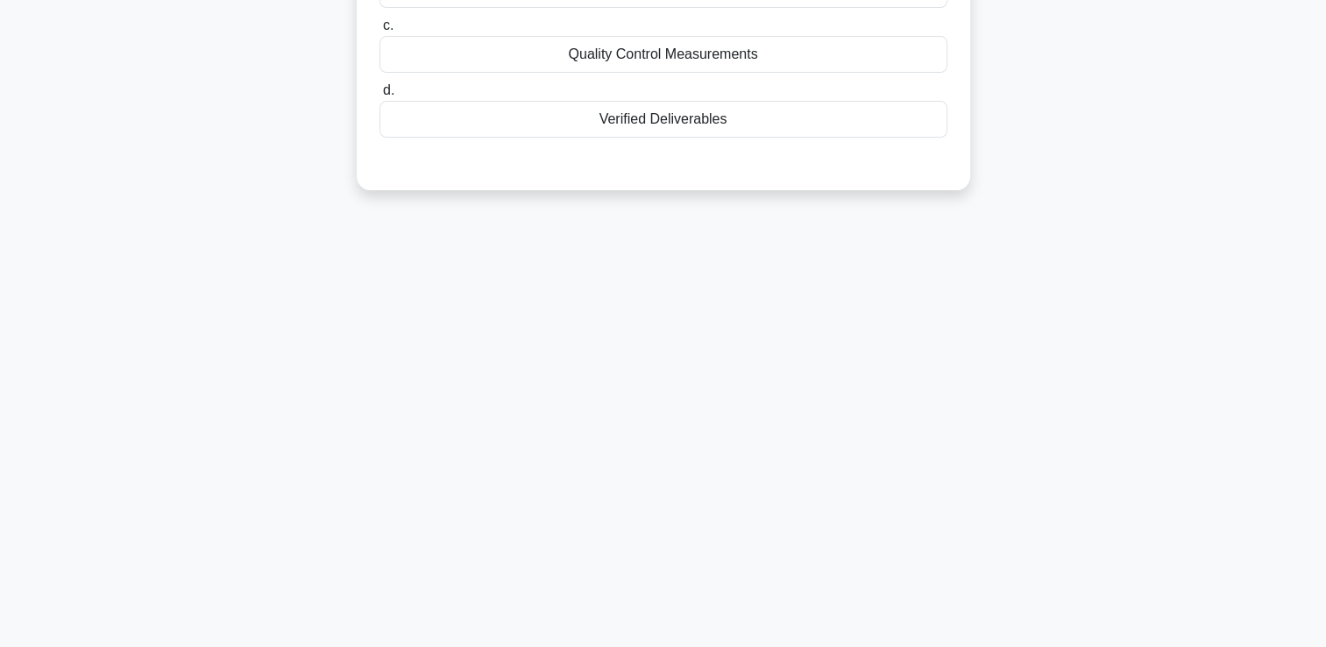
scroll to position [0, 0]
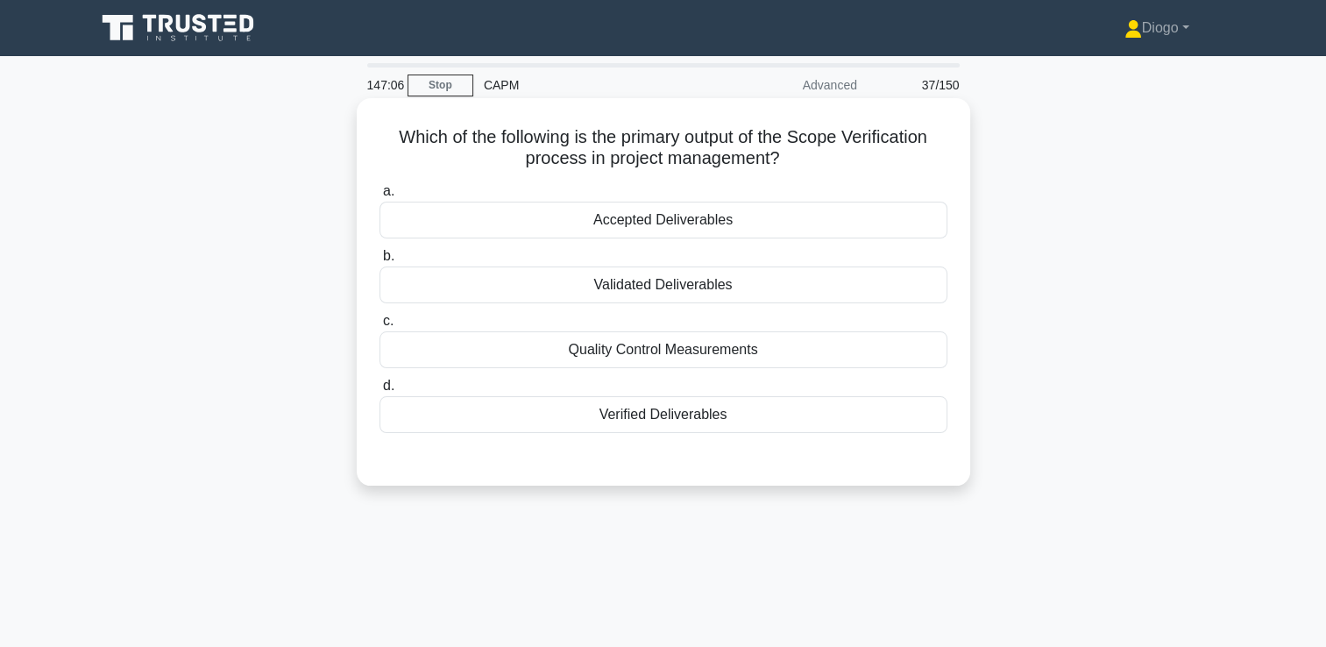
click at [785, 412] on div "Verified Deliverables" at bounding box center [664, 414] width 568 height 37
click at [380, 392] on input "d. Verified Deliverables" at bounding box center [380, 385] width 0 height 11
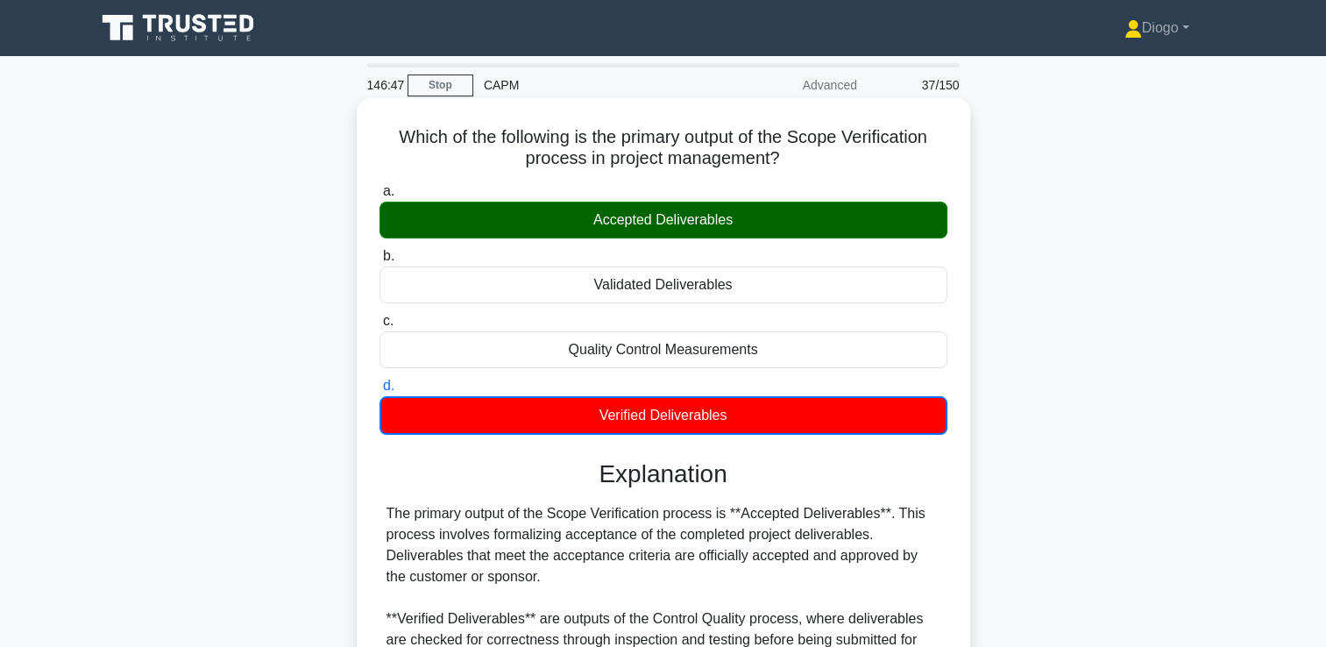
scroll to position [308, 0]
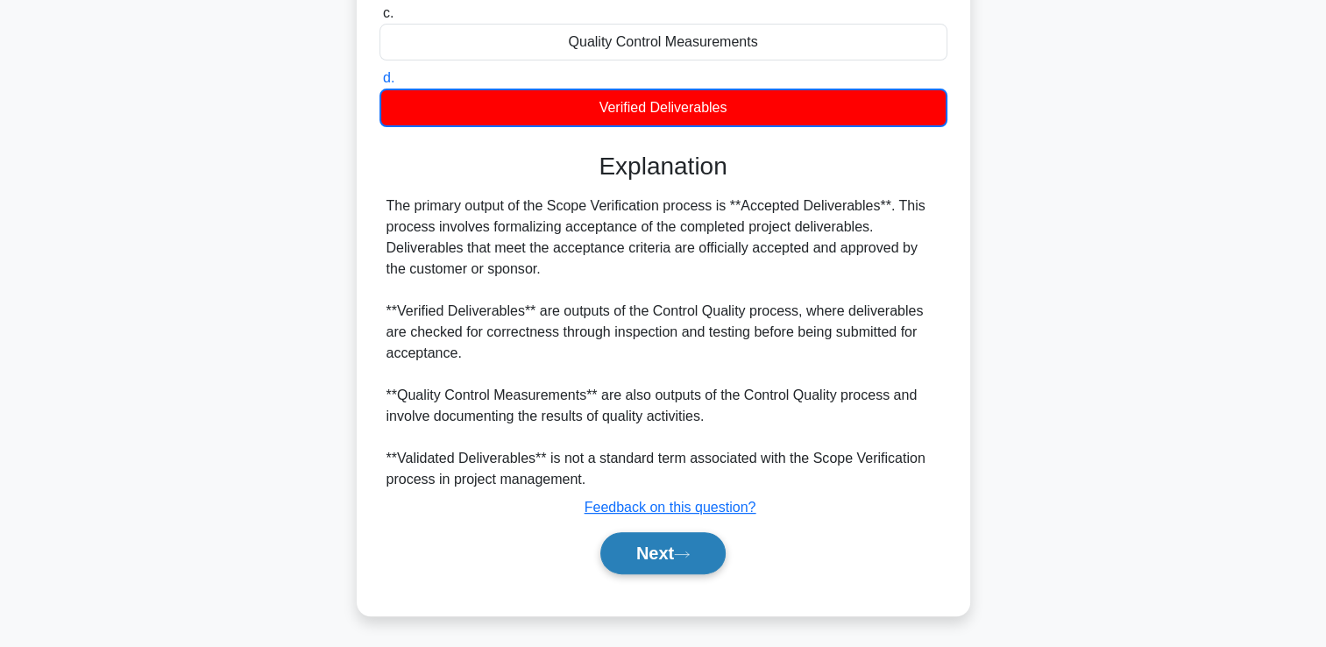
click at [684, 553] on icon at bounding box center [682, 555] width 16 height 10
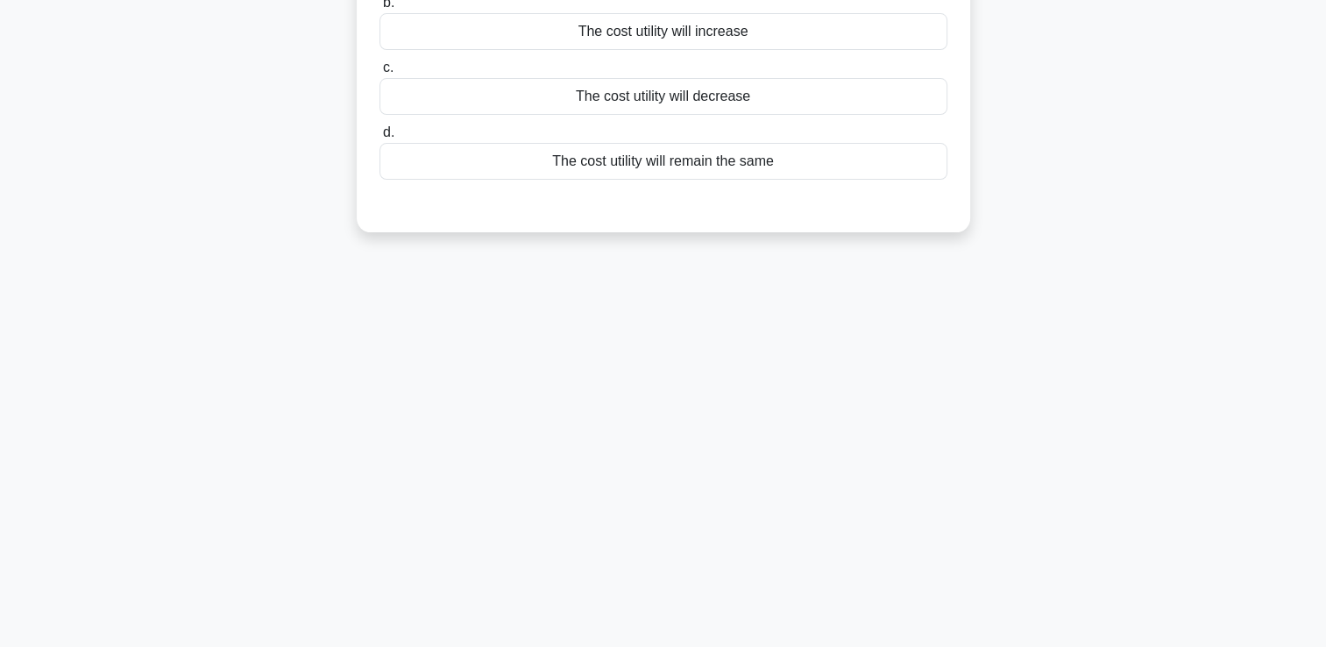
scroll to position [0, 0]
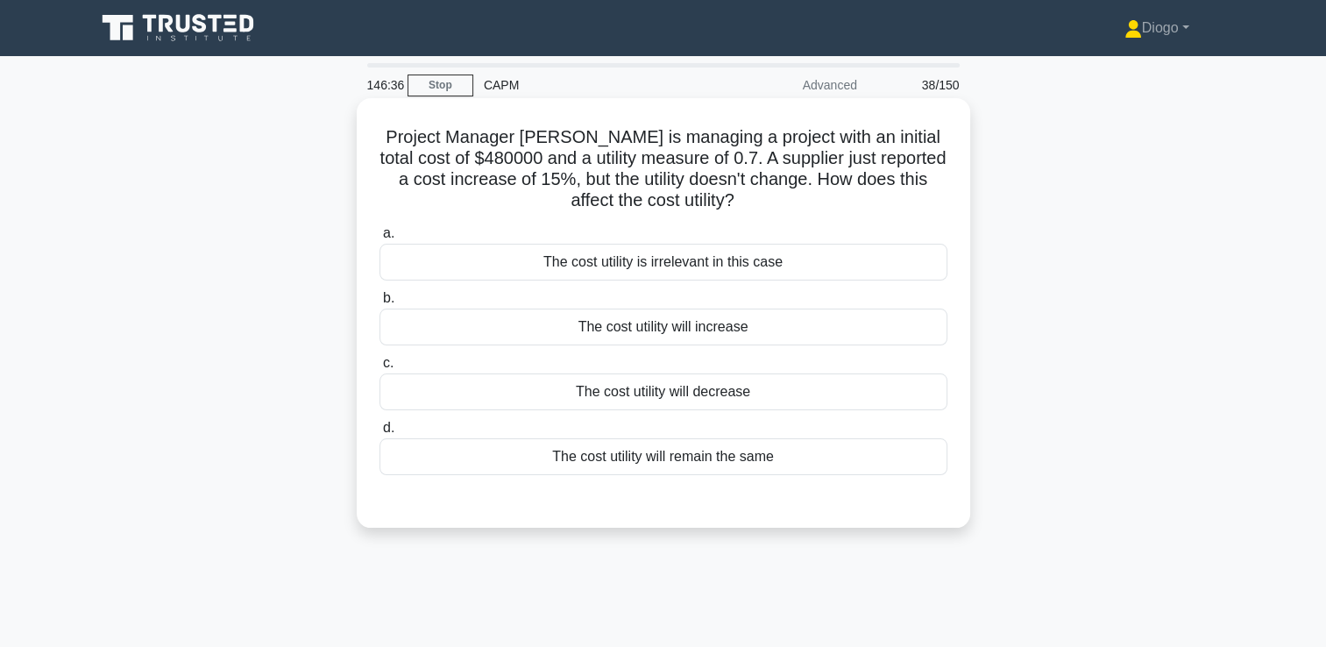
click at [722, 389] on div "The cost utility will decrease" at bounding box center [664, 391] width 568 height 37
click at [380, 369] on input "c. The cost utility will decrease" at bounding box center [380, 363] width 0 height 11
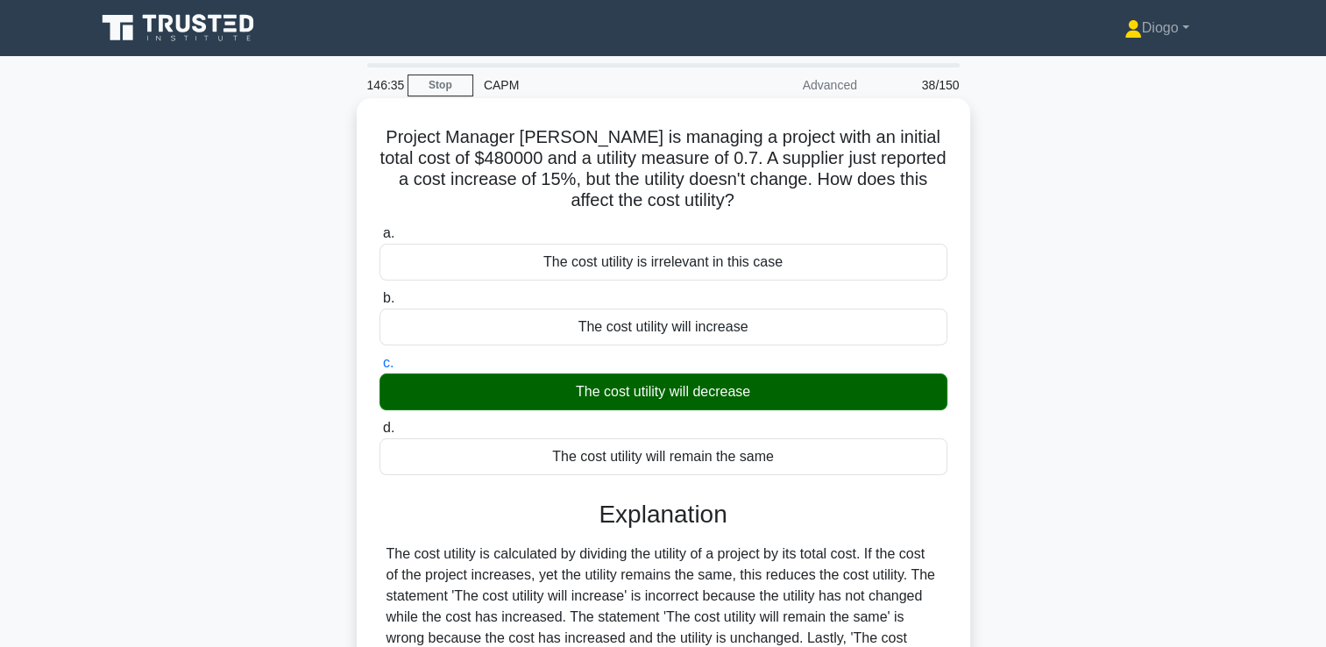
scroll to position [300, 0]
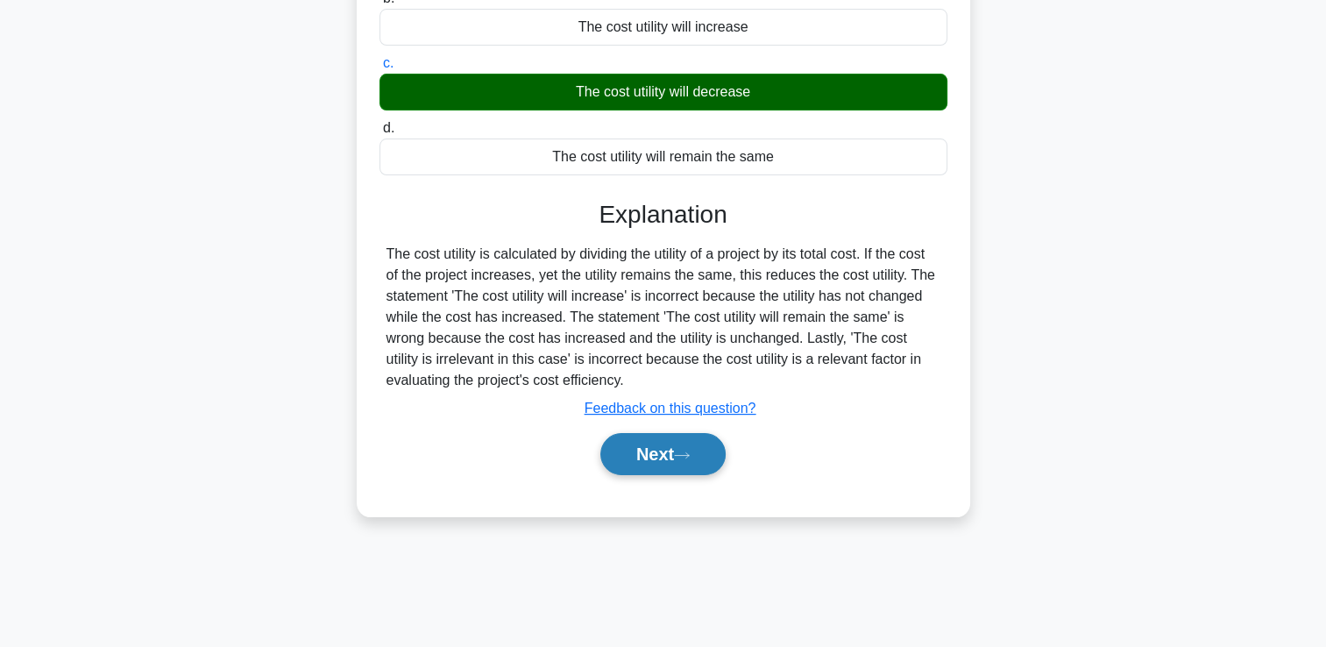
click at [700, 451] on button "Next" at bounding box center [662, 454] width 125 height 42
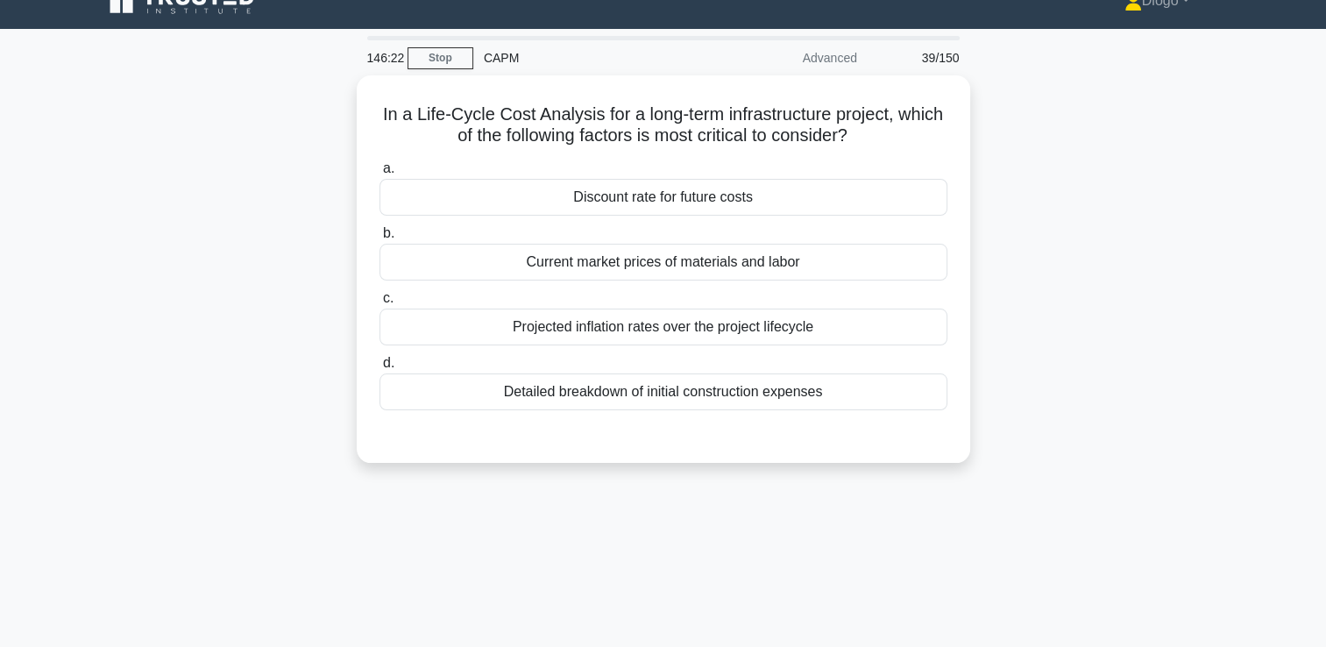
scroll to position [0, 0]
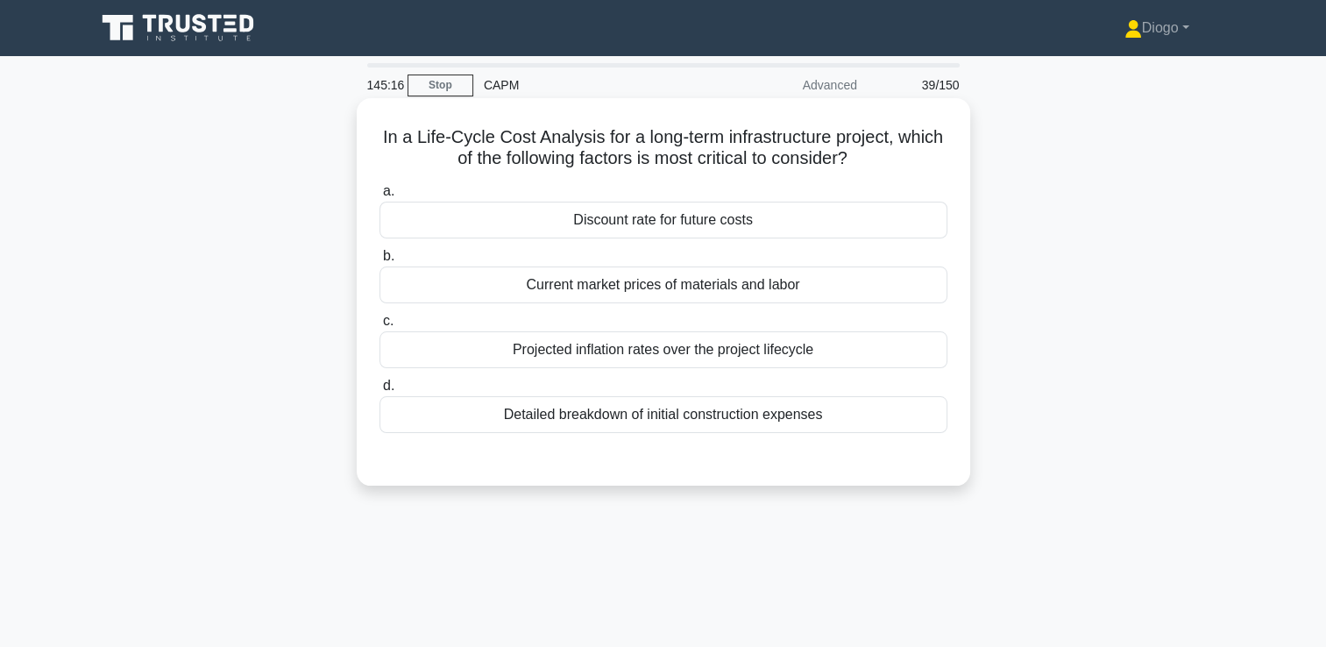
click at [714, 231] on div "Discount rate for future costs" at bounding box center [664, 220] width 568 height 37
click at [380, 197] on input "a. Discount rate for future costs" at bounding box center [380, 191] width 0 height 11
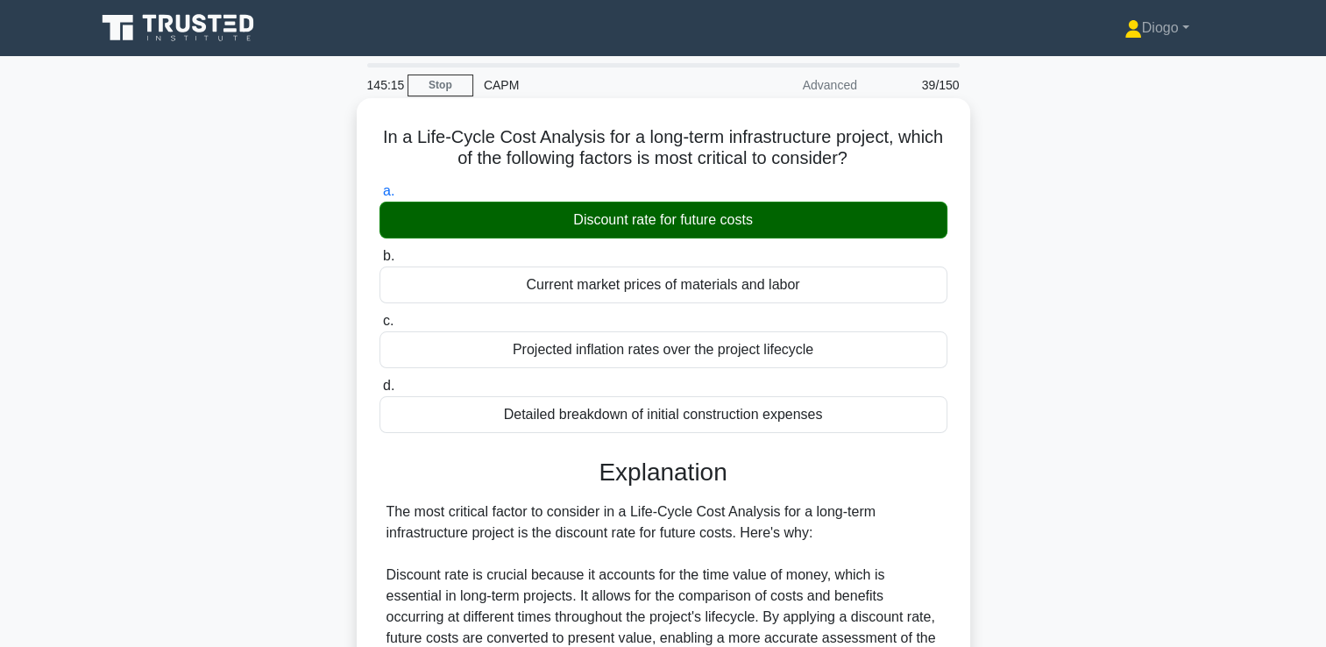
scroll to position [516, 0]
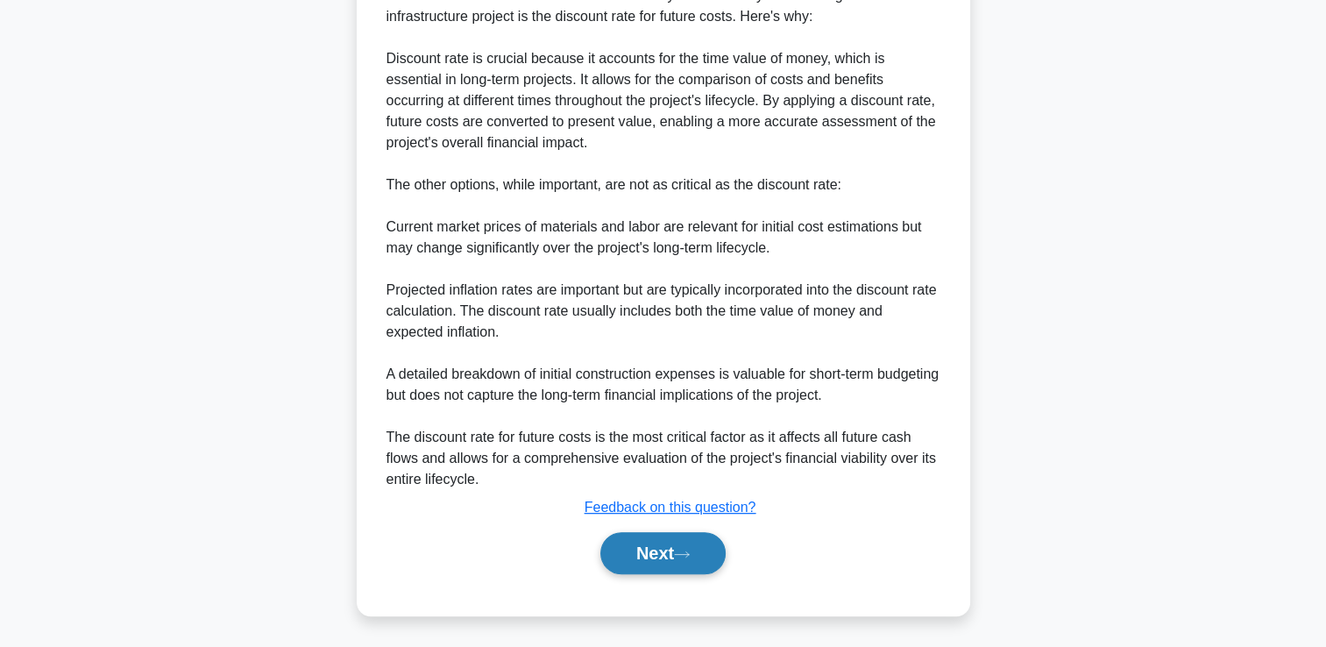
click at [685, 553] on icon at bounding box center [682, 555] width 16 height 10
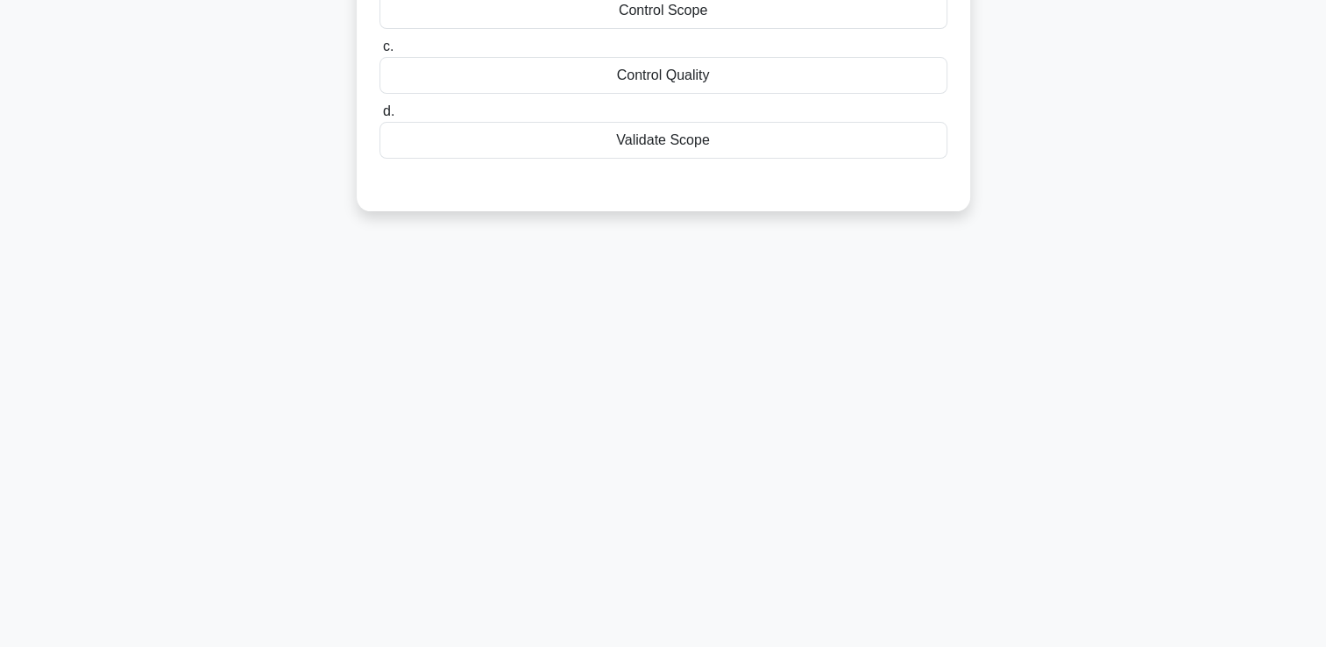
scroll to position [0, 0]
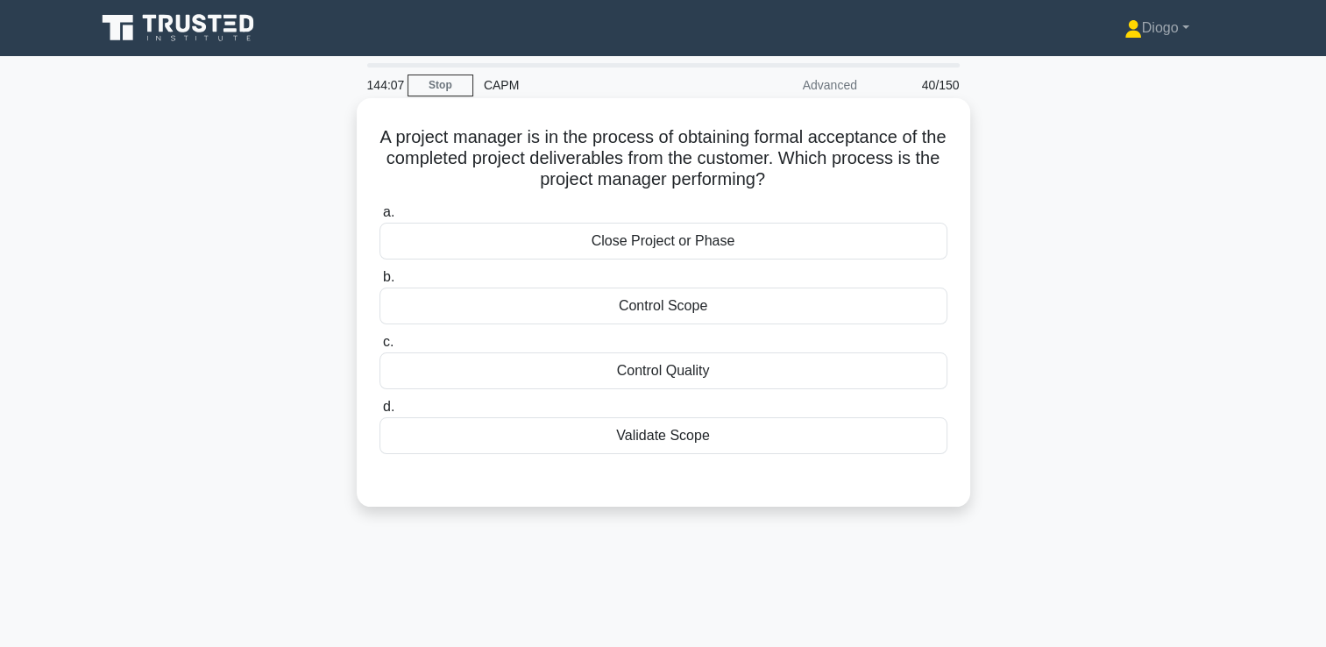
click at [487, 441] on div "Validate Scope" at bounding box center [664, 435] width 568 height 37
click at [380, 413] on input "d. Validate Scope" at bounding box center [380, 406] width 0 height 11
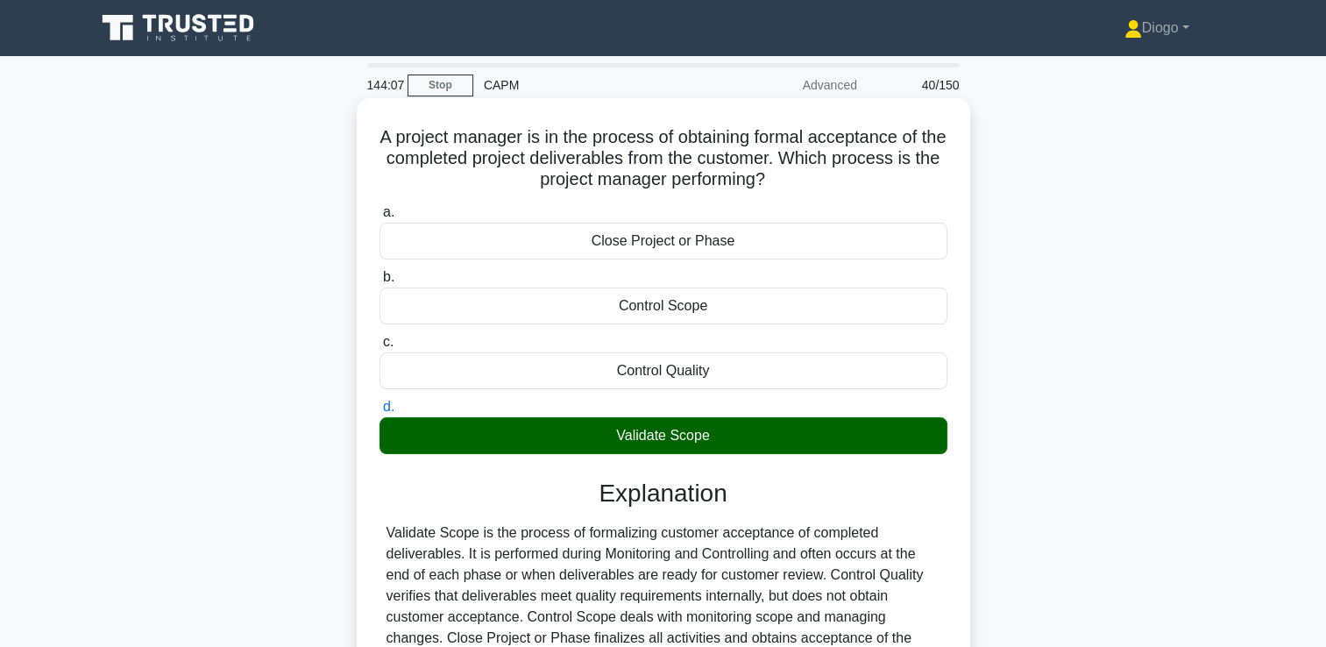
scroll to position [300, 0]
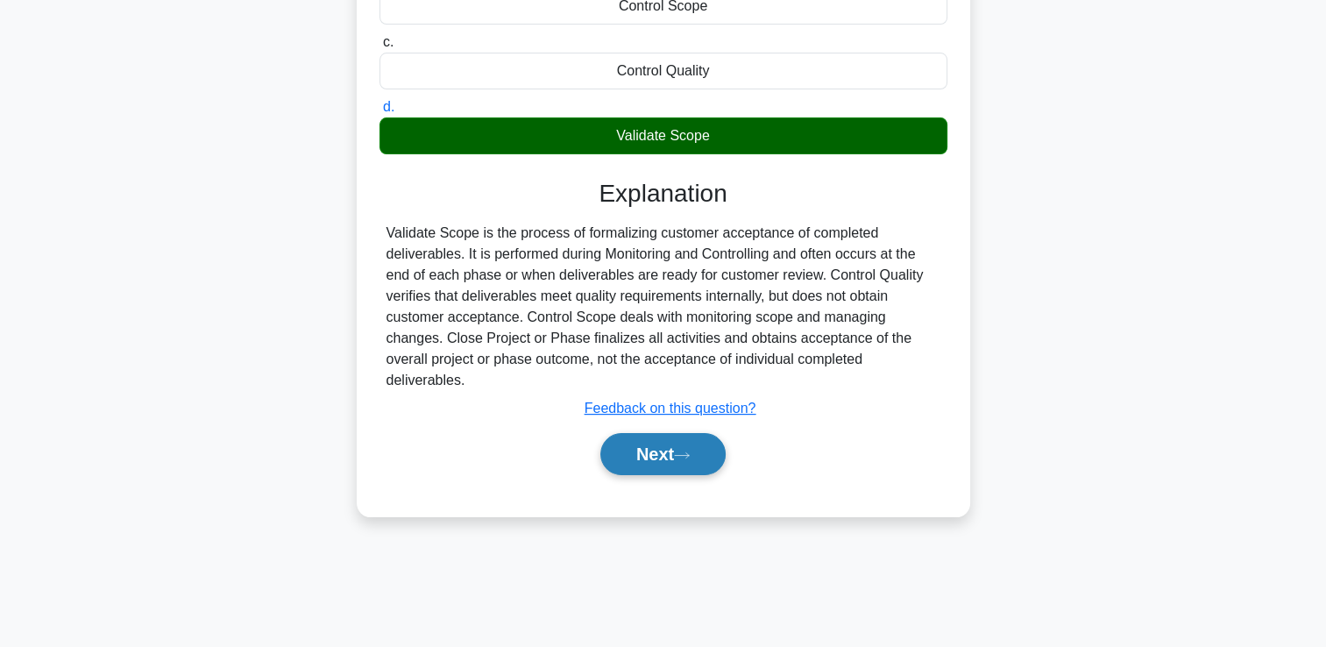
click at [625, 451] on button "Next" at bounding box center [662, 454] width 125 height 42
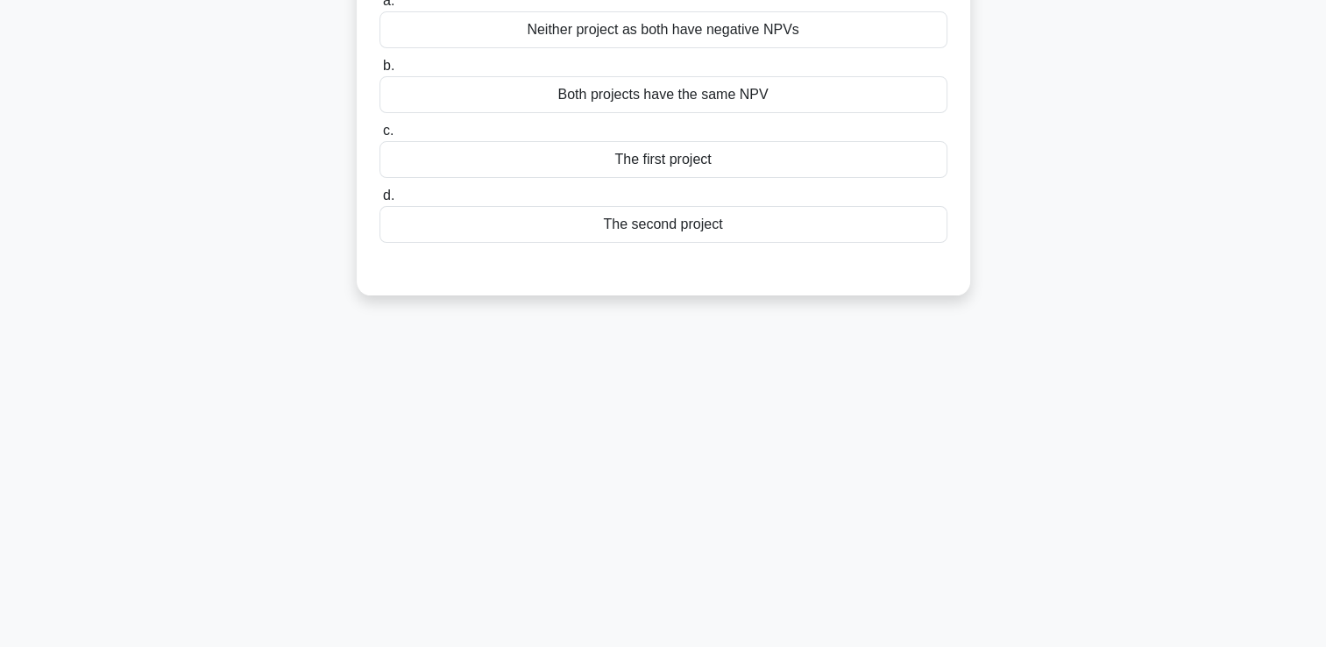
scroll to position [0, 0]
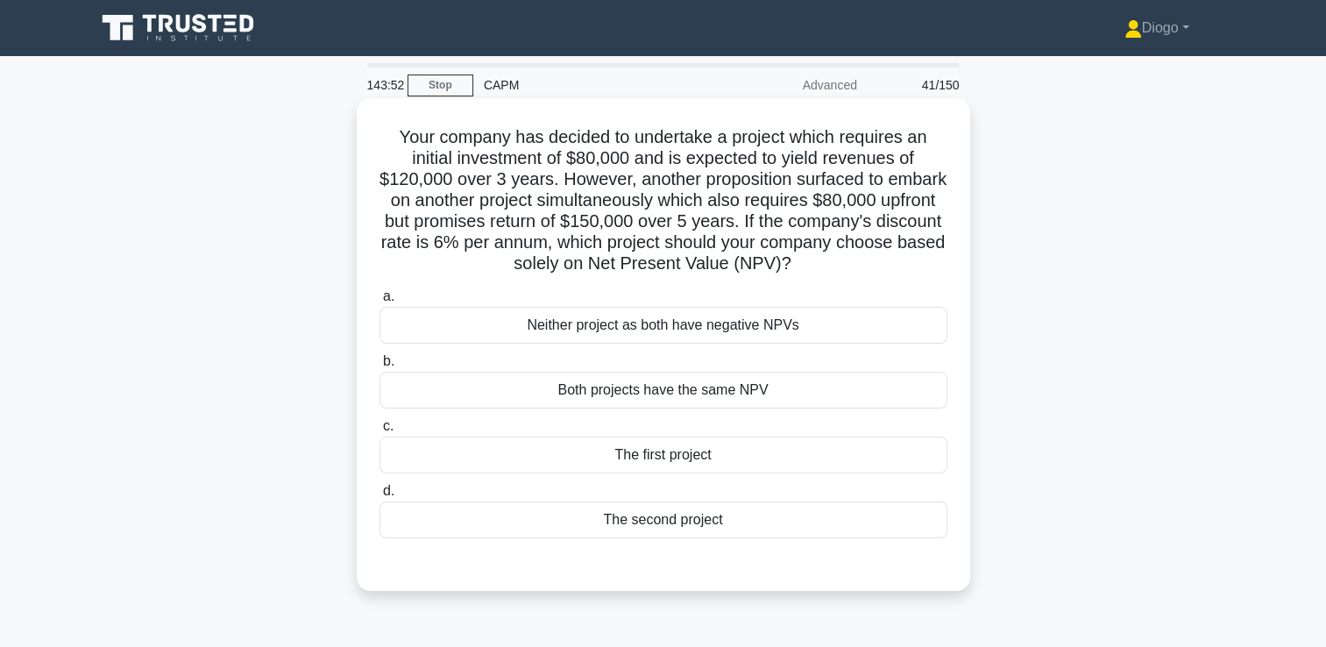
drag, startPoint x: 867, startPoint y: 276, endPoint x: 358, endPoint y: 129, distance: 530.1
click at [358, 129] on div "Your company has decided to undertake a project which requires an initial inves…" at bounding box center [664, 344] width 614 height 493
copy h5 "Your company has decided to undertake a project which requires an initial inves…"
click at [550, 534] on div "The second project" at bounding box center [664, 519] width 568 height 37
click at [380, 497] on input "d. The second project" at bounding box center [380, 491] width 0 height 11
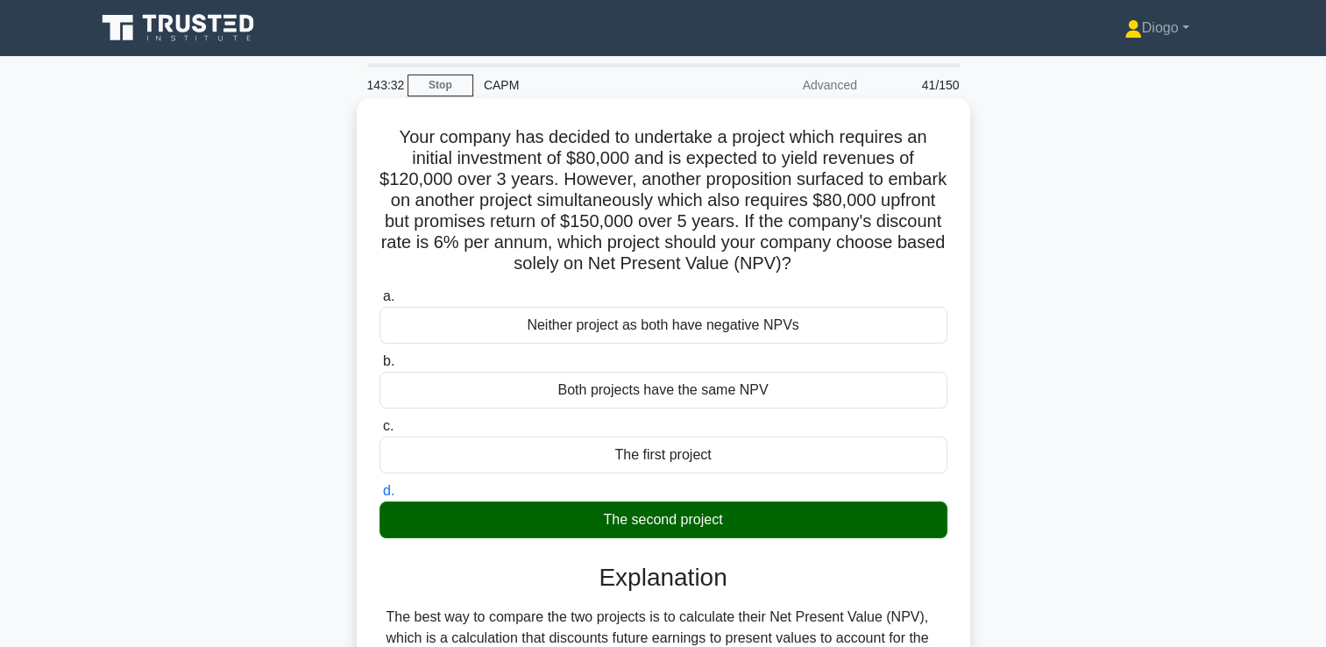
scroll to position [495, 0]
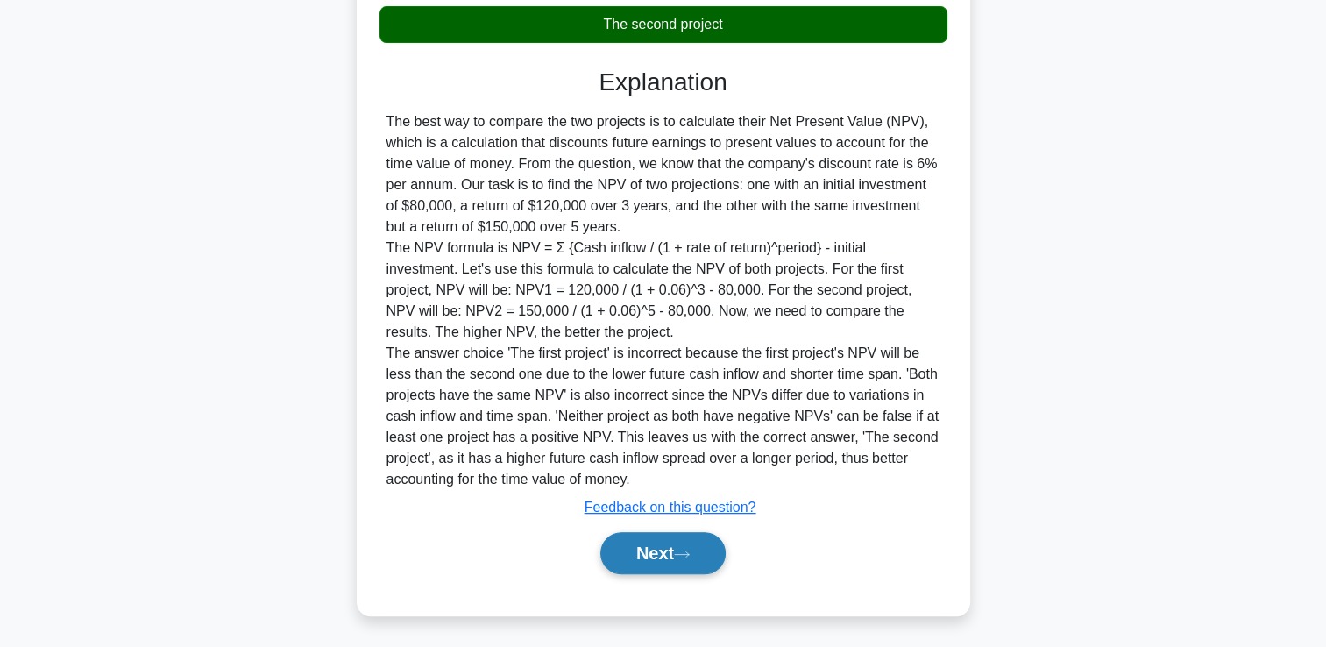
click at [638, 558] on button "Next" at bounding box center [662, 553] width 125 height 42
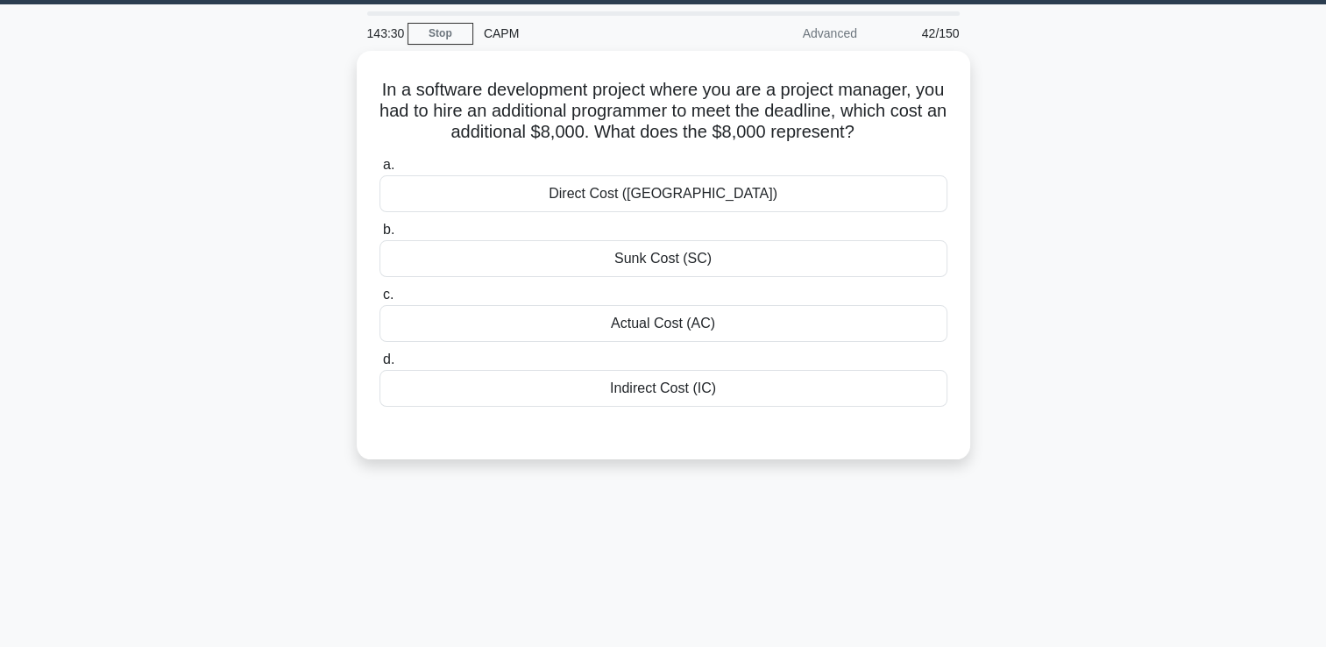
scroll to position [0, 0]
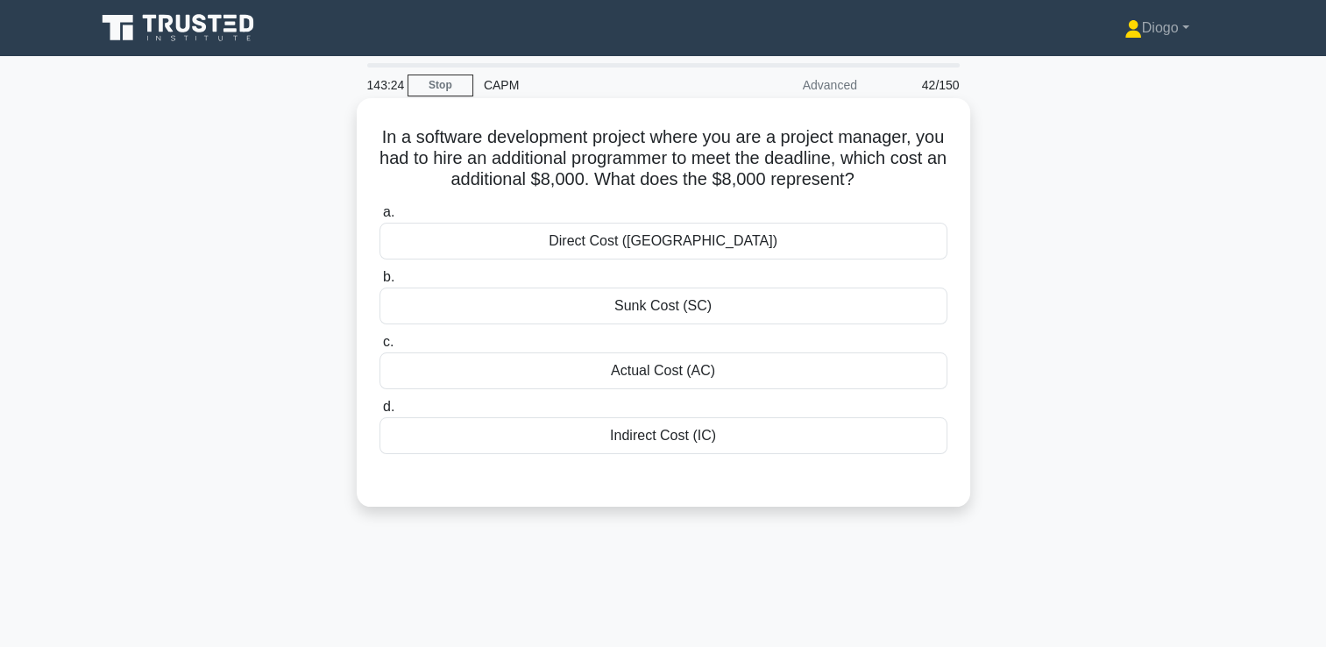
click at [713, 362] on div "Actual Cost (AC)" at bounding box center [664, 370] width 568 height 37
click at [380, 348] on input "c. Actual Cost (AC)" at bounding box center [380, 342] width 0 height 11
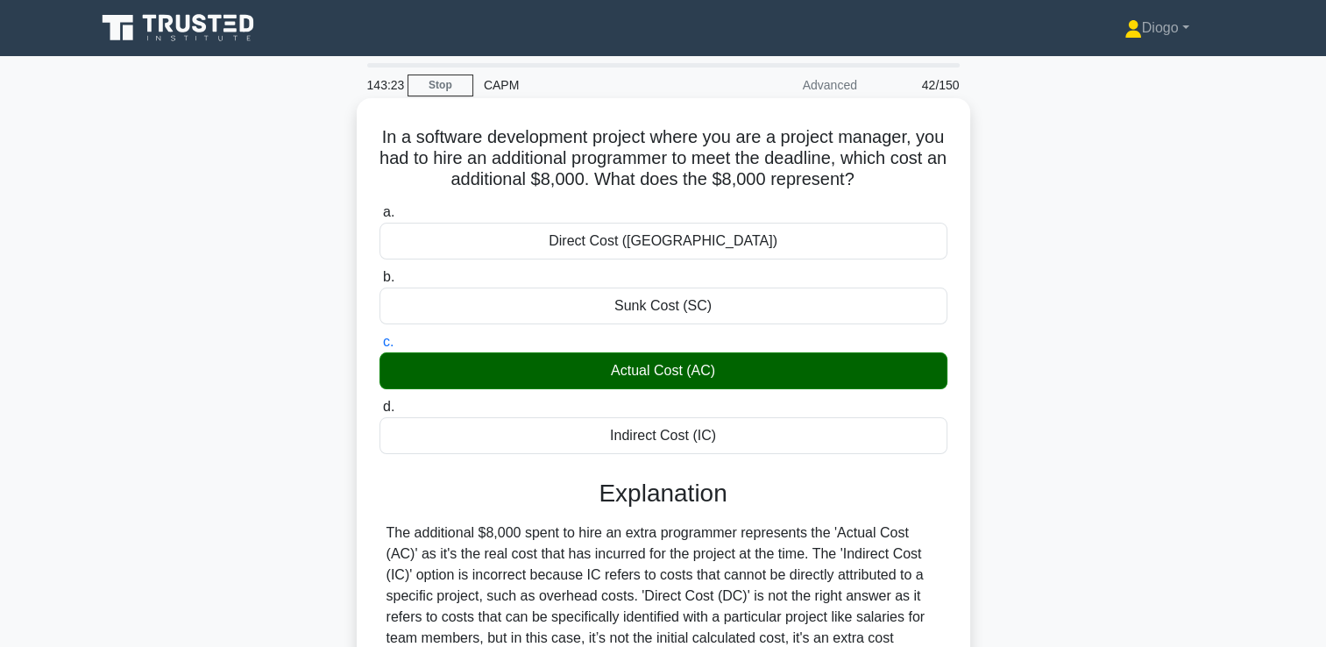
scroll to position [300, 0]
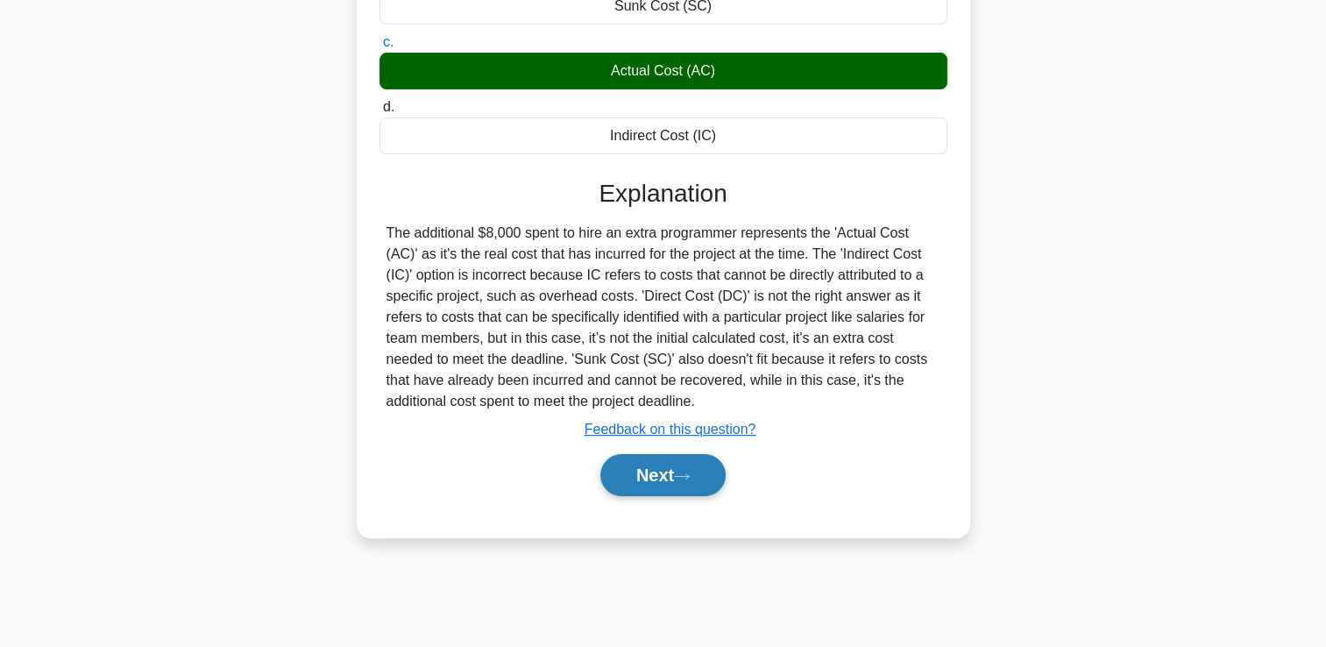
click at [701, 463] on button "Next" at bounding box center [662, 475] width 125 height 42
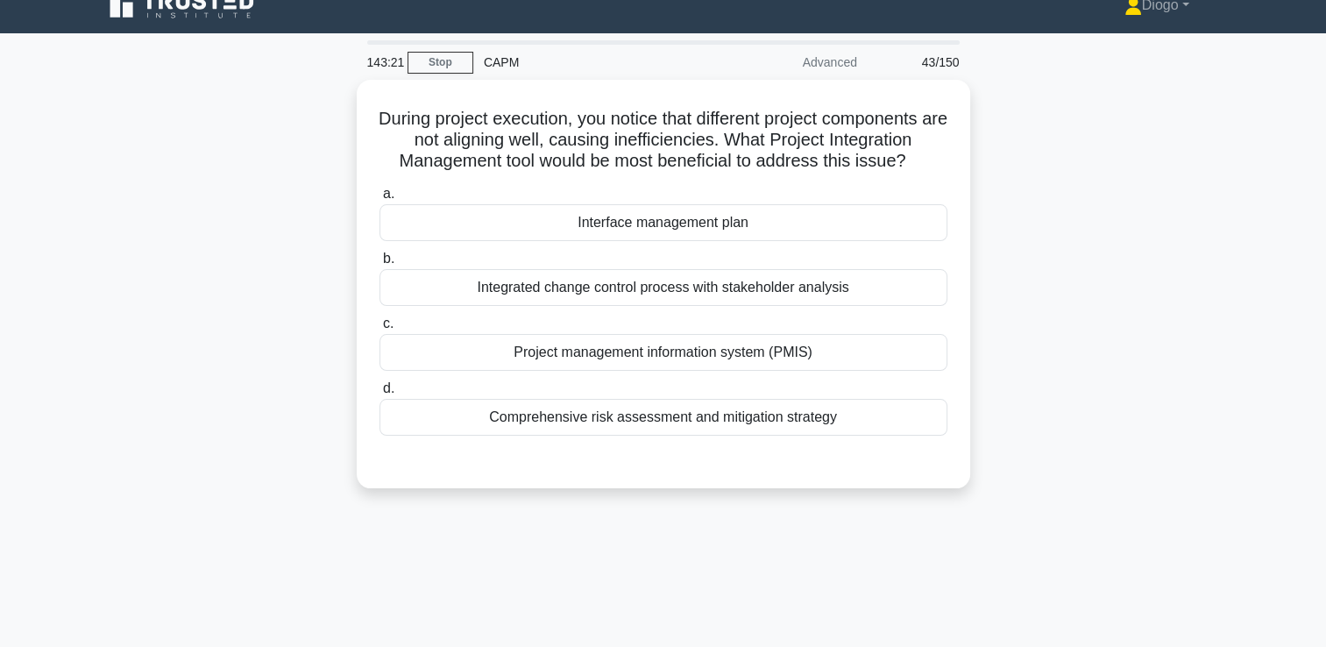
scroll to position [22, 0]
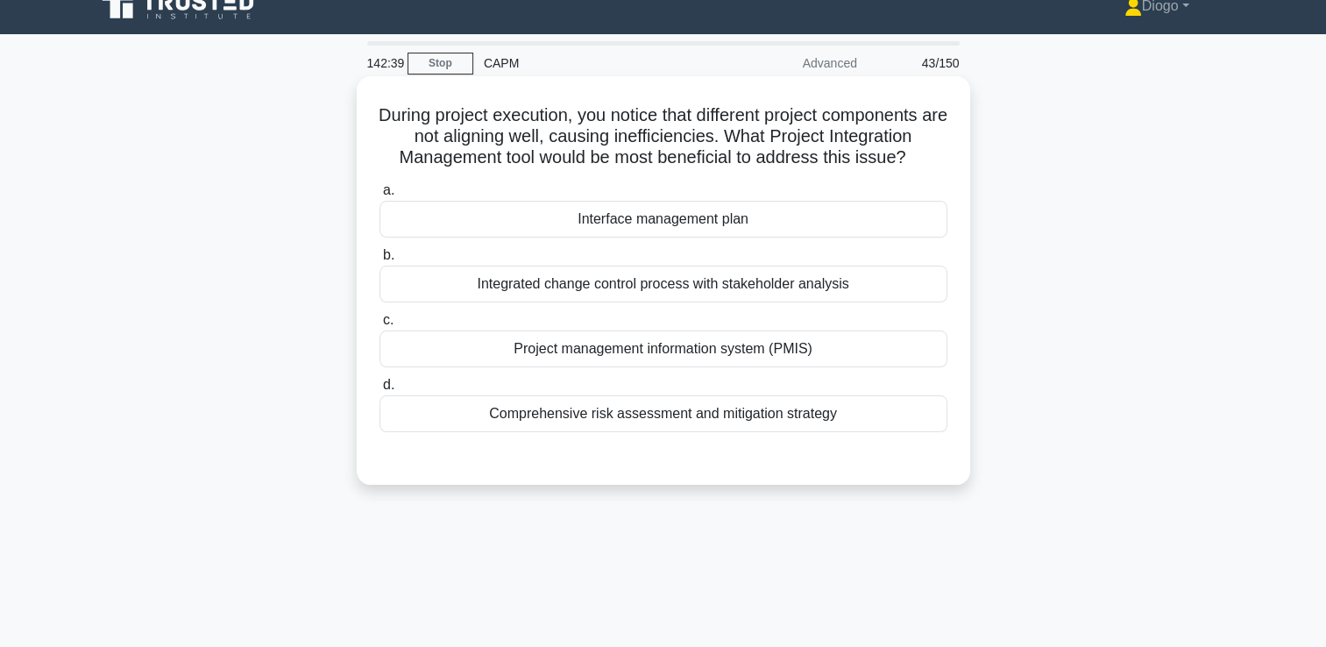
click at [929, 228] on div "Interface management plan" at bounding box center [664, 219] width 568 height 37
click at [380, 196] on input "a. Interface management plan" at bounding box center [380, 190] width 0 height 11
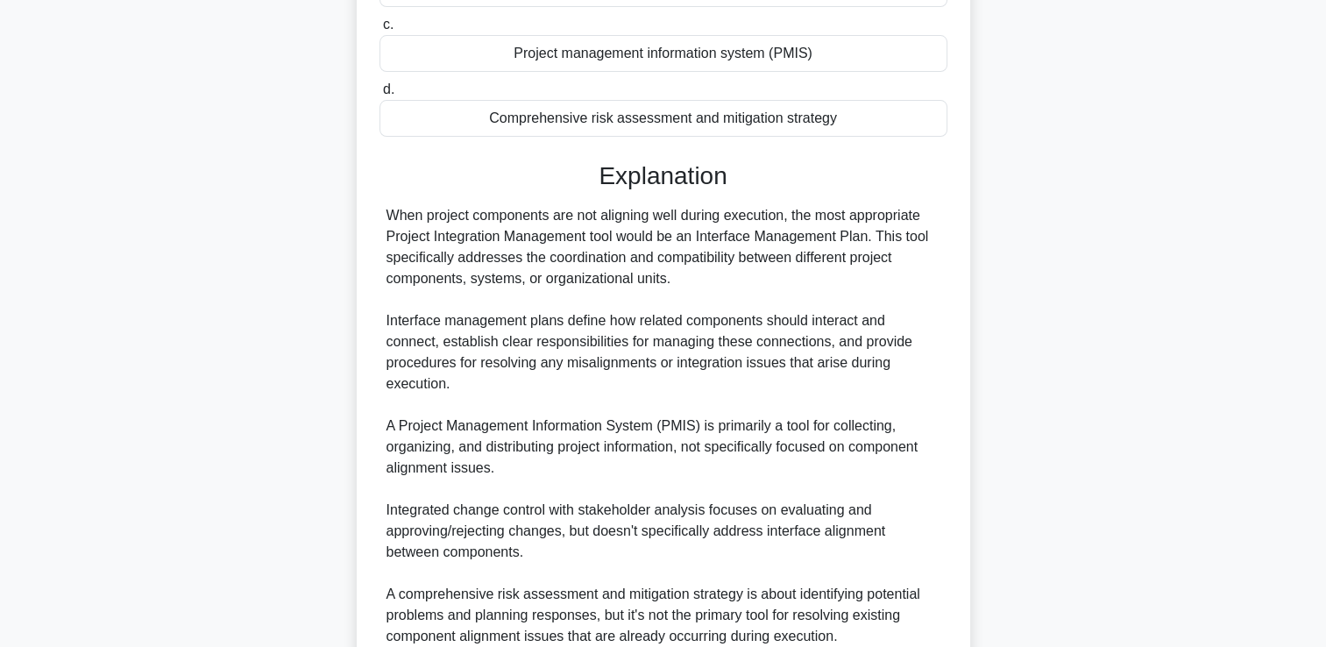
scroll to position [474, 0]
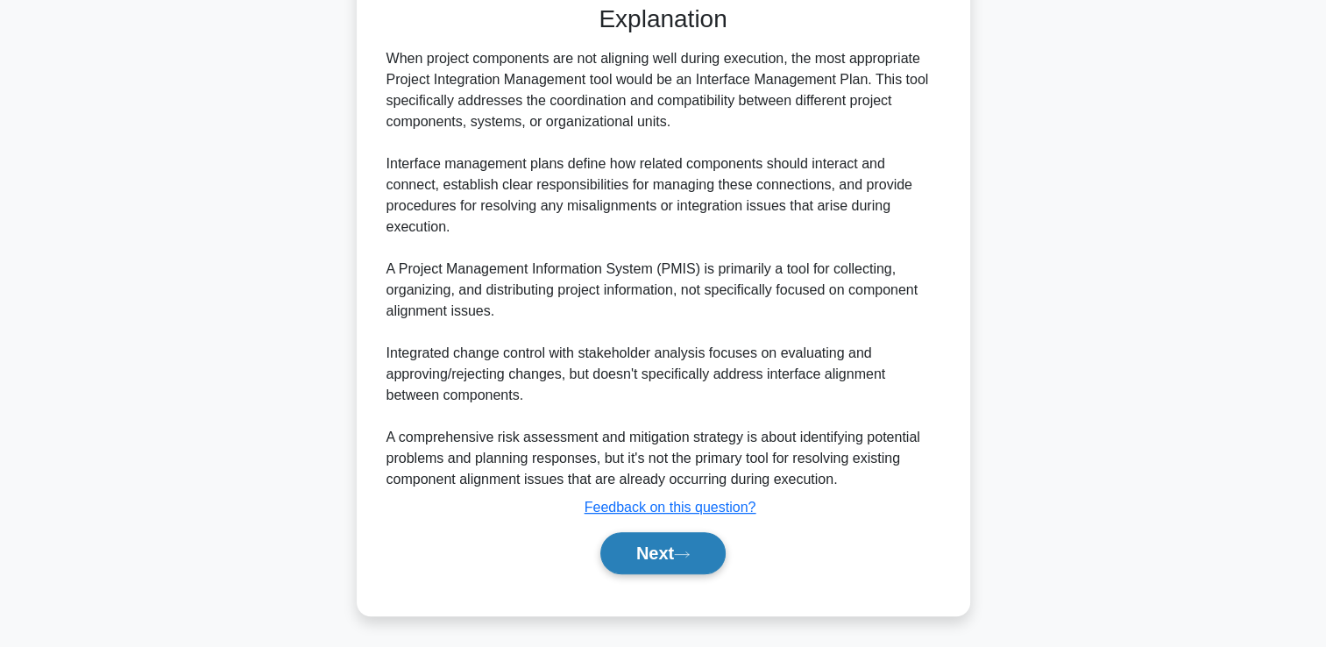
click at [698, 540] on button "Next" at bounding box center [662, 553] width 125 height 42
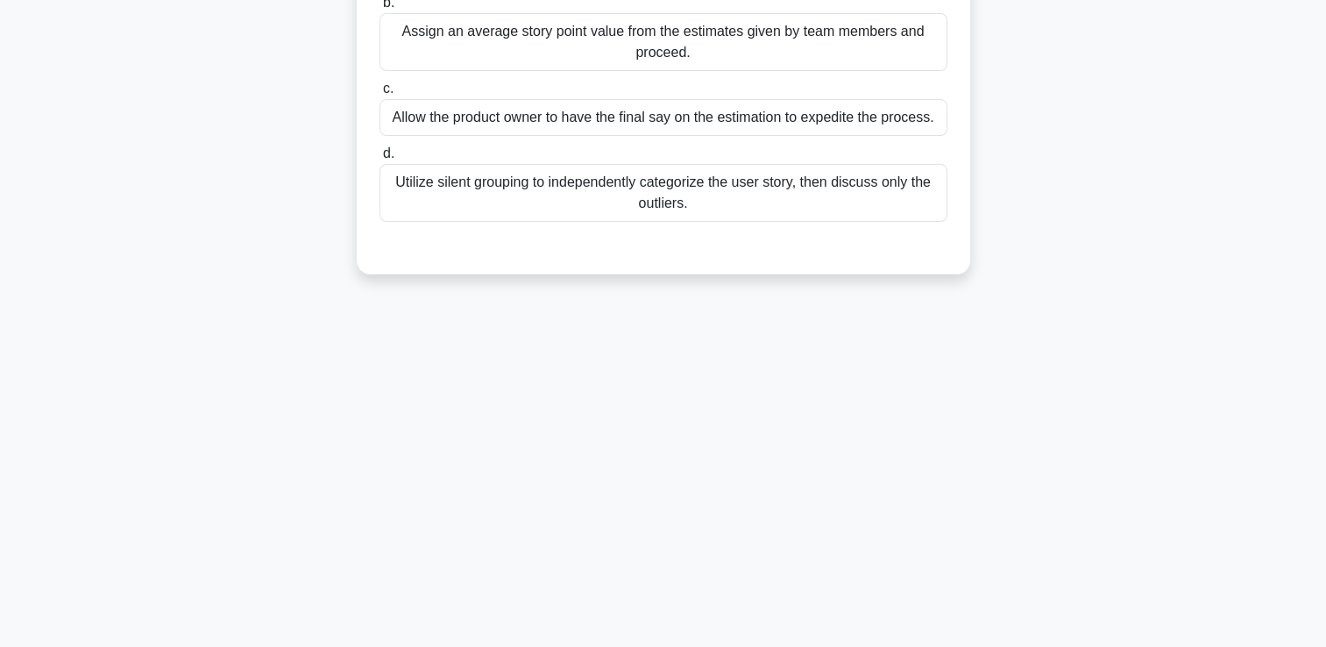
scroll to position [0, 0]
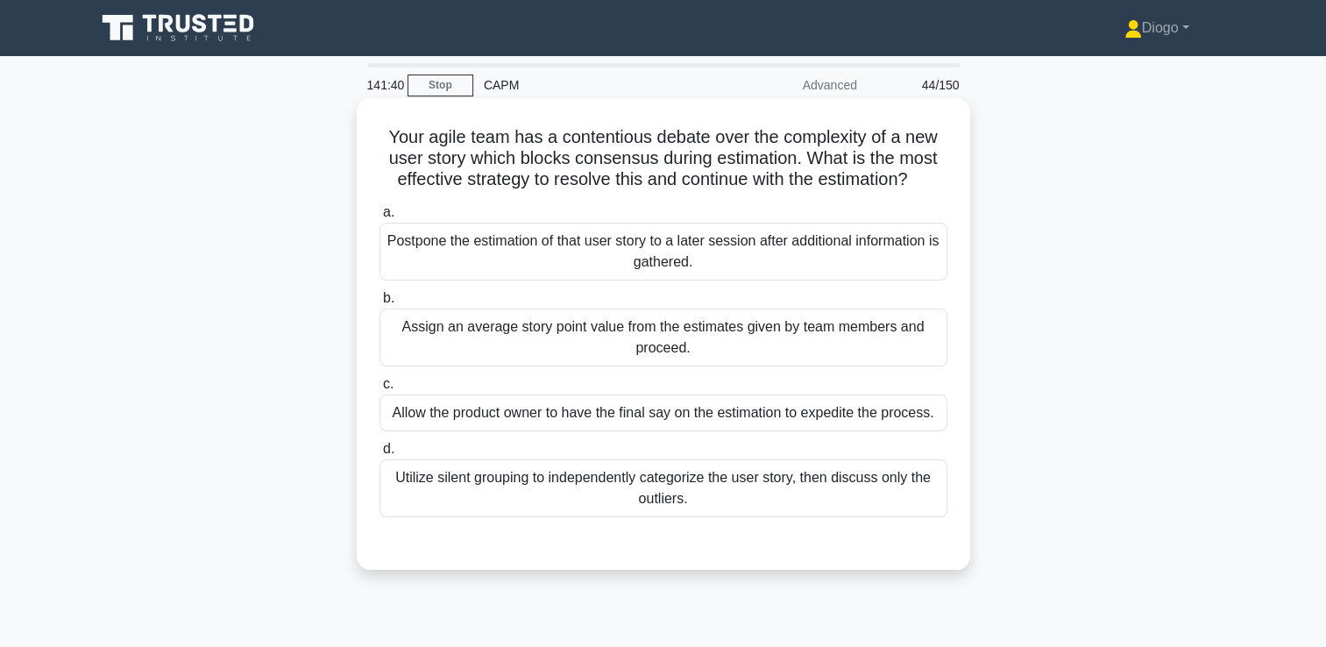
click at [829, 465] on div "Utilize silent grouping to independently categorize the user story, then discus…" at bounding box center [664, 488] width 568 height 58
click at [380, 455] on input "d. Utilize silent grouping to independently categorize the user story, then dis…" at bounding box center [380, 449] width 0 height 11
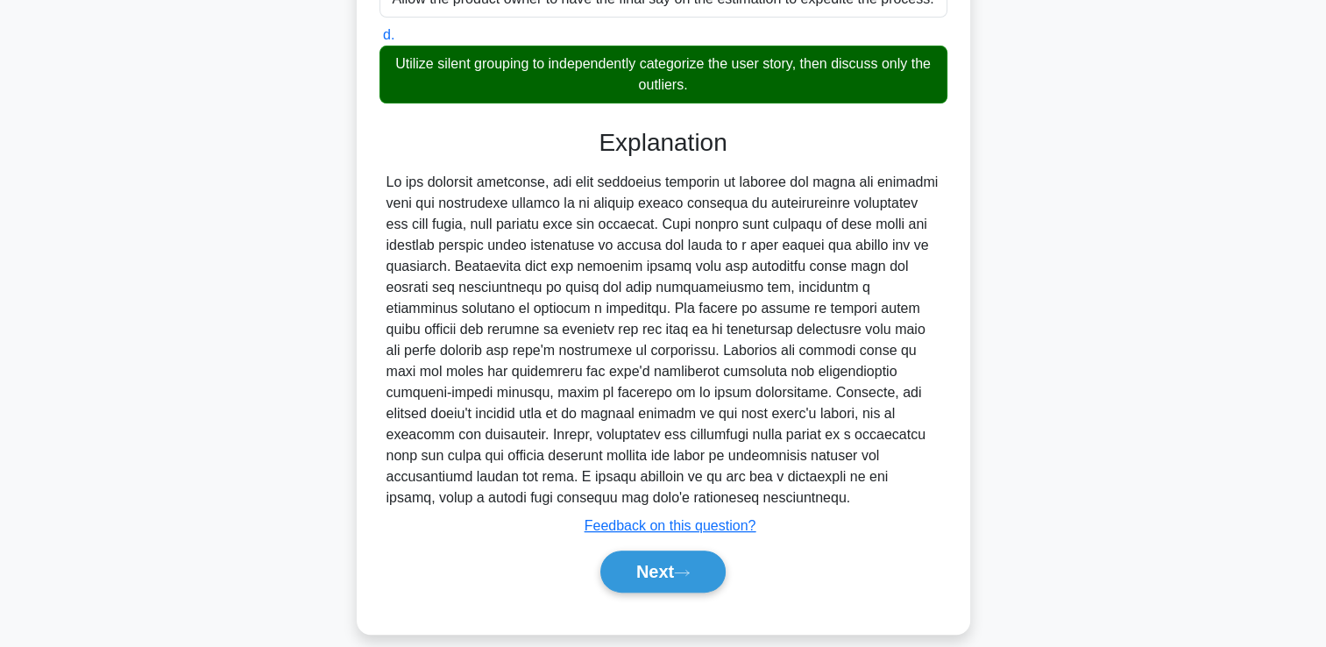
scroll to position [421, 0]
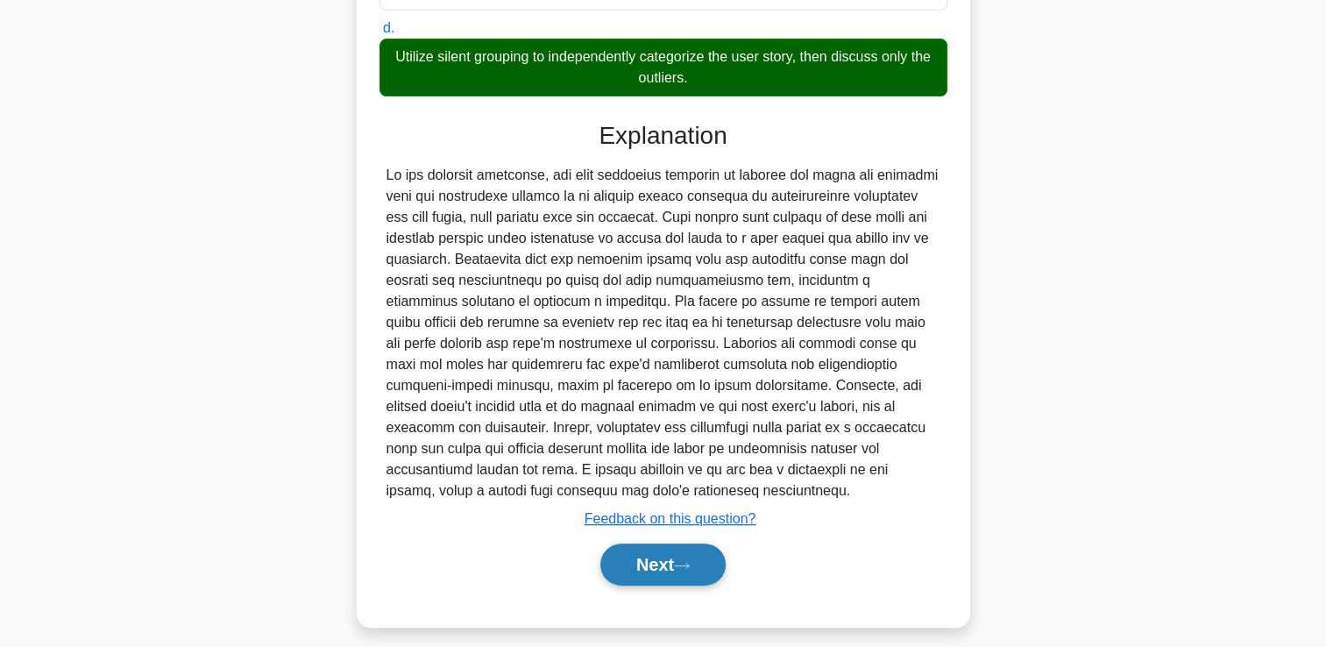
click at [689, 563] on icon at bounding box center [682, 565] width 14 height 5
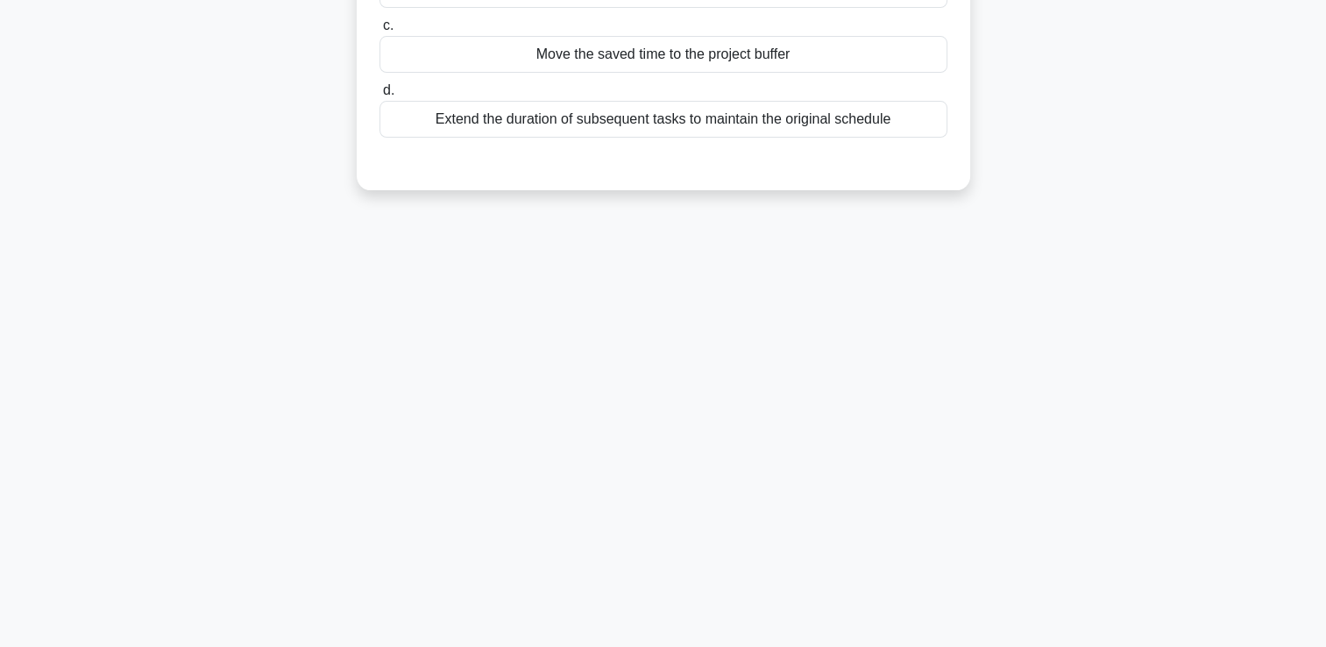
scroll to position [0, 0]
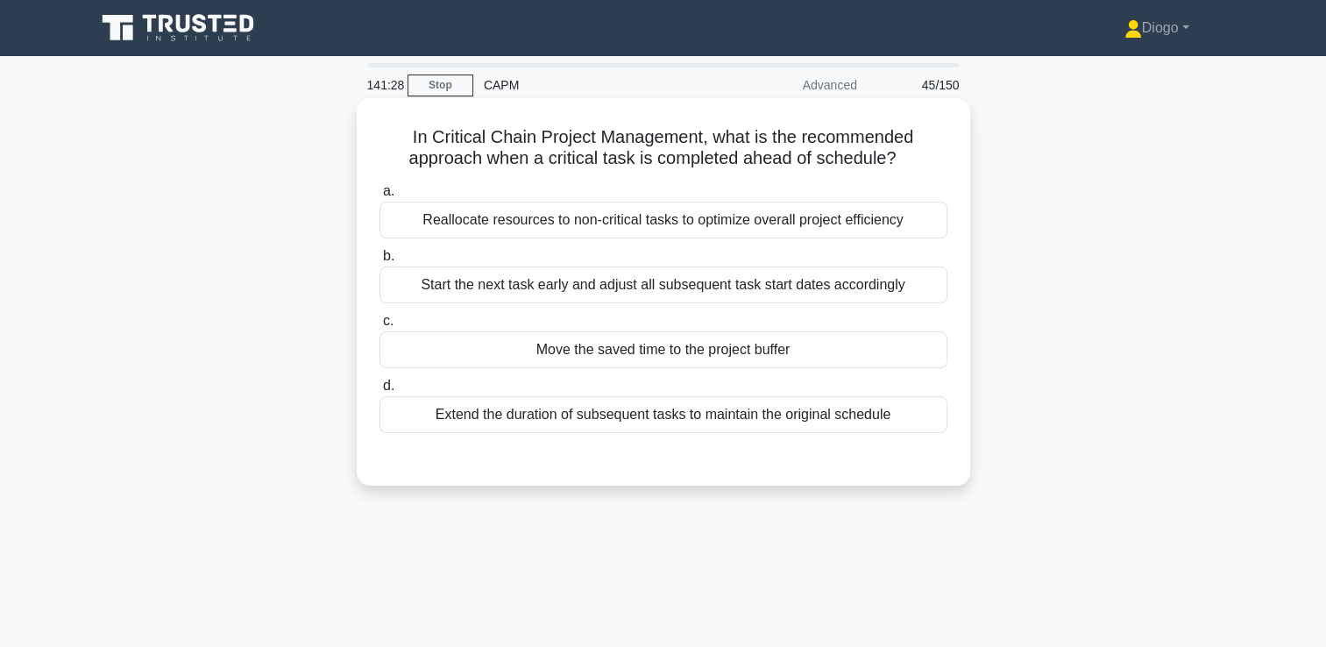
click at [694, 355] on div "Move the saved time to the project buffer" at bounding box center [664, 349] width 568 height 37
click at [380, 327] on input "c. Move the saved time to the project buffer" at bounding box center [380, 321] width 0 height 11
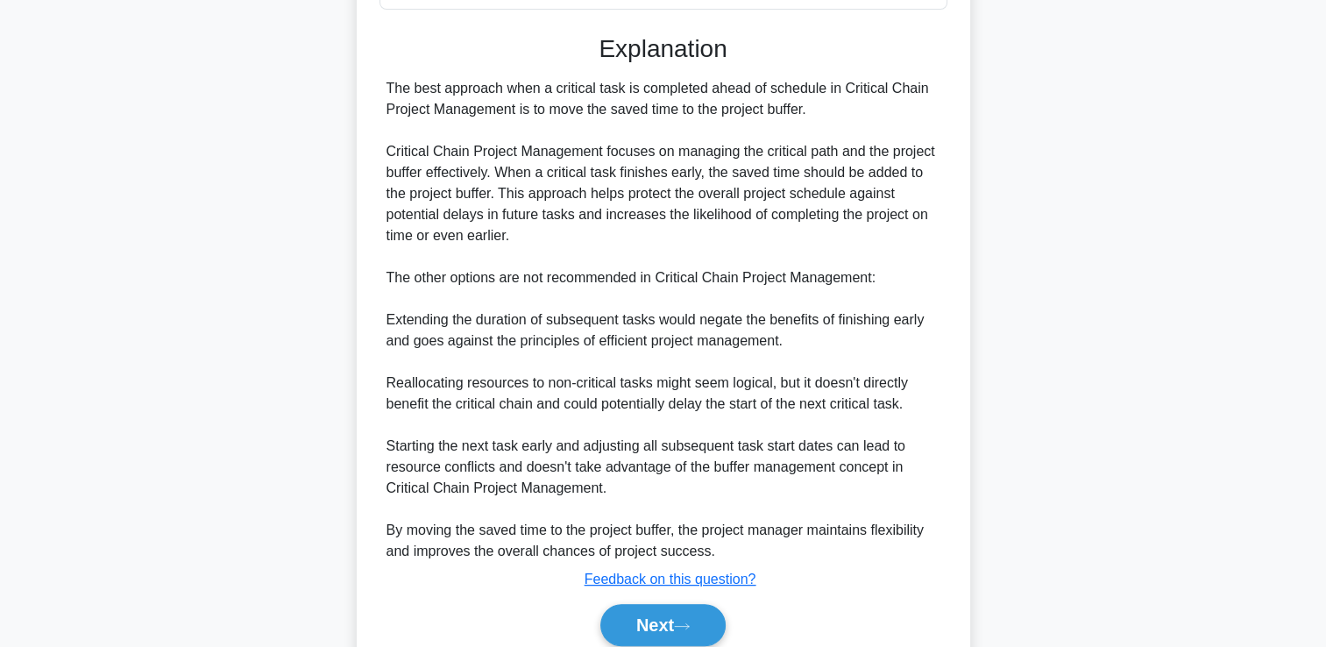
scroll to position [495, 0]
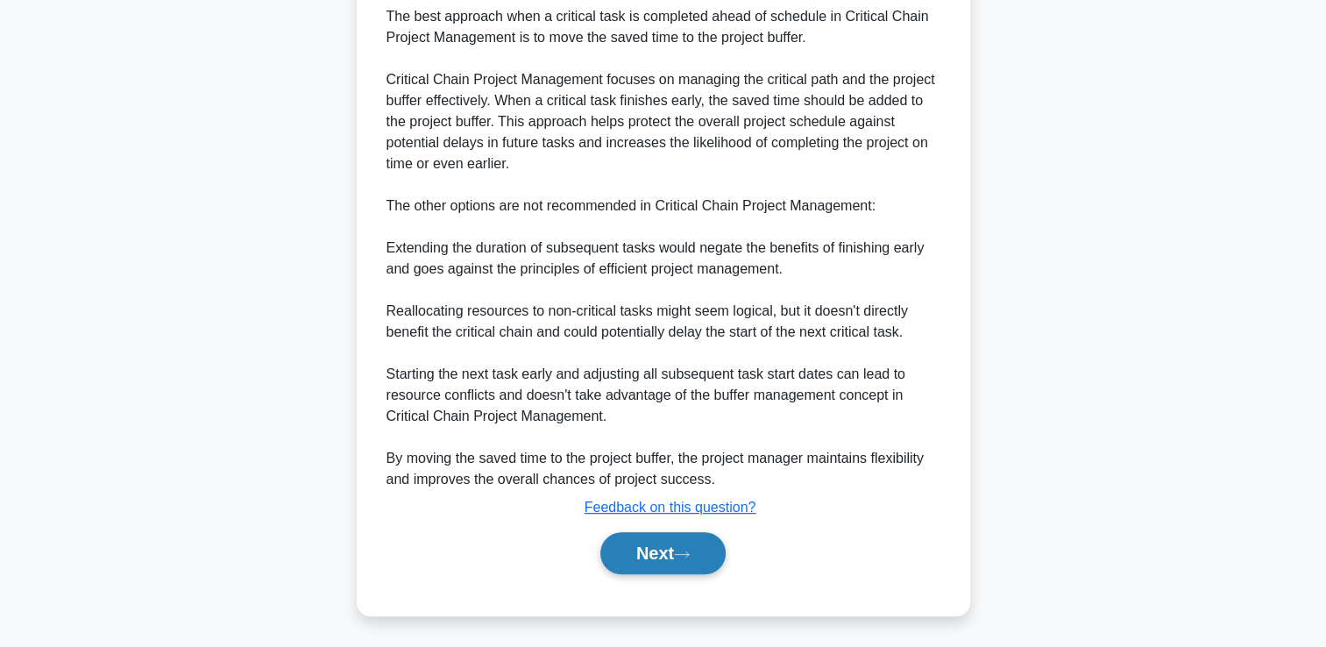
click at [678, 563] on button "Next" at bounding box center [662, 553] width 125 height 42
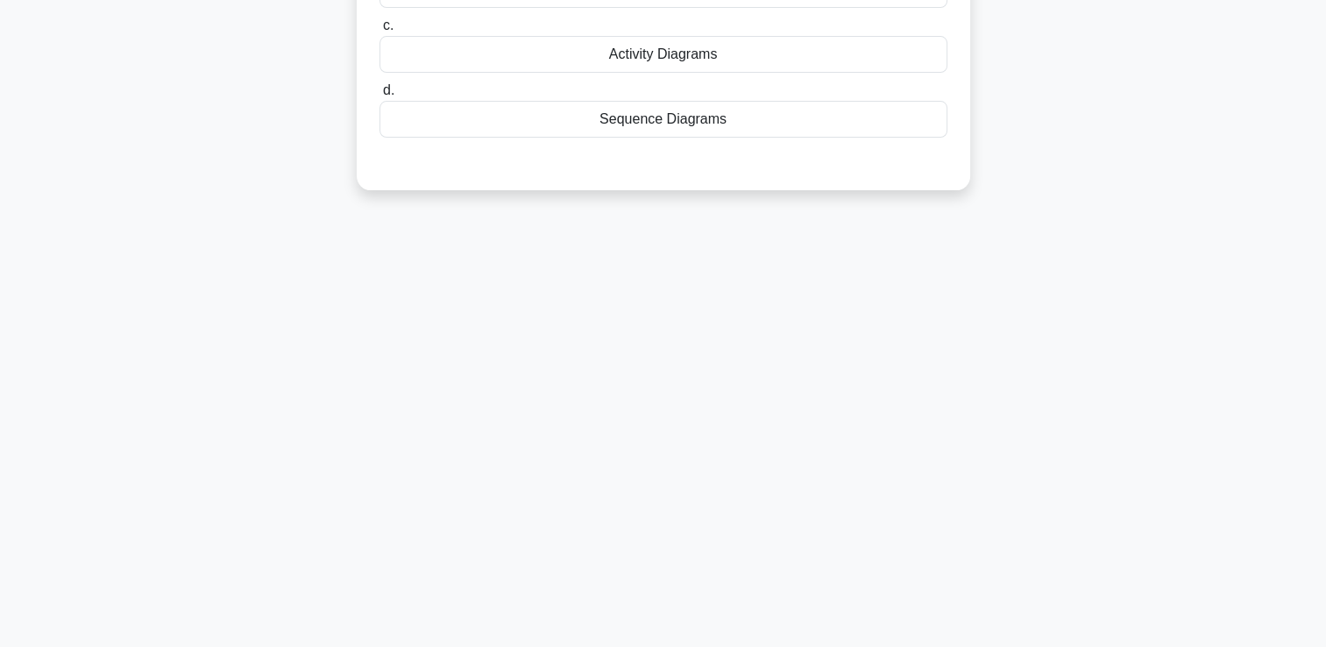
scroll to position [0, 0]
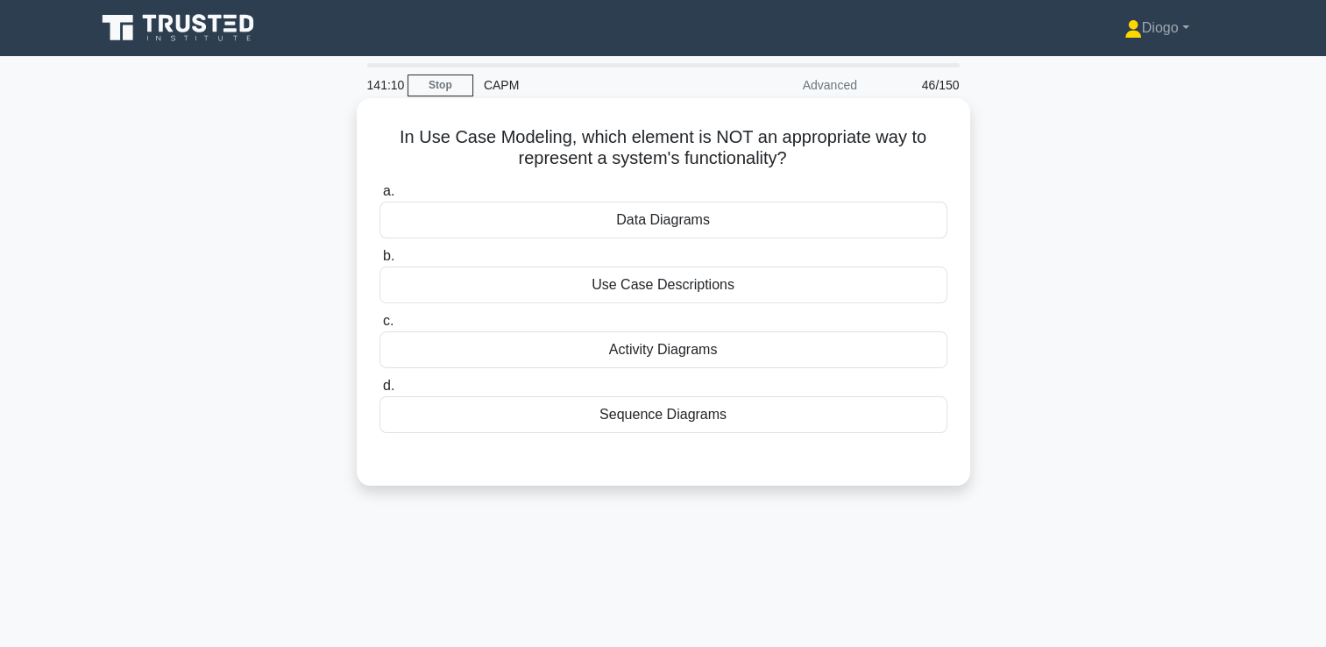
click at [687, 342] on div "Activity Diagrams" at bounding box center [664, 349] width 568 height 37
click at [380, 327] on input "c. Activity Diagrams" at bounding box center [380, 321] width 0 height 11
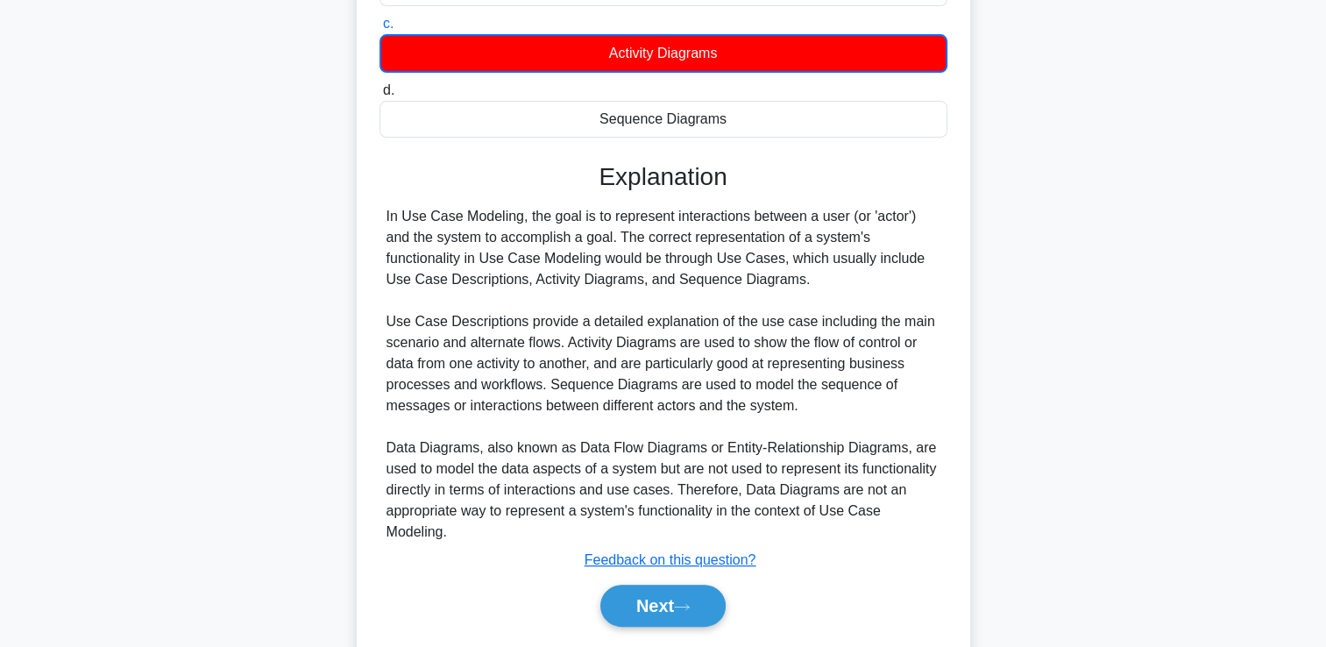
scroll to position [308, 0]
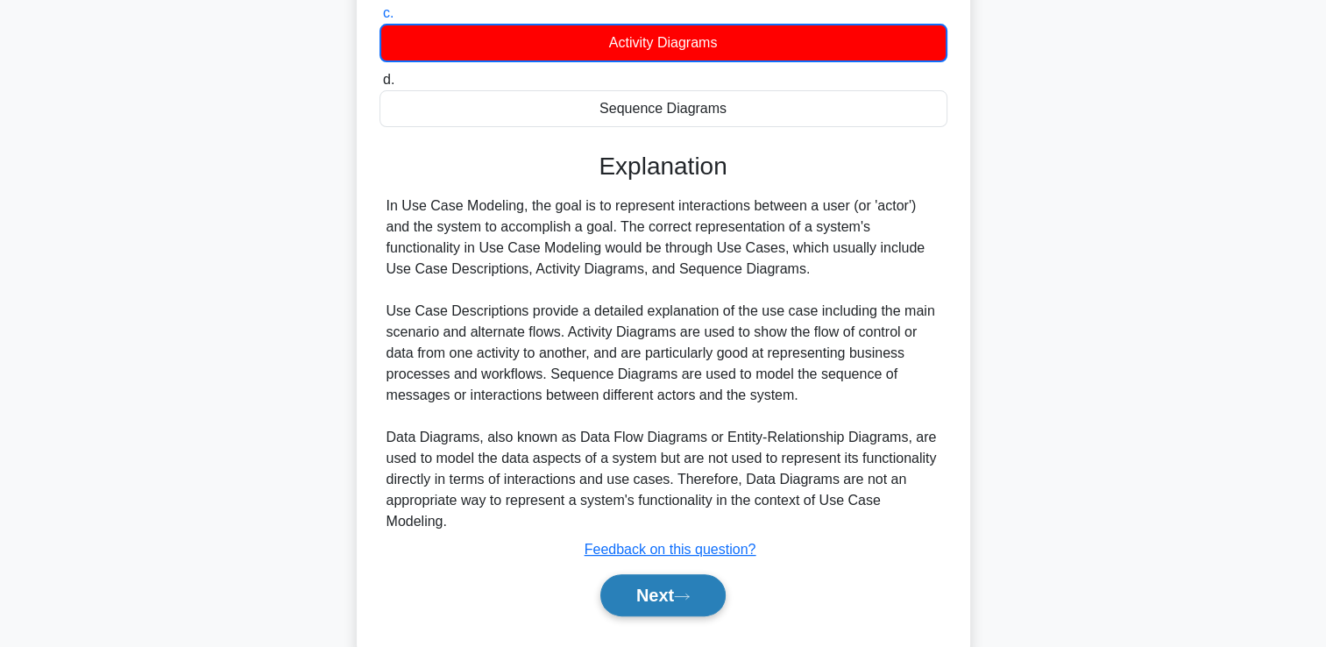
click at [650, 599] on button "Next" at bounding box center [662, 595] width 125 height 42
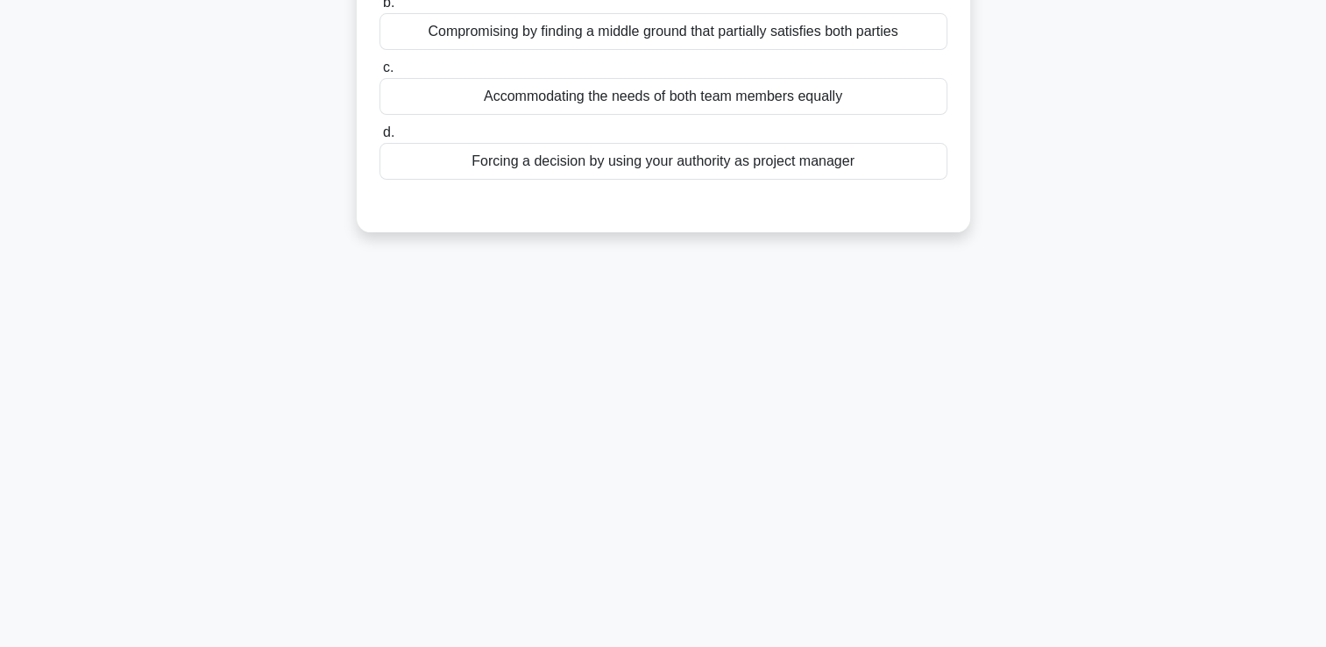
scroll to position [0, 0]
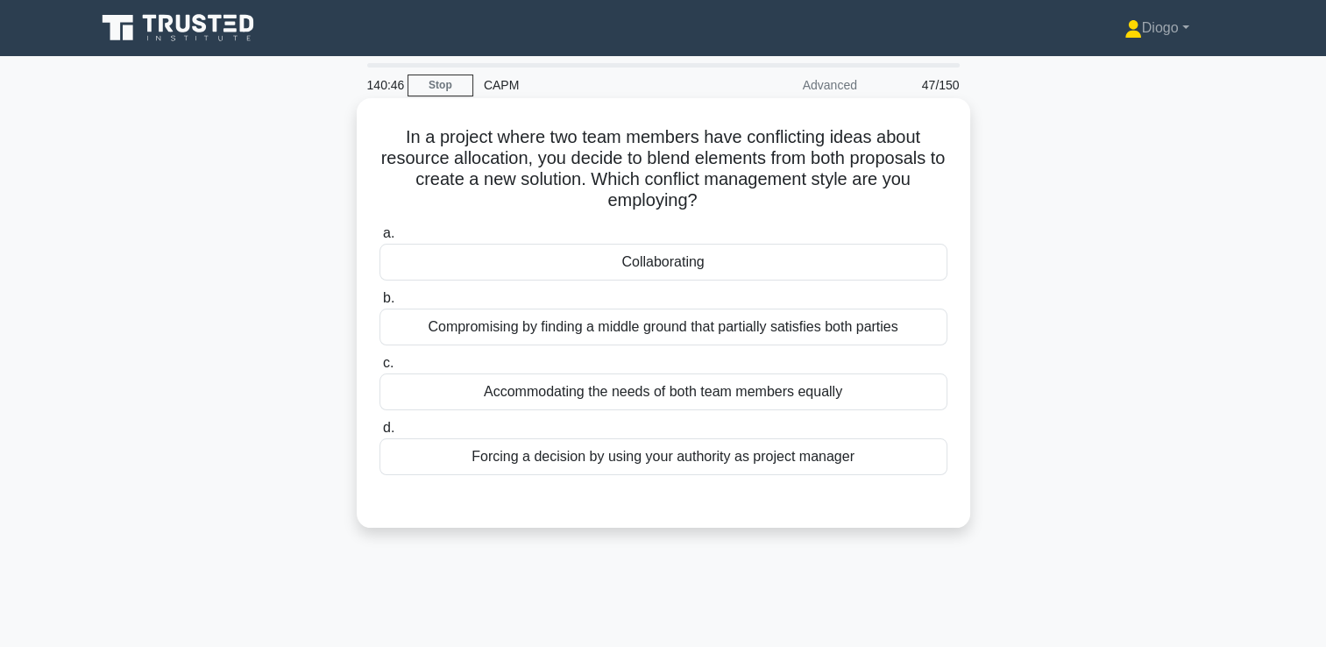
click at [734, 339] on div "Compromising by finding a middle ground that partially satisfies both parties" at bounding box center [664, 327] width 568 height 37
click at [380, 304] on input "b. Compromising by finding a middle ground that partially satisfies both parties" at bounding box center [380, 298] width 0 height 11
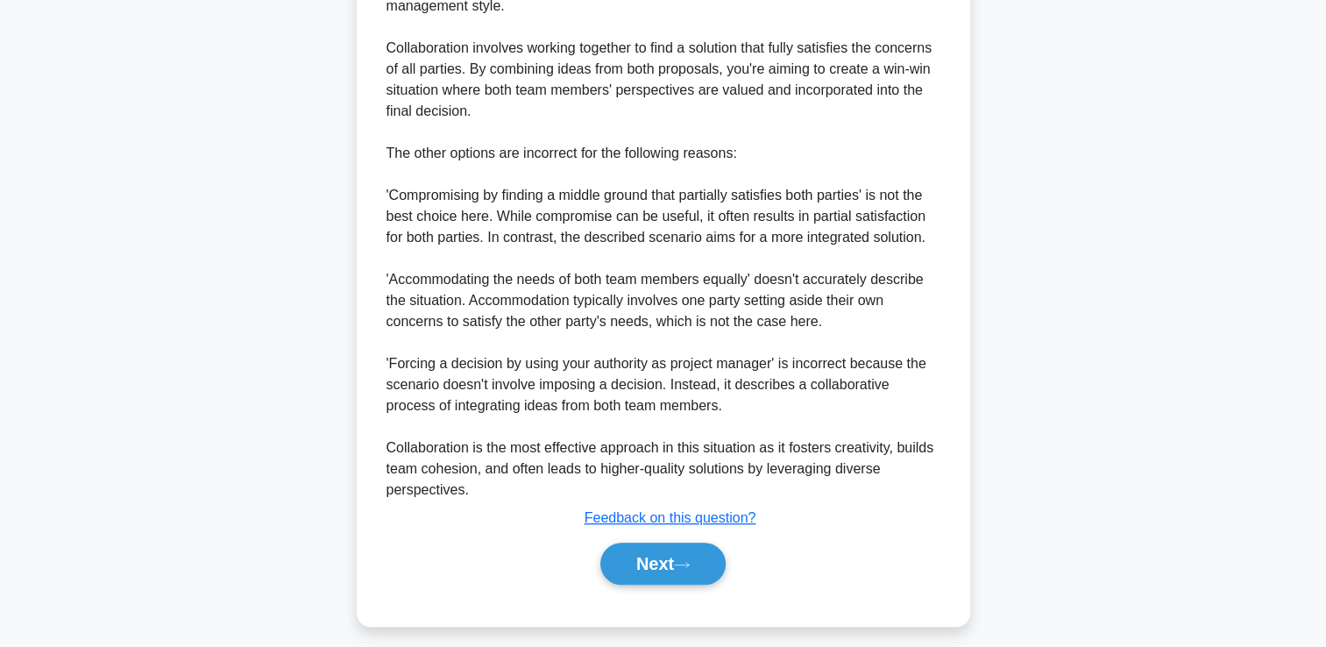
scroll to position [644, 0]
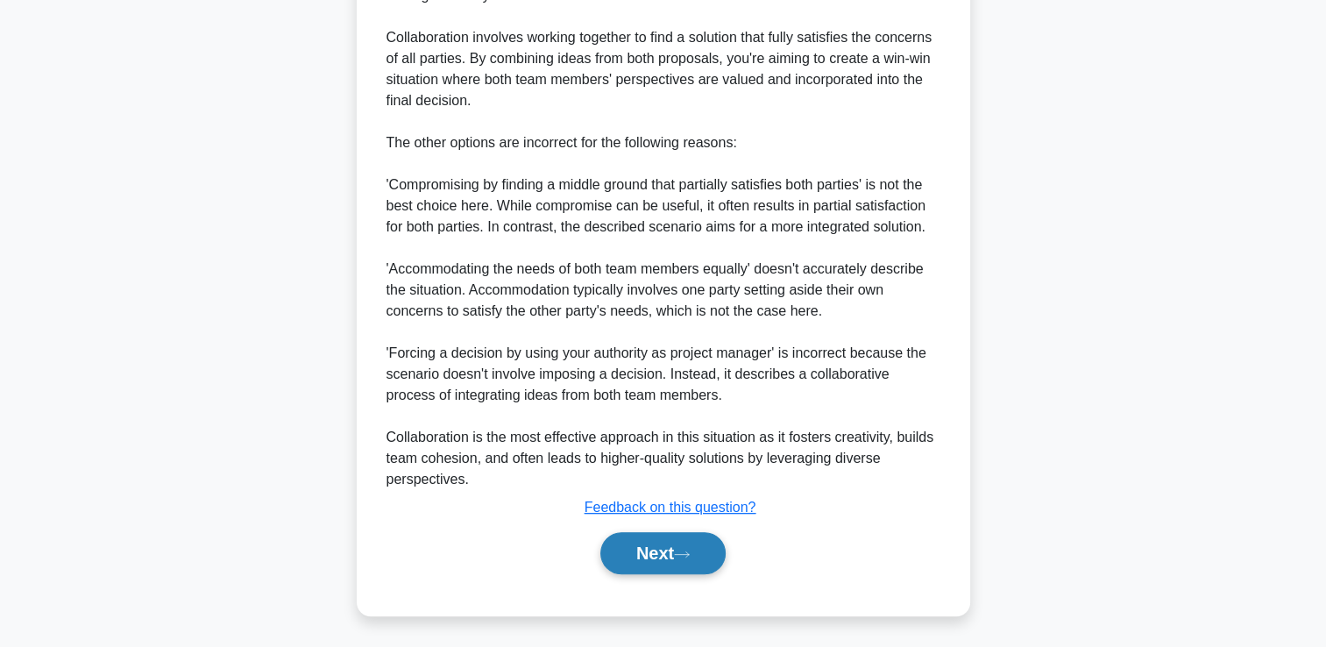
click at [694, 538] on button "Next" at bounding box center [662, 553] width 125 height 42
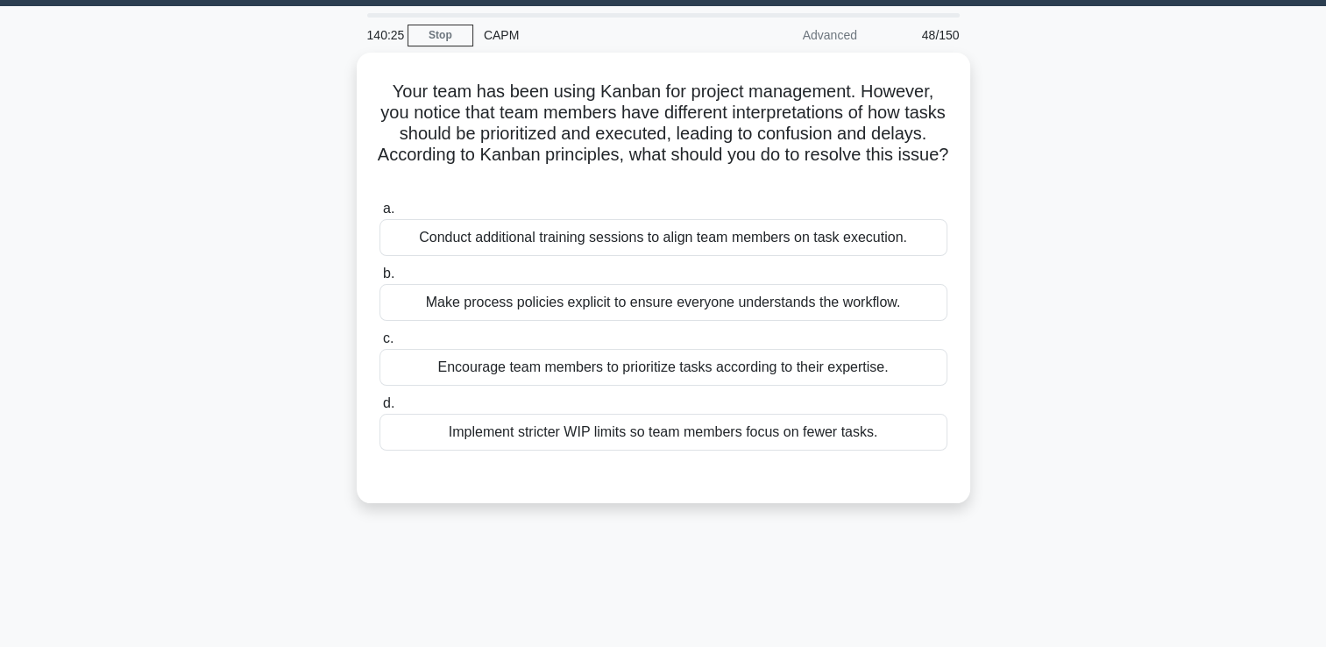
scroll to position [45, 0]
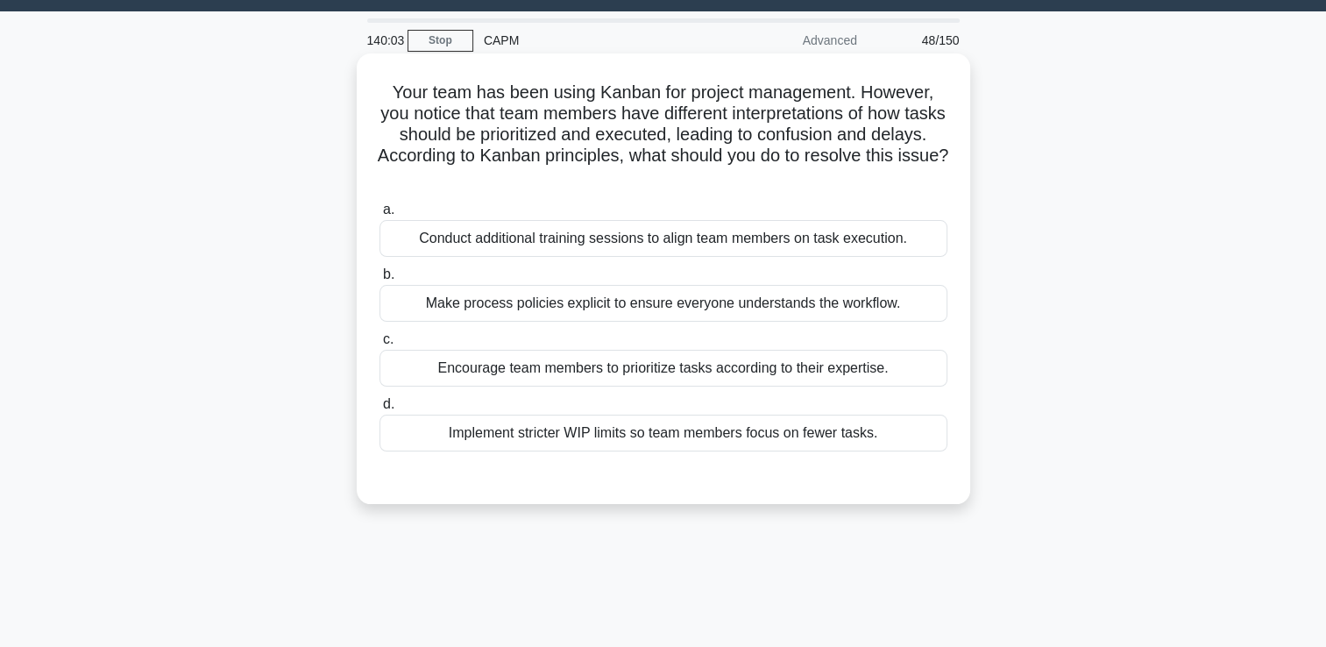
drag, startPoint x: 747, startPoint y: 314, endPoint x: 706, endPoint y: 319, distance: 41.5
click at [706, 319] on div "Make process policies explicit to ensure everyone understands the workflow." at bounding box center [664, 303] width 568 height 37
drag, startPoint x: 706, startPoint y: 319, endPoint x: 695, endPoint y: 310, distance: 13.7
click at [695, 310] on div "Make process policies explicit to ensure everyone understands the workflow." at bounding box center [664, 303] width 568 height 37
click at [380, 280] on input "b. Make process policies explicit to ensure everyone understands the workflow." at bounding box center [380, 274] width 0 height 11
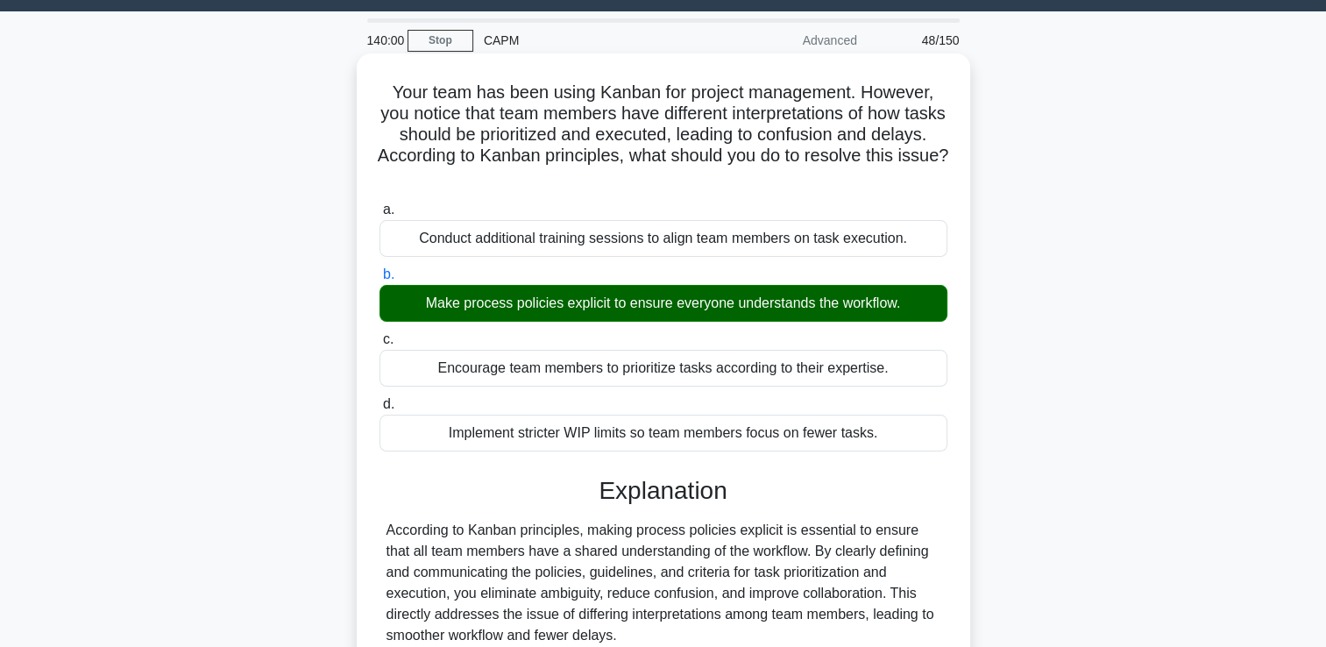
scroll to position [453, 0]
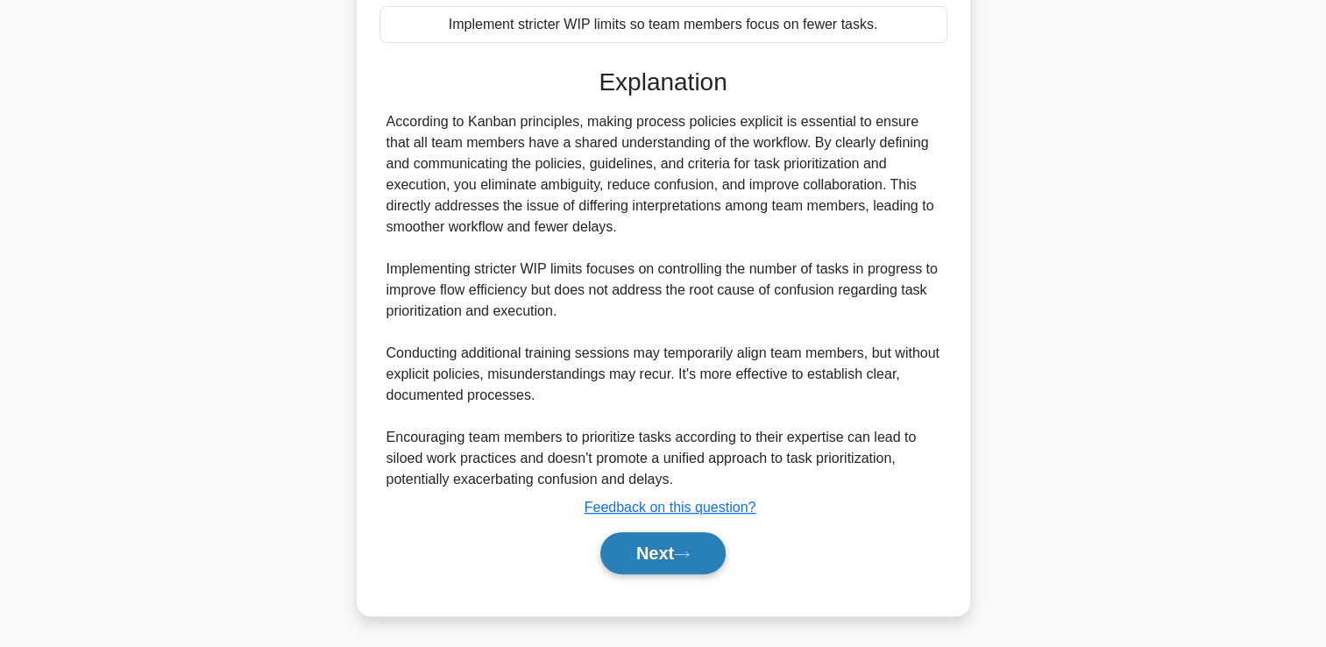
click at [680, 545] on button "Next" at bounding box center [662, 553] width 125 height 42
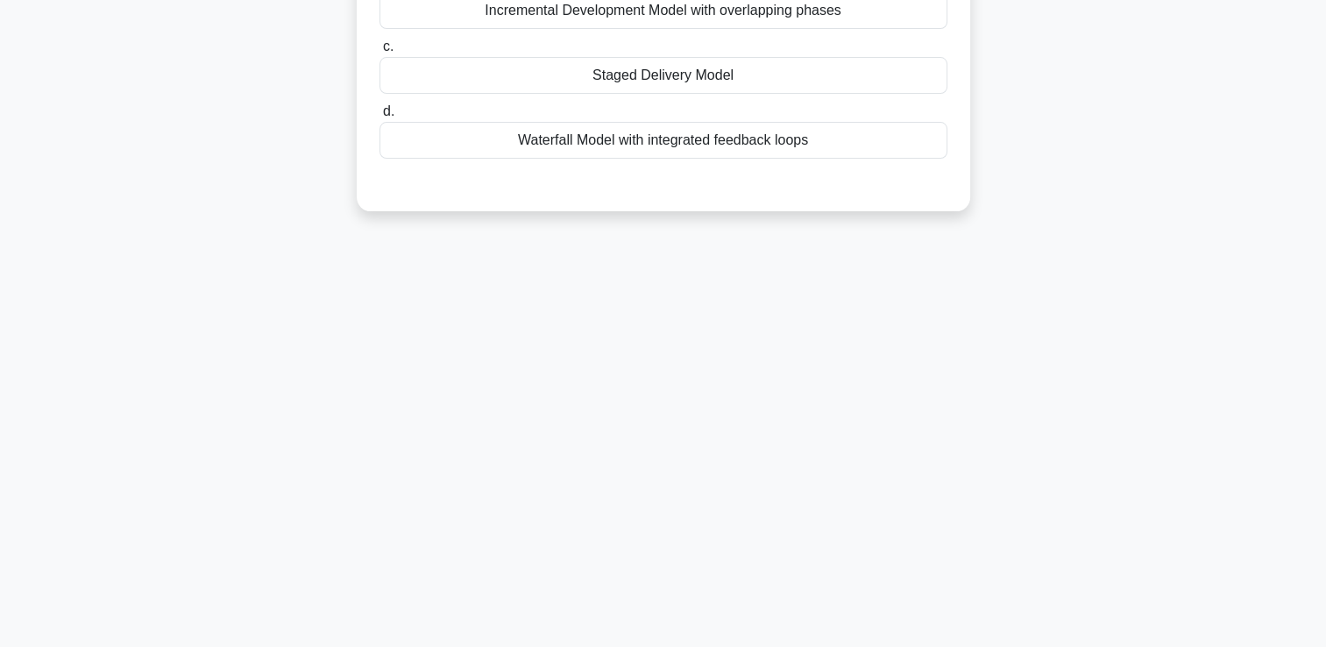
scroll to position [0, 0]
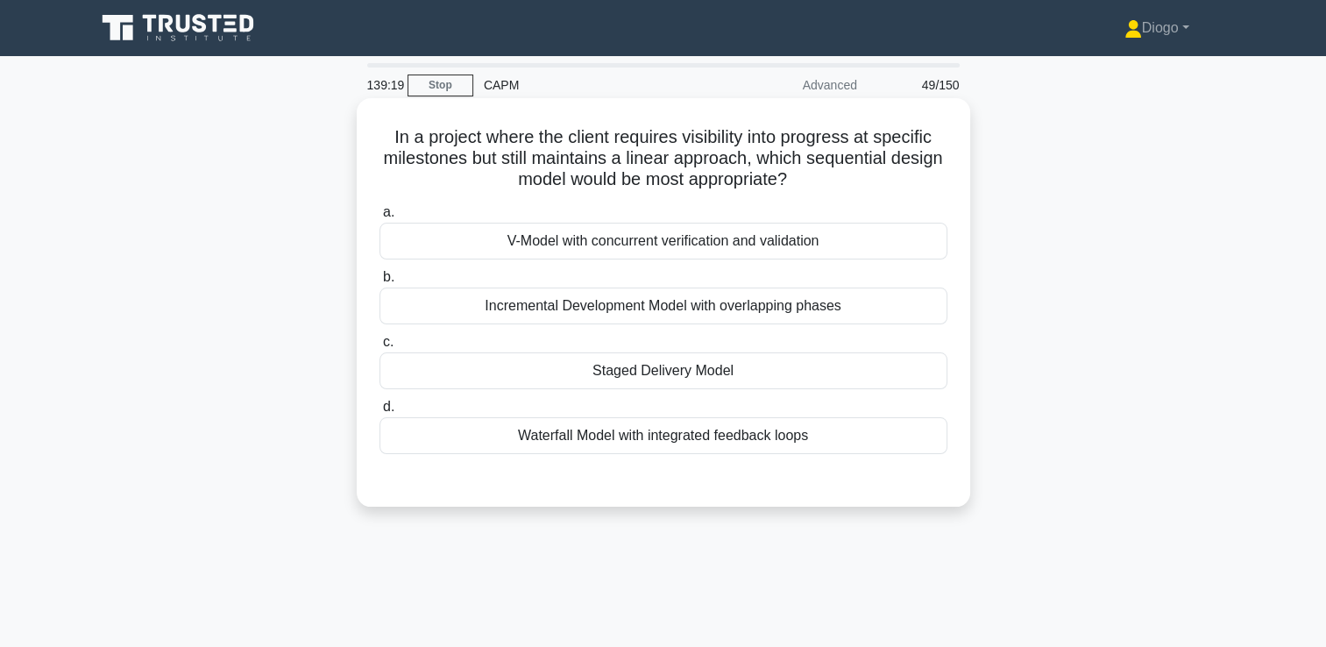
click at [701, 429] on div "Waterfall Model with integrated feedback loops" at bounding box center [664, 435] width 568 height 37
click at [380, 413] on input "d. Waterfall Model with integrated feedback loops" at bounding box center [380, 406] width 0 height 11
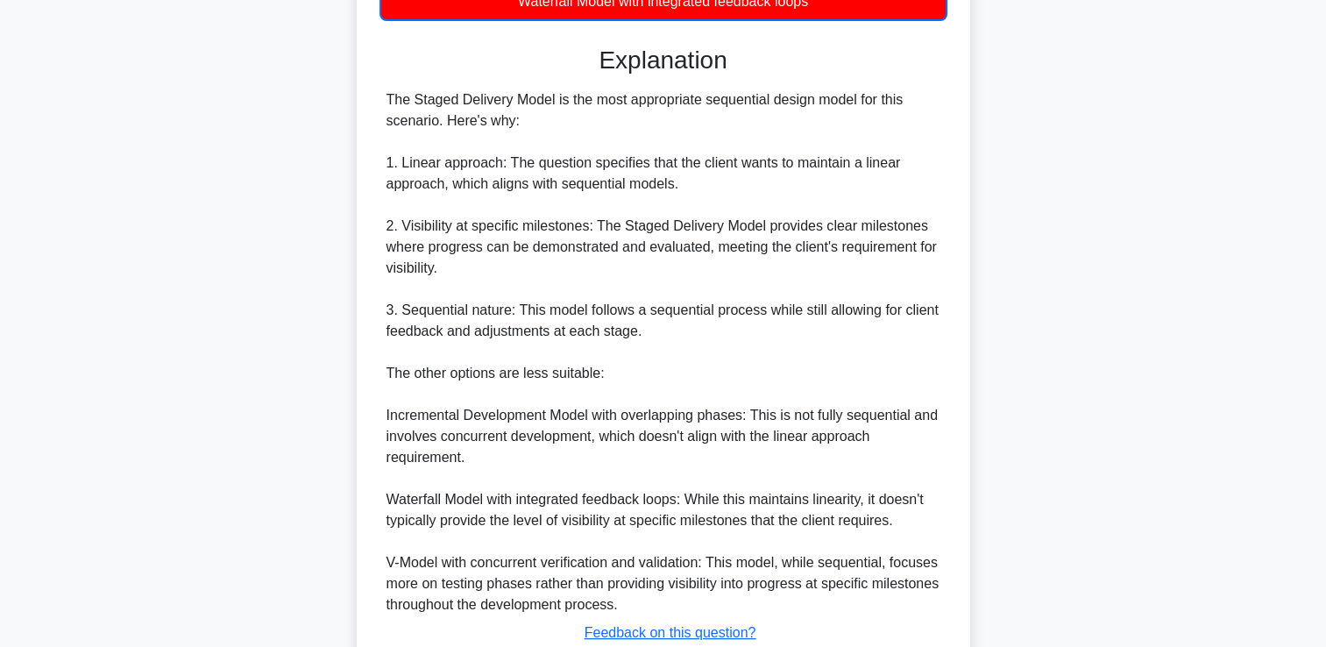
scroll to position [560, 0]
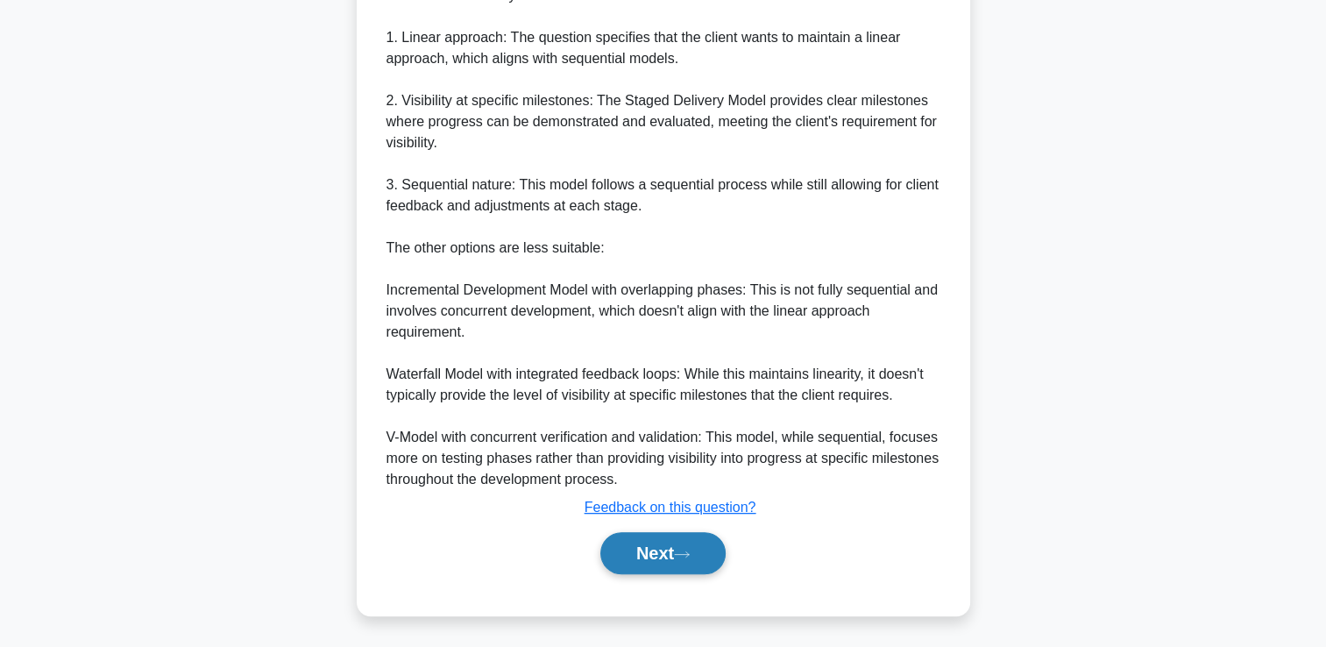
click at [661, 568] on button "Next" at bounding box center [662, 553] width 125 height 42
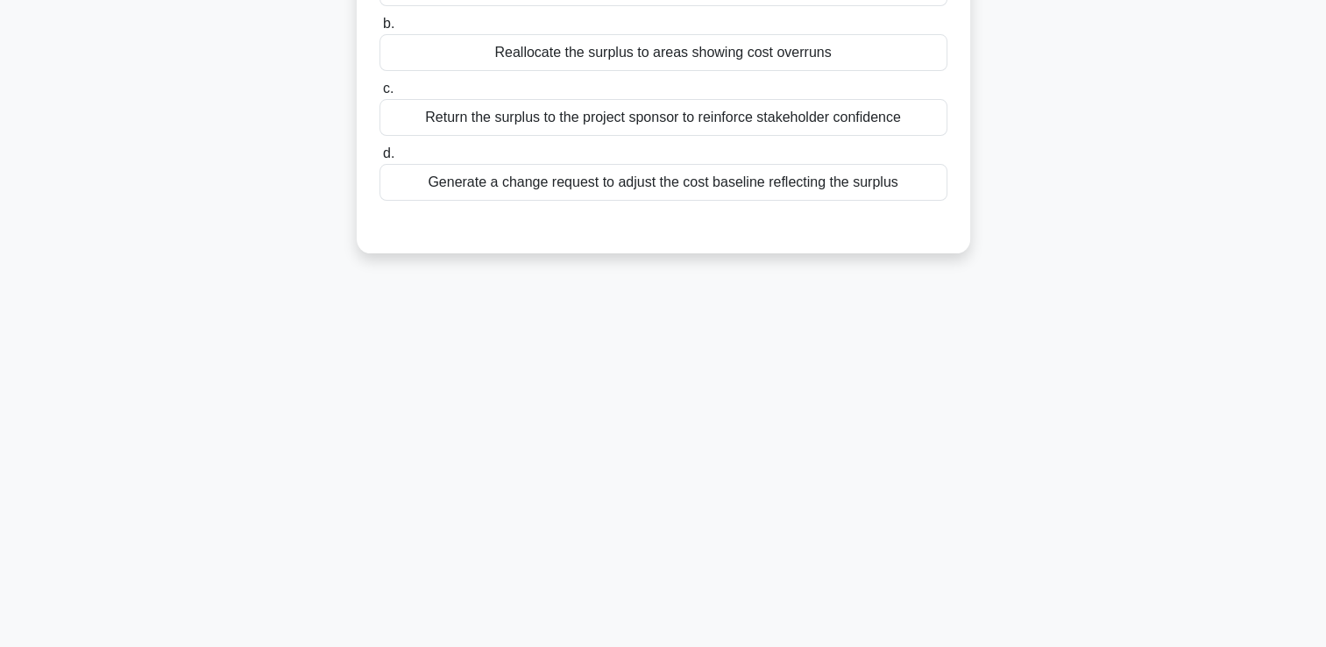
scroll to position [0, 0]
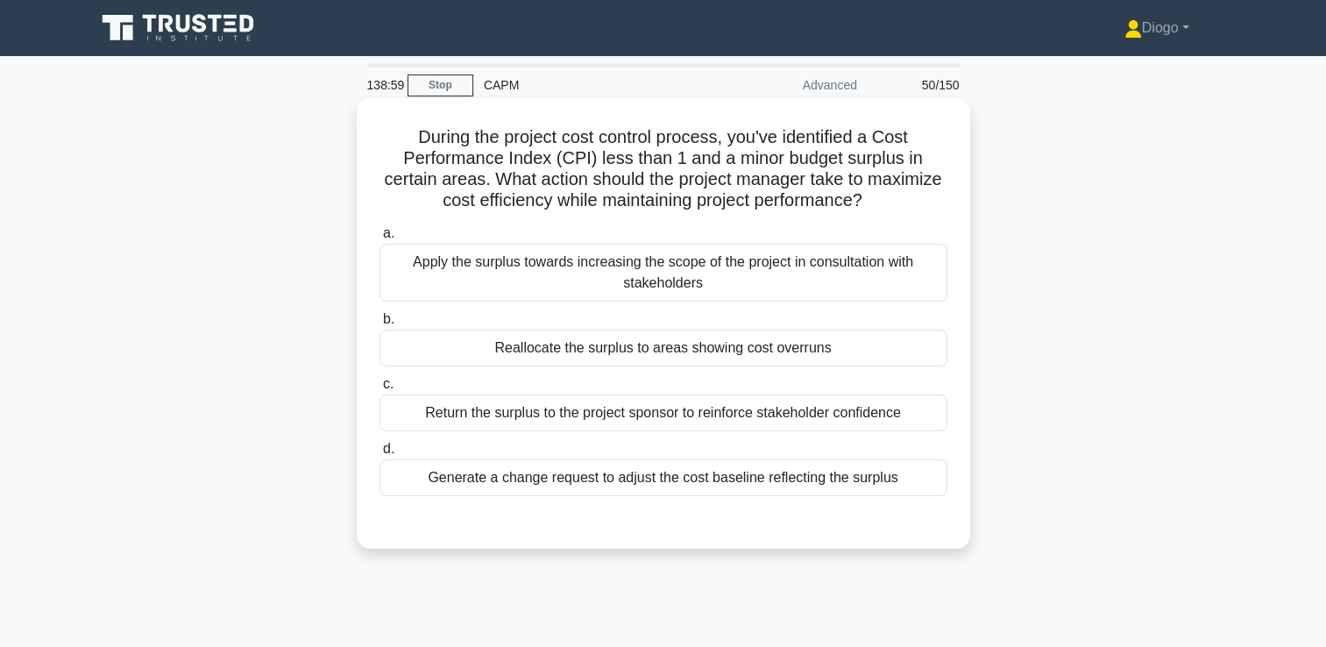
click at [708, 353] on div "Reallocate the surplus to areas showing cost overruns" at bounding box center [664, 348] width 568 height 37
click at [380, 325] on input "b. Reallocate the surplus to areas showing cost overruns" at bounding box center [380, 319] width 0 height 11
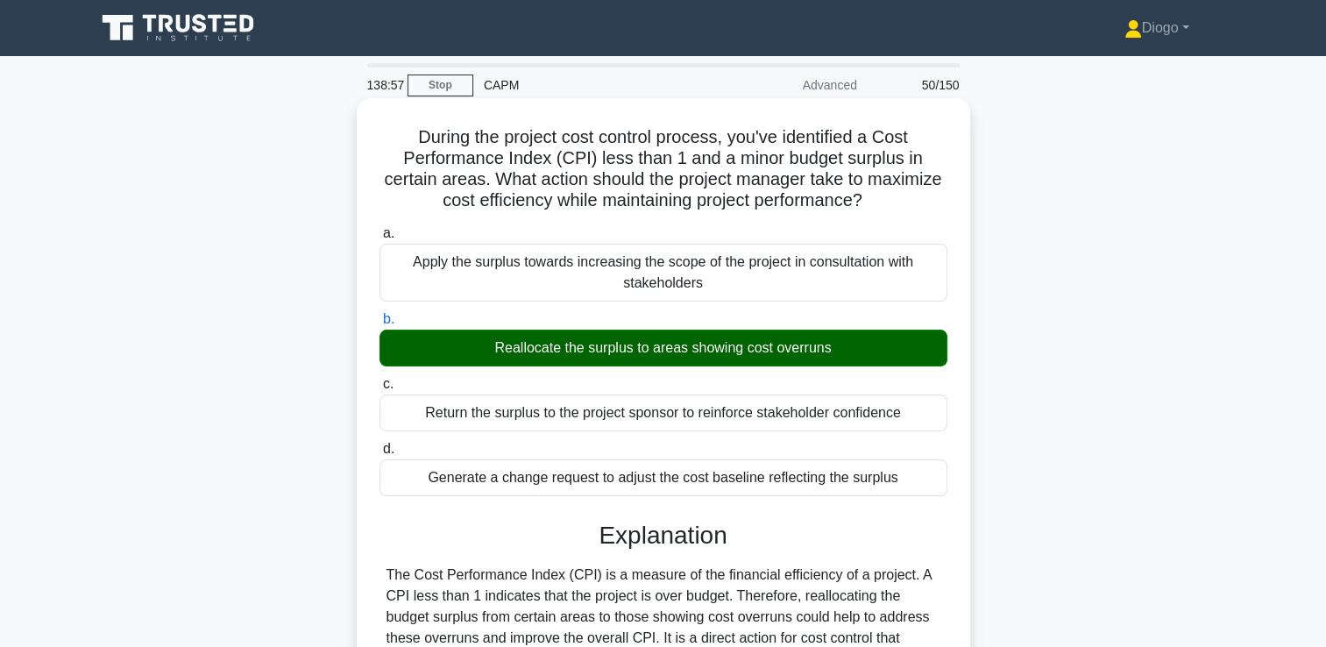
scroll to position [390, 0]
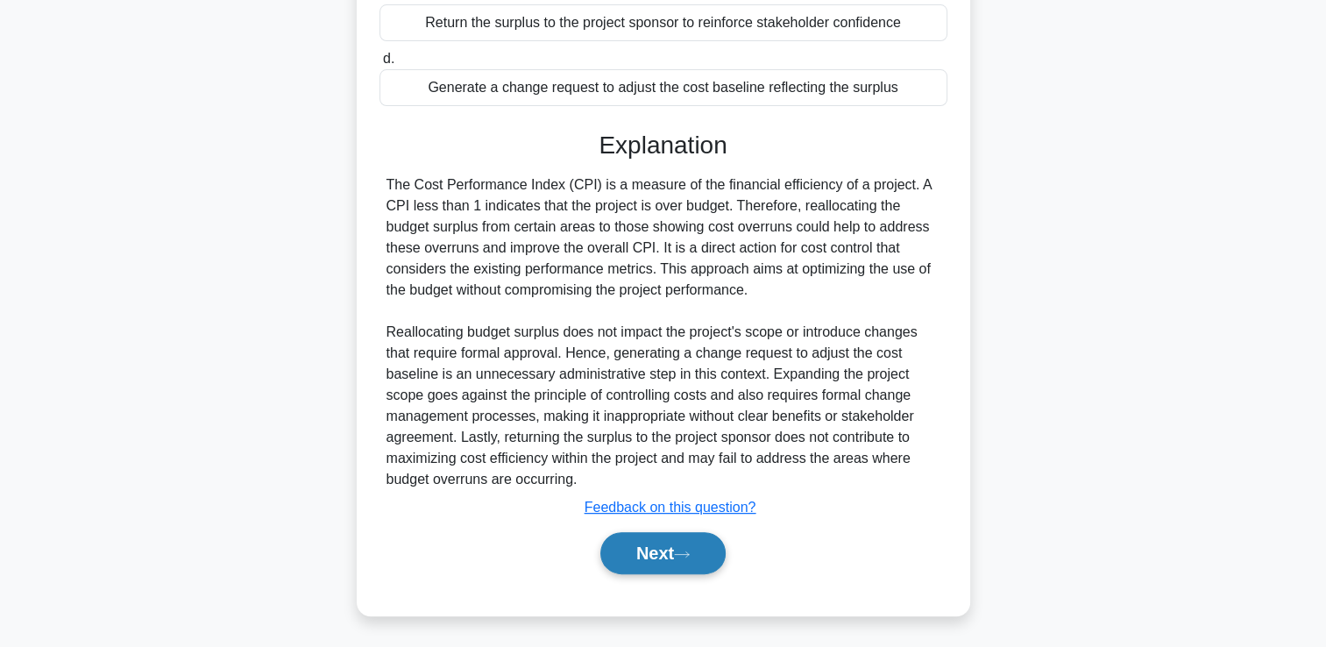
click at [681, 550] on icon at bounding box center [682, 555] width 16 height 10
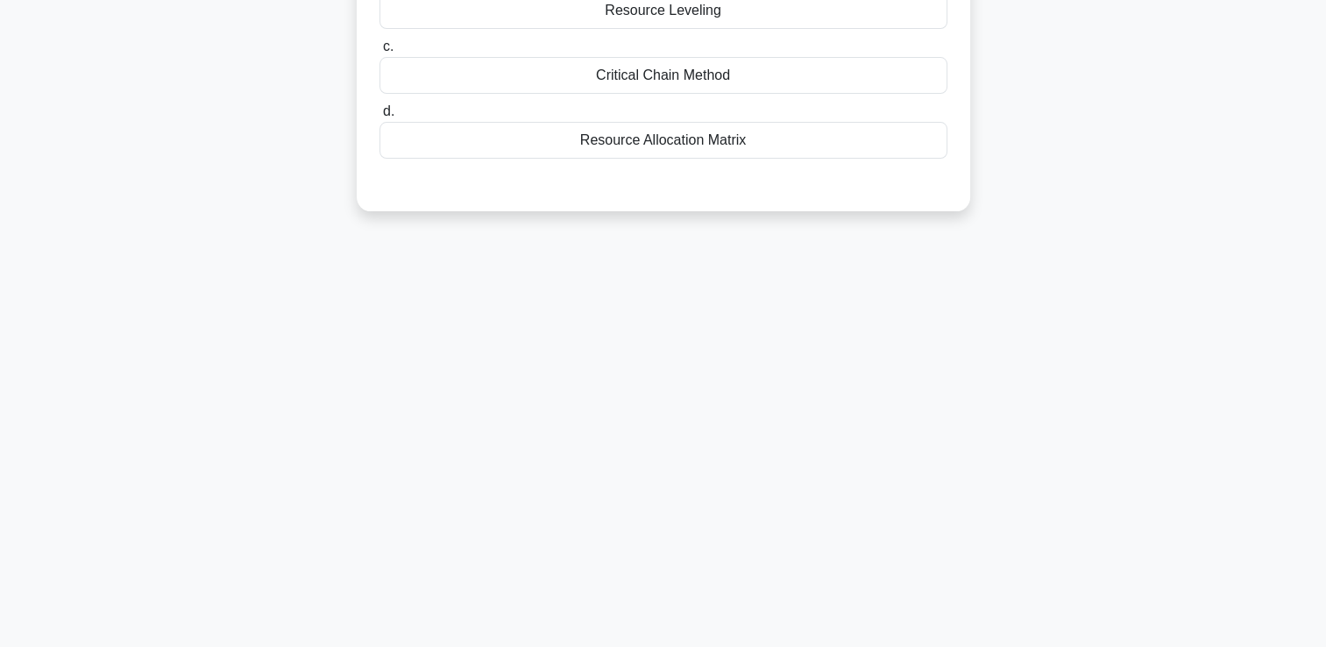
scroll to position [0, 0]
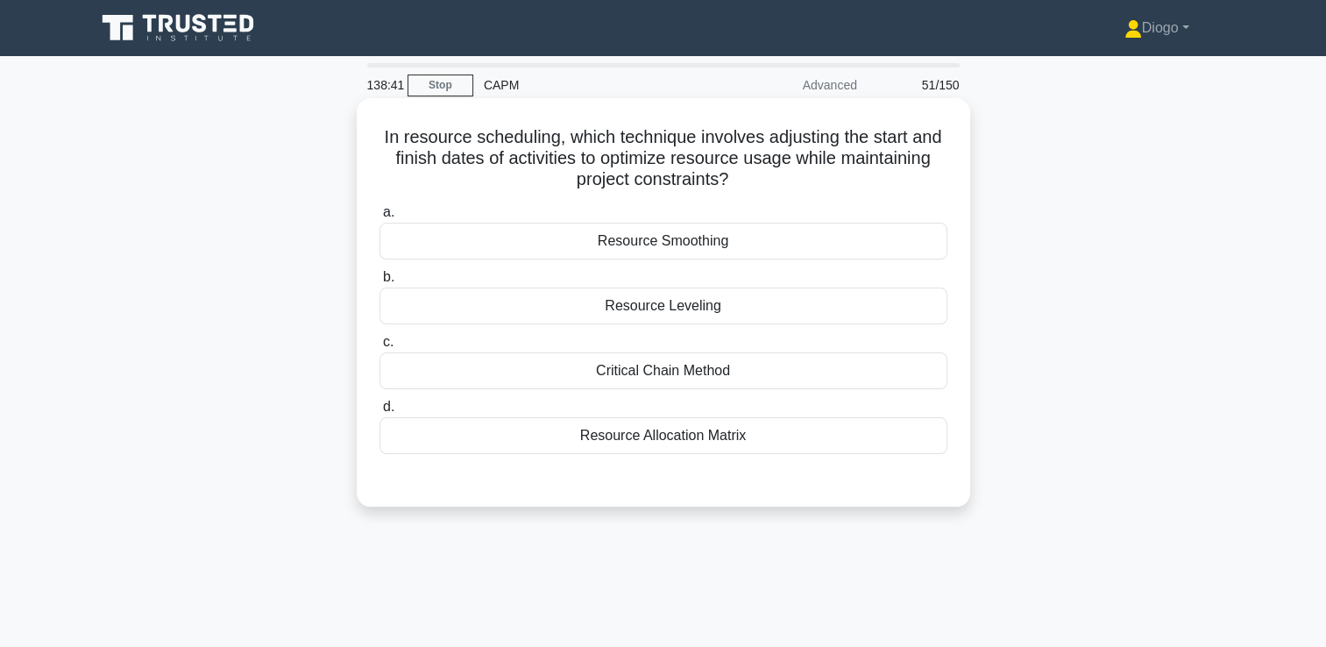
click at [785, 238] on div "Resource Smoothing" at bounding box center [664, 241] width 568 height 37
click at [380, 218] on input "a. Resource Smoothing" at bounding box center [380, 212] width 0 height 11
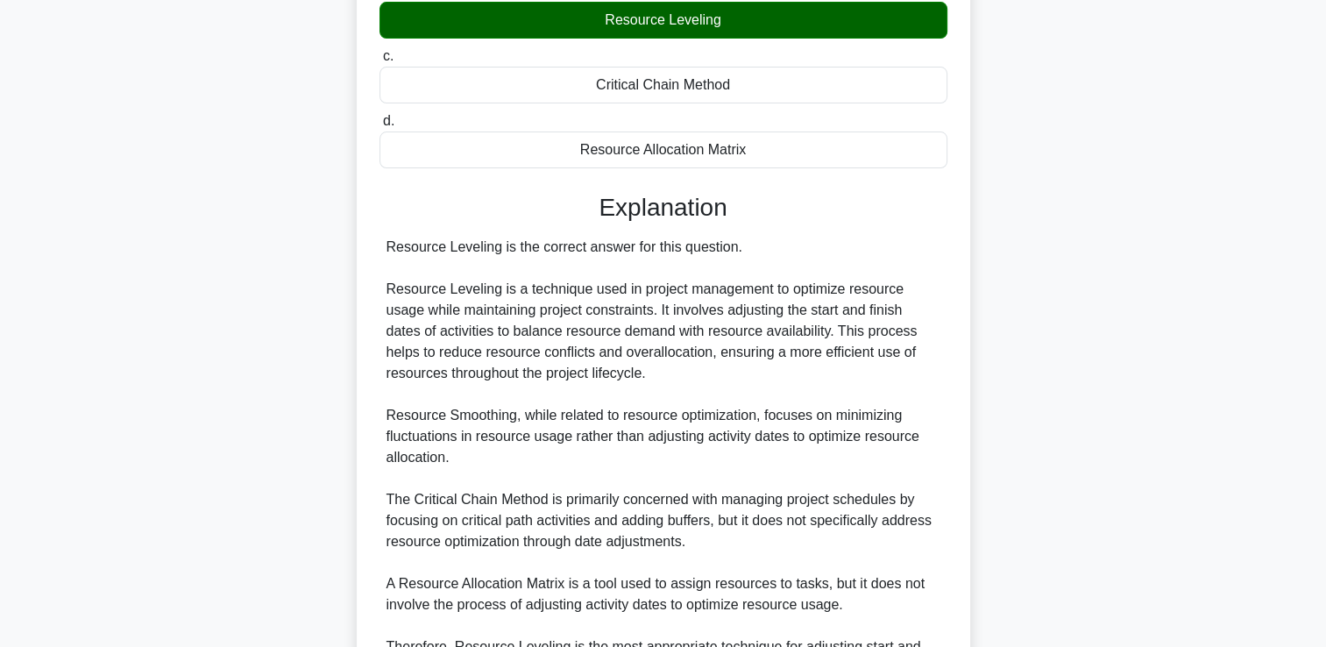
scroll to position [476, 0]
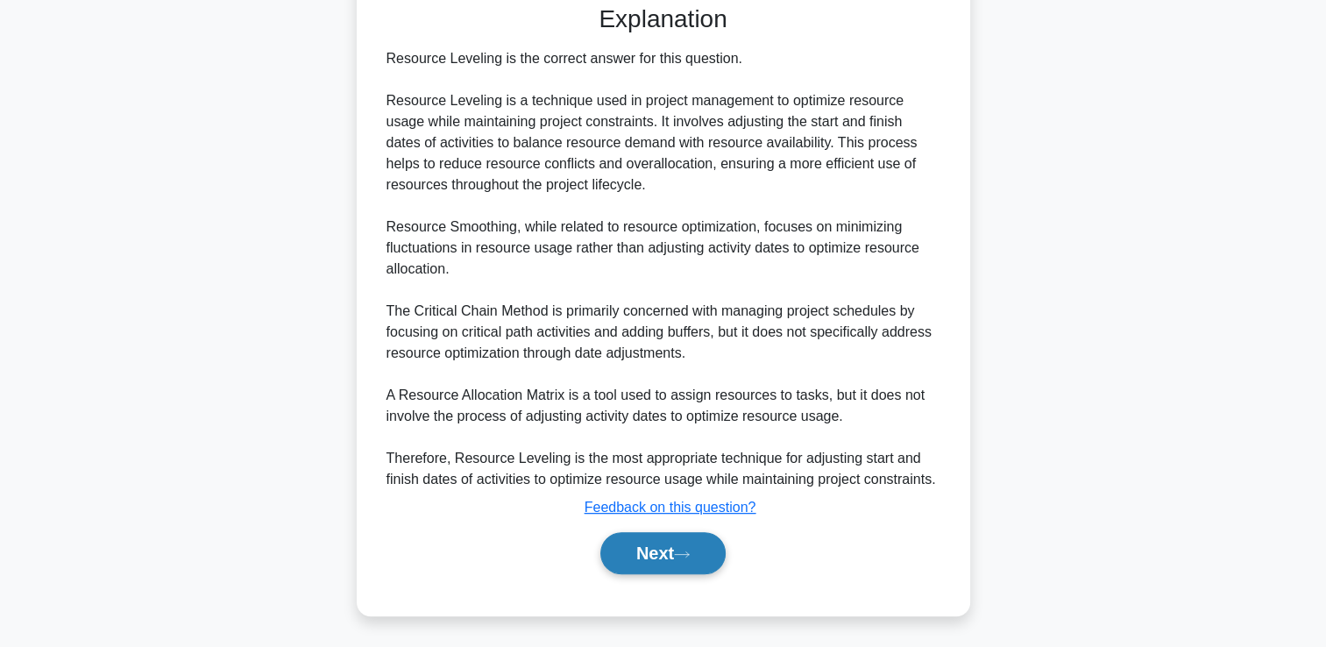
click at [662, 562] on button "Next" at bounding box center [662, 553] width 125 height 42
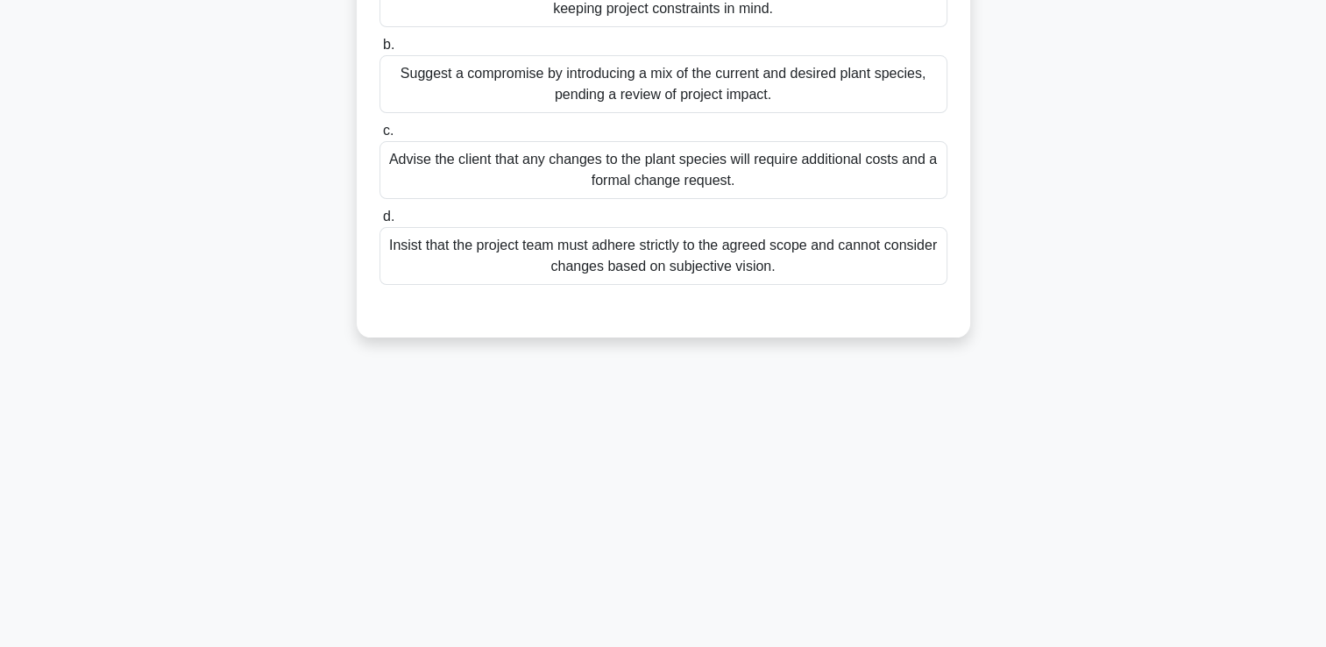
scroll to position [0, 0]
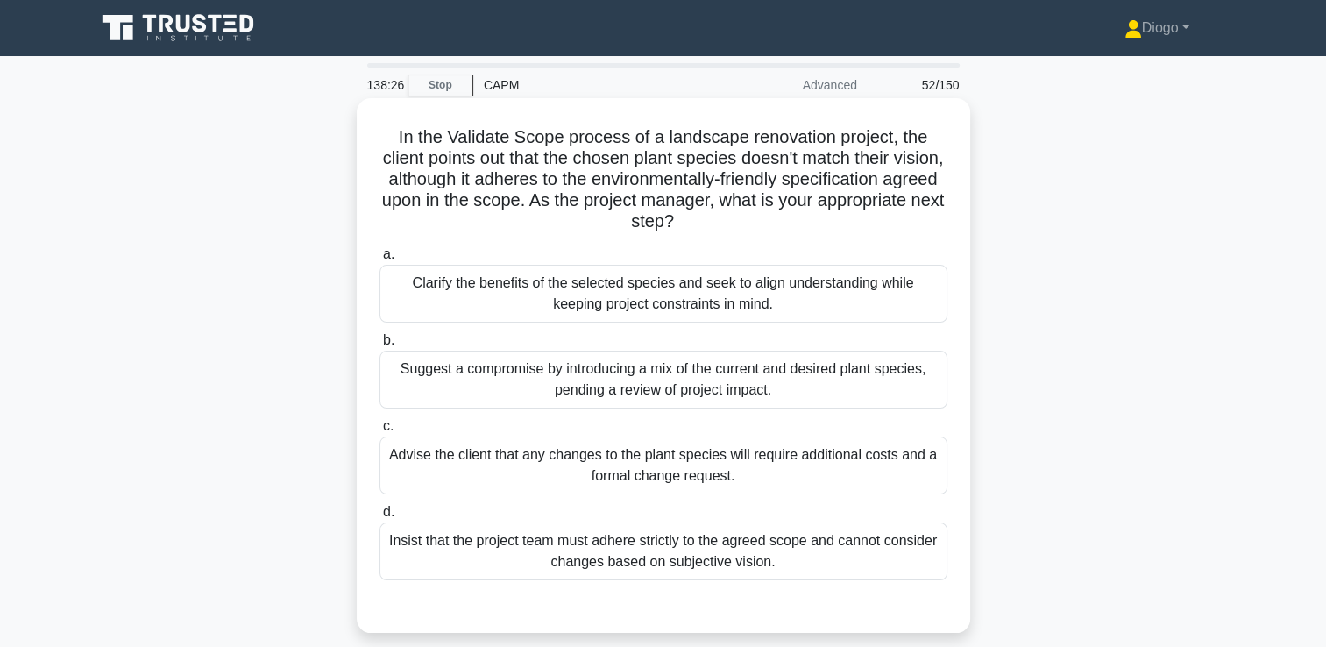
click at [920, 306] on div "Clarify the benefits of the selected species and seek to align understanding wh…" at bounding box center [664, 294] width 568 height 58
click at [380, 260] on input "a. Clarify the benefits of the selected species and seek to align understanding…" at bounding box center [380, 254] width 0 height 11
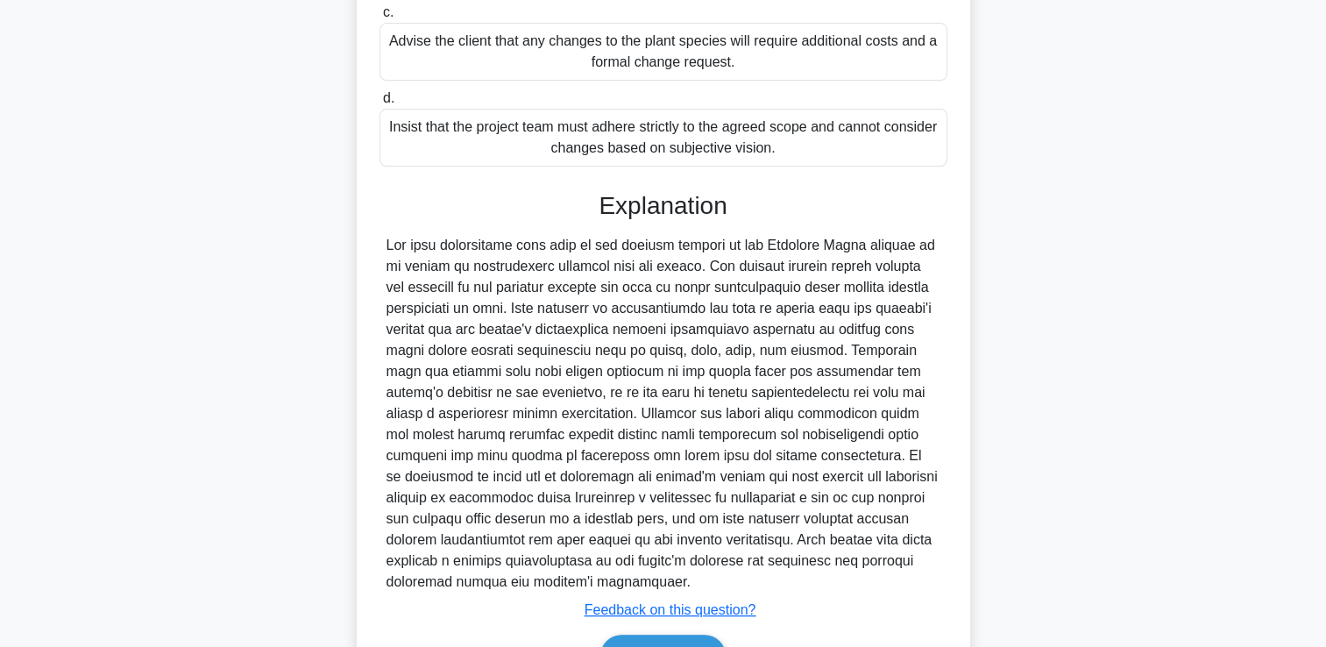
scroll to position [445, 0]
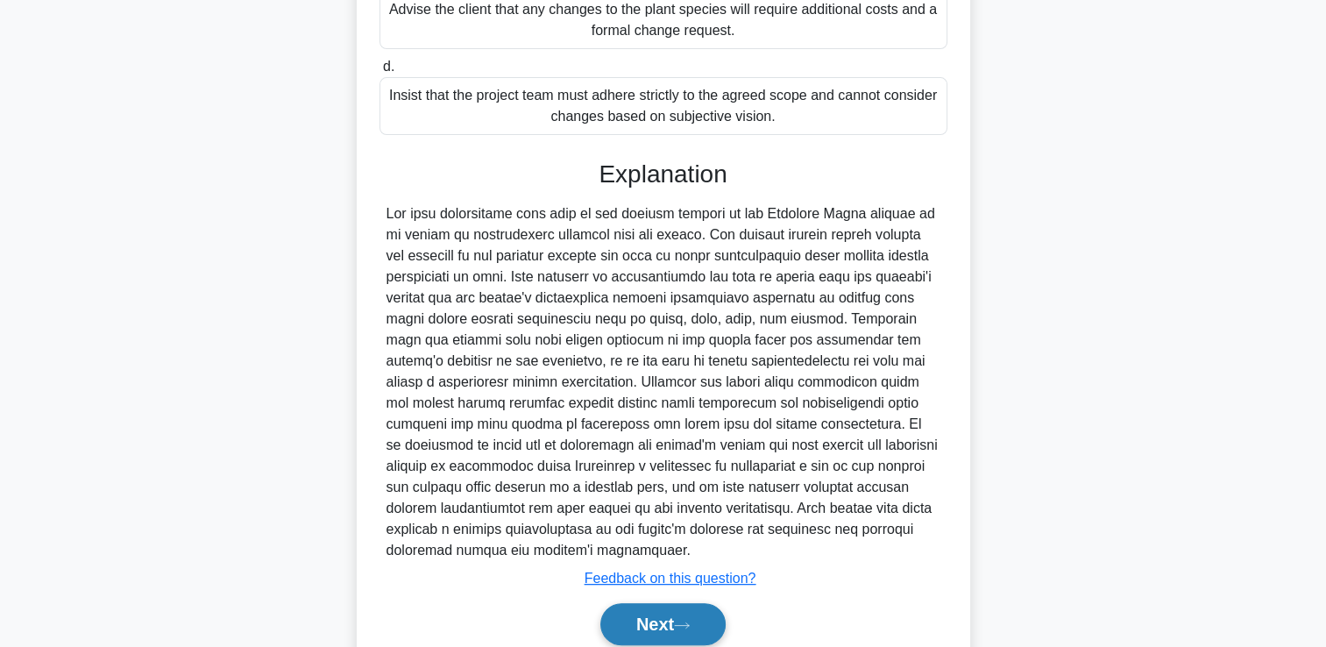
click at [677, 609] on button "Next" at bounding box center [662, 624] width 125 height 42
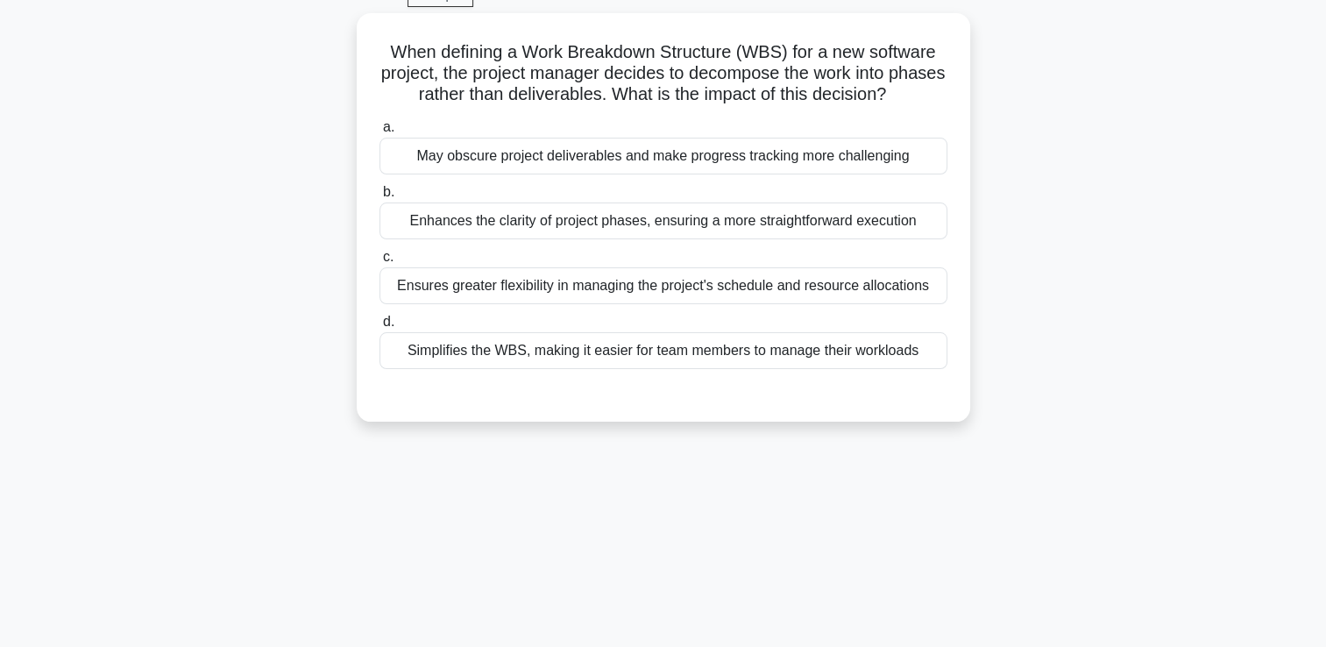
scroll to position [0, 0]
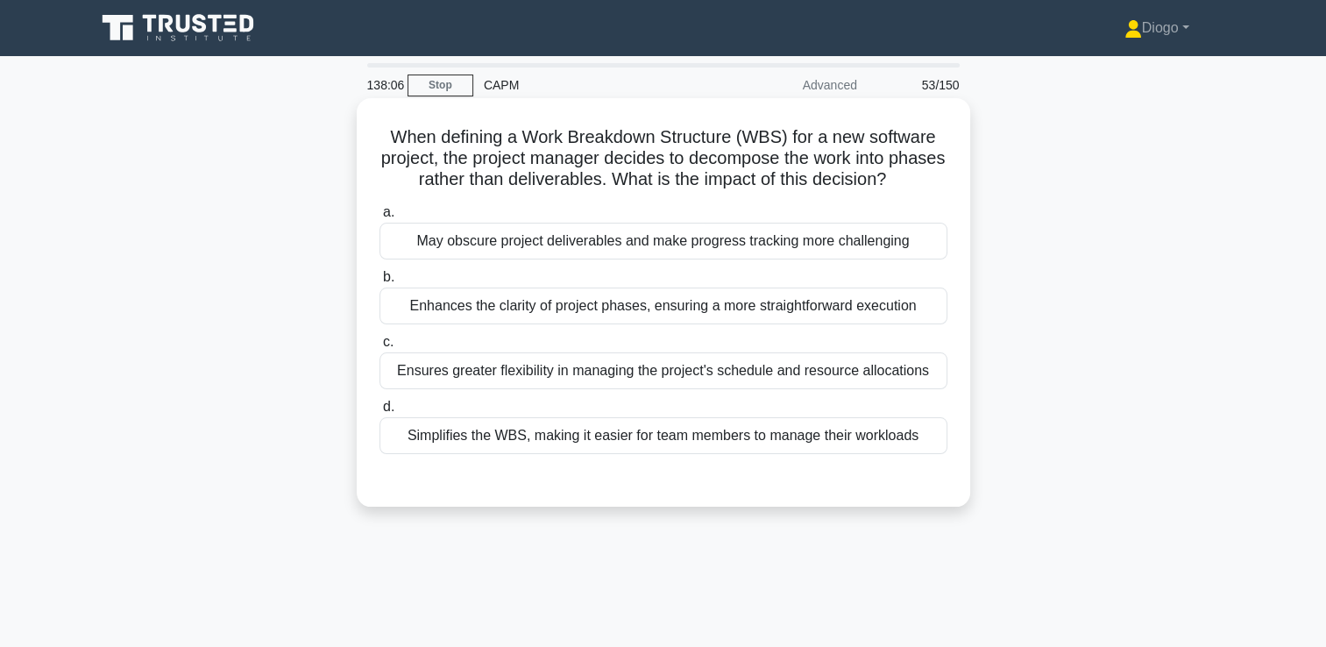
click at [922, 237] on div "May obscure project deliverables and make progress tracking more challenging" at bounding box center [664, 241] width 568 height 37
click at [380, 218] on input "a. May obscure project deliverables and make progress tracking more challenging" at bounding box center [380, 212] width 0 height 11
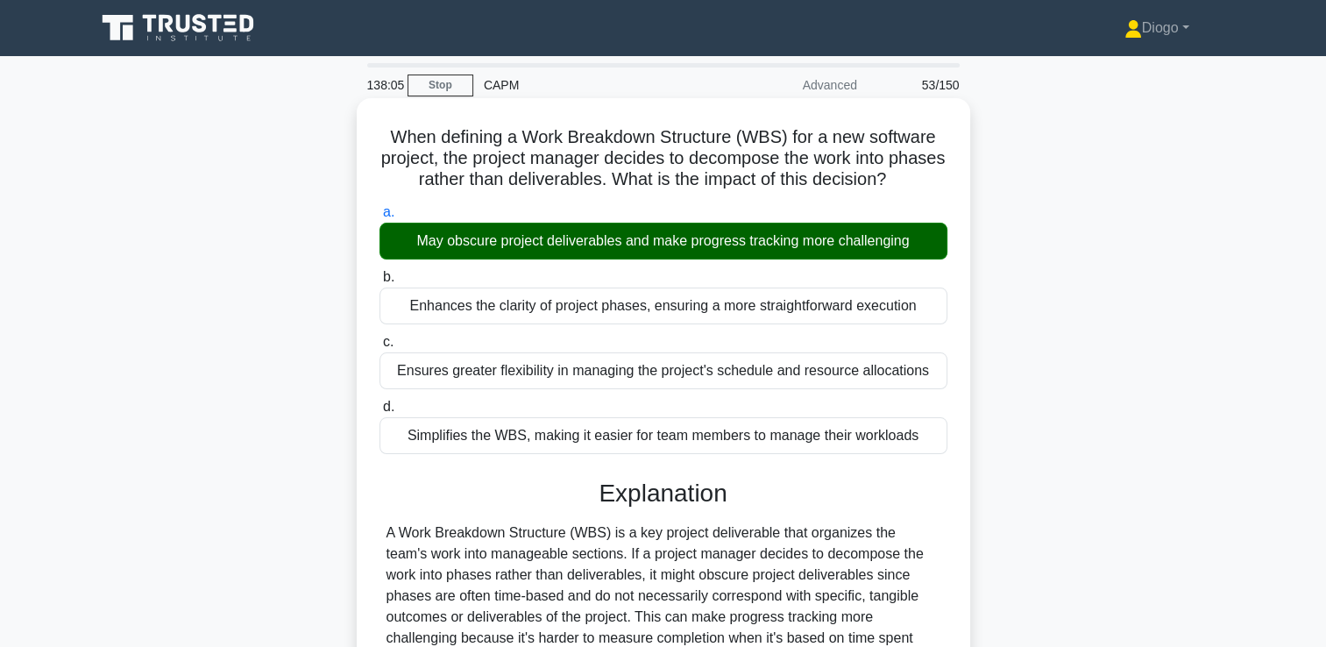
scroll to position [348, 0]
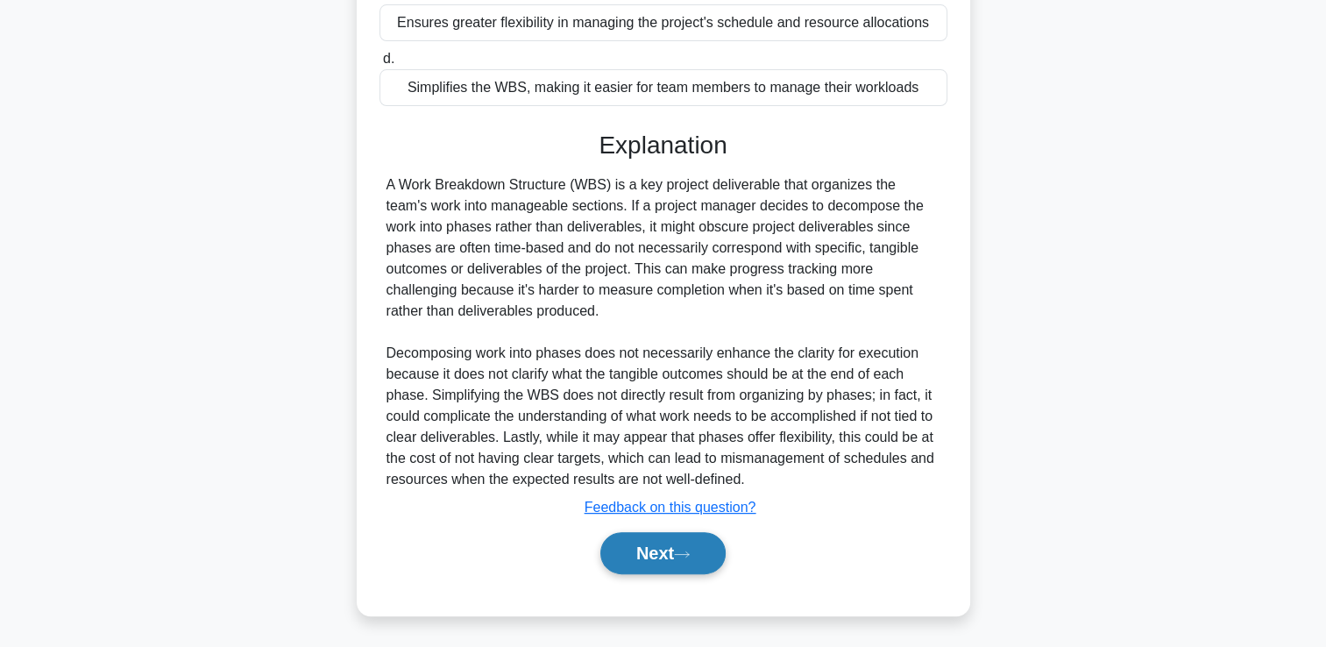
click at [701, 535] on button "Next" at bounding box center [662, 553] width 125 height 42
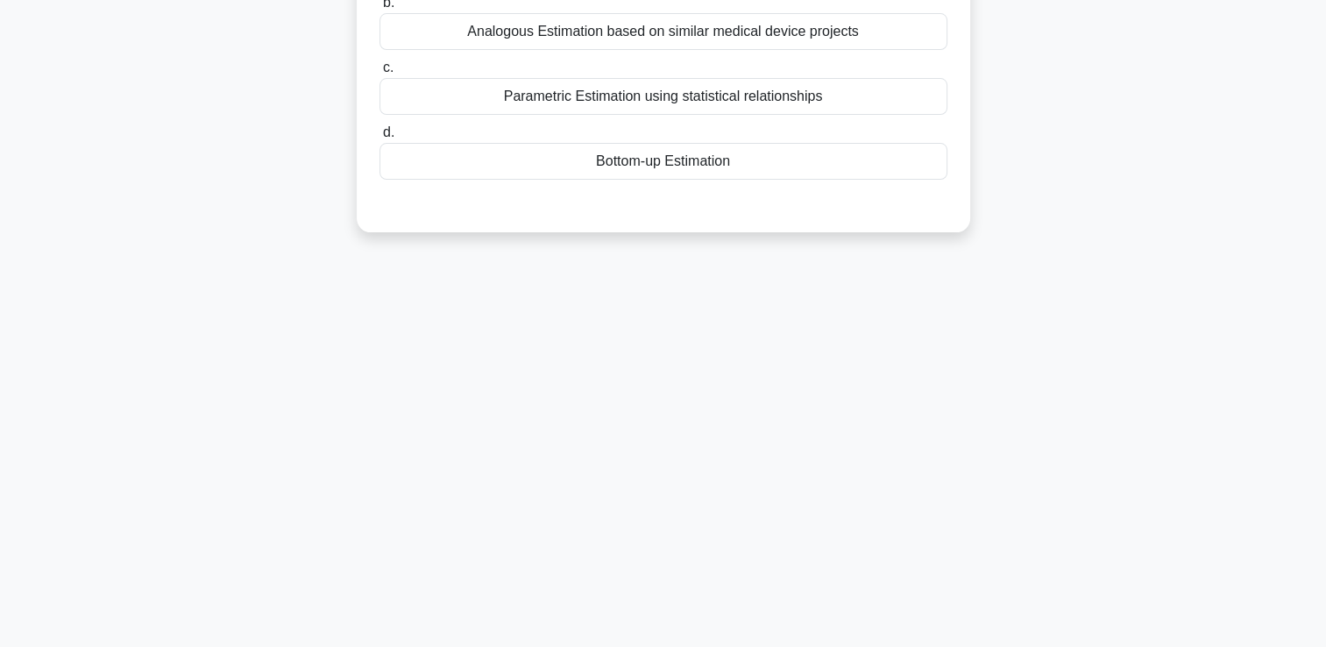
scroll to position [0, 0]
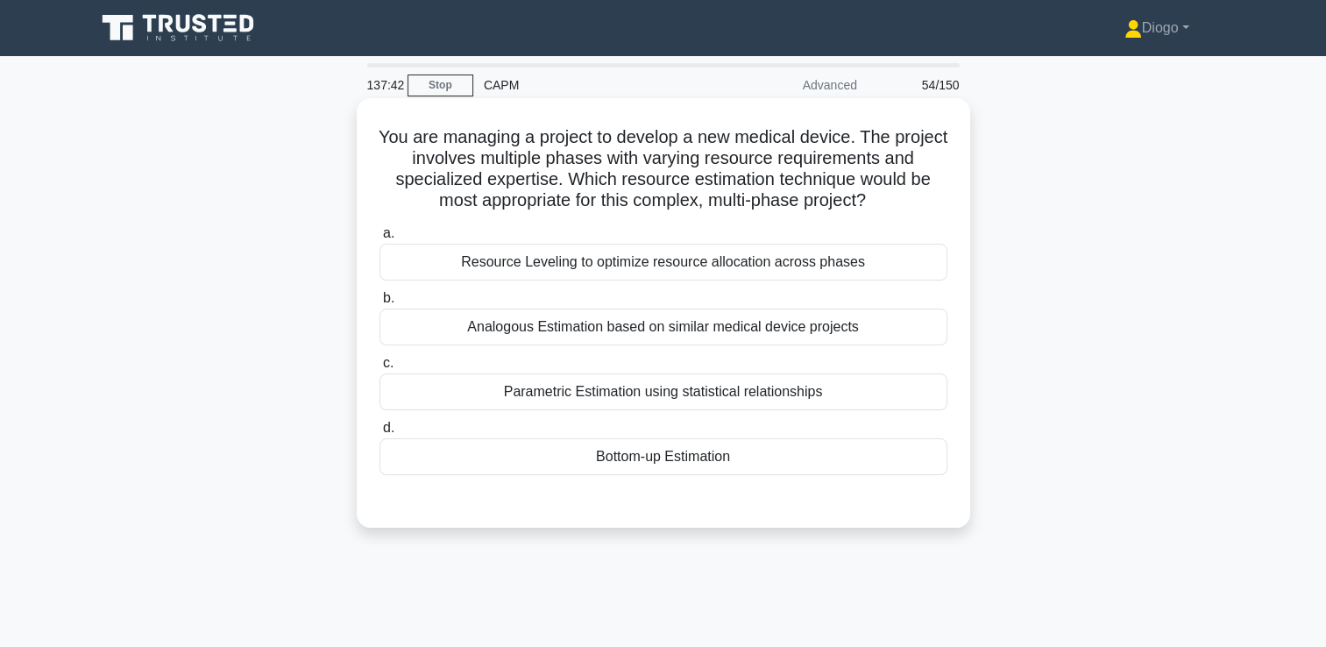
click at [707, 472] on div "Bottom-up Estimation" at bounding box center [664, 456] width 568 height 37
click at [380, 434] on input "d. Bottom-up Estimation" at bounding box center [380, 427] width 0 height 11
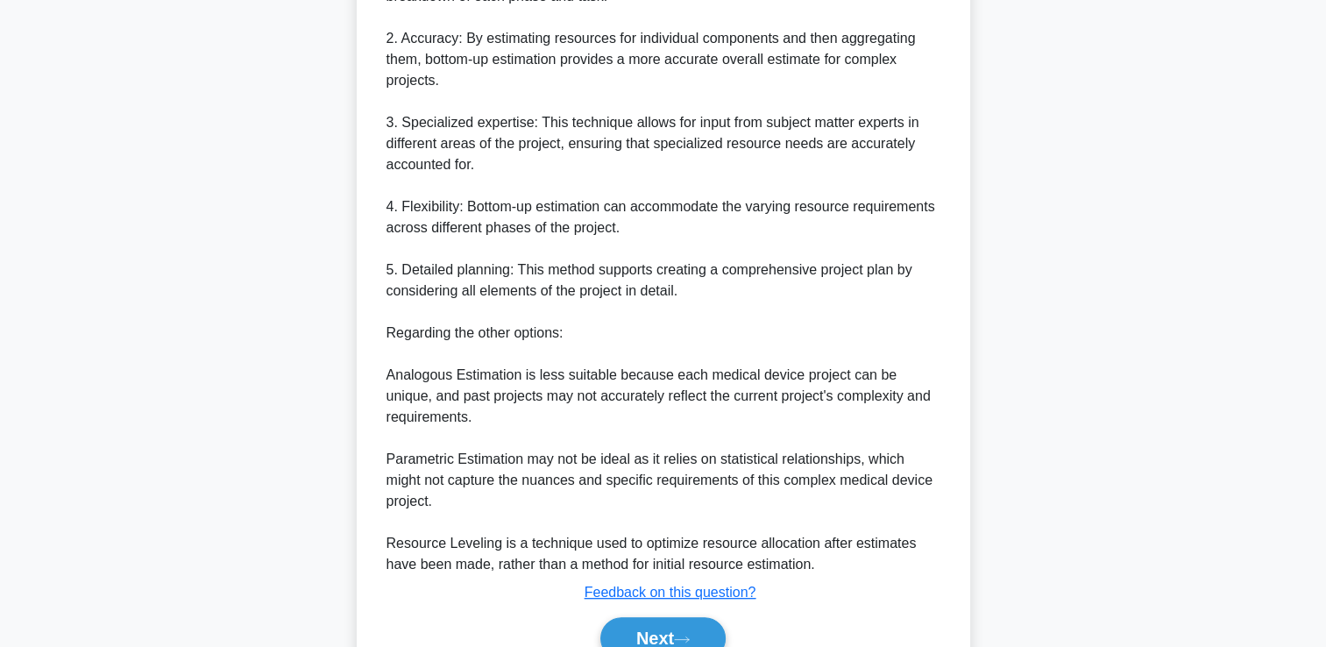
scroll to position [677, 0]
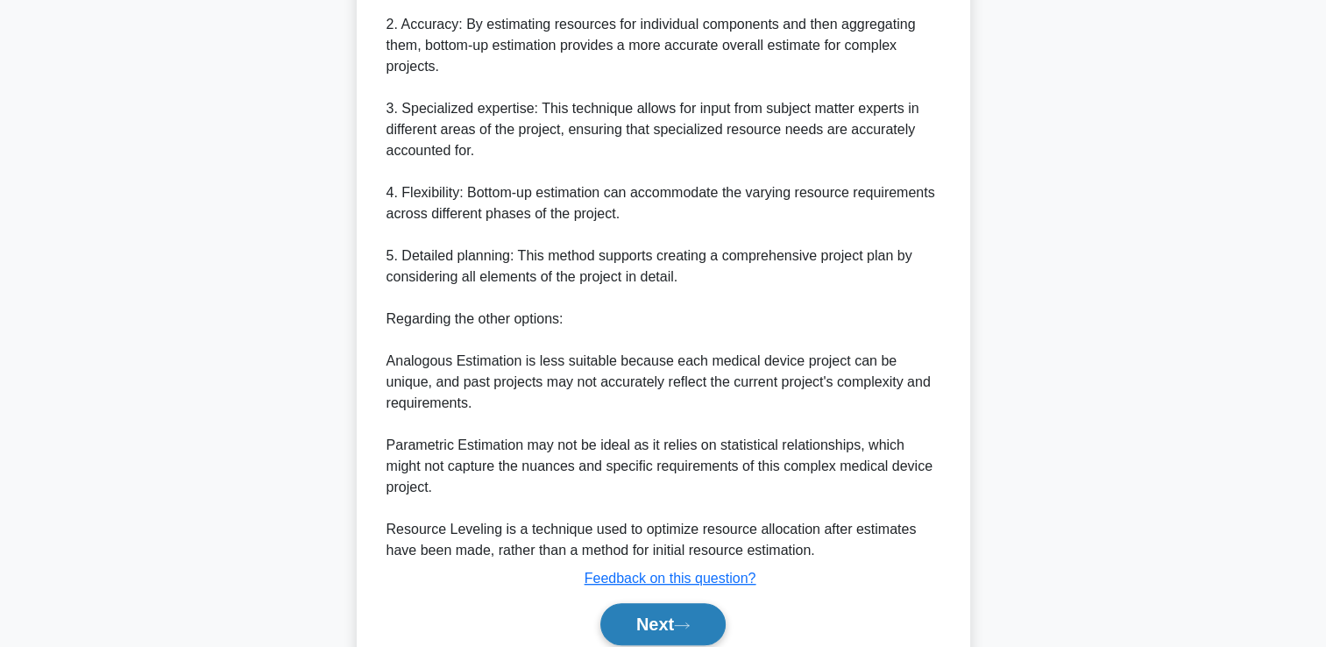
click at [673, 605] on button "Next" at bounding box center [662, 624] width 125 height 42
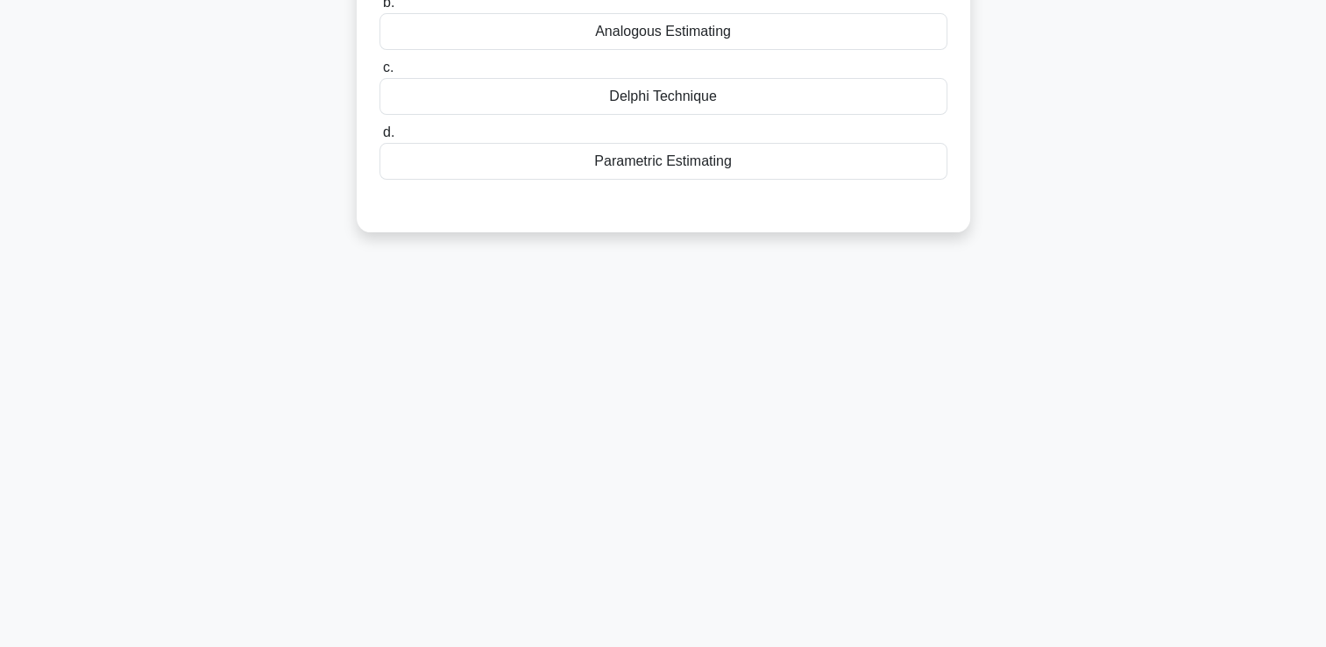
scroll to position [0, 0]
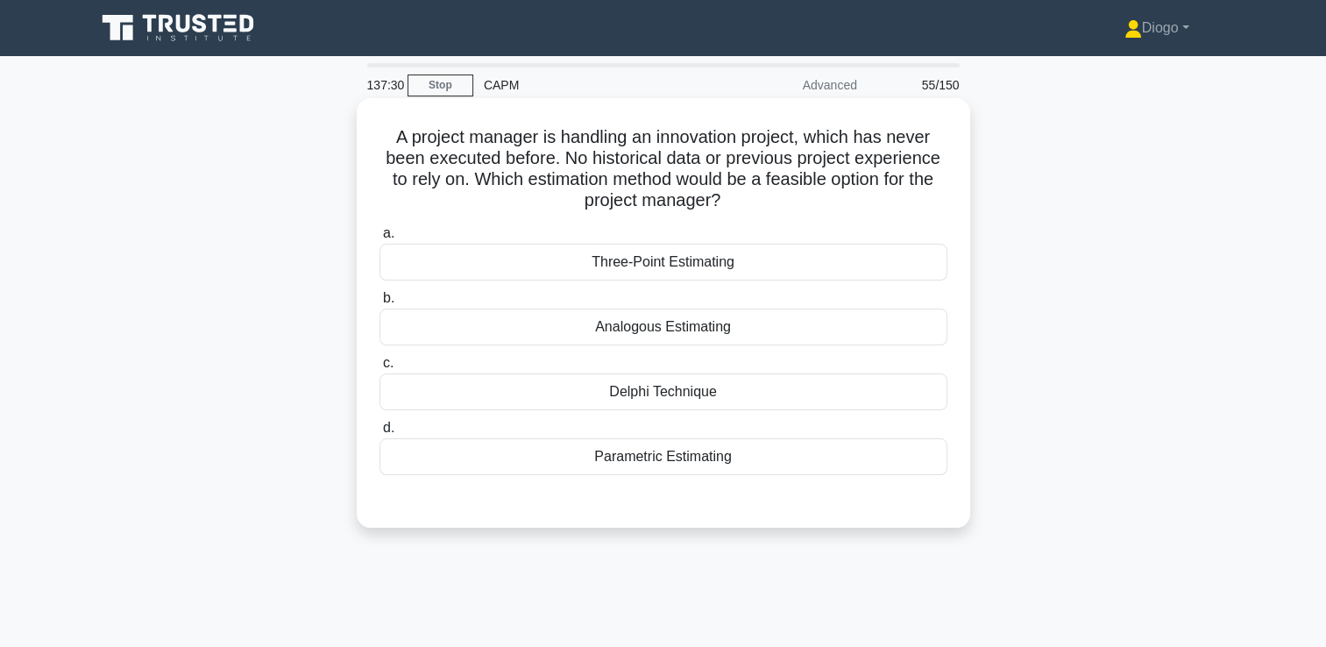
click at [719, 387] on div "Delphi Technique" at bounding box center [664, 391] width 568 height 37
click at [380, 369] on input "c. Delphi Technique" at bounding box center [380, 363] width 0 height 11
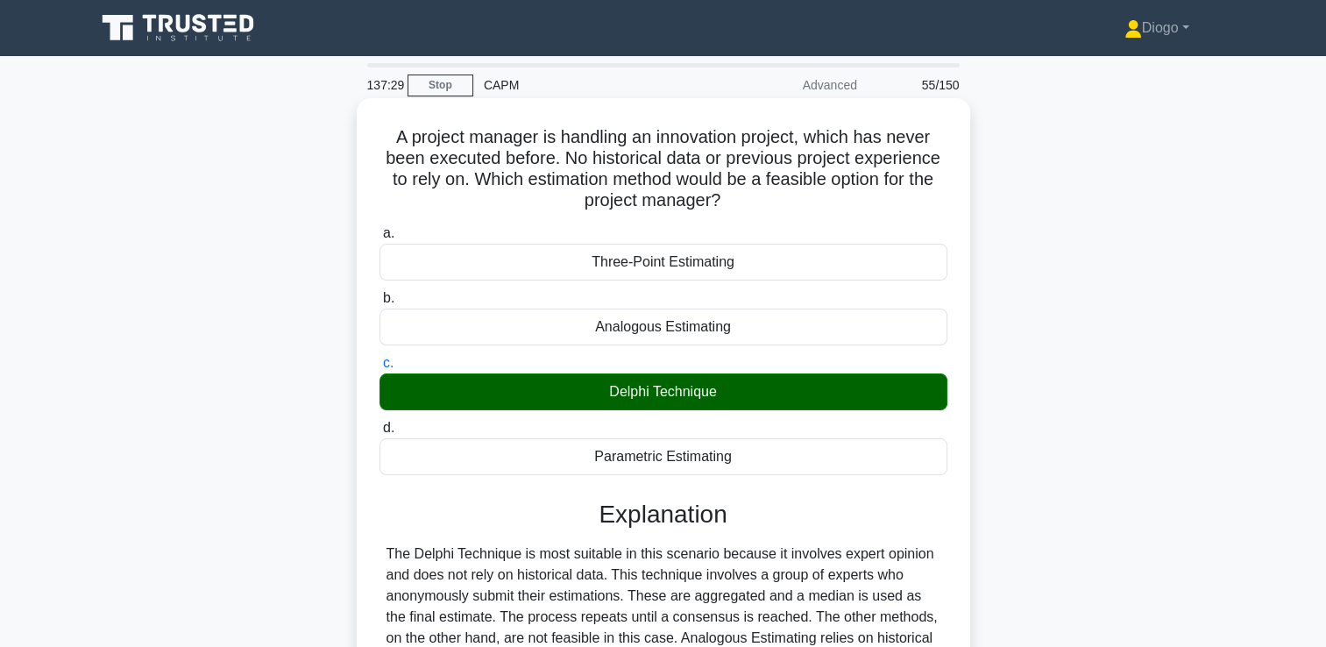
scroll to position [300, 0]
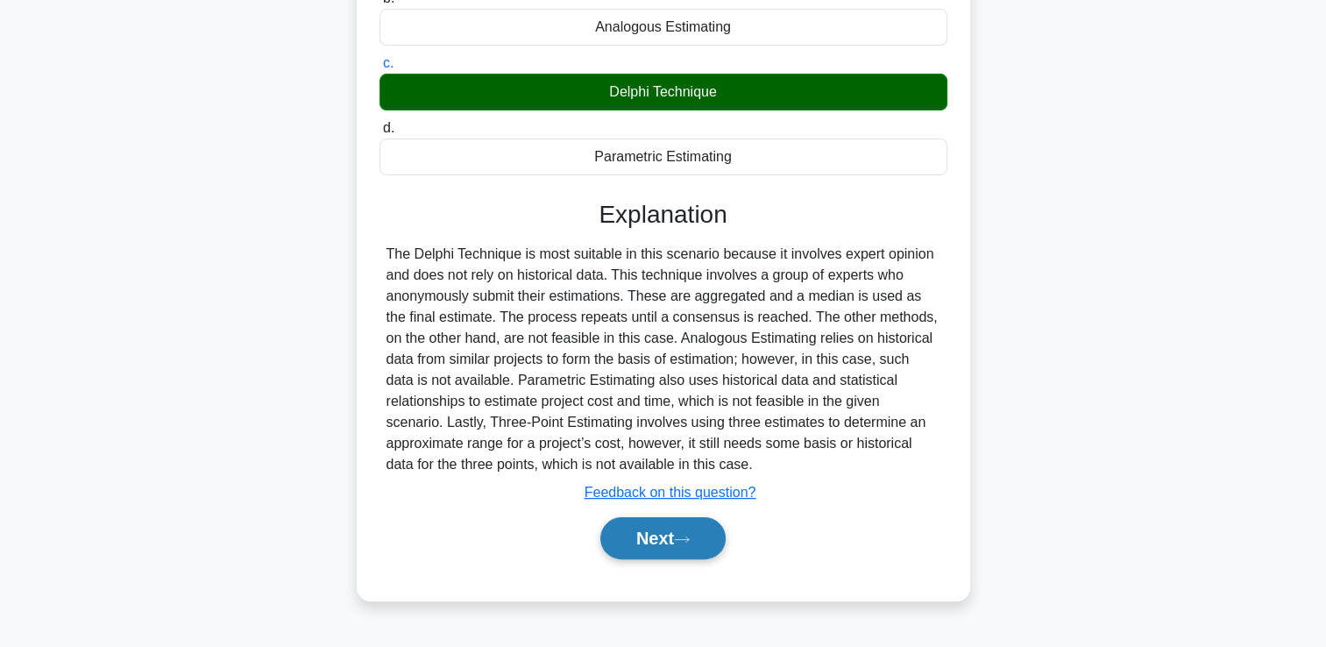
click at [666, 552] on button "Next" at bounding box center [662, 538] width 125 height 42
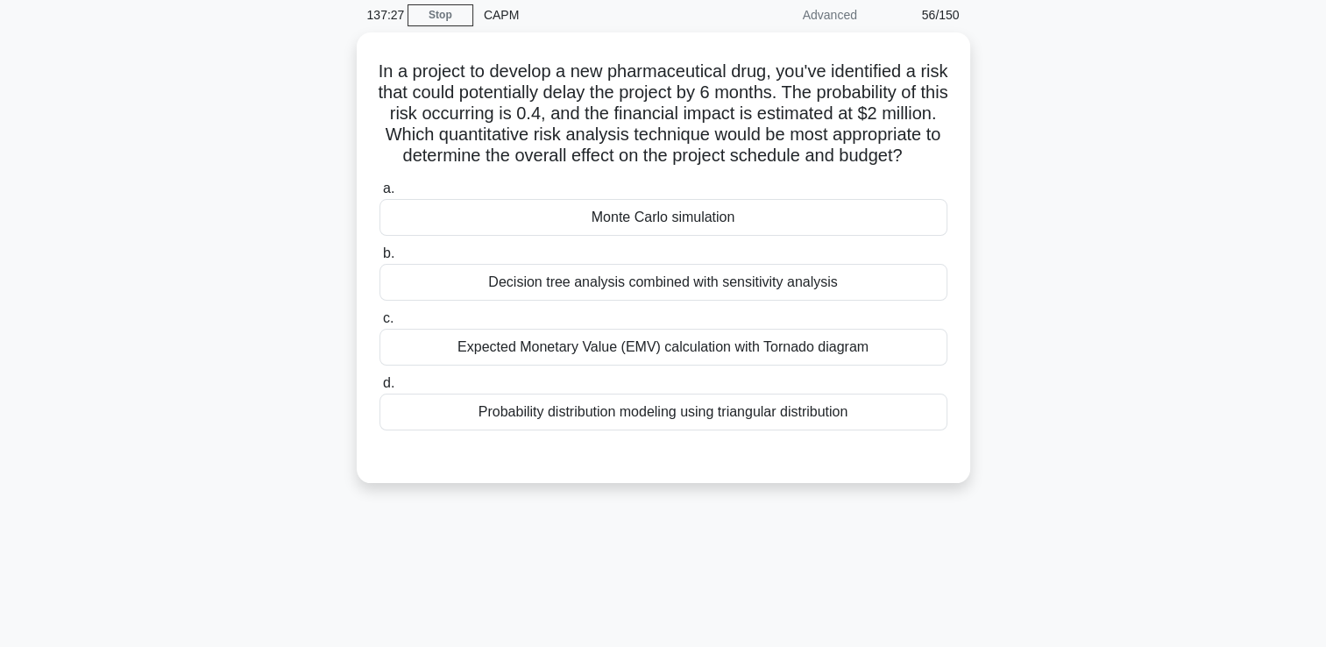
scroll to position [0, 0]
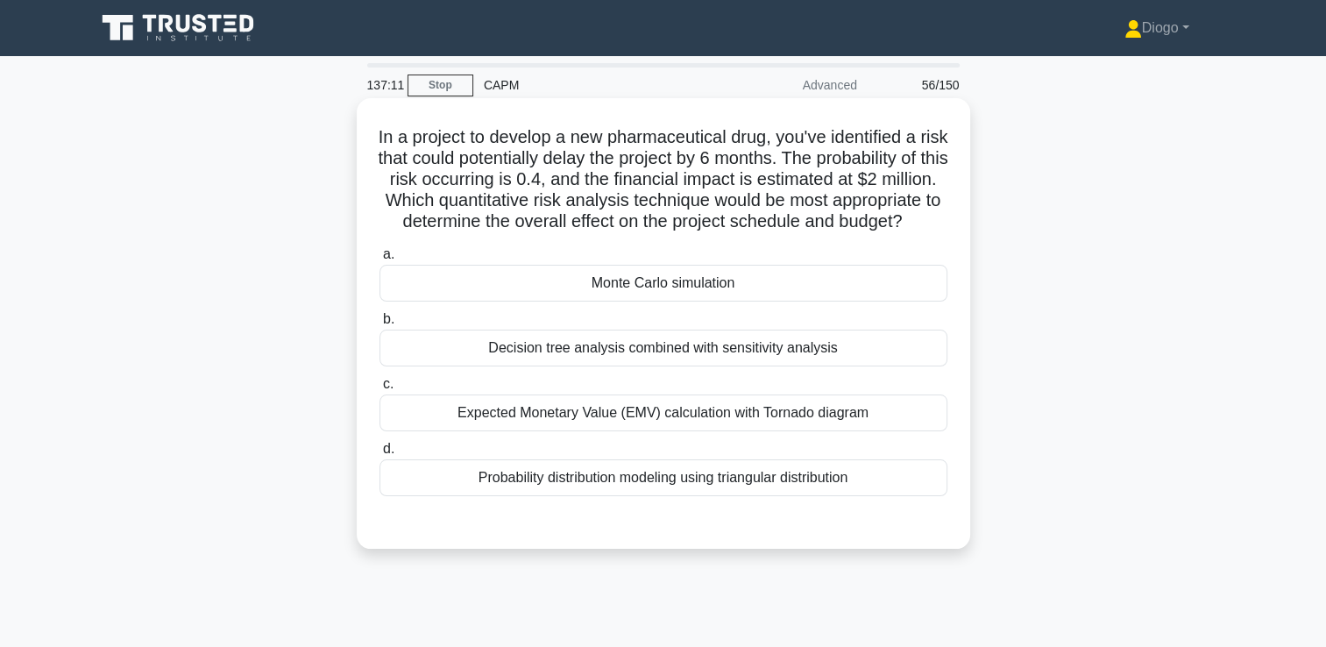
click at [849, 302] on div "Monte Carlo simulation" at bounding box center [664, 283] width 568 height 37
click at [380, 260] on input "a. Monte Carlo simulation" at bounding box center [380, 254] width 0 height 11
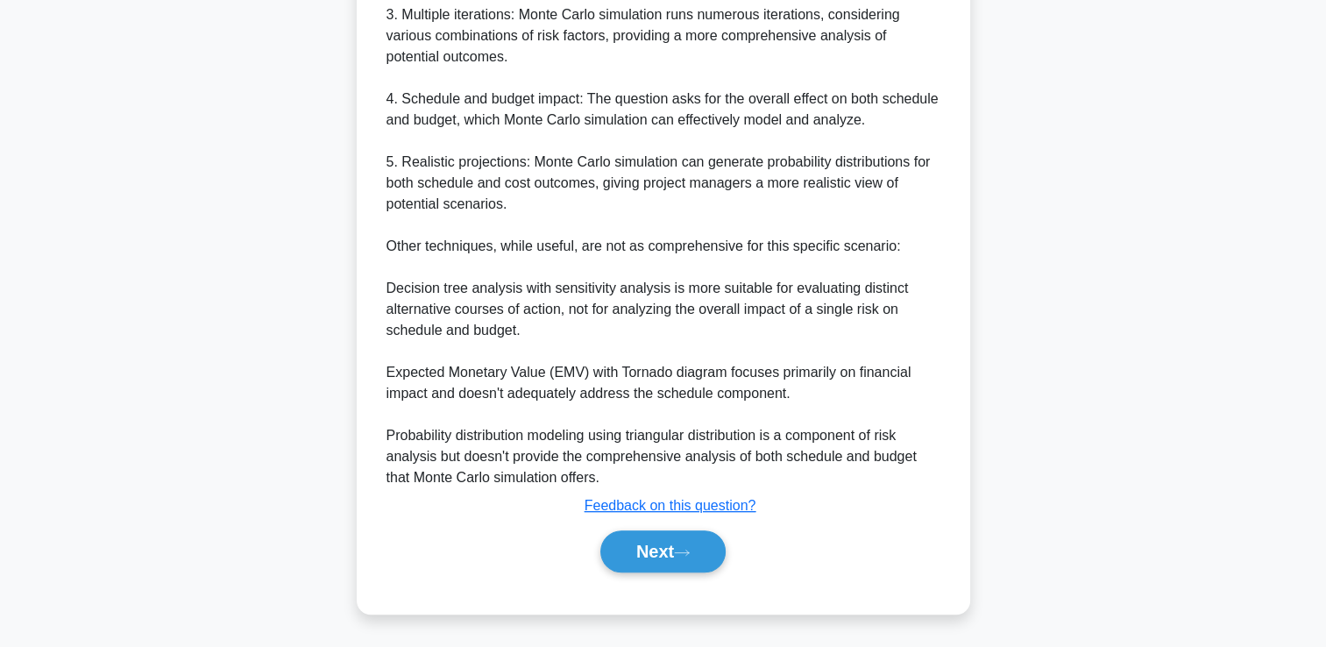
scroll to position [768, 0]
click at [679, 556] on button "Next" at bounding box center [662, 551] width 125 height 42
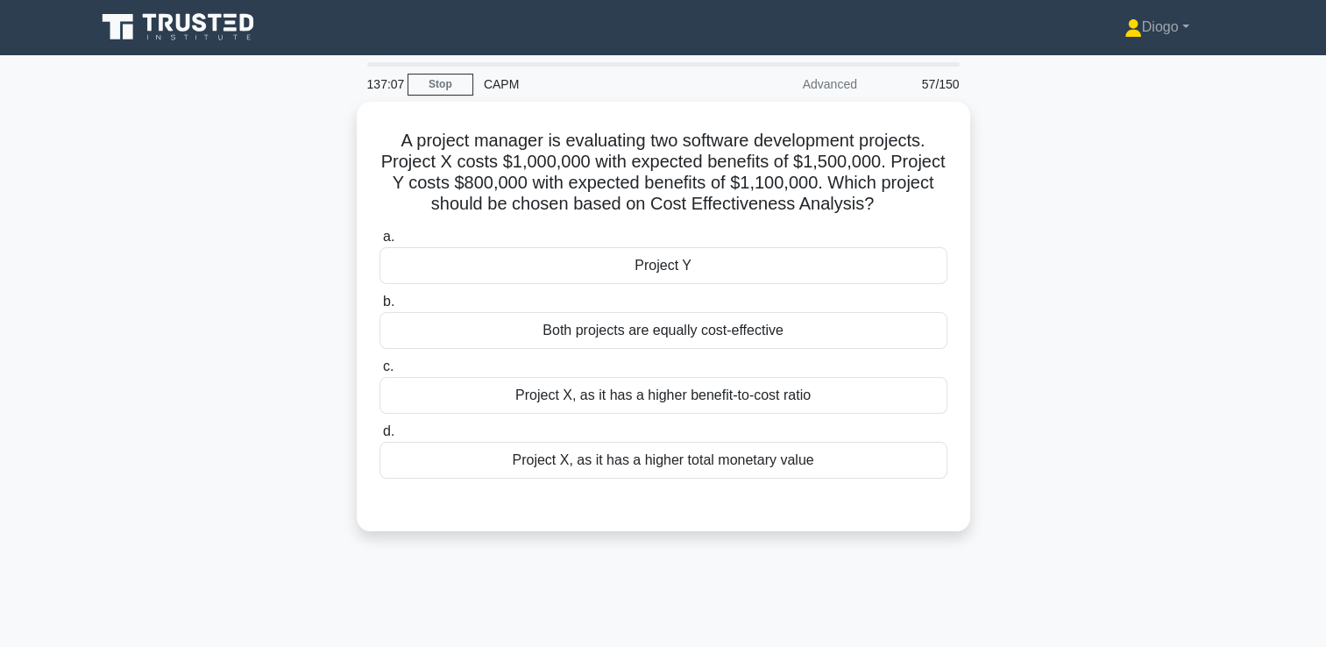
scroll to position [0, 0]
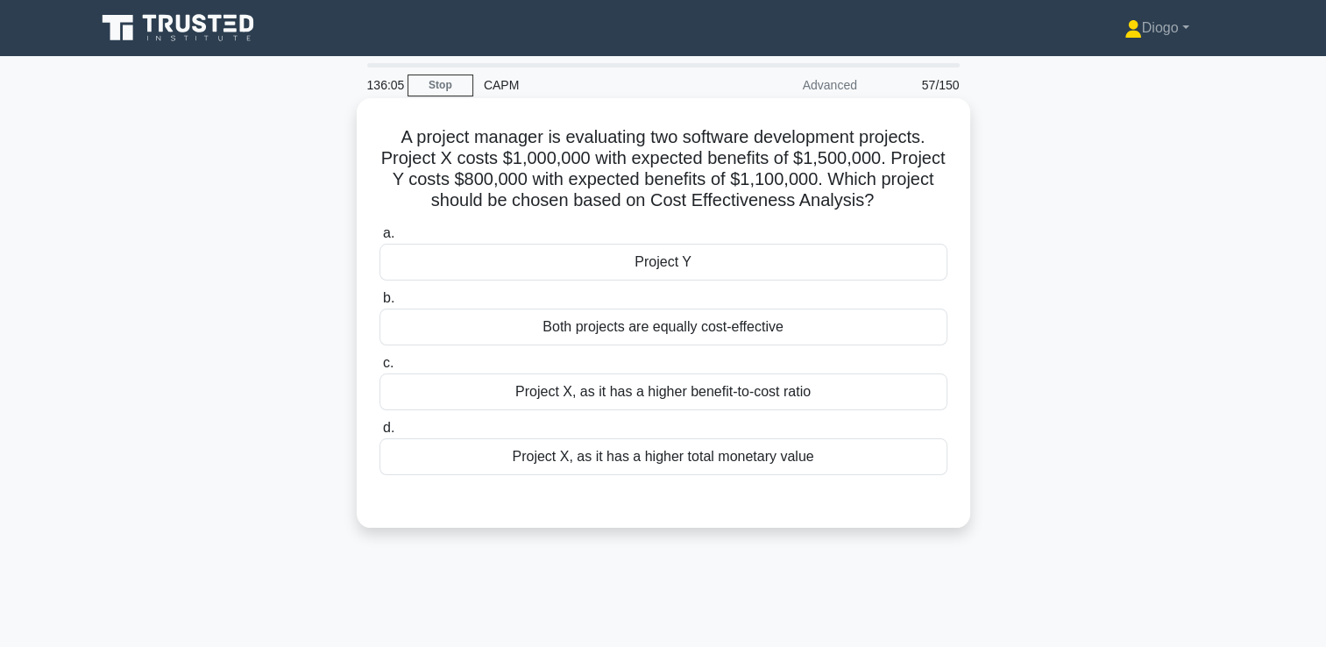
click at [748, 393] on div "Project X, as it has a higher benefit-to-cost ratio" at bounding box center [664, 391] width 568 height 37
click at [380, 369] on input "c. Project X, as it has a higher benefit-to-cost ratio" at bounding box center [380, 363] width 0 height 11
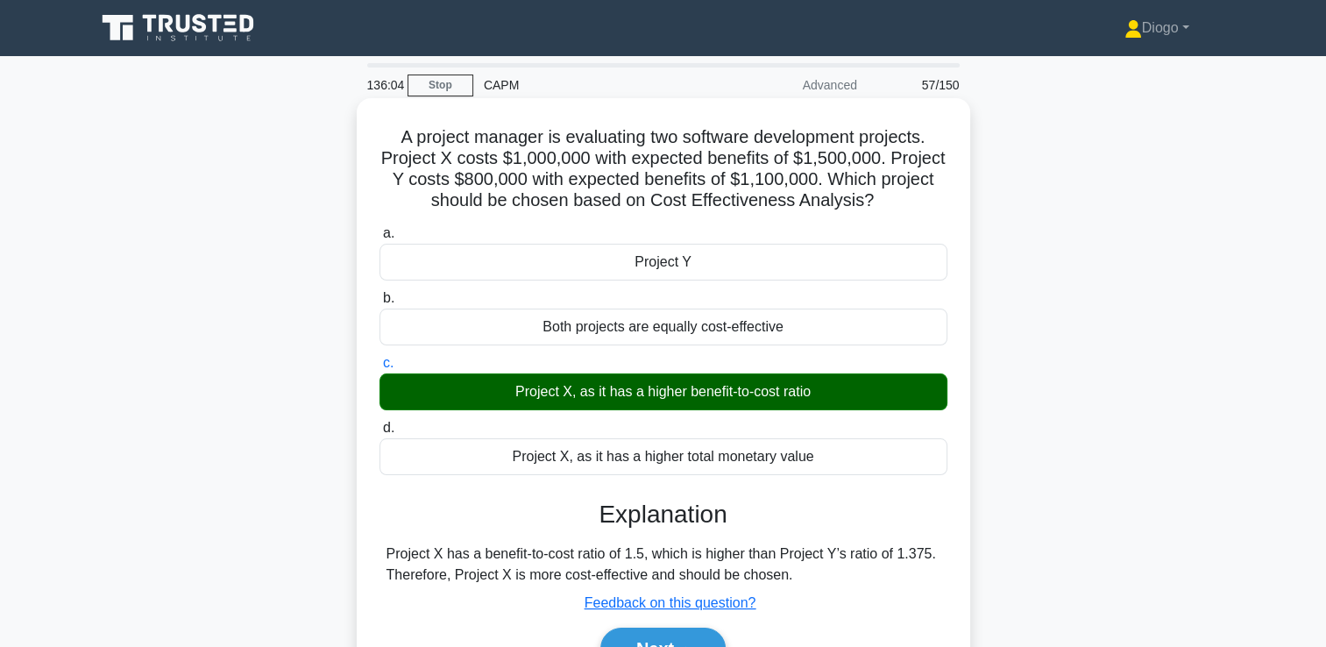
scroll to position [300, 0]
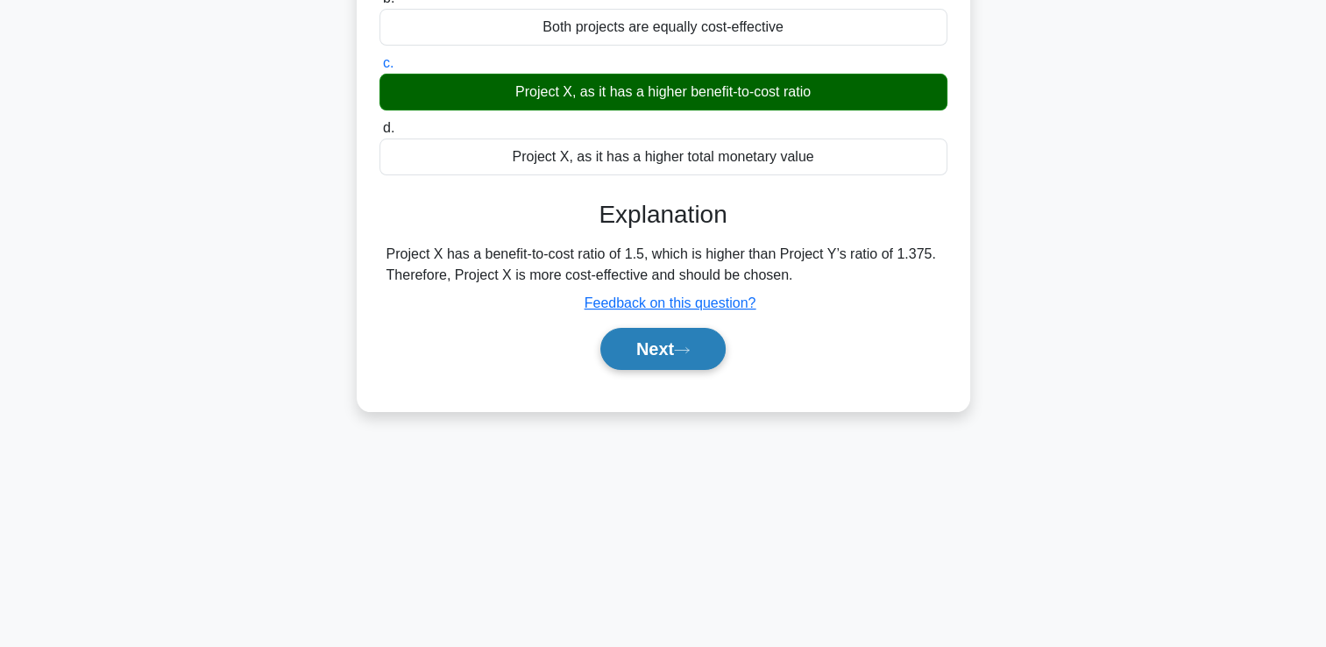
click at [705, 356] on button "Next" at bounding box center [662, 349] width 125 height 42
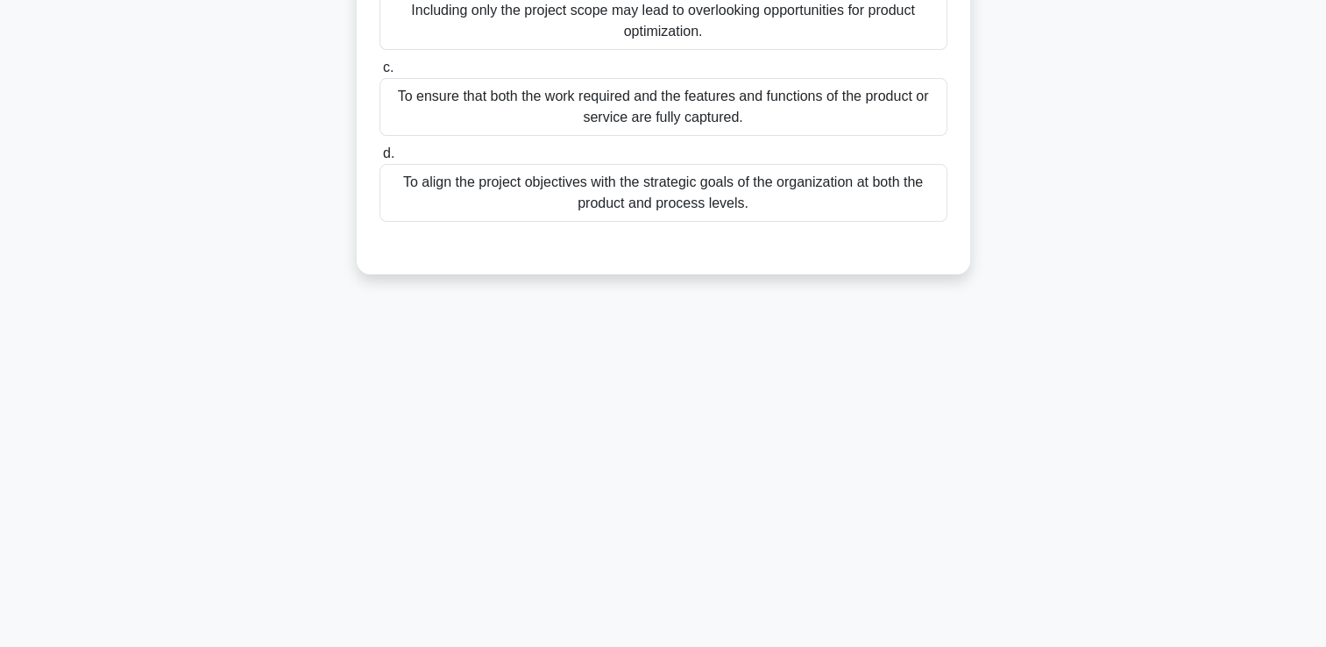
scroll to position [0, 0]
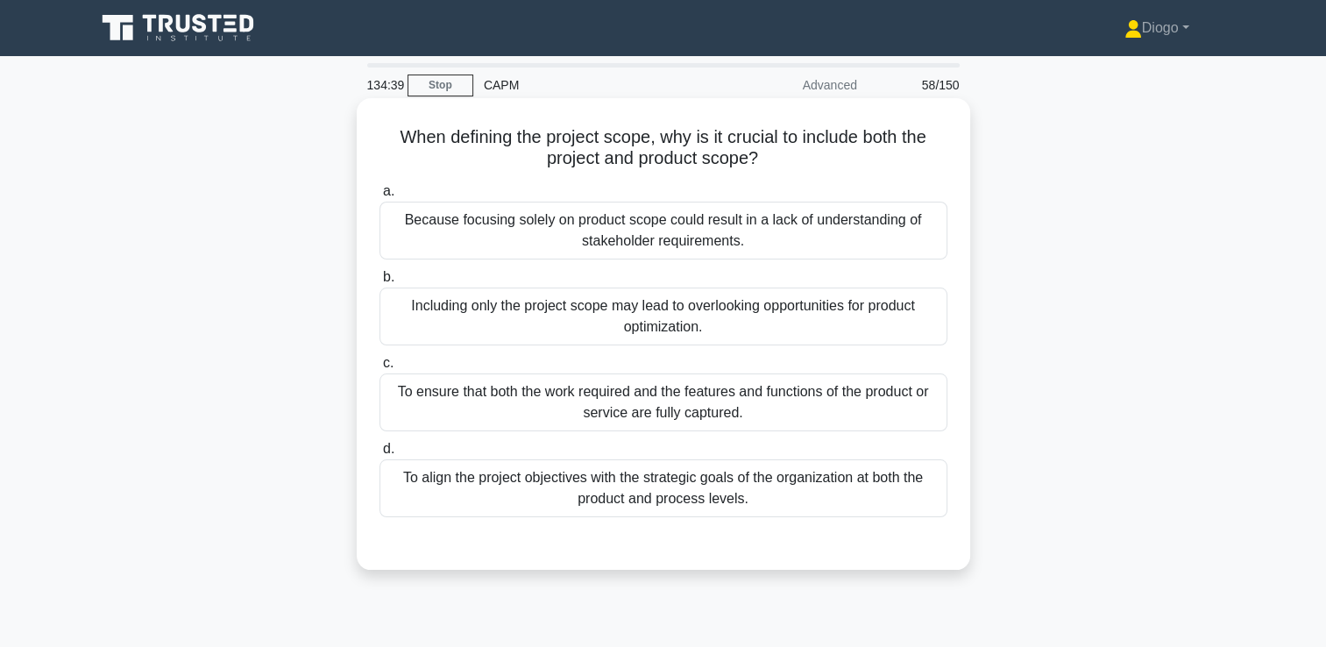
click at [479, 417] on div "To ensure that both the work required and the features and functions of the pro…" at bounding box center [664, 402] width 568 height 58
click at [380, 369] on input "c. To ensure that both the work required and the features and functions of the …" at bounding box center [380, 363] width 0 height 11
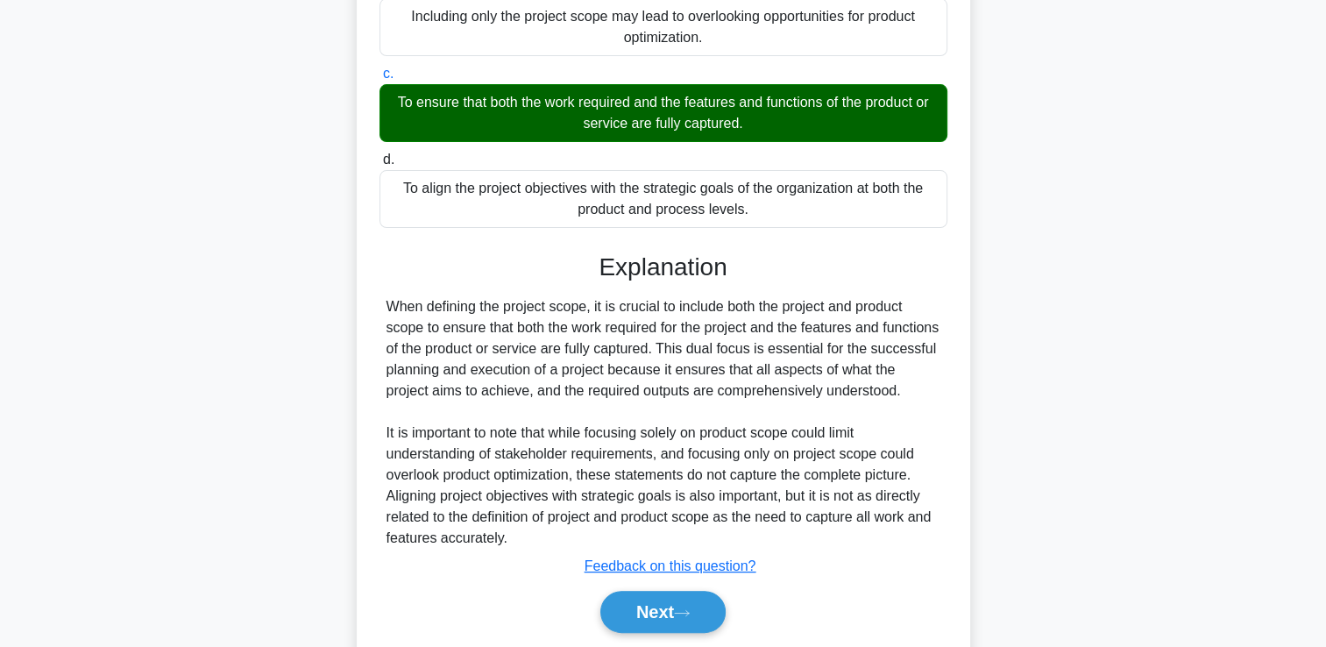
scroll to position [348, 0]
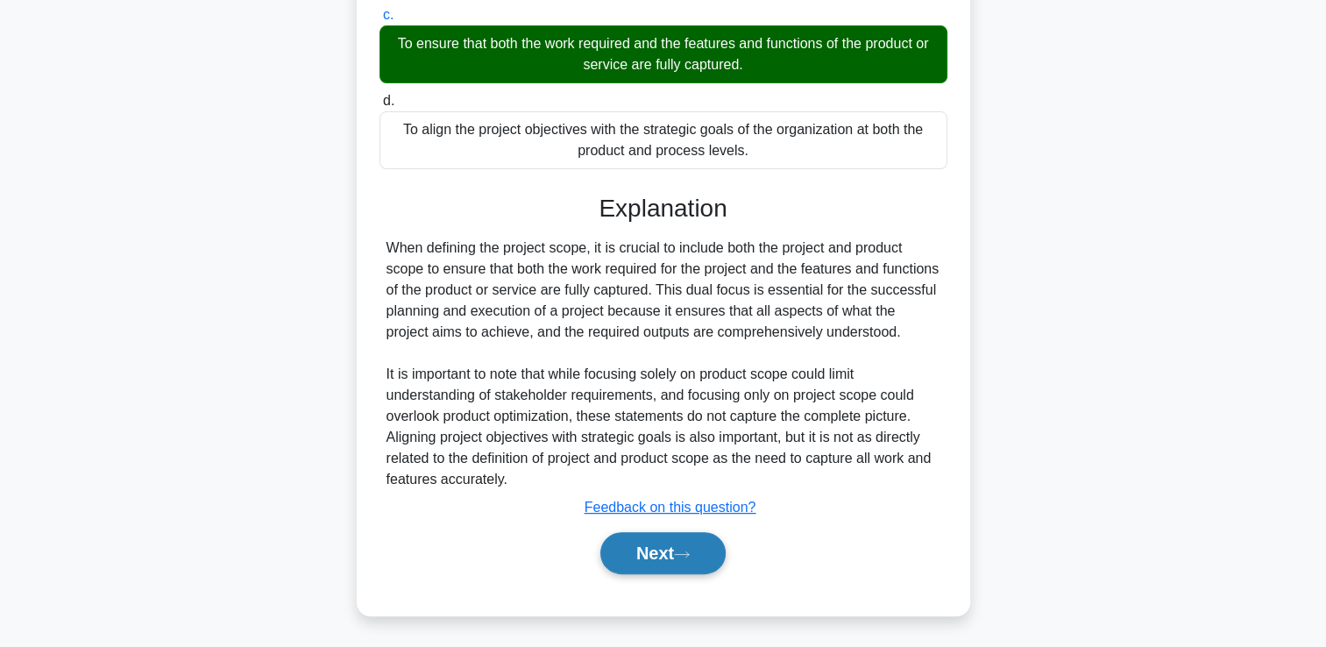
click at [627, 558] on button "Next" at bounding box center [662, 553] width 125 height 42
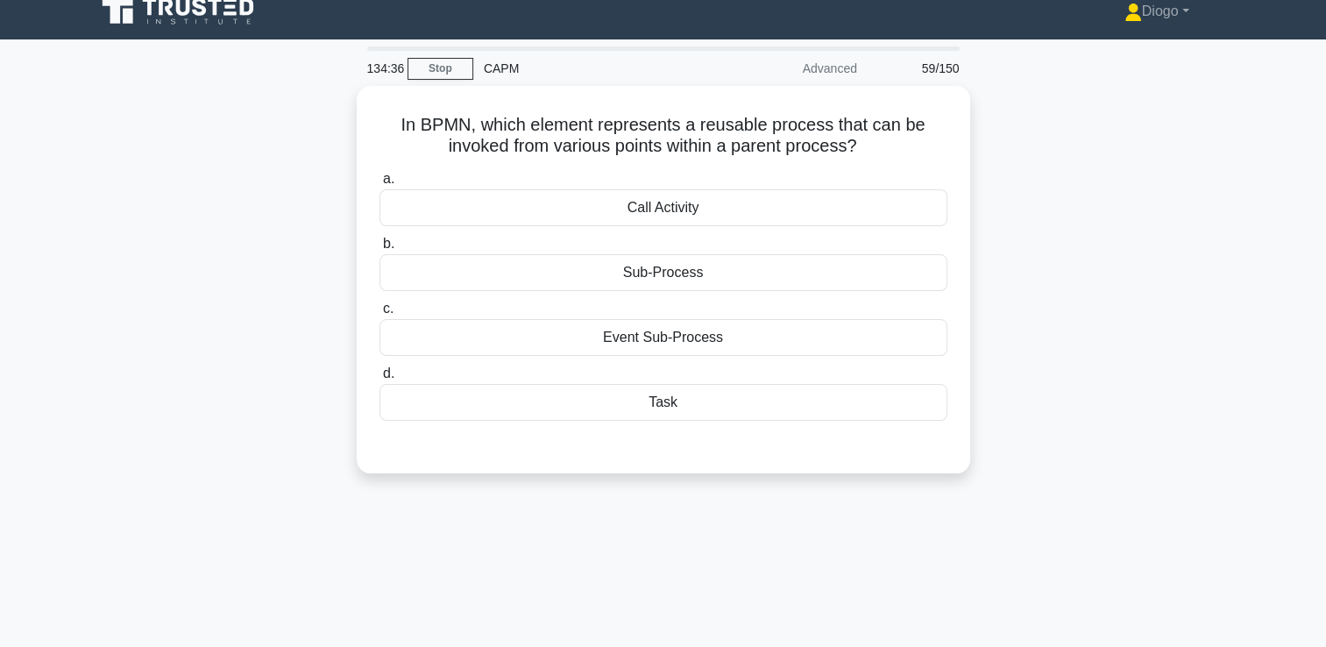
scroll to position [0, 0]
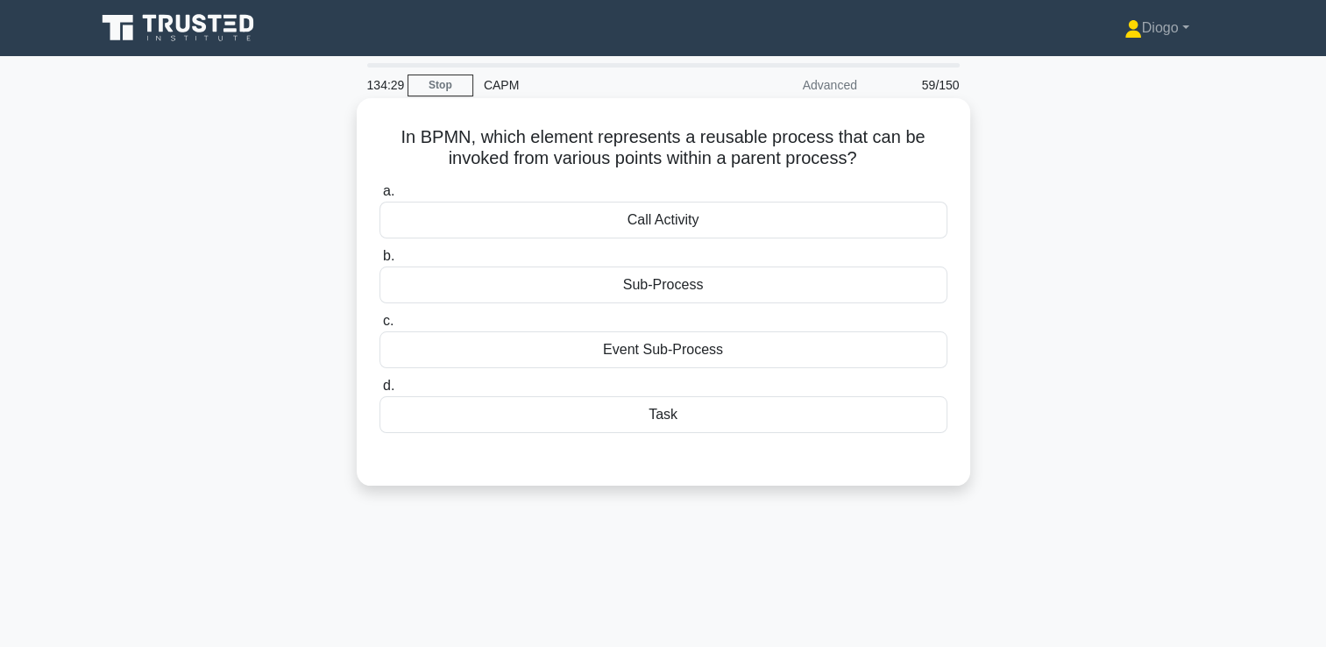
click at [728, 214] on div "Call Activity" at bounding box center [664, 220] width 568 height 37
click at [380, 197] on input "a. Call Activity" at bounding box center [380, 191] width 0 height 11
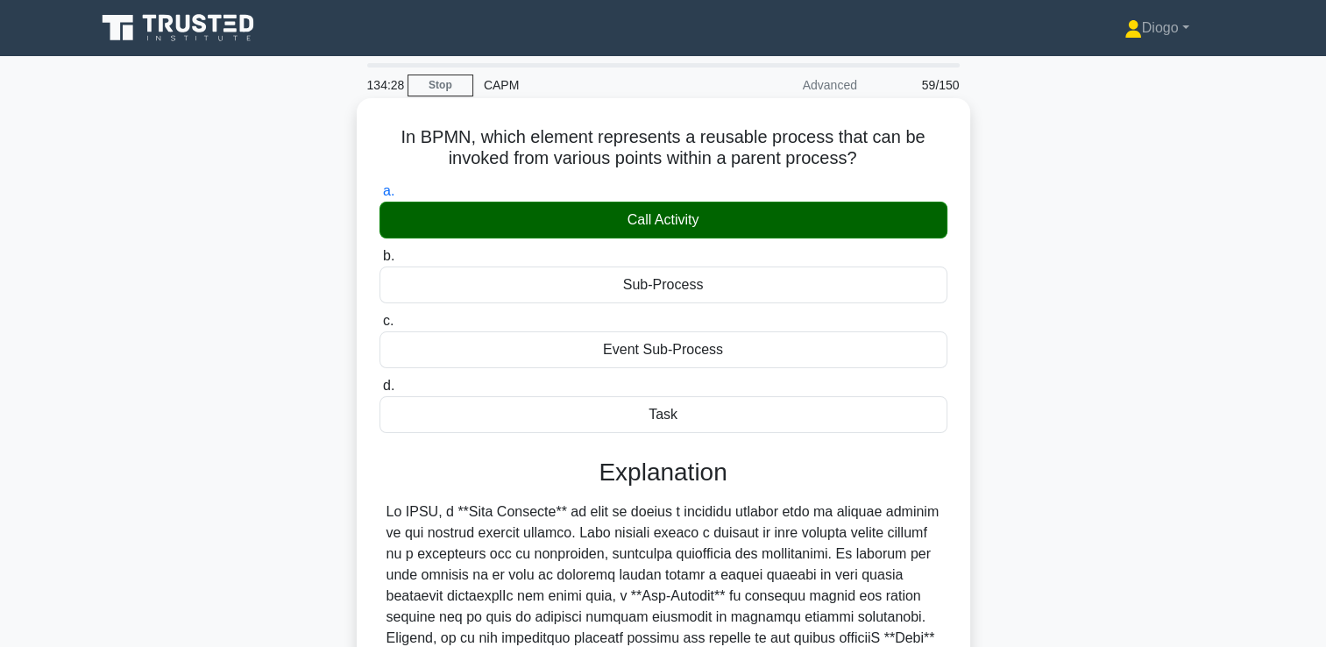
scroll to position [300, 0]
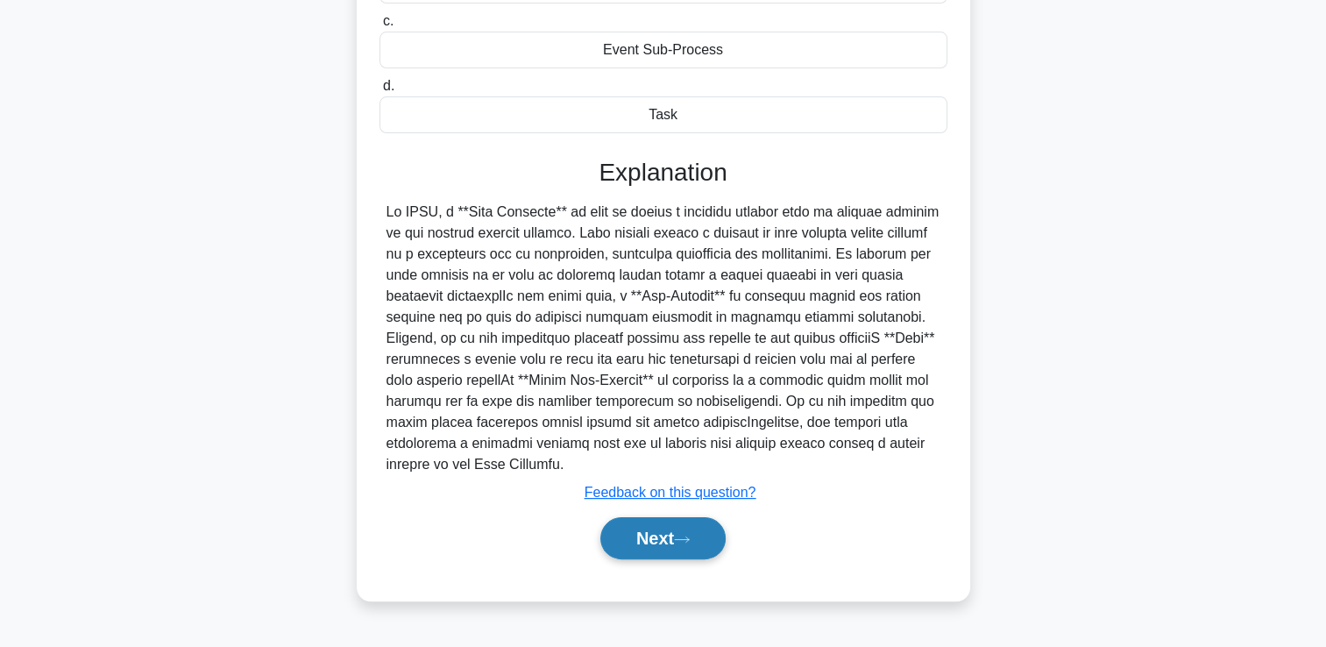
click at [666, 536] on button "Next" at bounding box center [662, 538] width 125 height 42
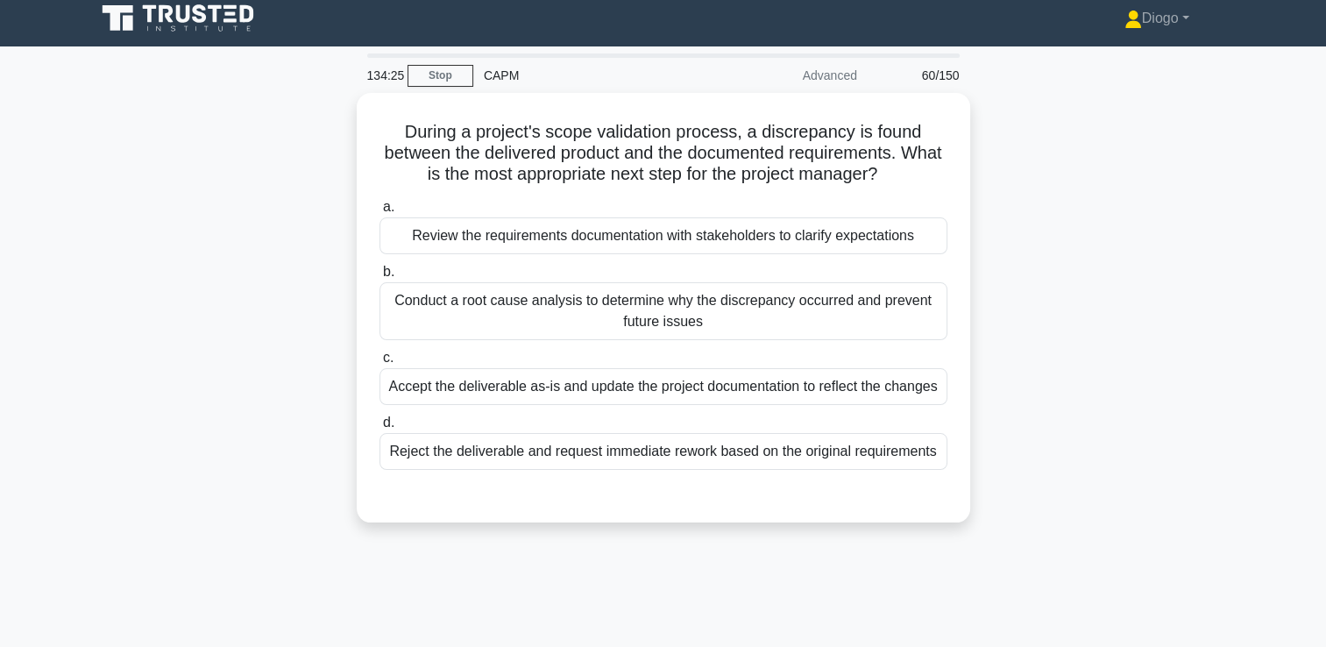
scroll to position [0, 0]
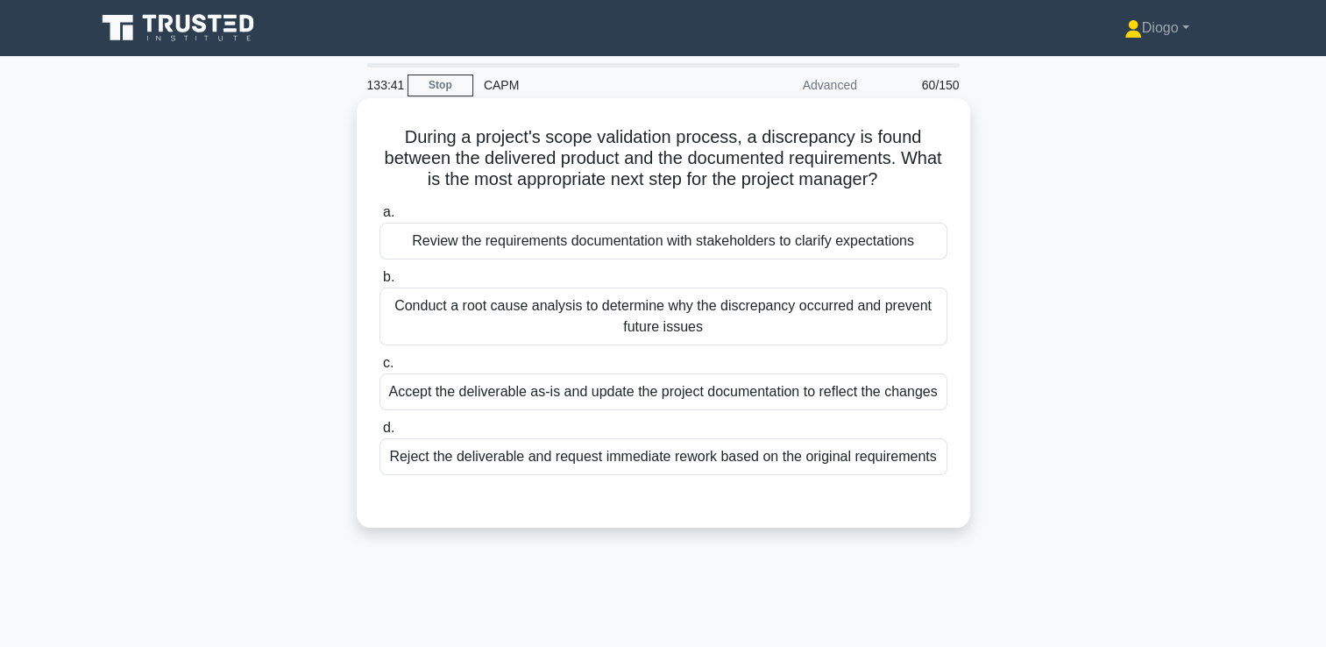
click at [708, 411] on div "a. Review the requirements documentation with stakeholders to clarify expectati…" at bounding box center [663, 338] width 589 height 280
click at [708, 408] on div "Accept the deliverable as-is and update the project documentation to reflect th…" at bounding box center [664, 391] width 568 height 37
click at [380, 369] on input "c. Accept the deliverable as-is and update the project documentation to reflect…" at bounding box center [380, 363] width 0 height 11
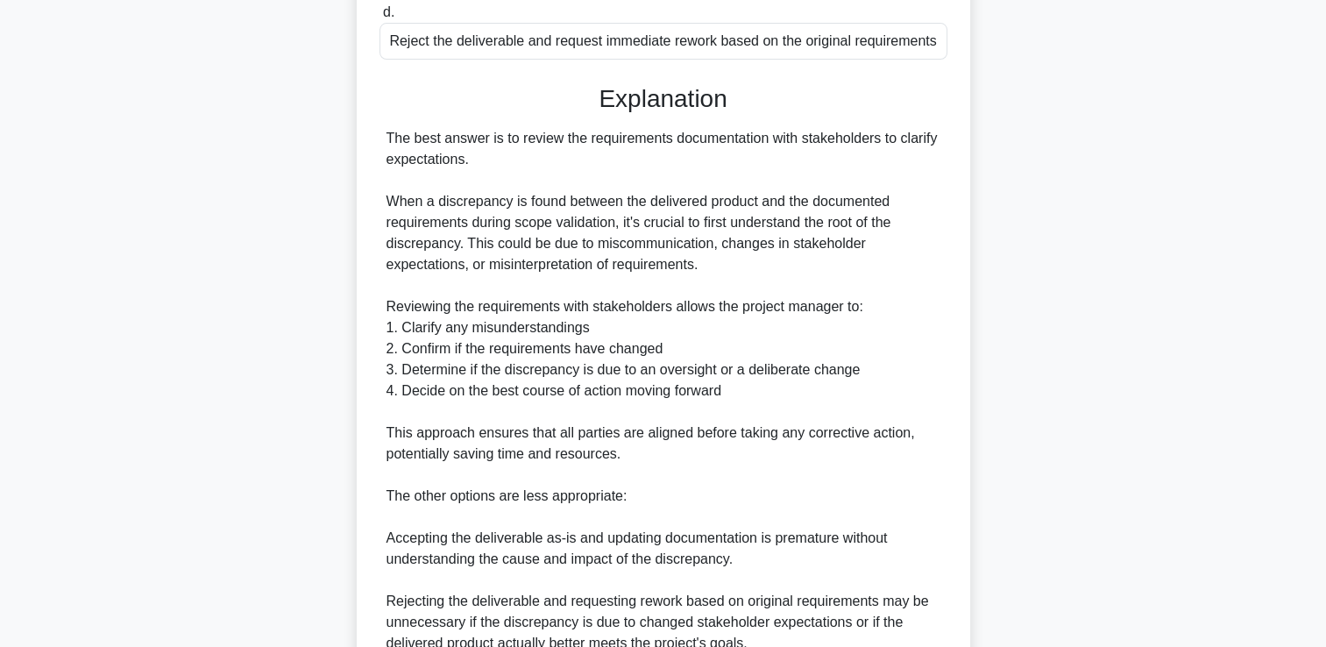
scroll to position [686, 0]
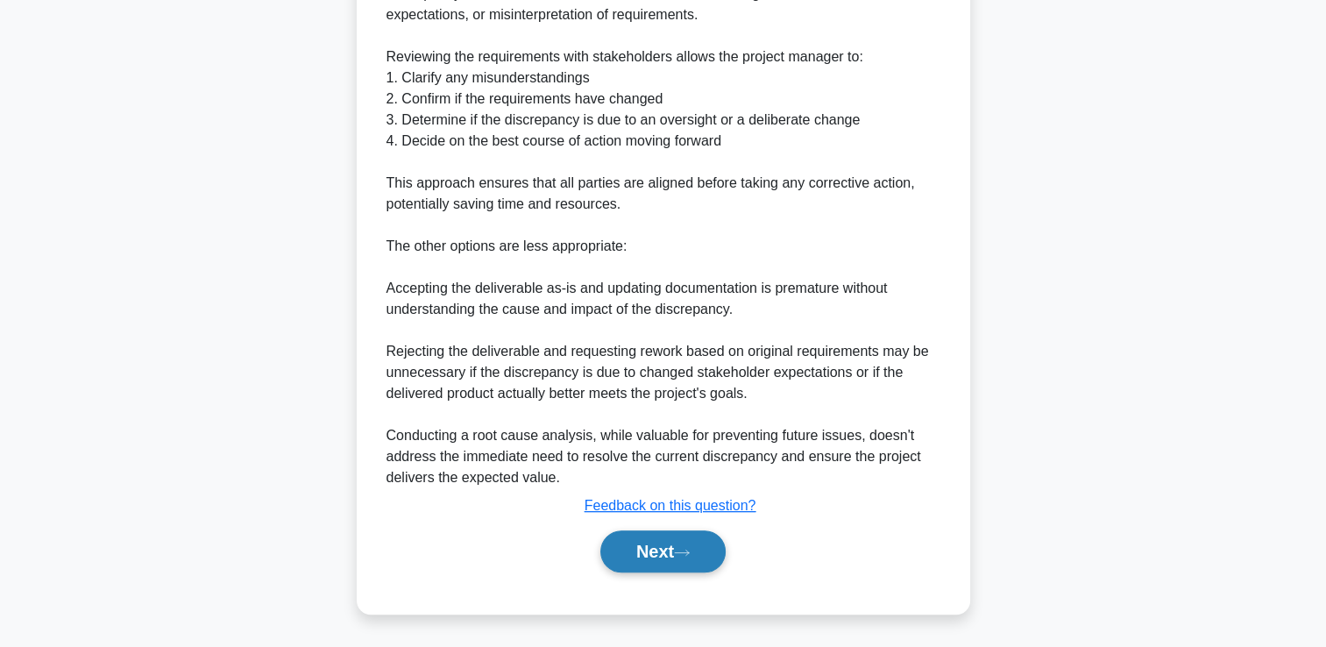
click at [637, 549] on button "Next" at bounding box center [662, 551] width 125 height 42
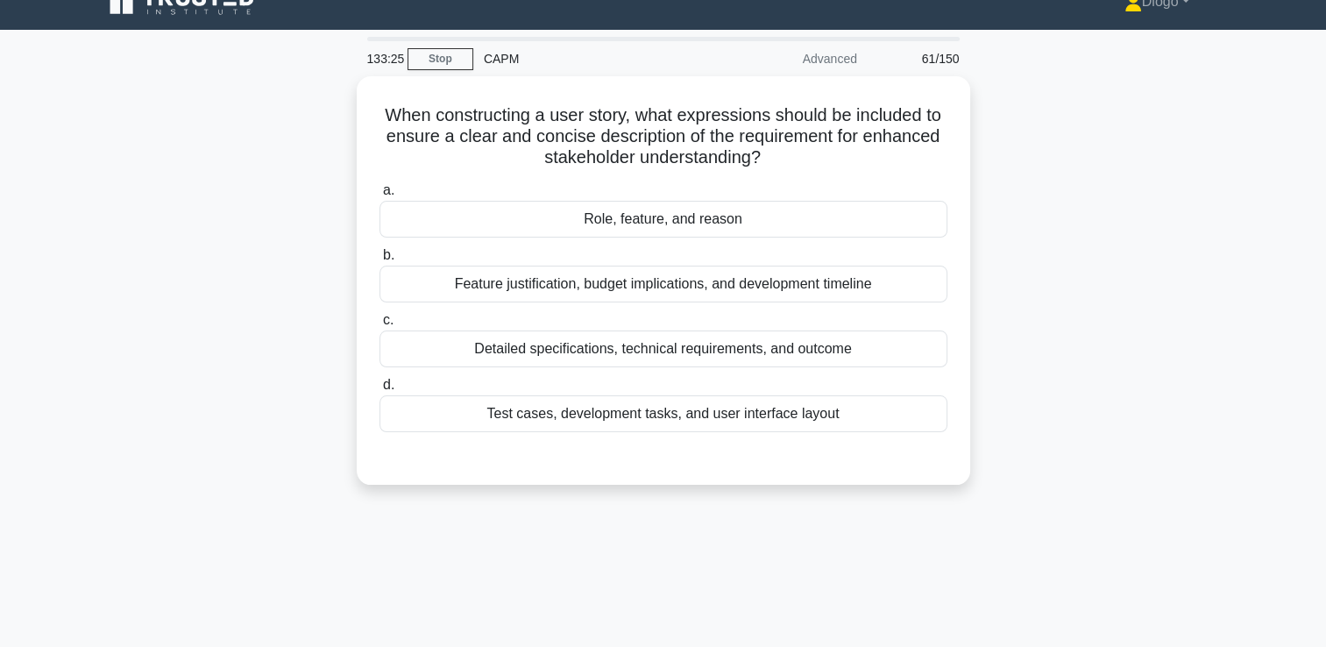
scroll to position [0, 0]
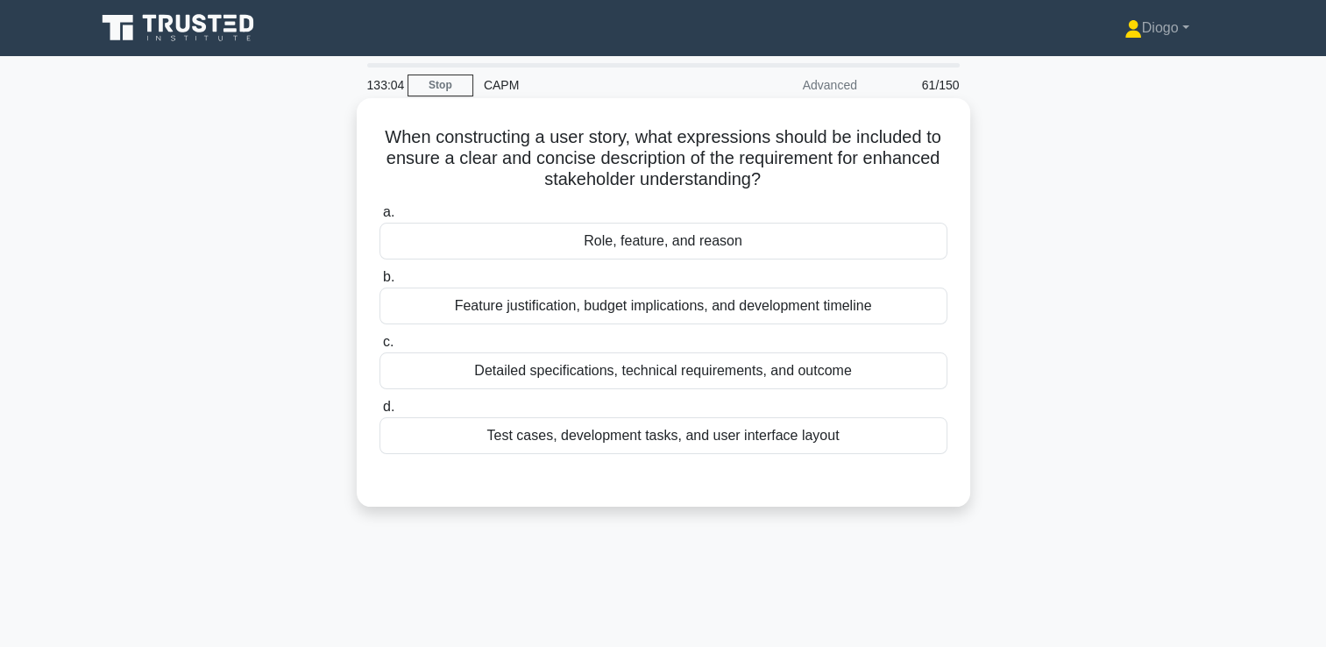
click at [750, 233] on div "Role, feature, and reason" at bounding box center [664, 241] width 568 height 37
click at [380, 218] on input "a. Role, feature, and reason" at bounding box center [380, 212] width 0 height 11
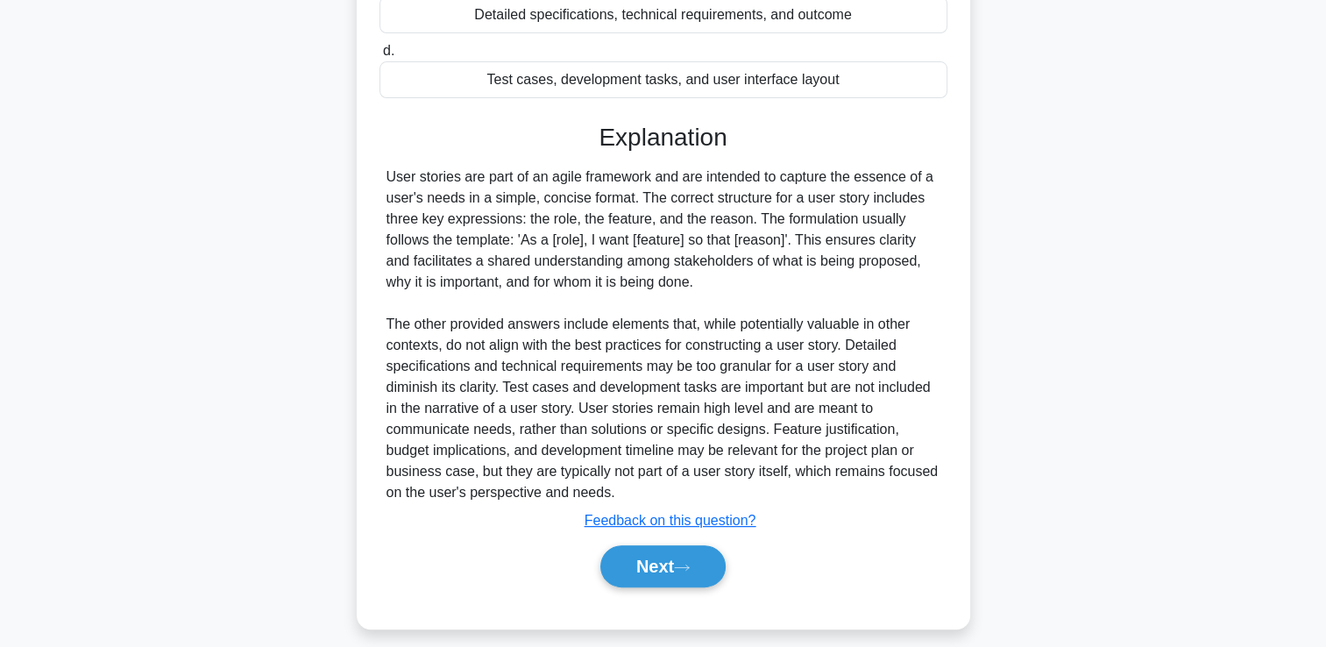
scroll to position [365, 0]
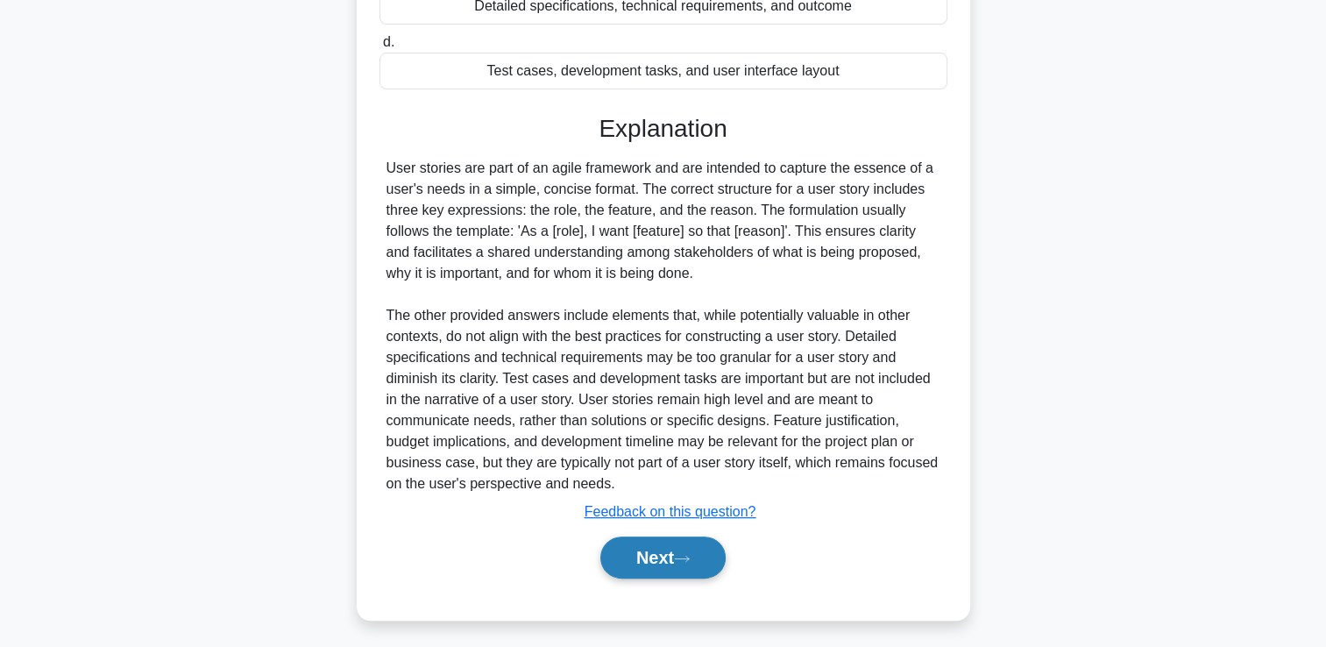
click at [687, 563] on button "Next" at bounding box center [662, 557] width 125 height 42
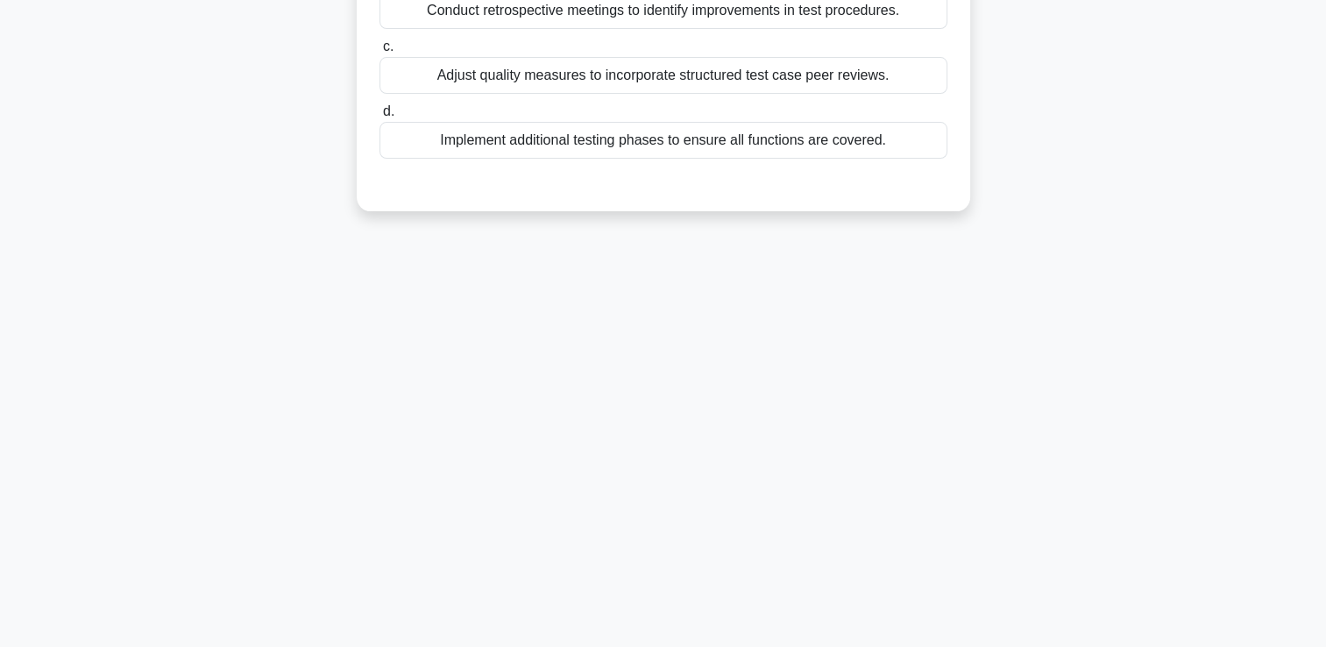
scroll to position [0, 0]
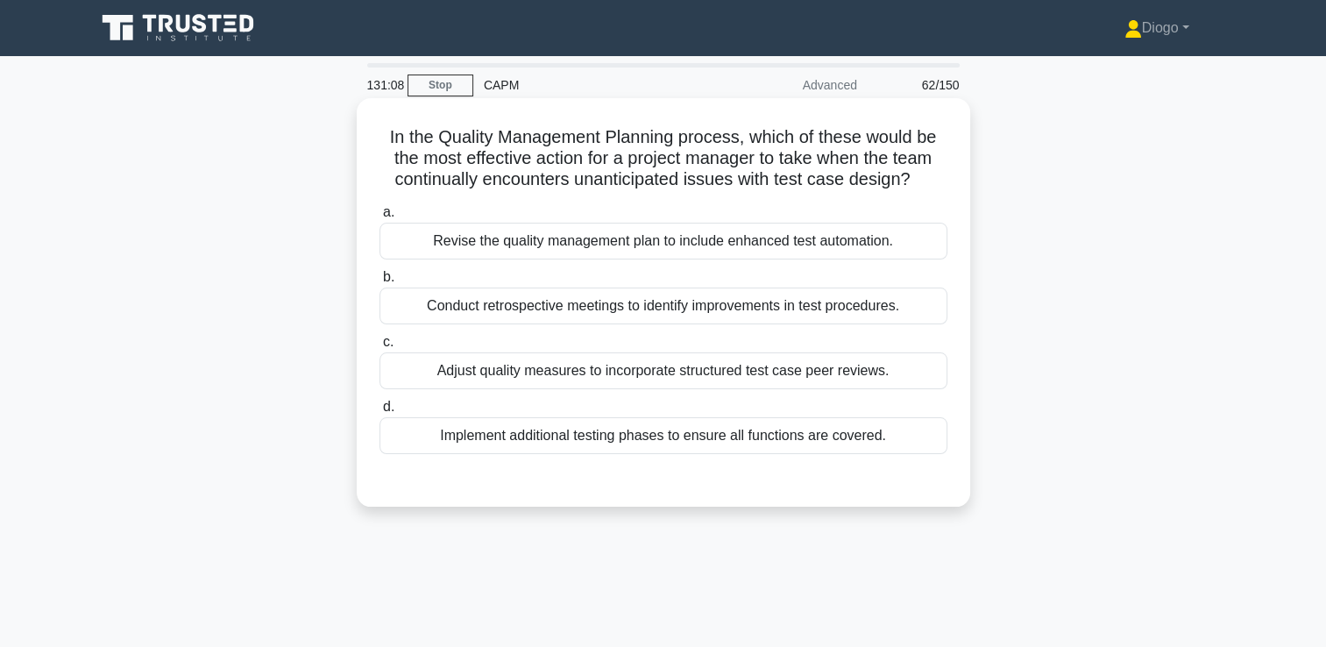
click at [594, 302] on div "Conduct retrospective meetings to identify improvements in test procedures." at bounding box center [664, 306] width 568 height 37
click at [380, 283] on input "b. Conduct retrospective meetings to identify improvements in test procedures." at bounding box center [380, 277] width 0 height 11
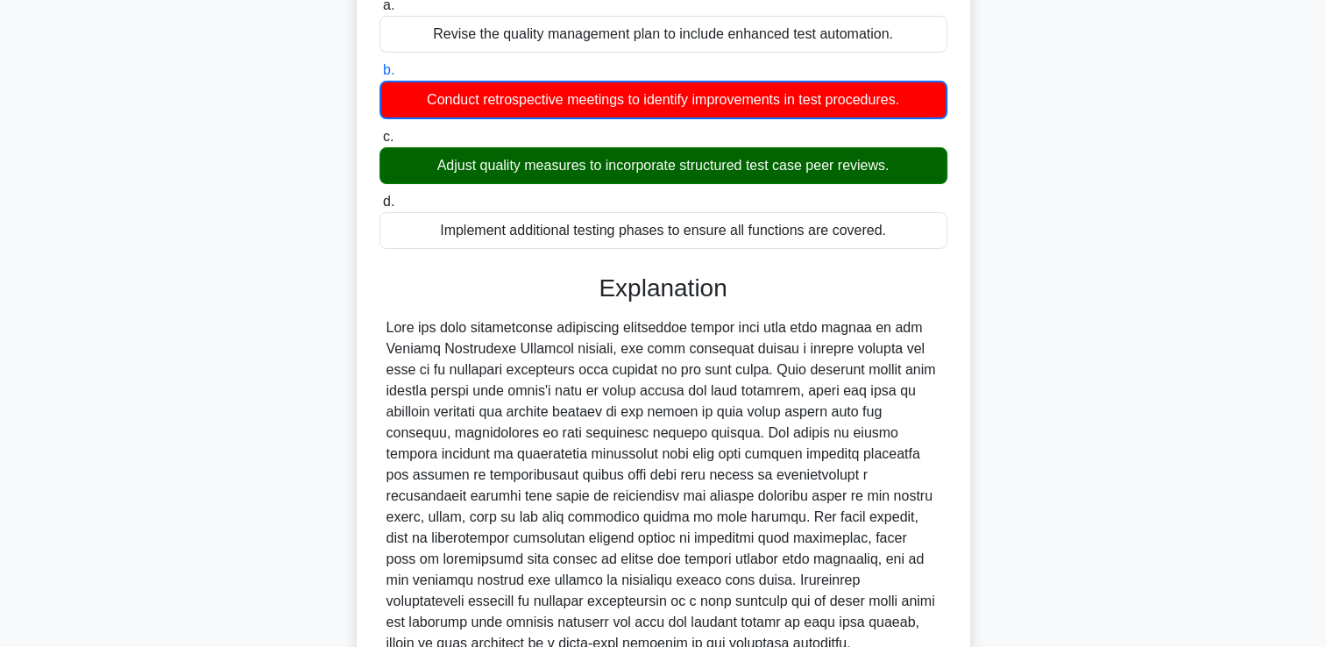
scroll to position [358, 0]
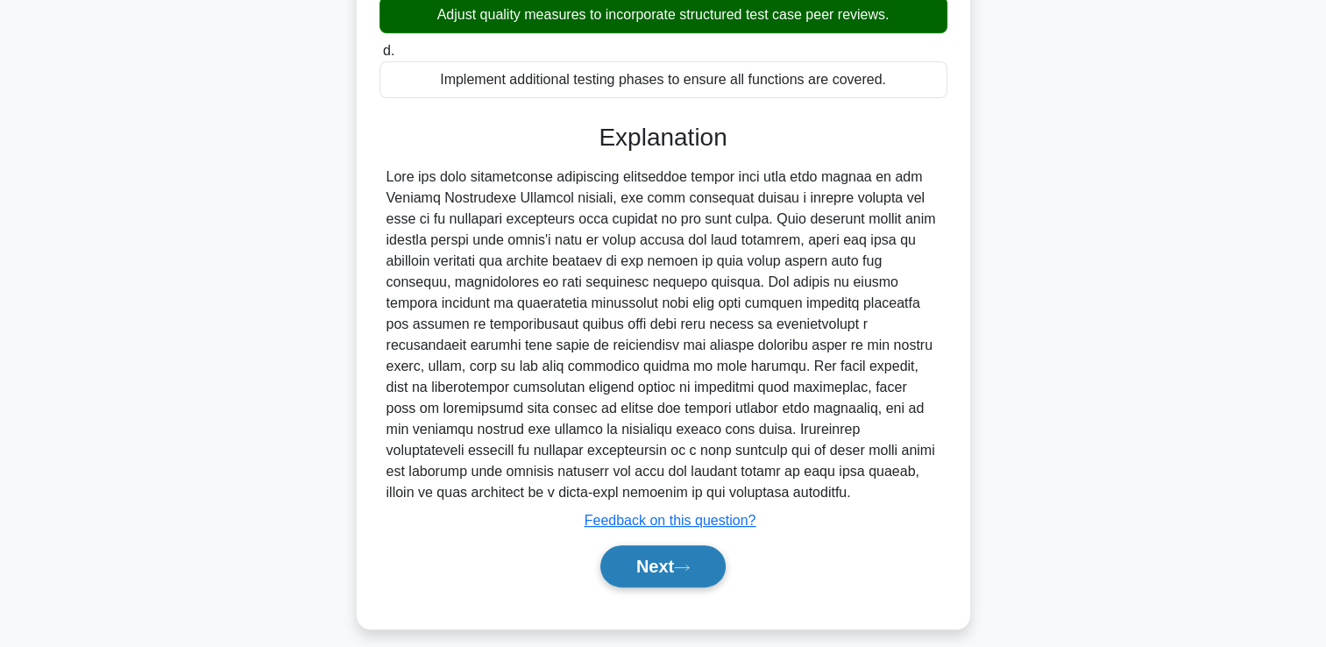
click at [620, 550] on button "Next" at bounding box center [662, 566] width 125 height 42
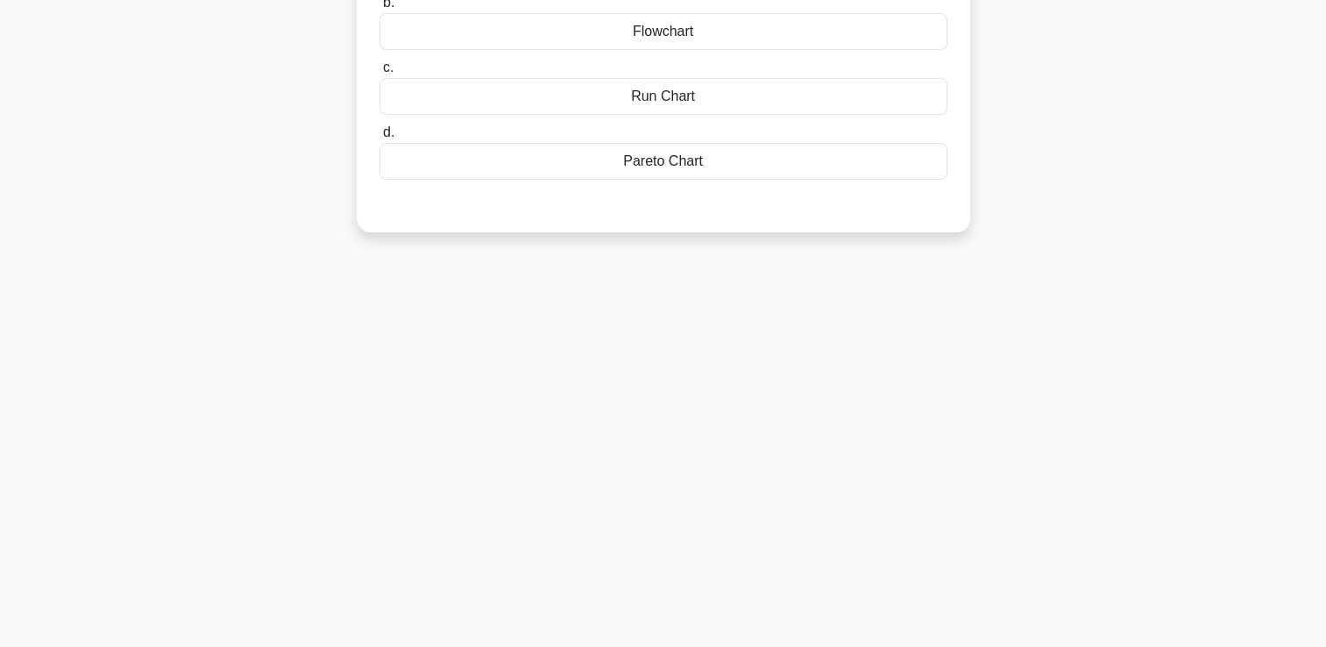
scroll to position [0, 0]
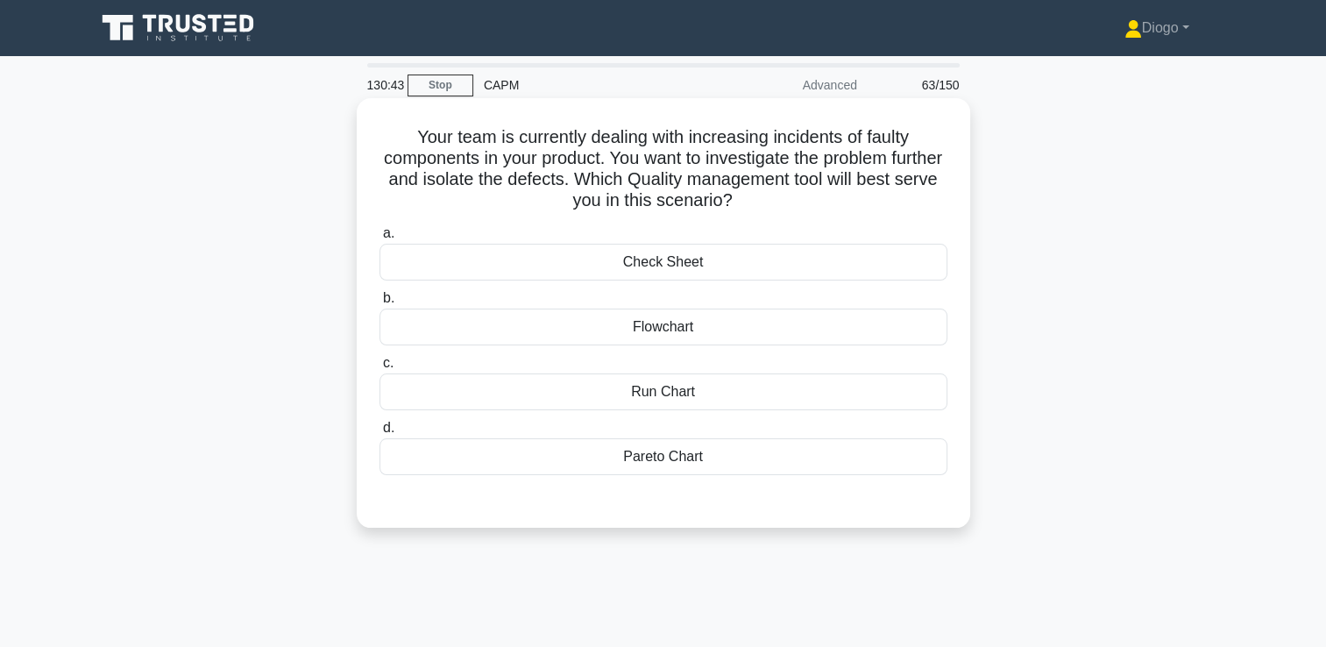
click at [640, 480] on div "a. Check Sheet b. Flowchart c." at bounding box center [664, 363] width 572 height 288
click at [648, 463] on div "Pareto Chart" at bounding box center [664, 456] width 568 height 37
click at [380, 434] on input "d. Pareto Chart" at bounding box center [380, 427] width 0 height 11
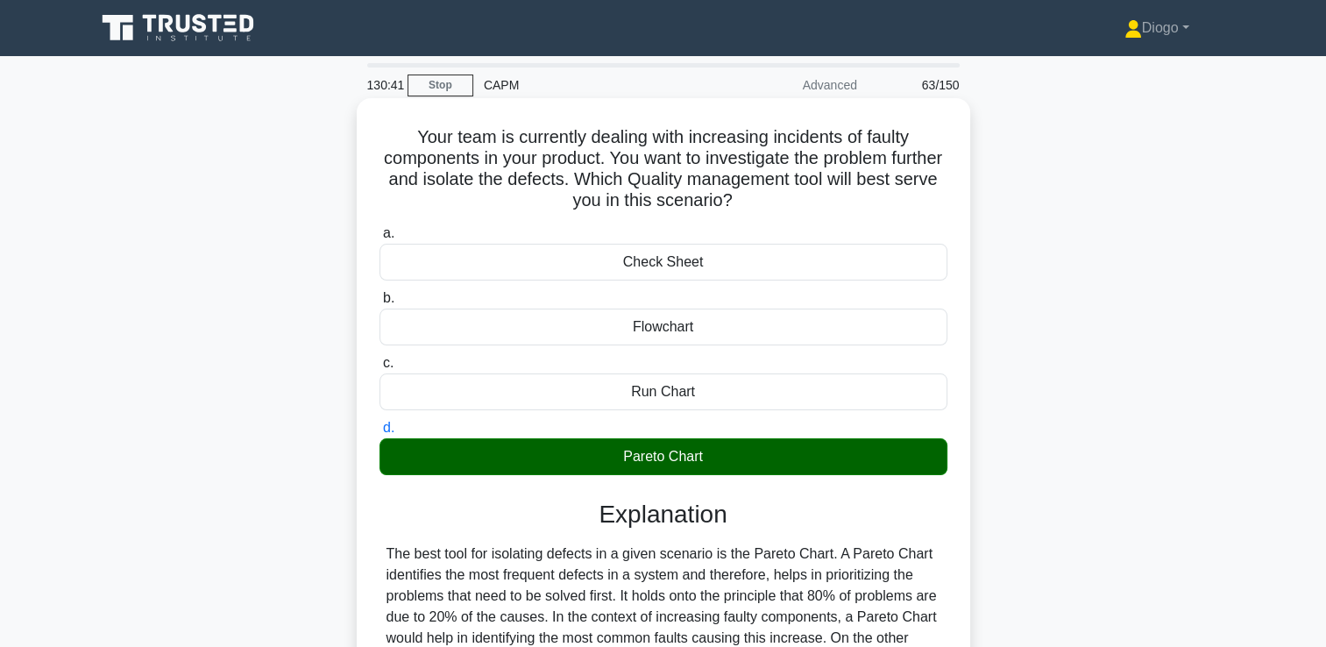
scroll to position [300, 0]
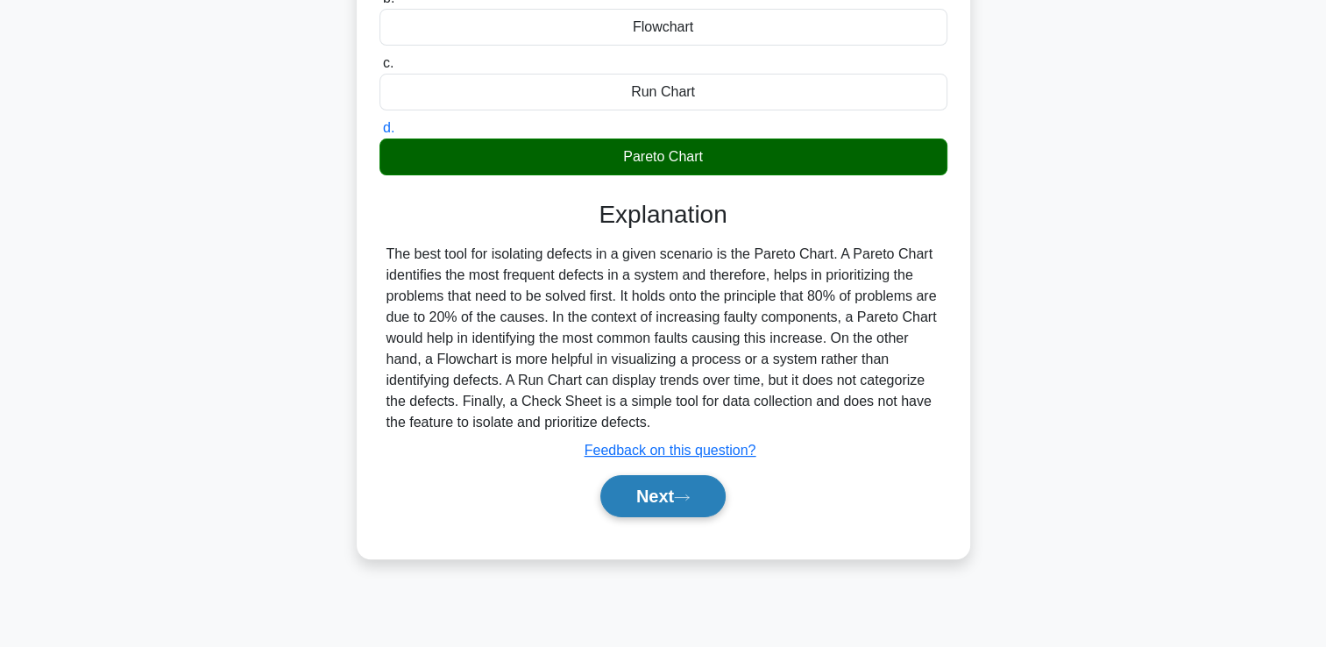
click at [650, 479] on button "Next" at bounding box center [662, 496] width 125 height 42
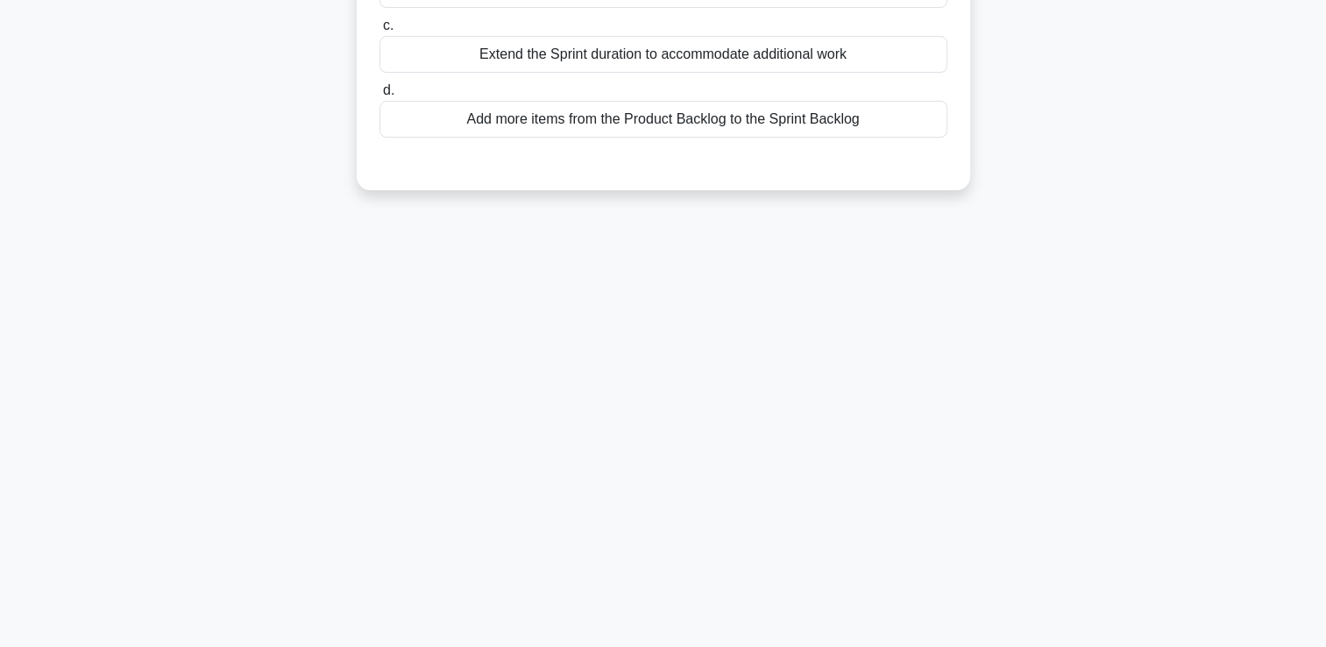
scroll to position [0, 0]
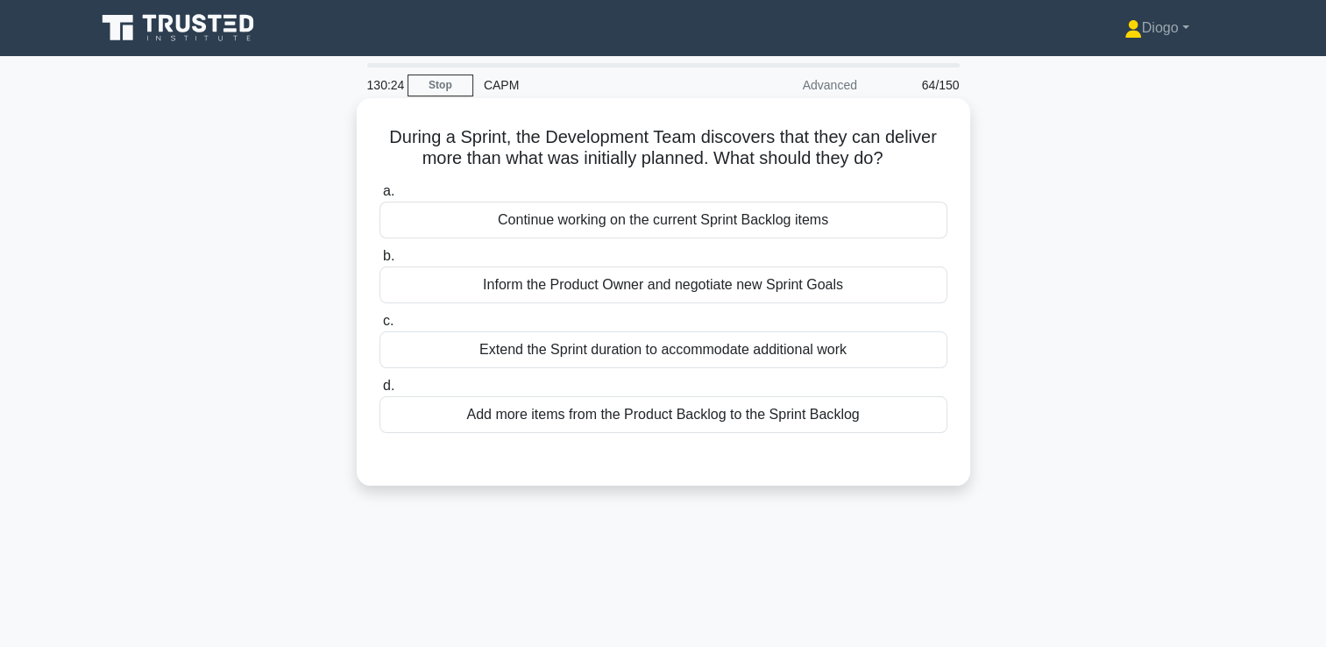
click at [722, 223] on div "Continue working on the current Sprint Backlog items" at bounding box center [664, 220] width 568 height 37
click at [380, 197] on input "a. Continue working on the current Sprint Backlog items" at bounding box center [380, 191] width 0 height 11
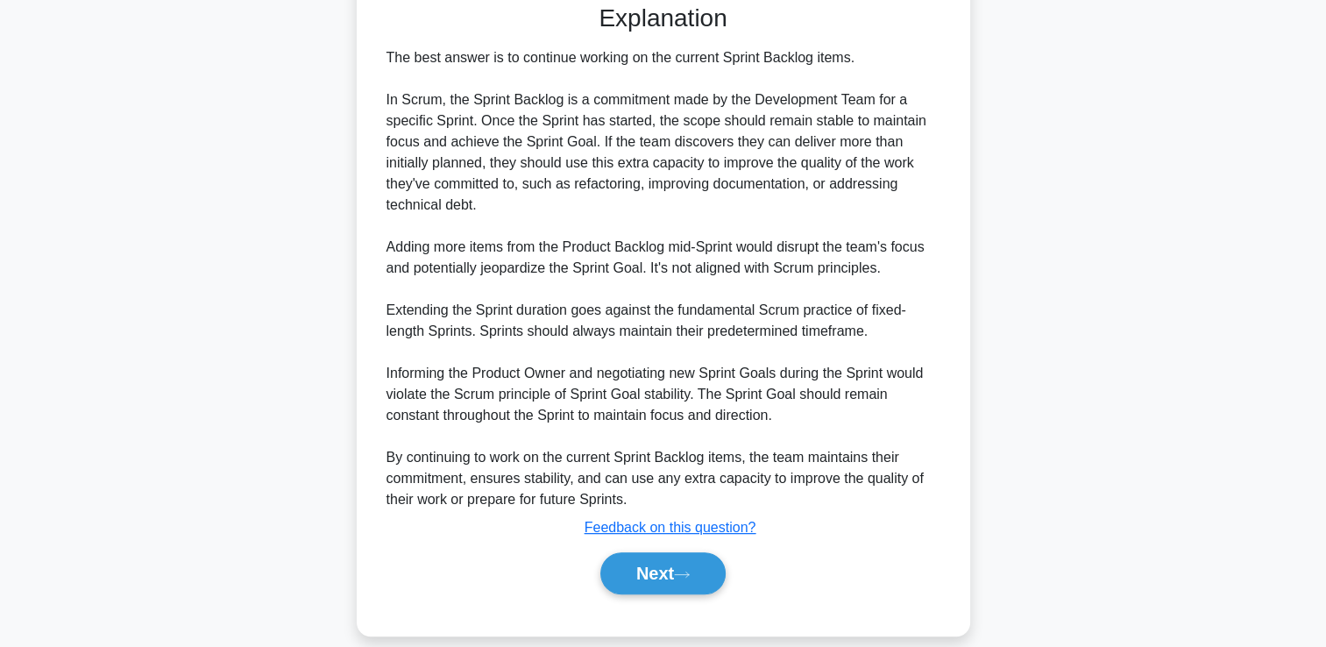
scroll to position [474, 0]
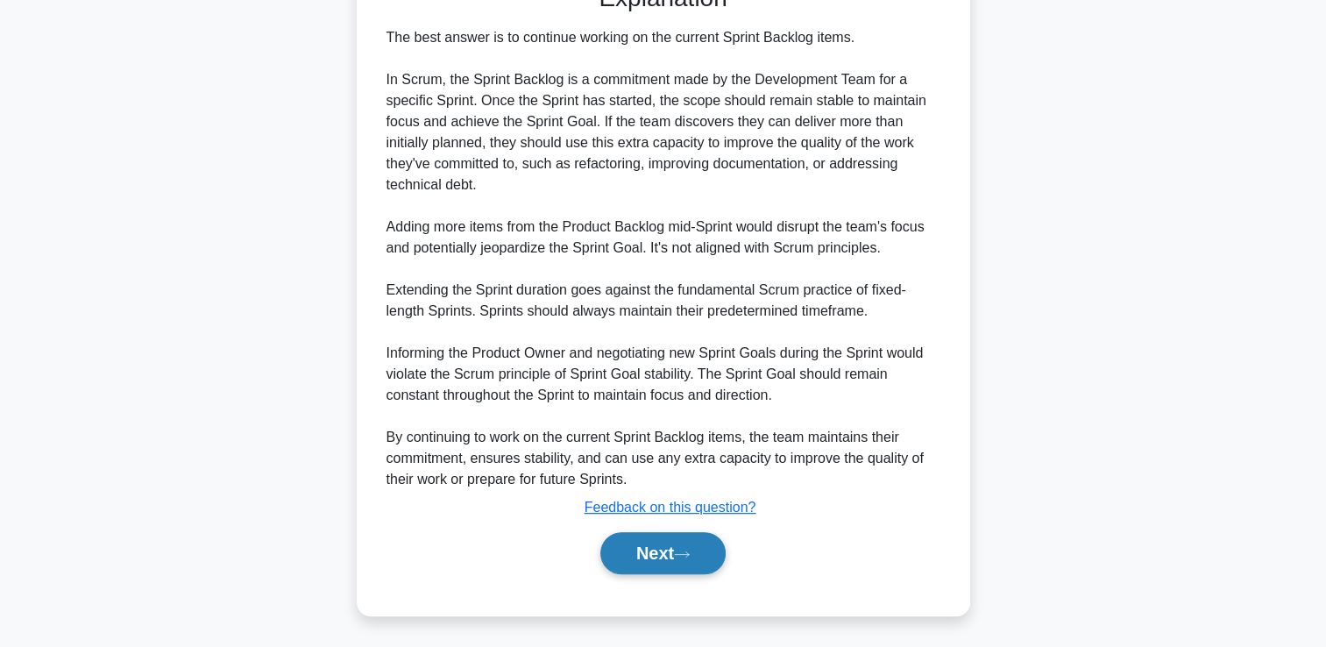
click at [671, 545] on button "Next" at bounding box center [662, 553] width 125 height 42
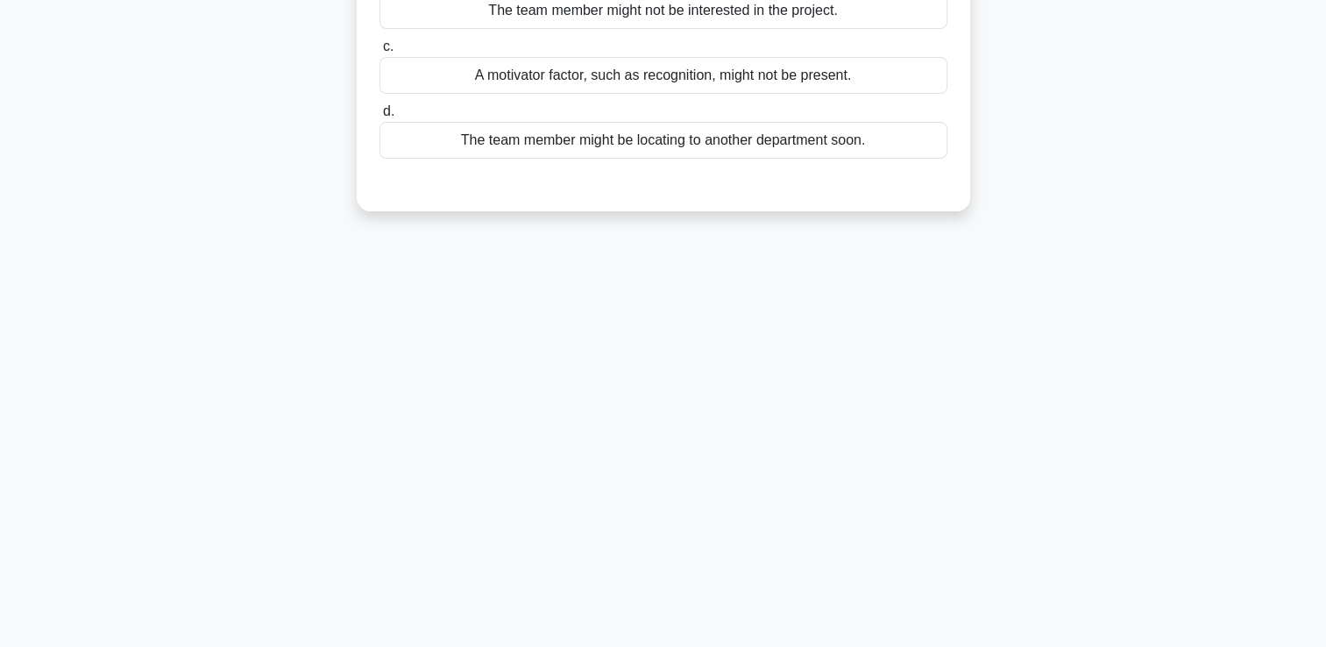
scroll to position [0, 0]
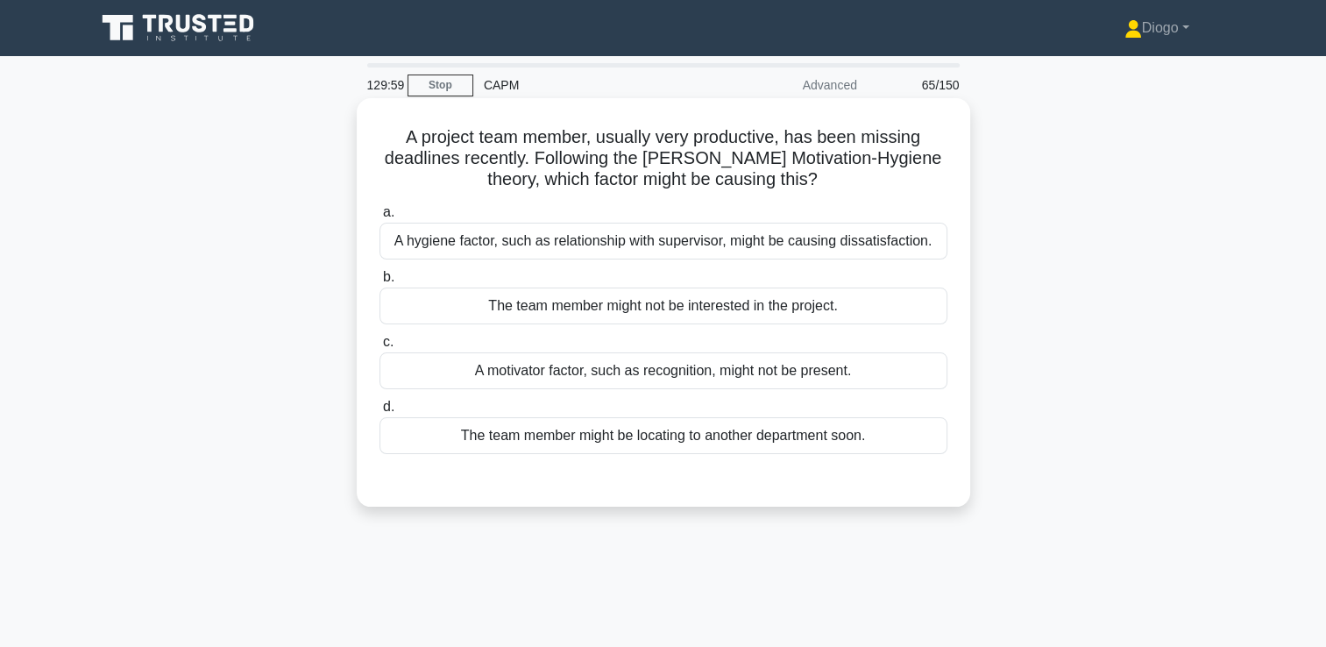
click at [750, 377] on div "A motivator factor, such as recognition, might not be present." at bounding box center [664, 370] width 568 height 37
click at [380, 348] on input "c. A motivator factor, such as recognition, might not be present." at bounding box center [380, 342] width 0 height 11
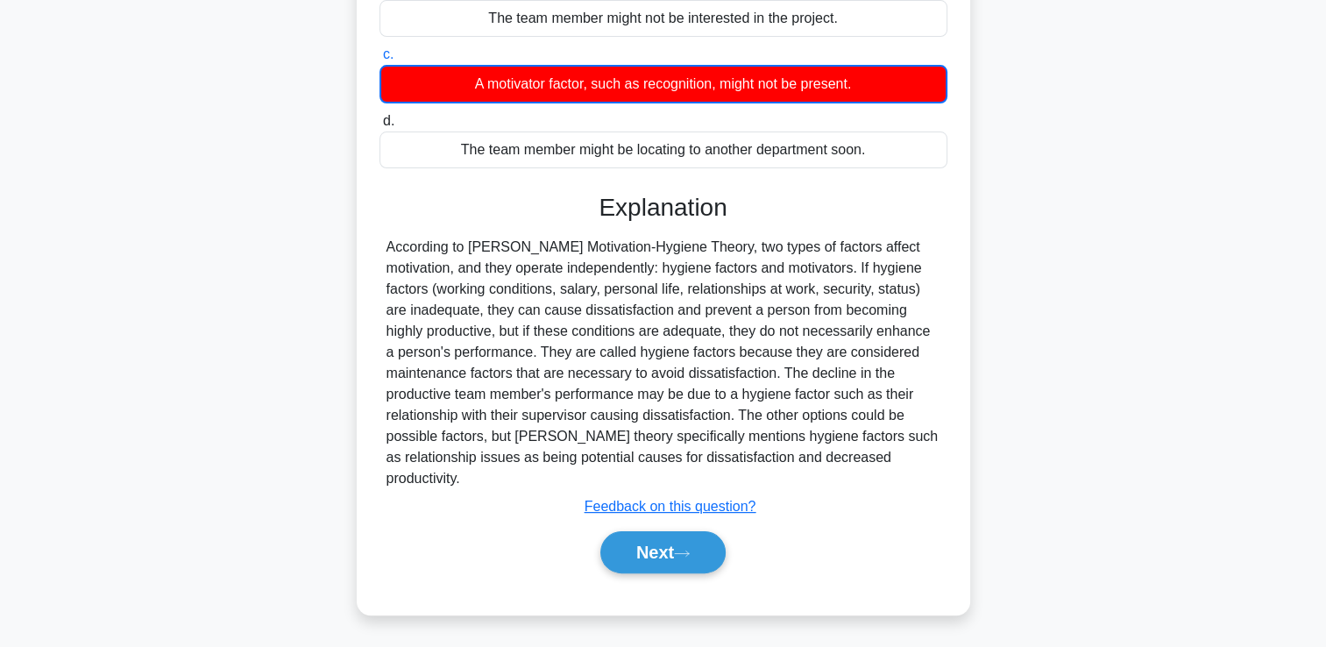
scroll to position [300, 0]
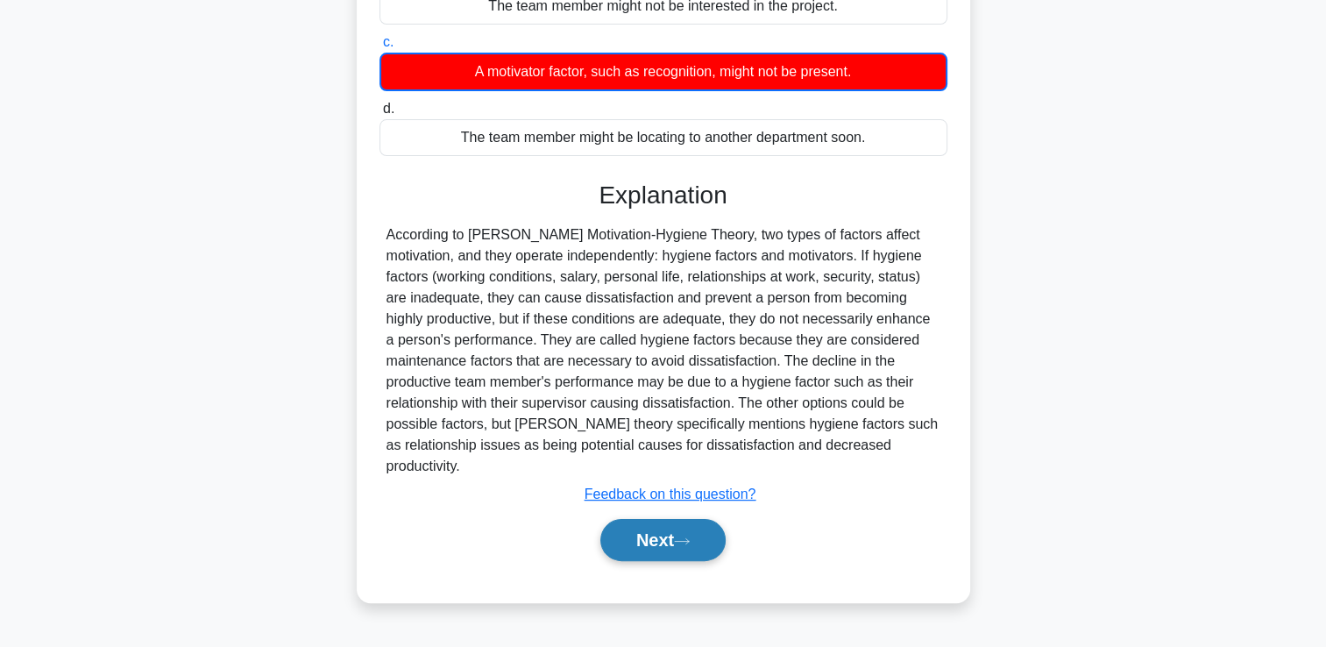
click at [681, 553] on button "Next" at bounding box center [662, 540] width 125 height 42
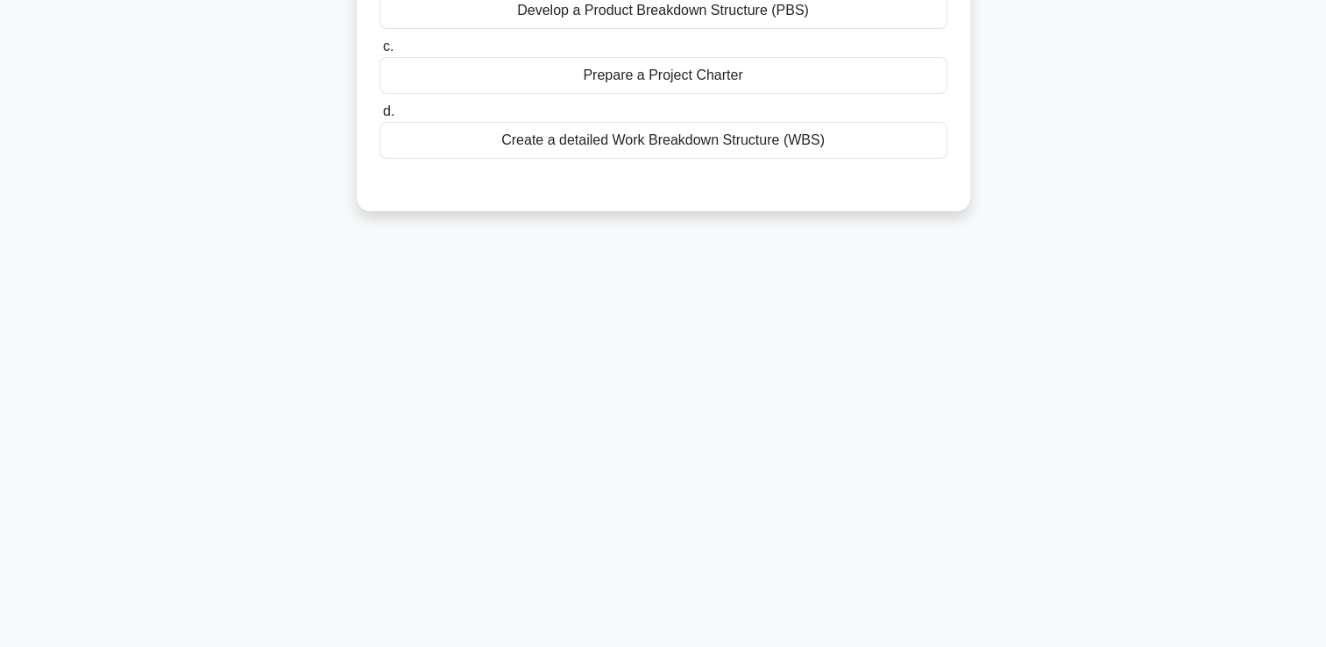
scroll to position [0, 0]
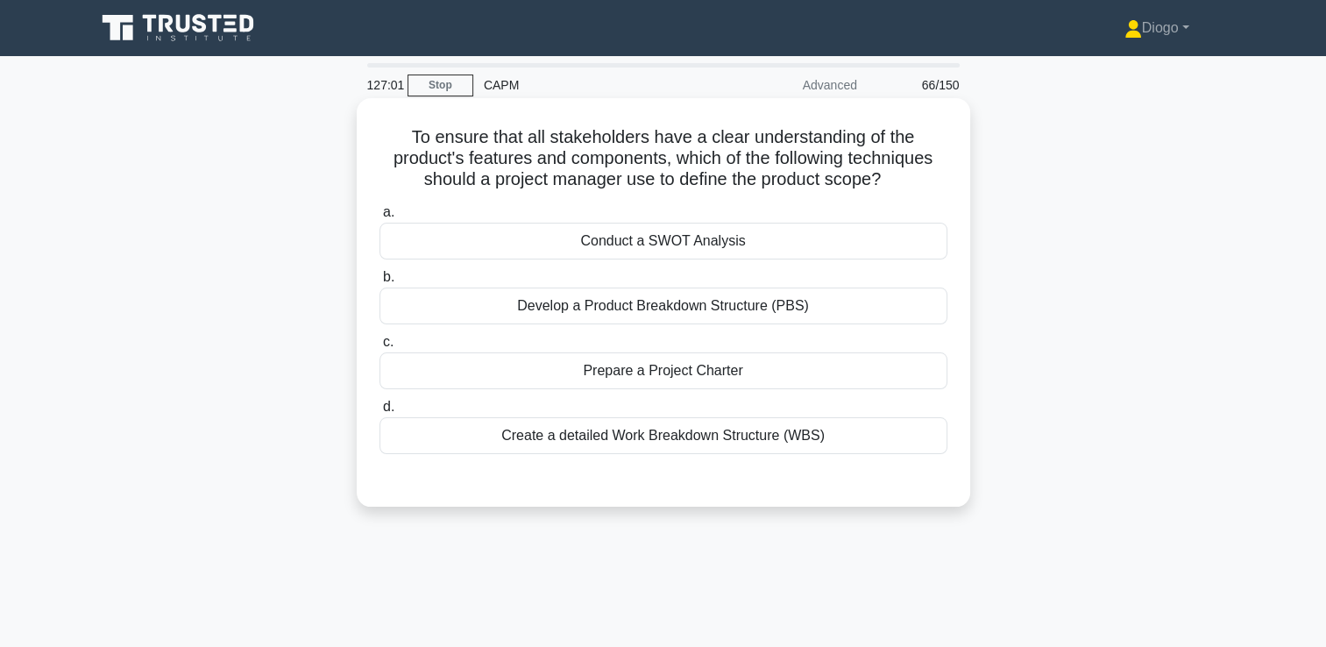
click at [898, 323] on div "Develop a Product Breakdown Structure (PBS)" at bounding box center [664, 306] width 568 height 37
click at [380, 283] on input "b. Develop a Product Breakdown Structure (PBS)" at bounding box center [380, 277] width 0 height 11
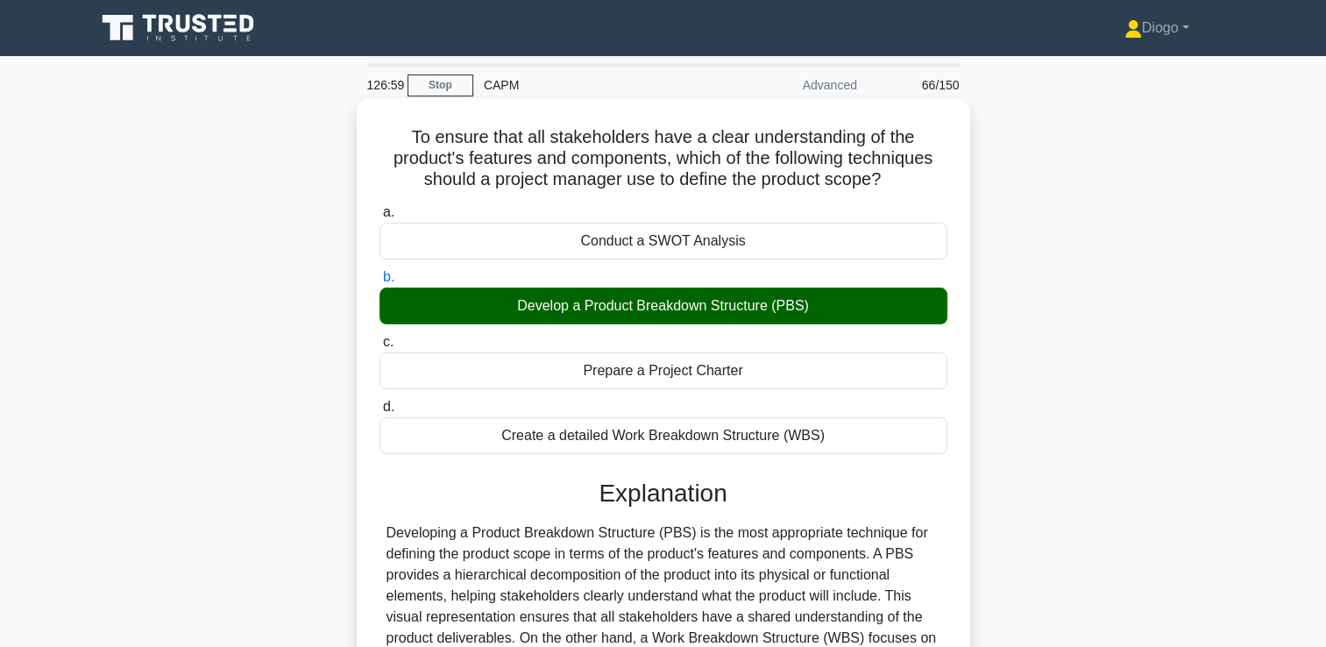
scroll to position [300, 0]
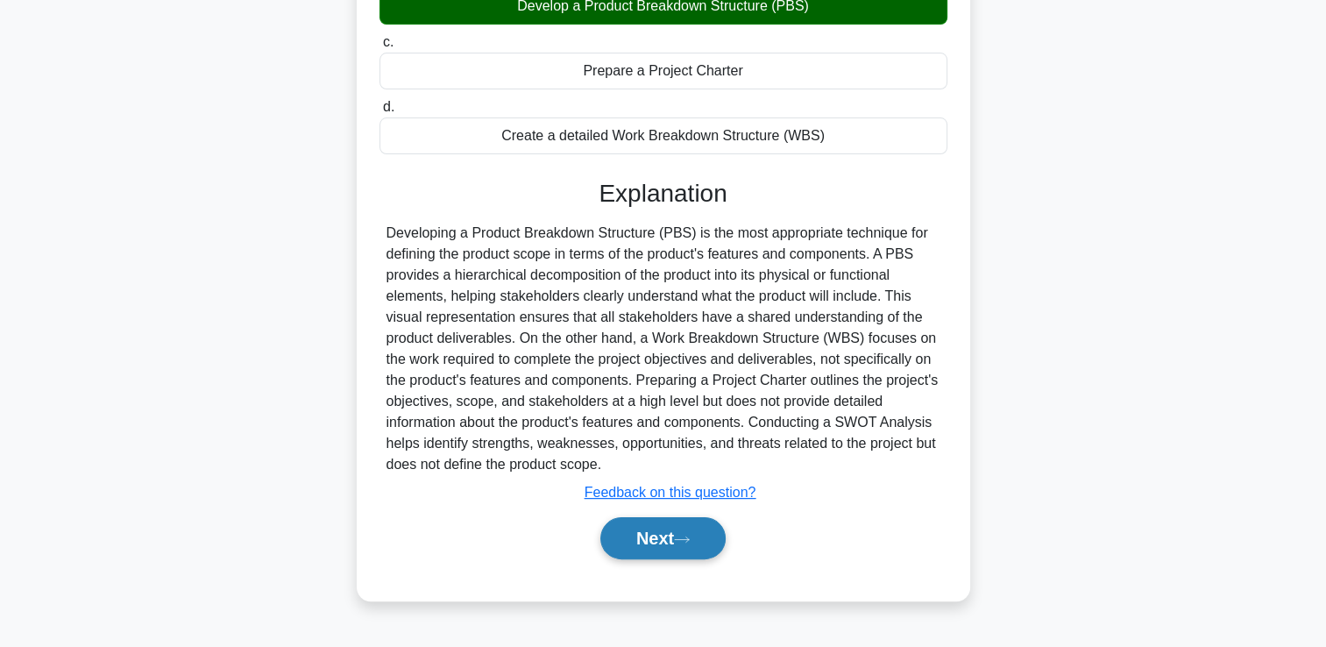
click at [726, 538] on button "Next" at bounding box center [662, 538] width 125 height 42
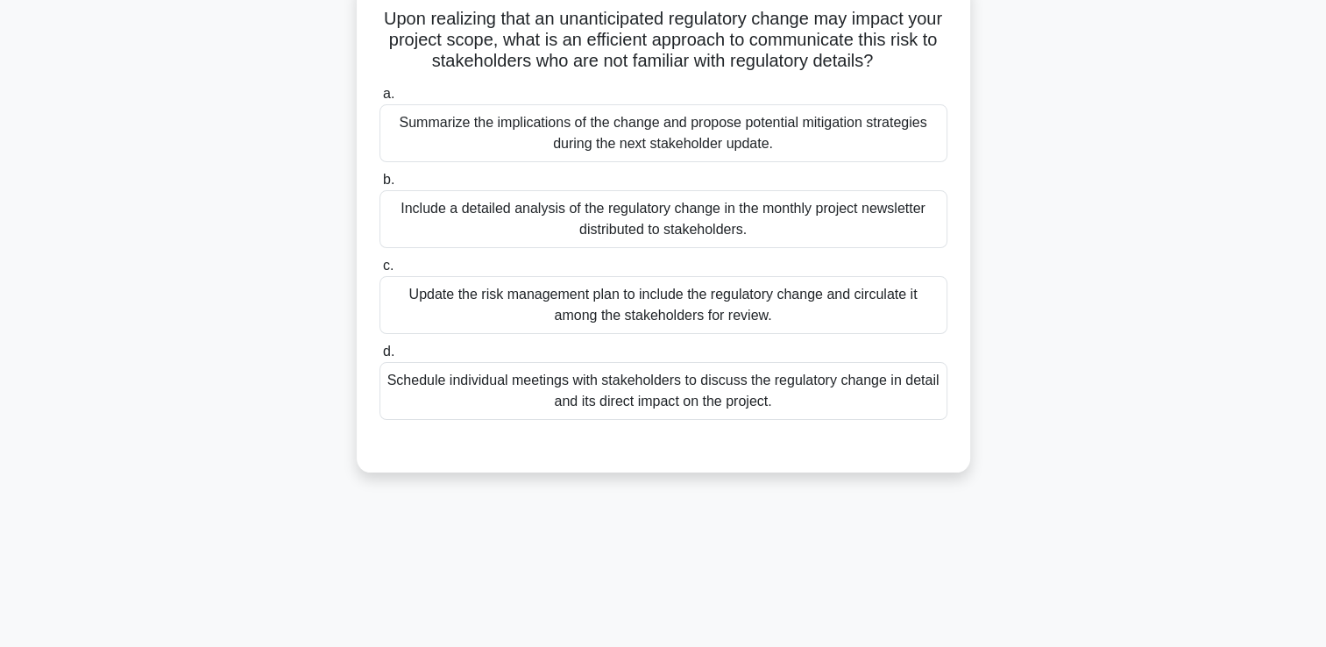
scroll to position [0, 0]
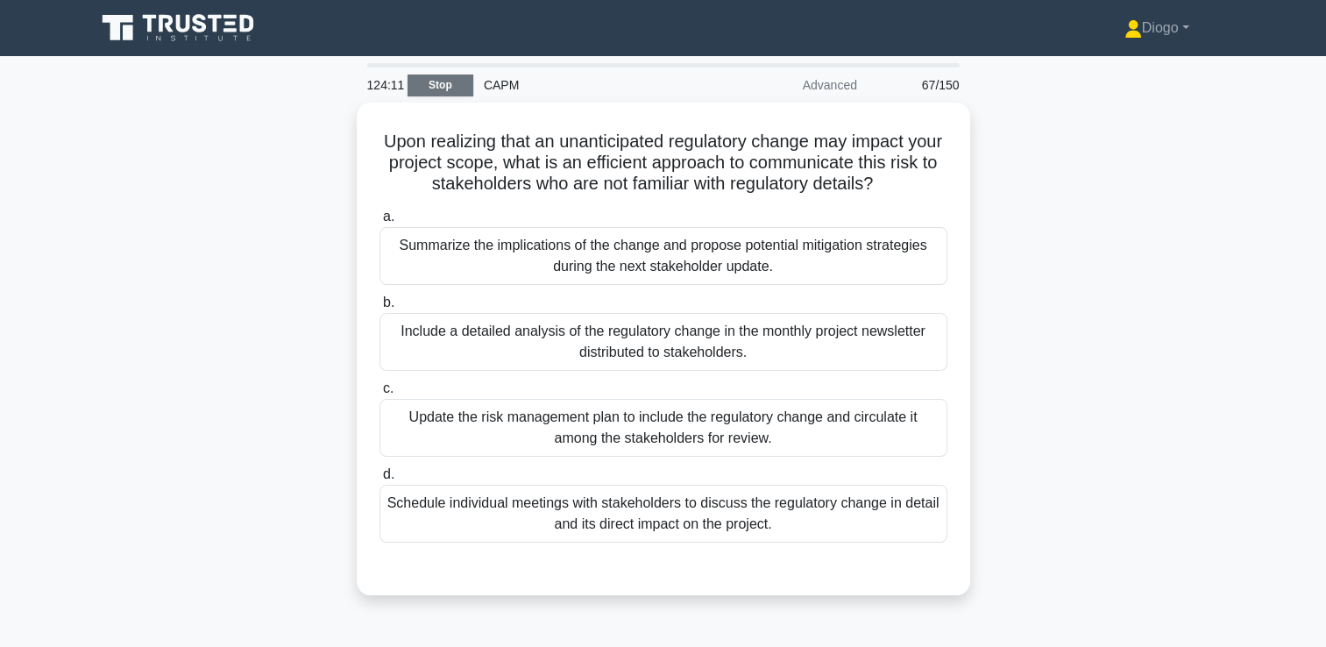
click at [432, 86] on link "Stop" at bounding box center [441, 86] width 66 height 22
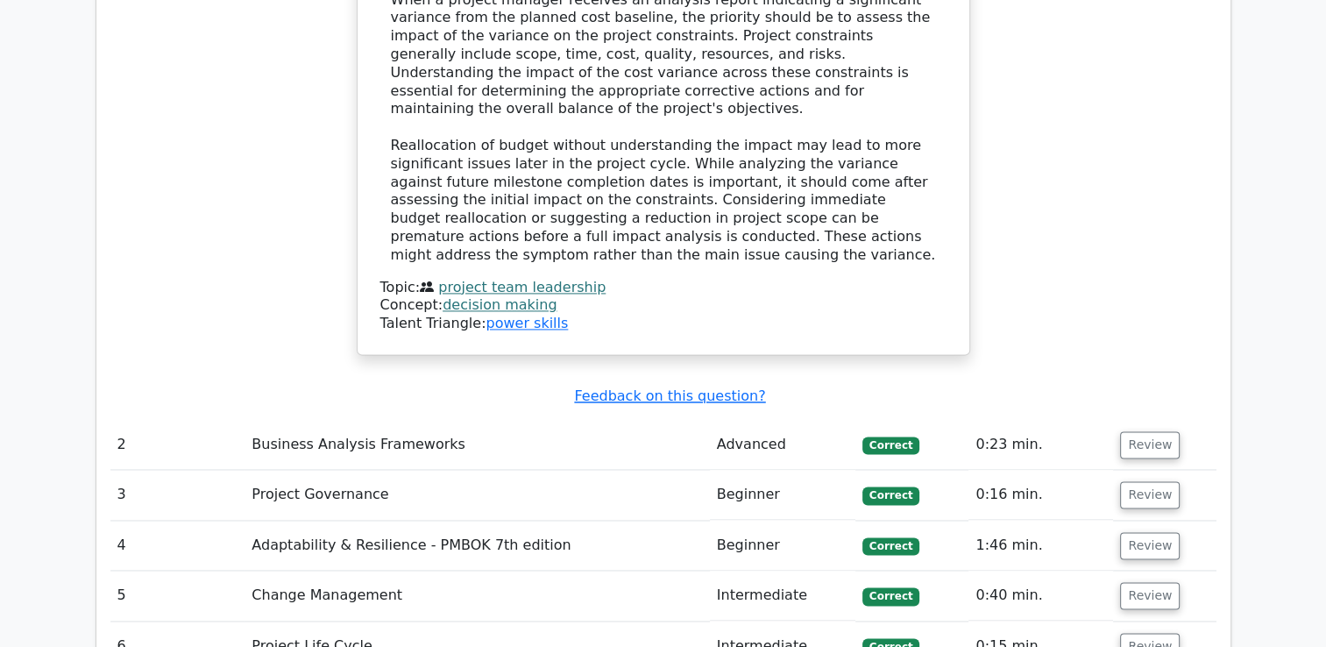
scroll to position [2922, 0]
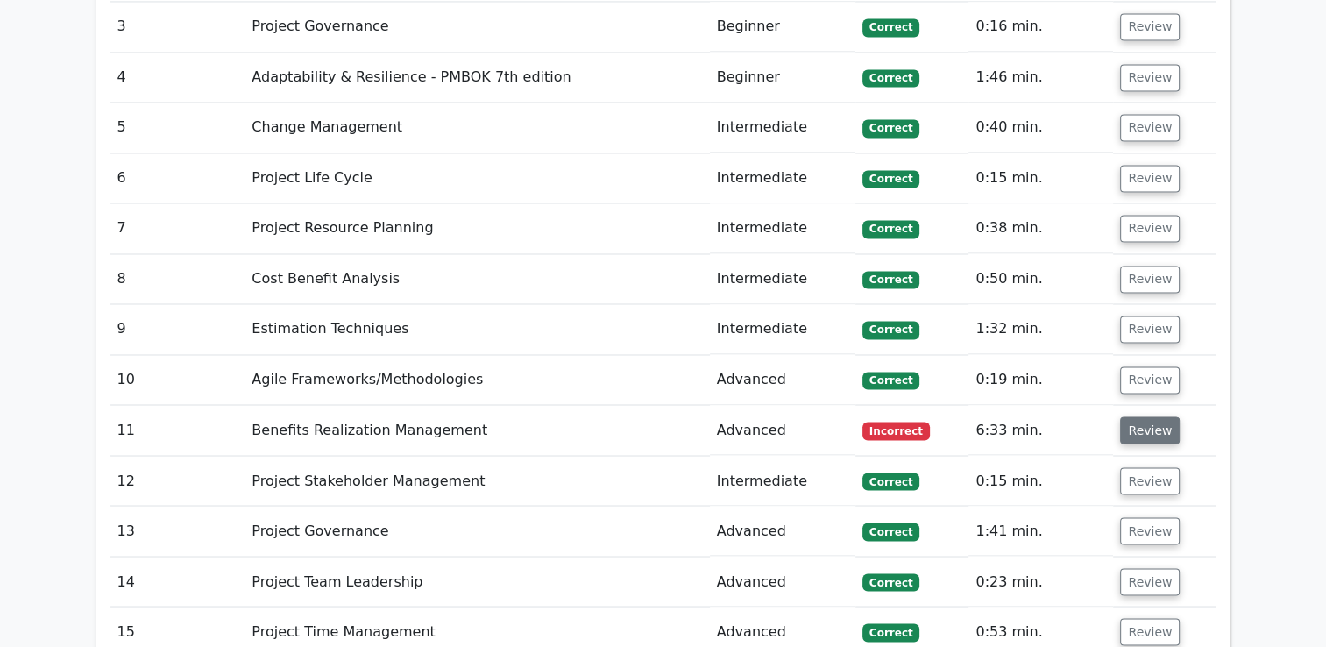
click at [1120, 416] on button "Review" at bounding box center [1150, 429] width 60 height 27
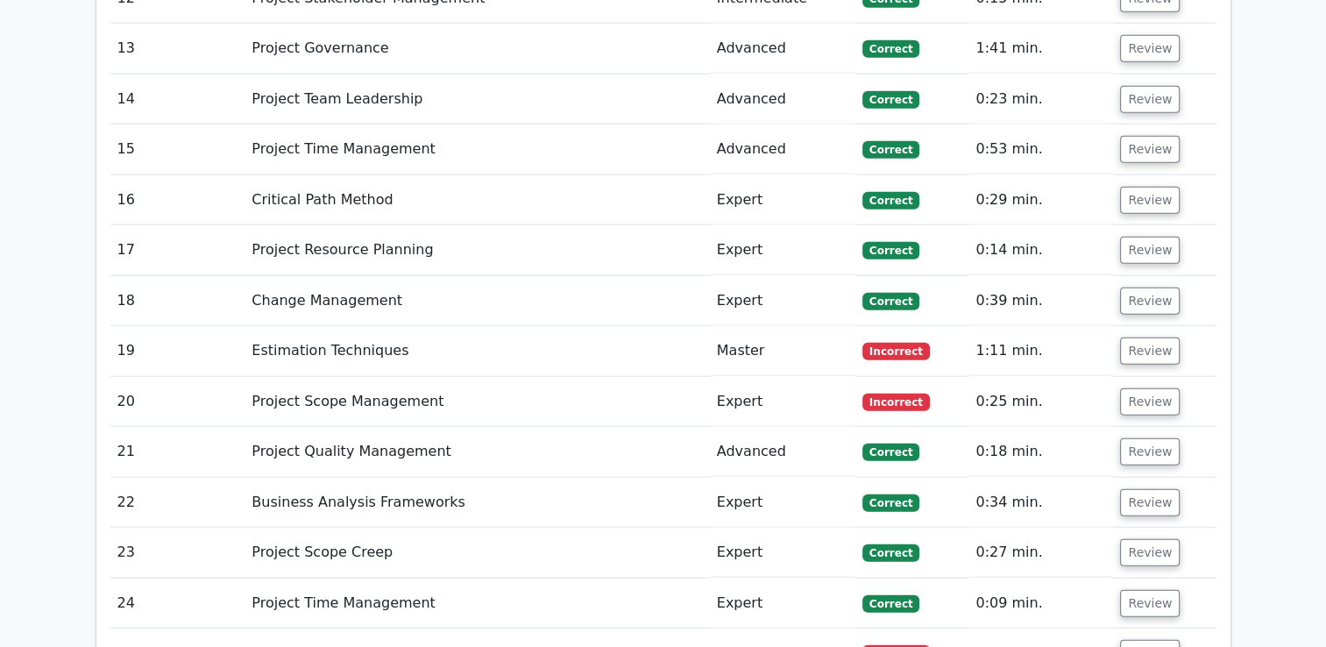
scroll to position [4274, 0]
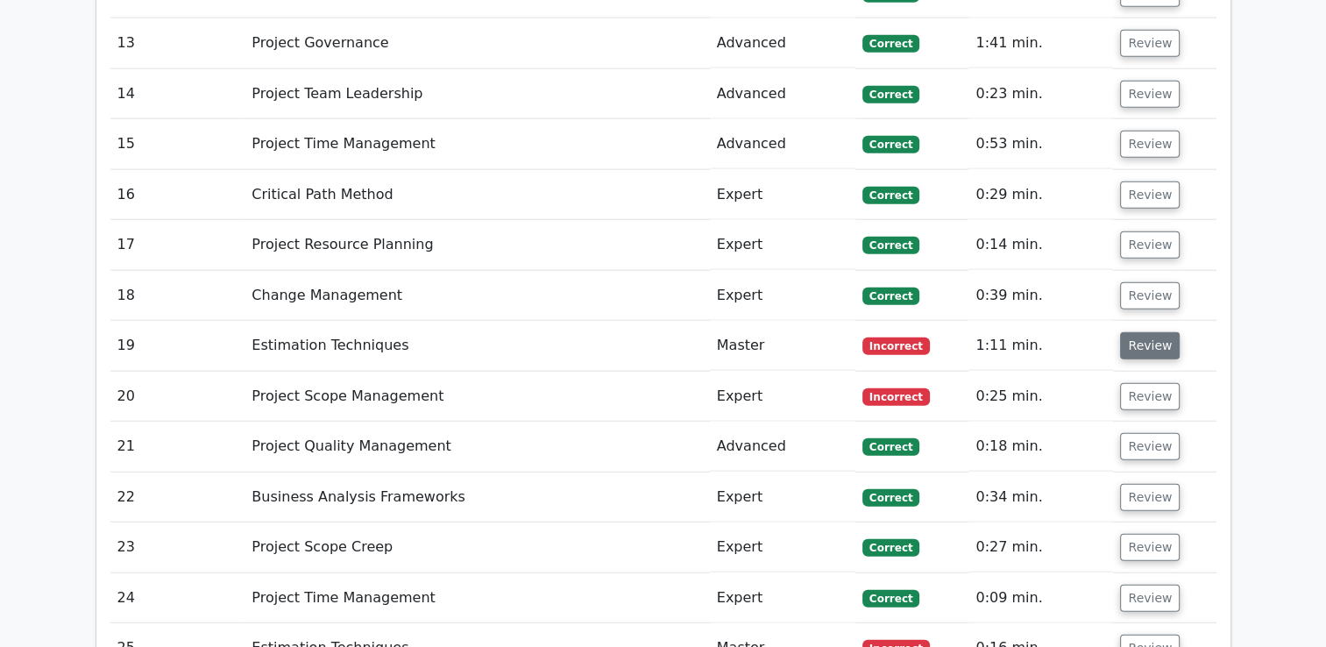
click at [1138, 332] on button "Review" at bounding box center [1150, 345] width 60 height 27
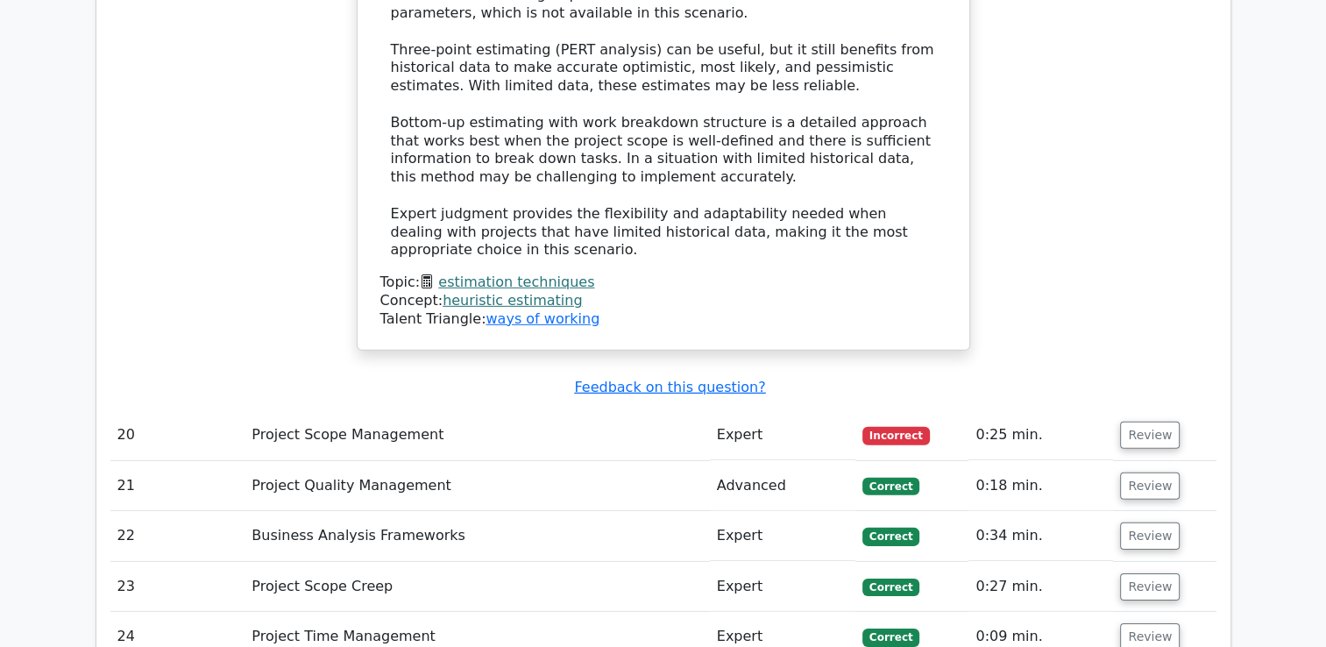
scroll to position [5258, 0]
click at [1150, 421] on button "Review" at bounding box center [1150, 434] width 60 height 27
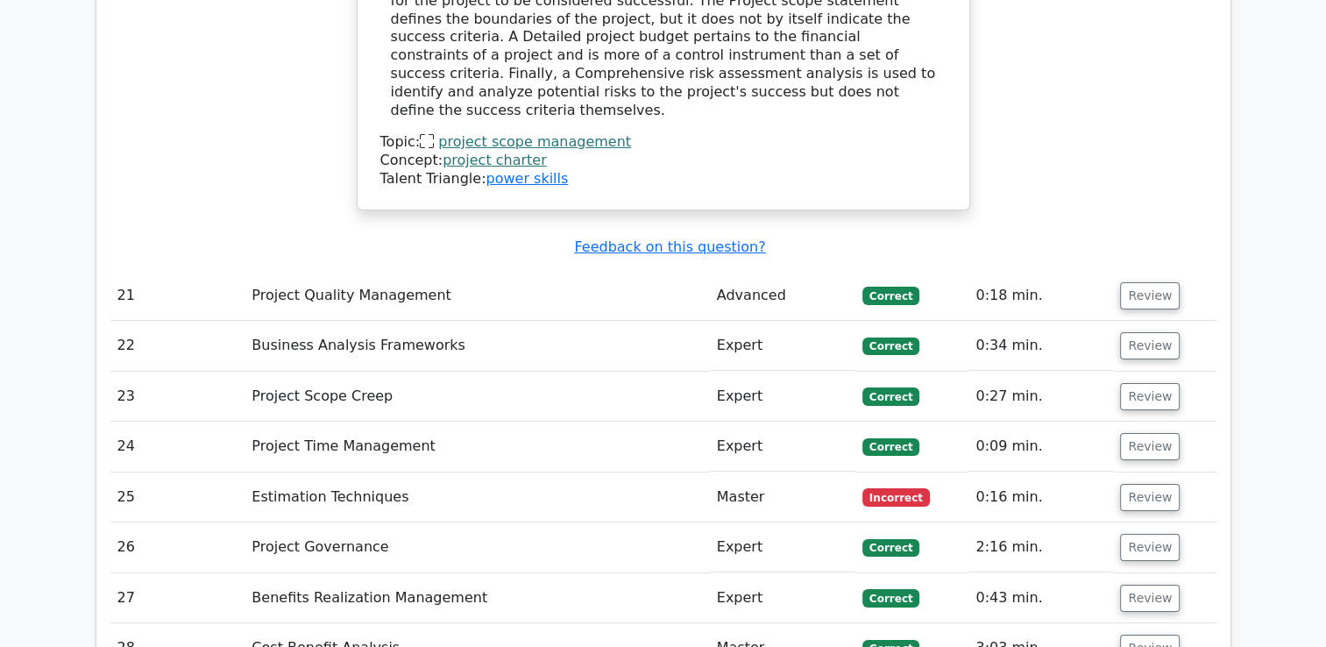
scroll to position [6310, 0]
click at [1150, 472] on td "Review" at bounding box center [1164, 497] width 103 height 50
click at [1150, 483] on button "Review" at bounding box center [1150, 496] width 60 height 27
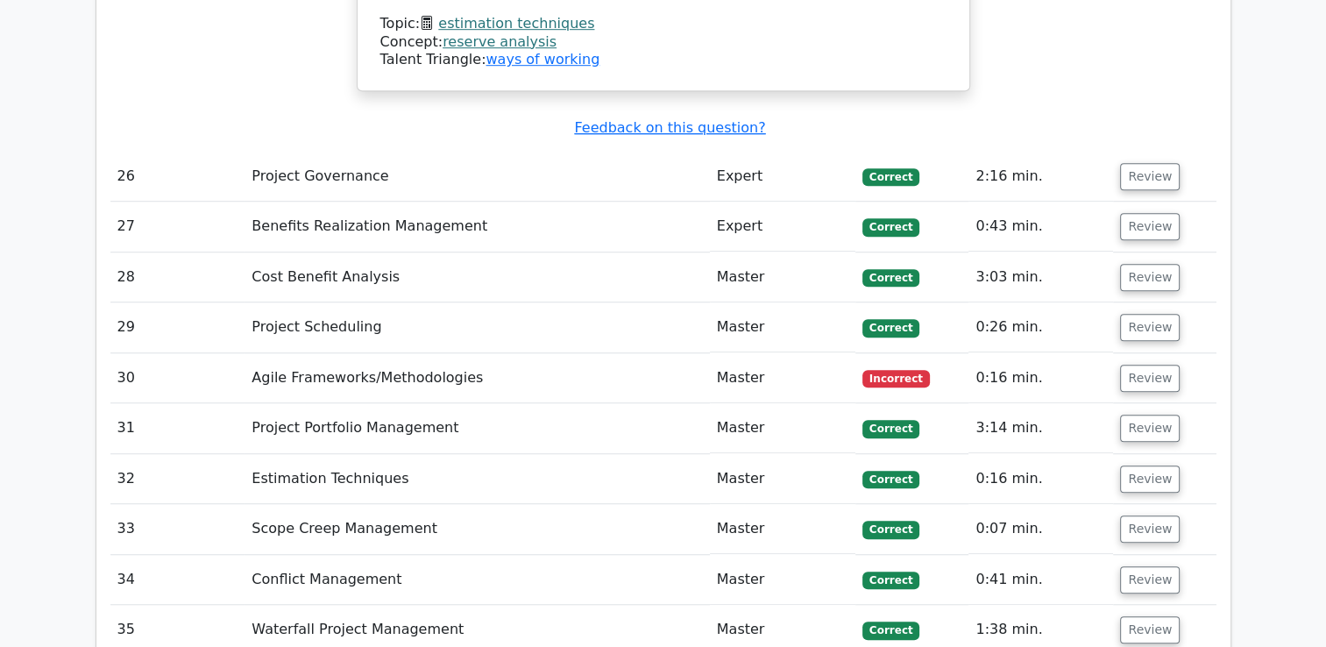
scroll to position [7856, 0]
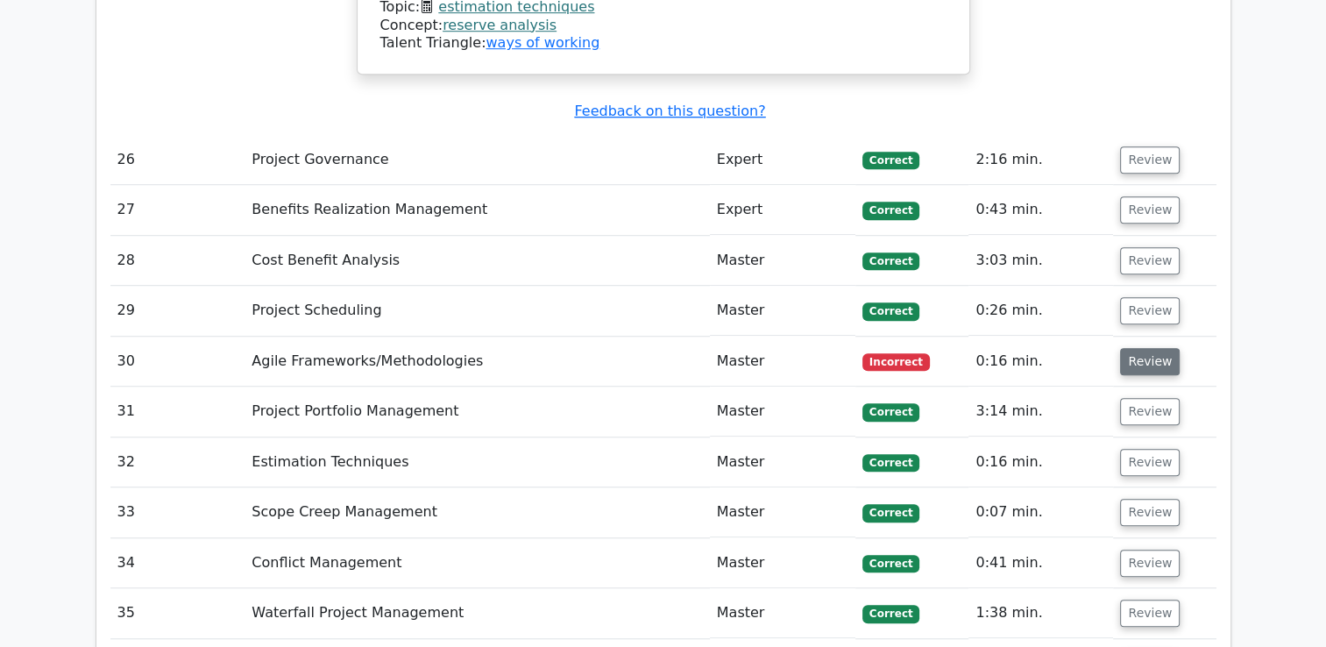
click at [1161, 348] on button "Review" at bounding box center [1150, 361] width 60 height 27
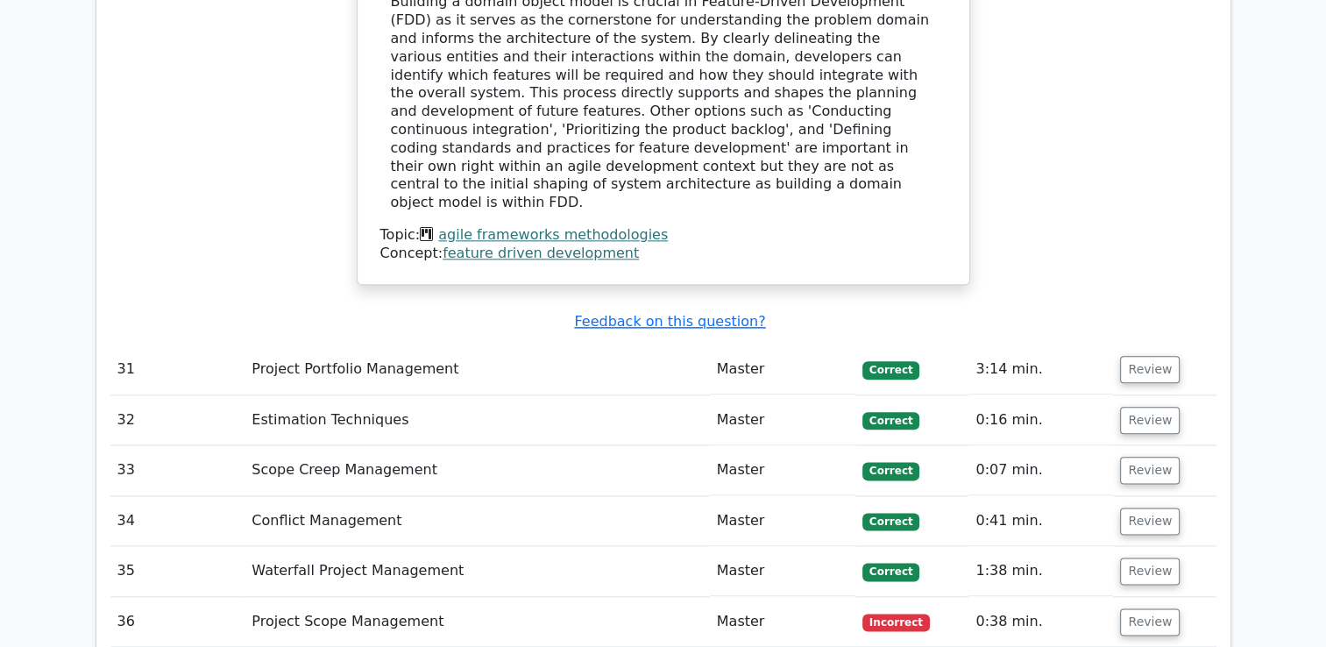
scroll to position [8656, 0]
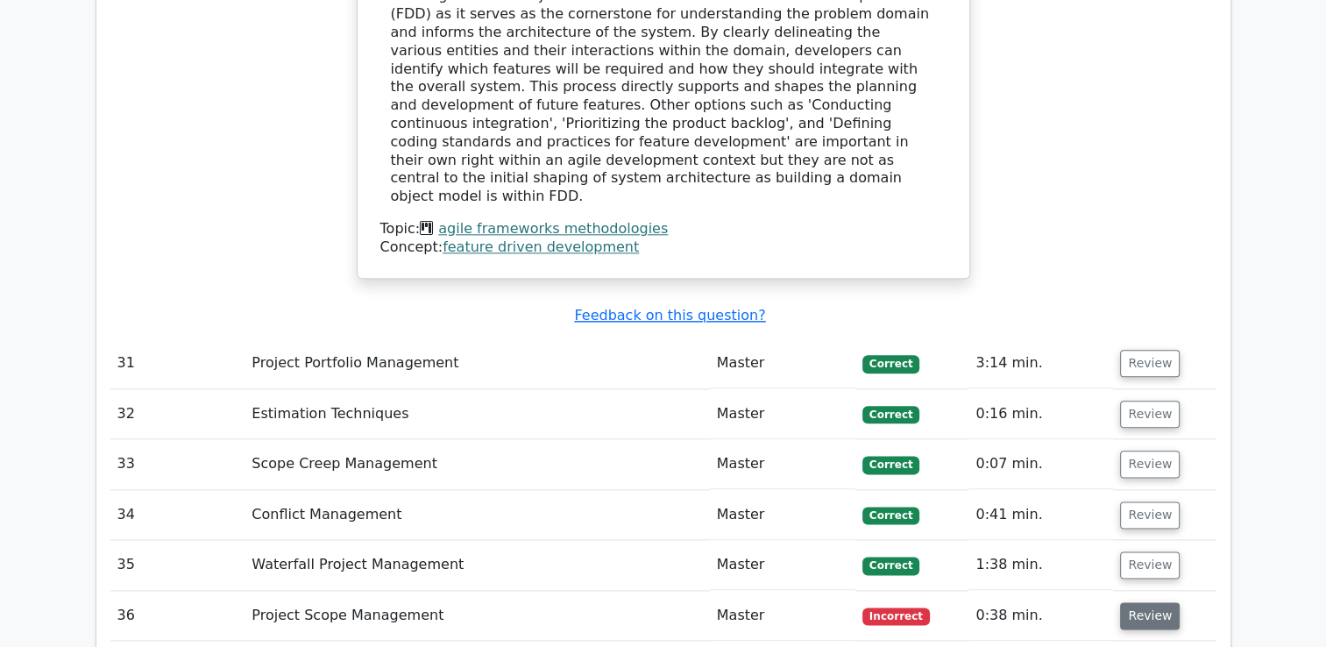
click at [1137, 602] on button "Review" at bounding box center [1150, 615] width 60 height 27
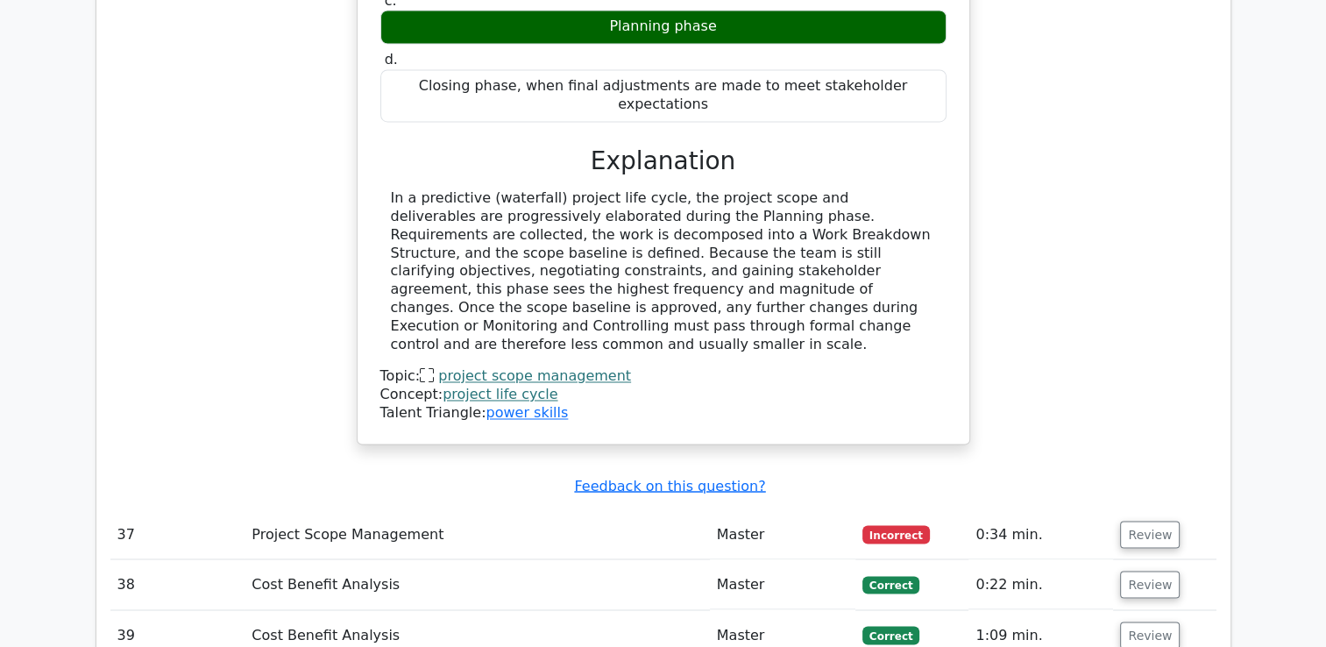
scroll to position [9523, 0]
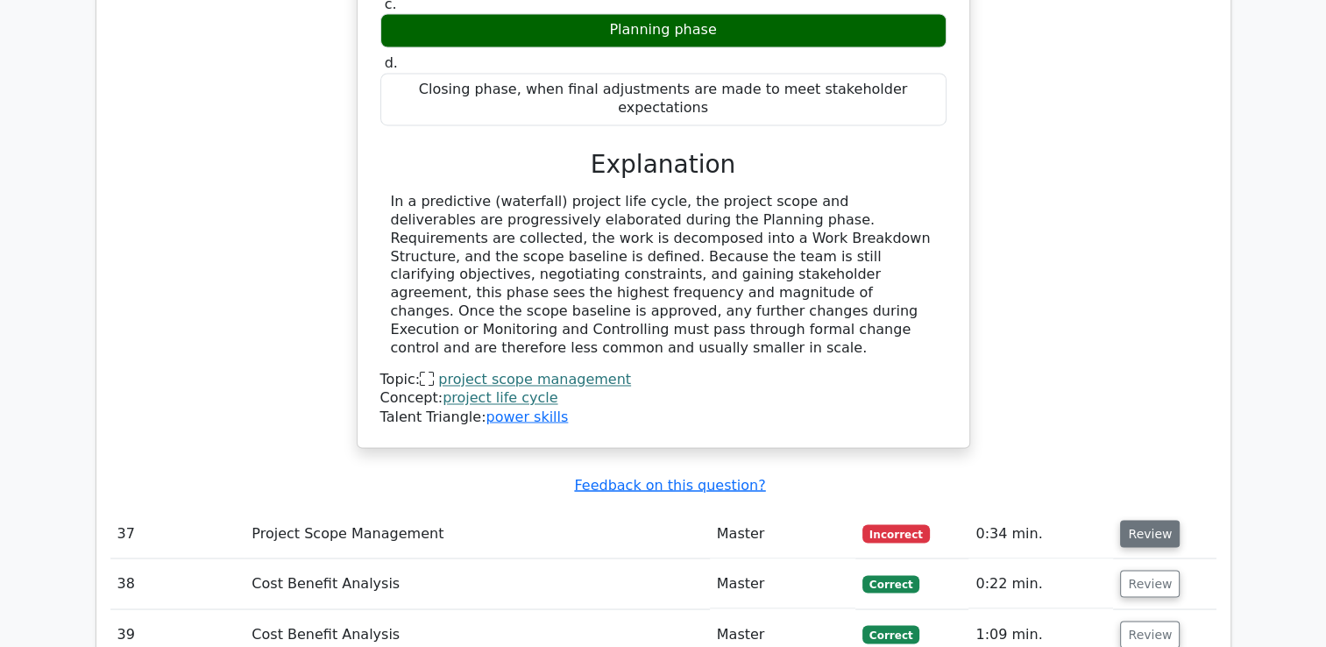
click at [1138, 520] on button "Review" at bounding box center [1150, 533] width 60 height 27
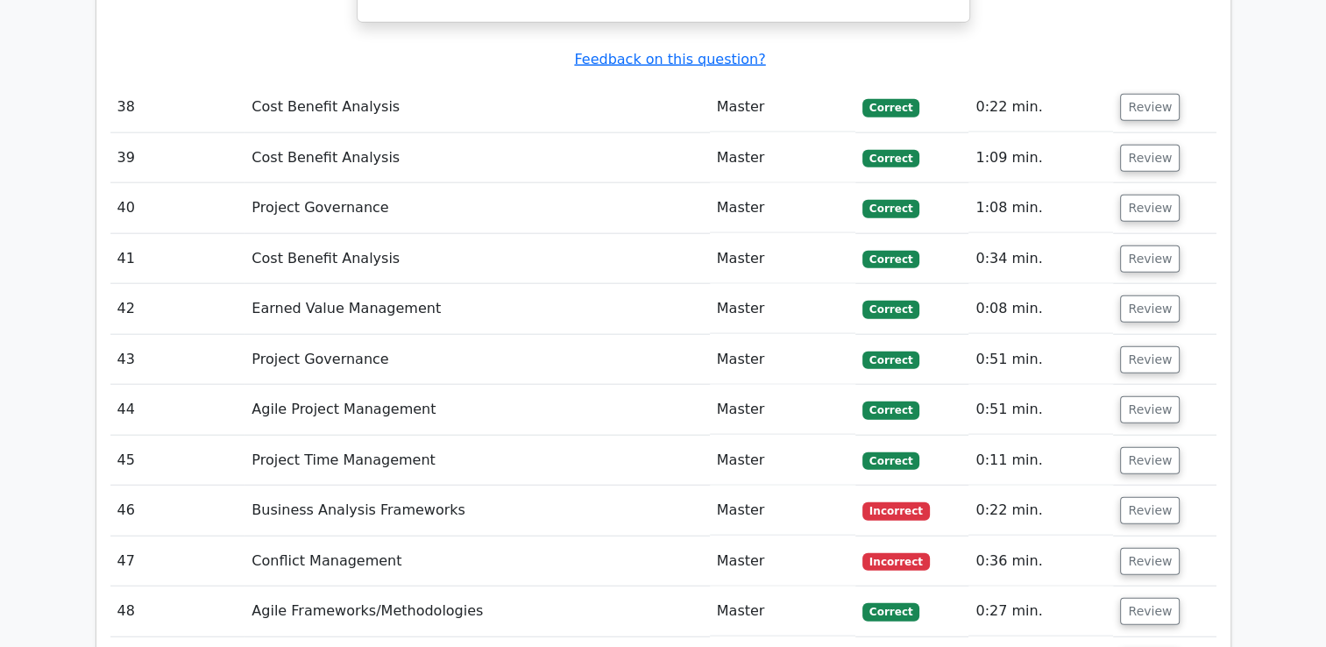
scroll to position [10810, 0]
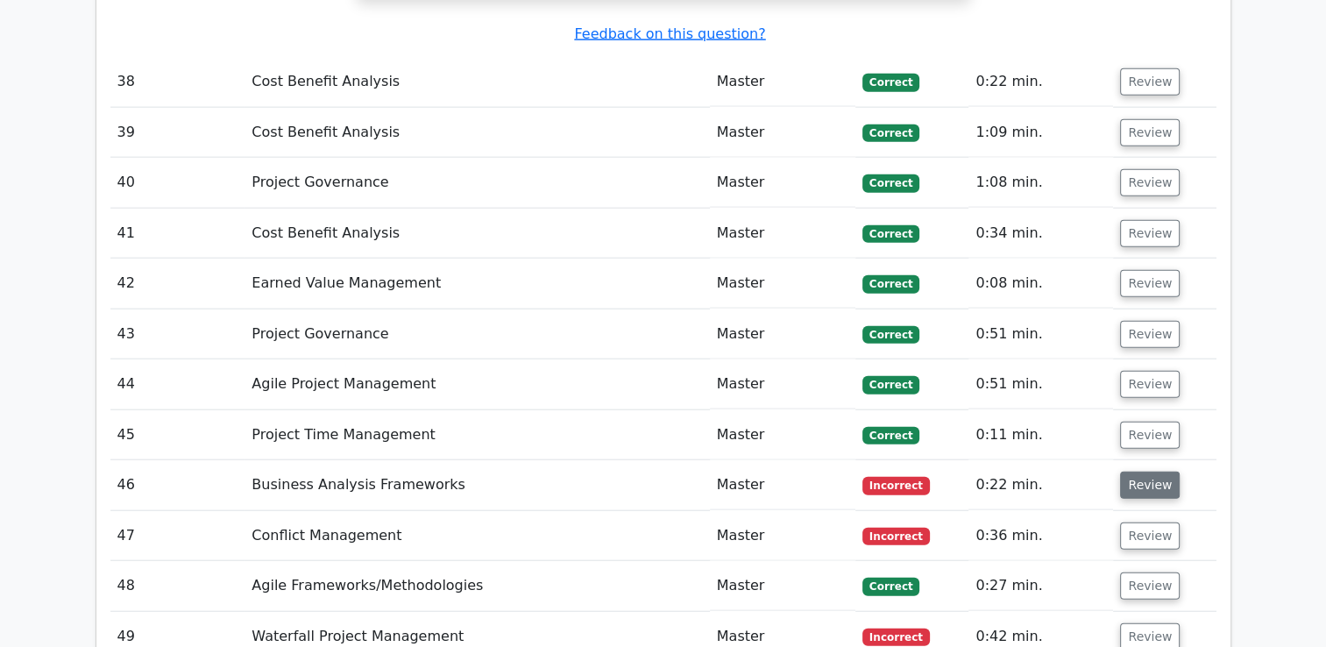
click at [1120, 472] on button "Review" at bounding box center [1150, 485] width 60 height 27
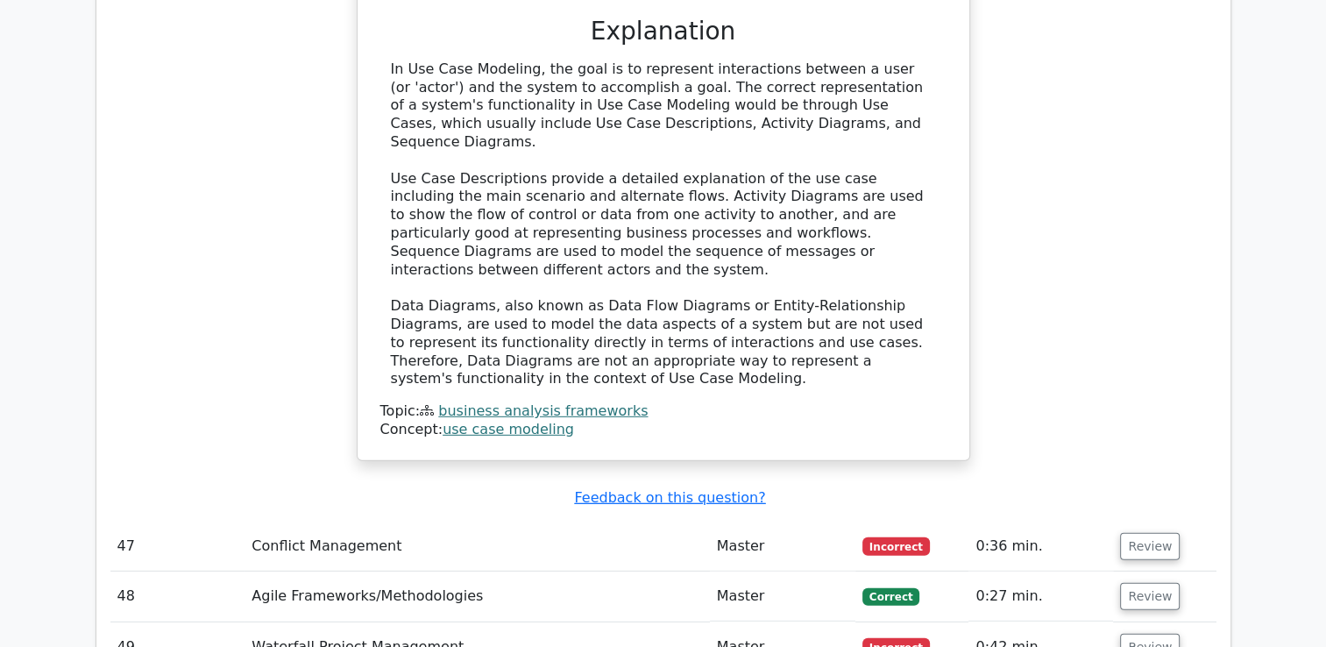
scroll to position [11645, 0]
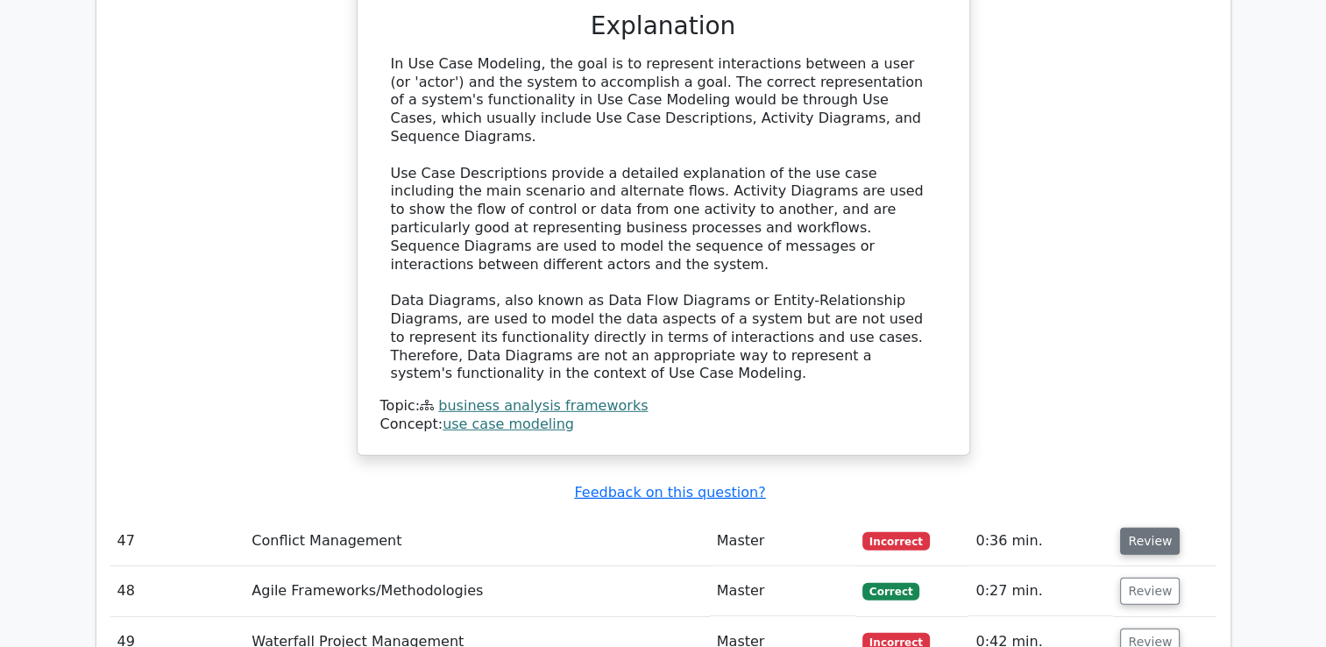
click at [1147, 528] on button "Review" at bounding box center [1150, 541] width 60 height 27
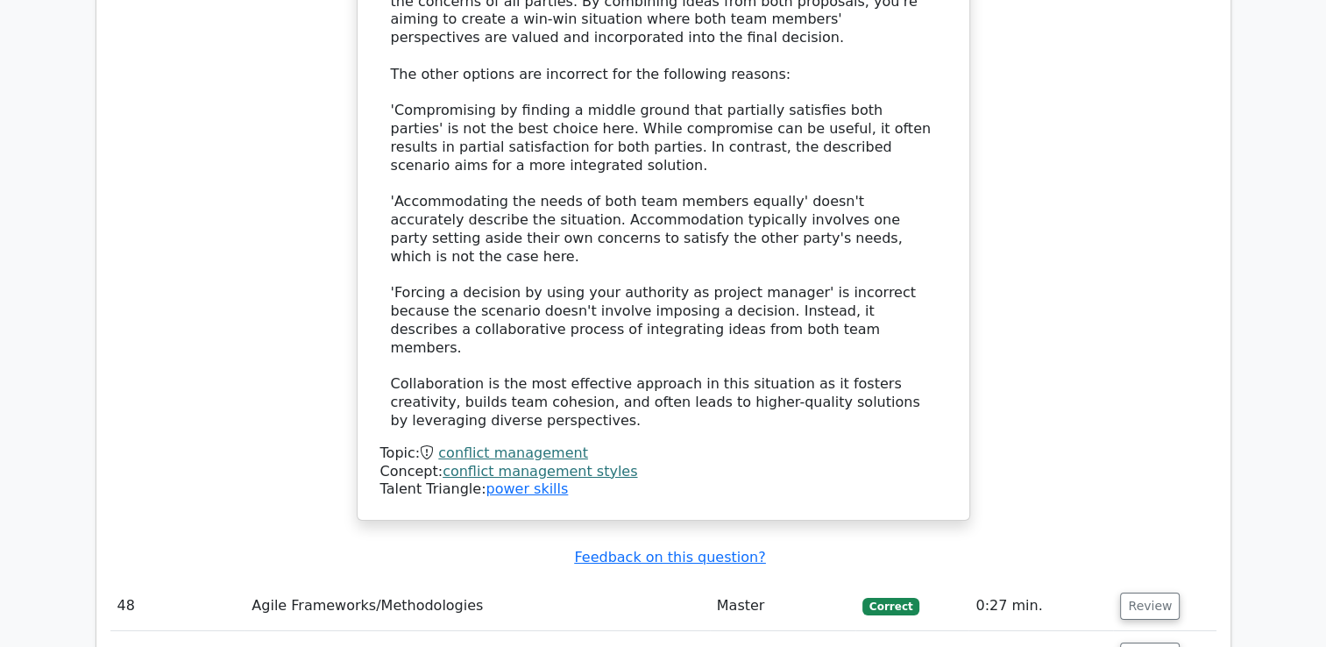
scroll to position [12772, 0]
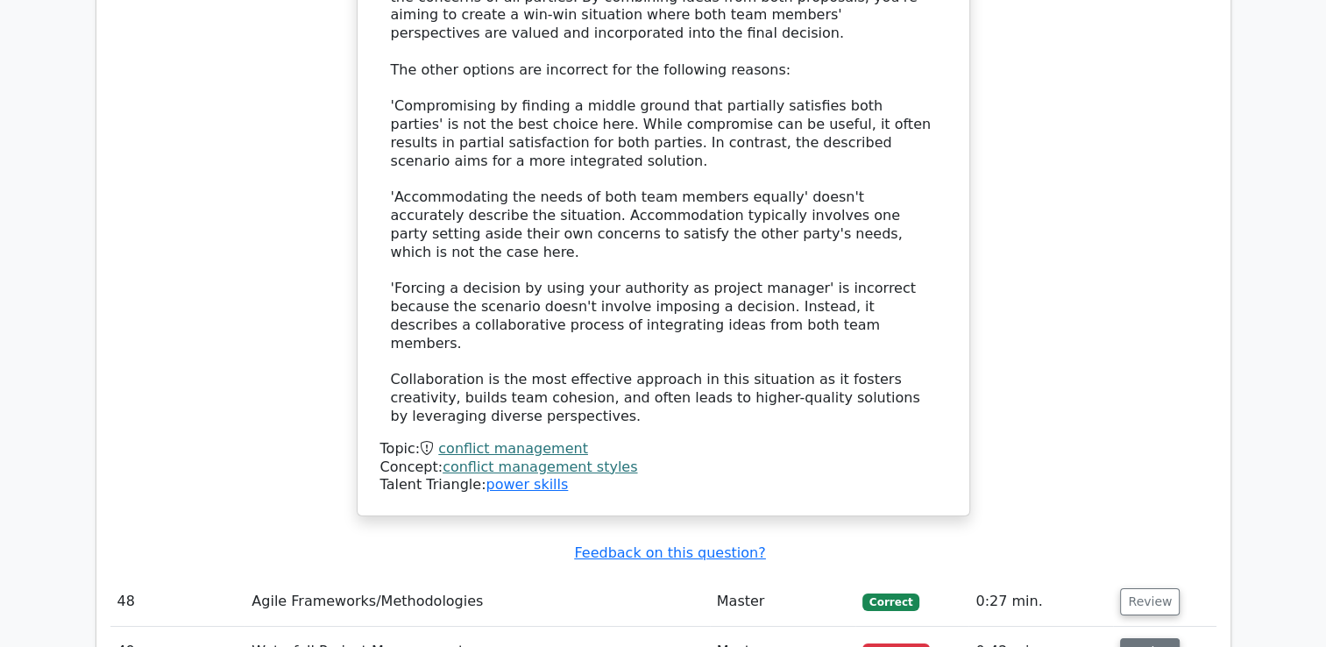
click at [1133, 638] on button "Review" at bounding box center [1150, 651] width 60 height 27
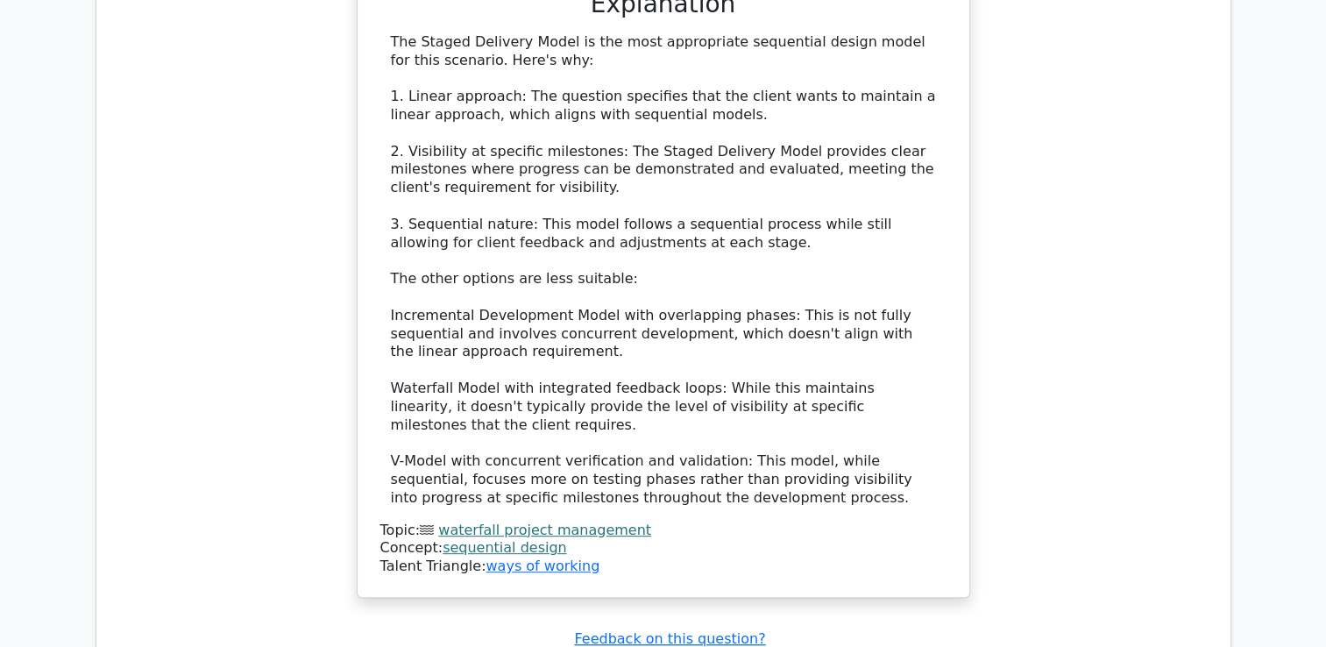
scroll to position [13815, 0]
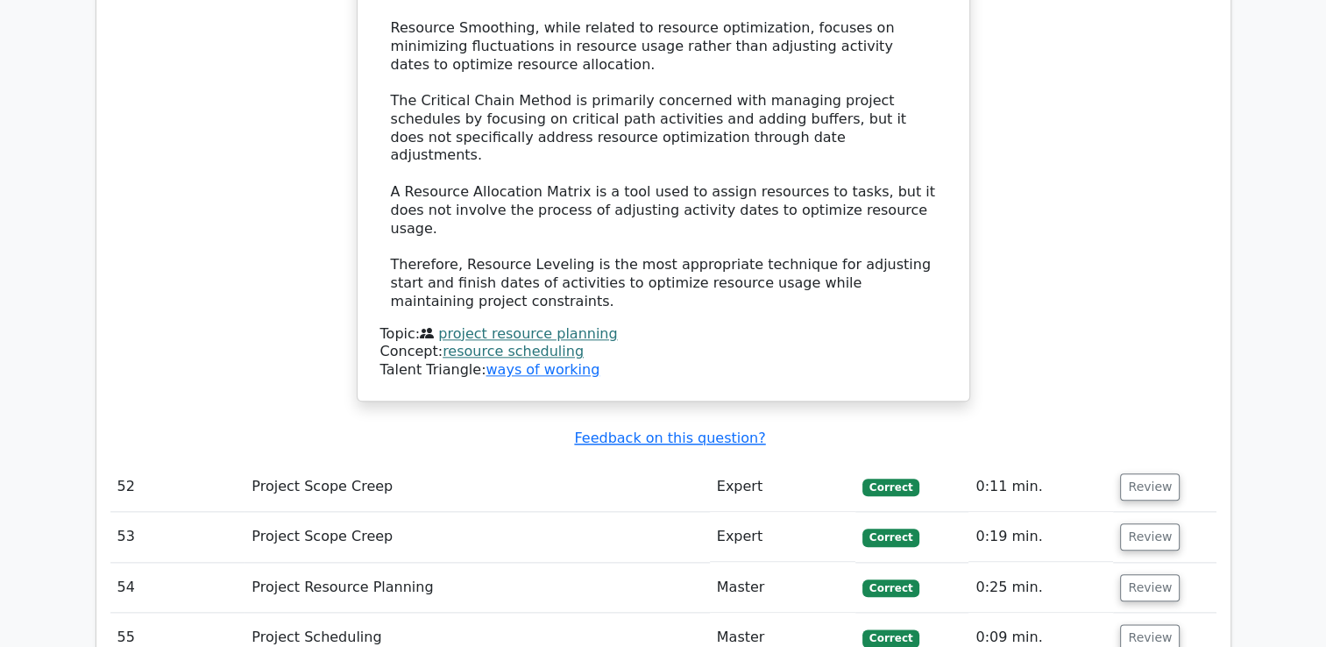
scroll to position [15135, 0]
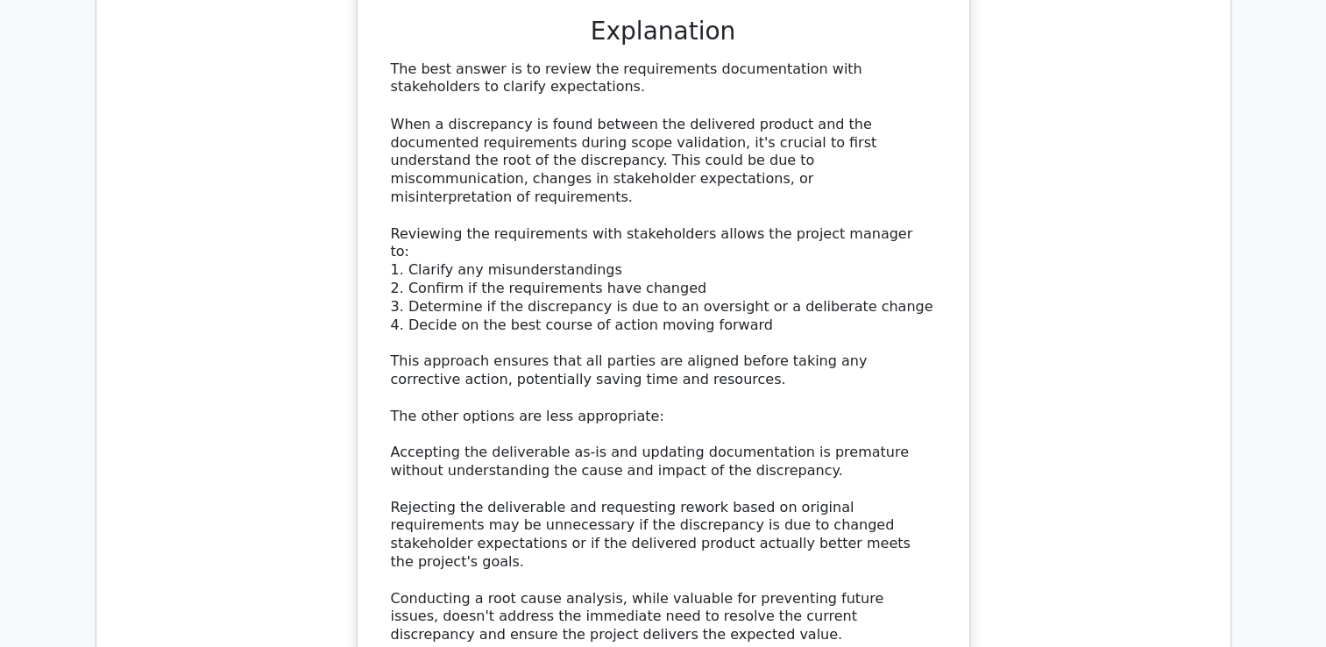
scroll to position [16476, 0]
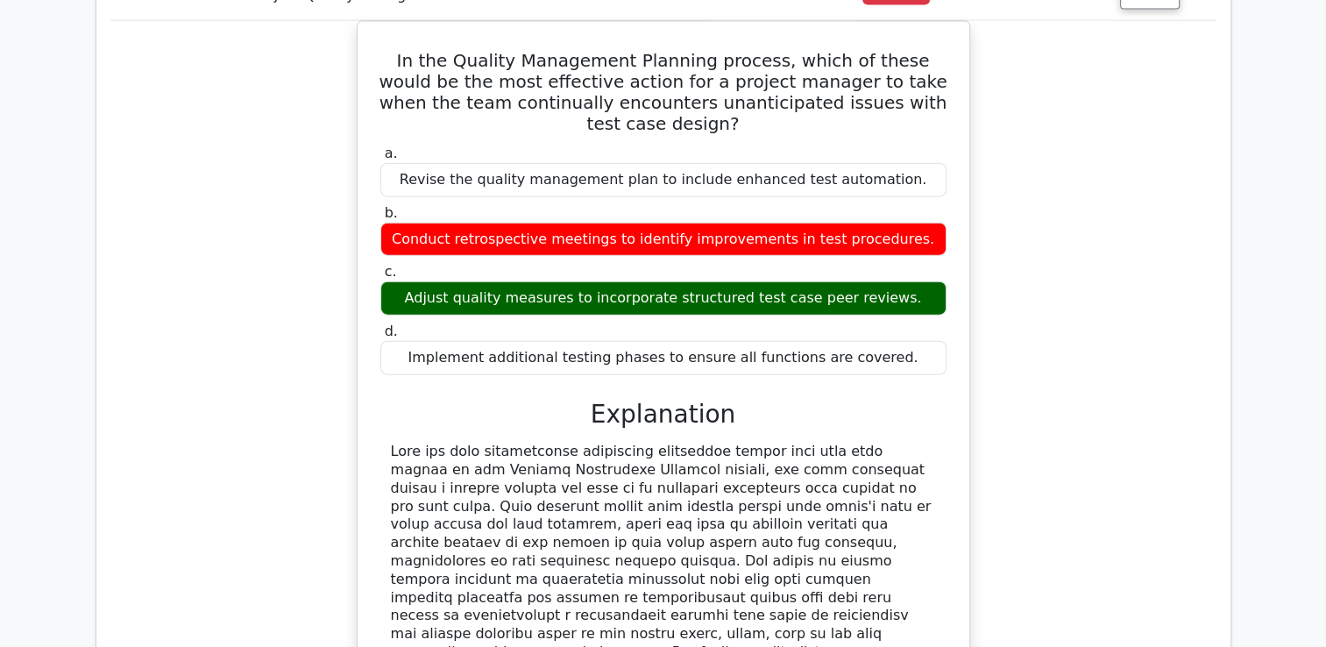
scroll to position [17542, 0]
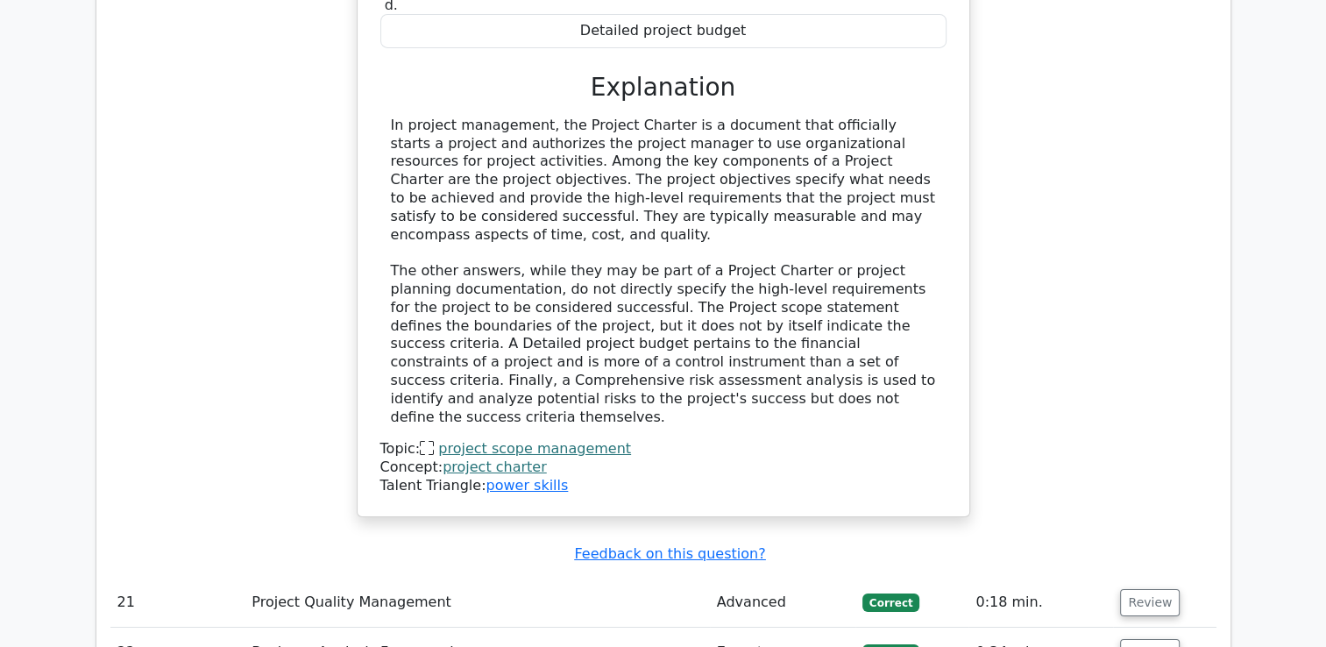
scroll to position [0, 0]
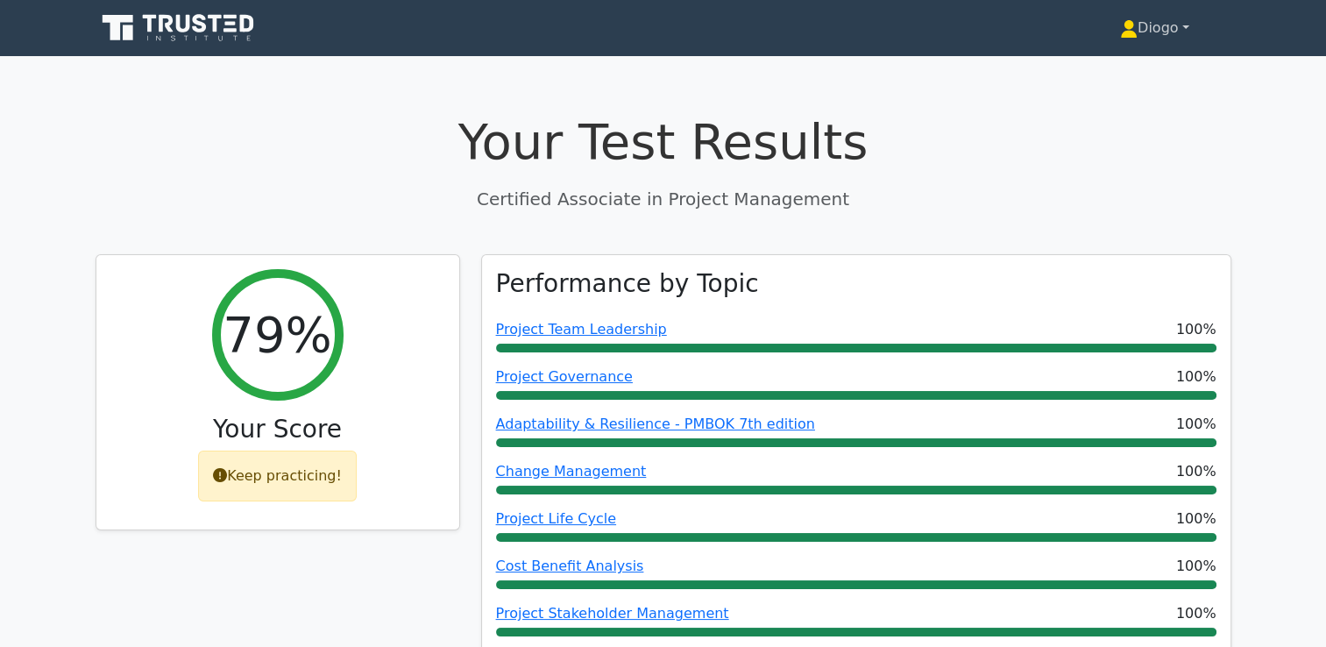
click at [1146, 38] on link "Diogo" at bounding box center [1154, 28] width 153 height 35
click at [1136, 71] on link "Profile" at bounding box center [1148, 69] width 138 height 28
